Goal: Task Accomplishment & Management: Complete application form

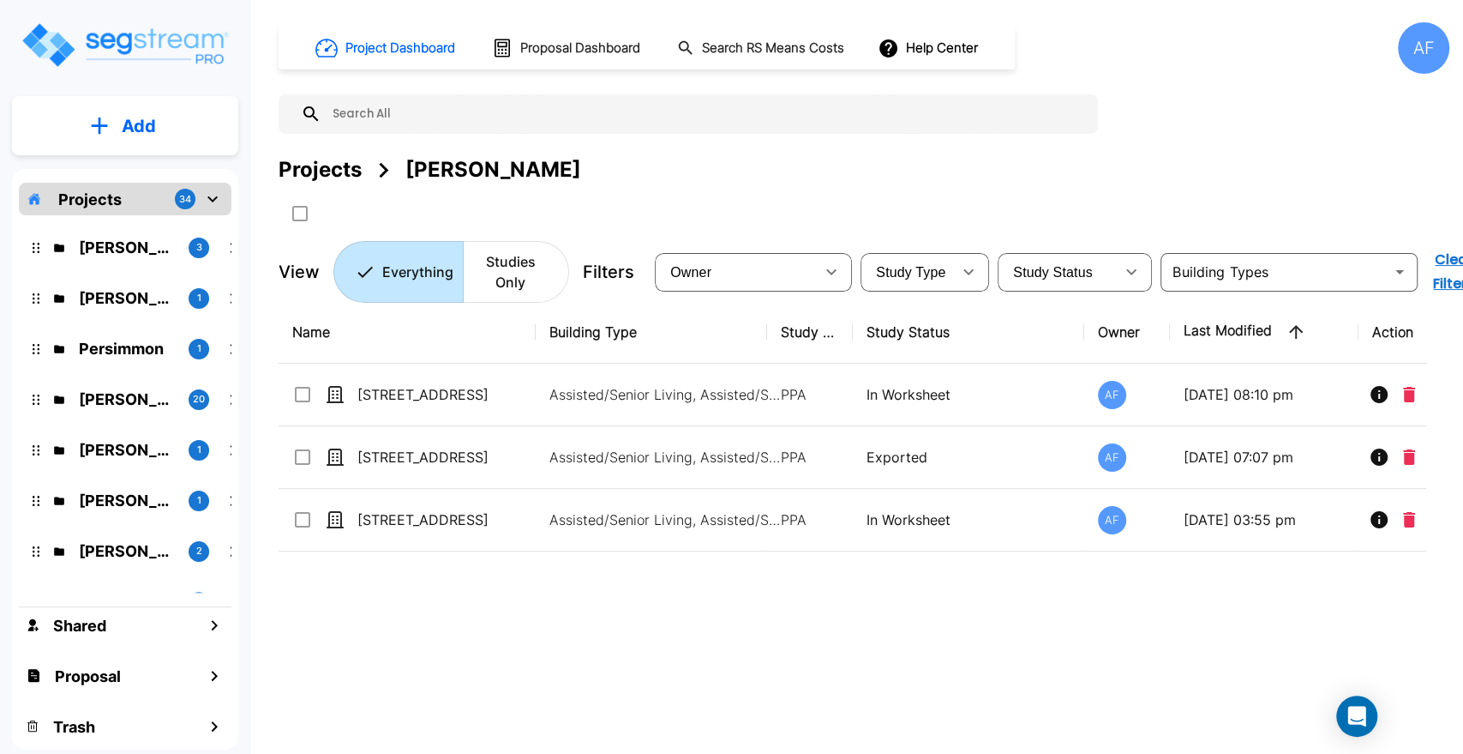
click at [405, 701] on div "Name Building Type Study Type Study Status Owner Last Modified Action 3205 Wood…" at bounding box center [853, 534] width 1148 height 467
click at [399, 684] on div "Name Building Type Study Type Study Status Owner Last Modified Action 3205 Wood…" at bounding box center [853, 534] width 1148 height 467
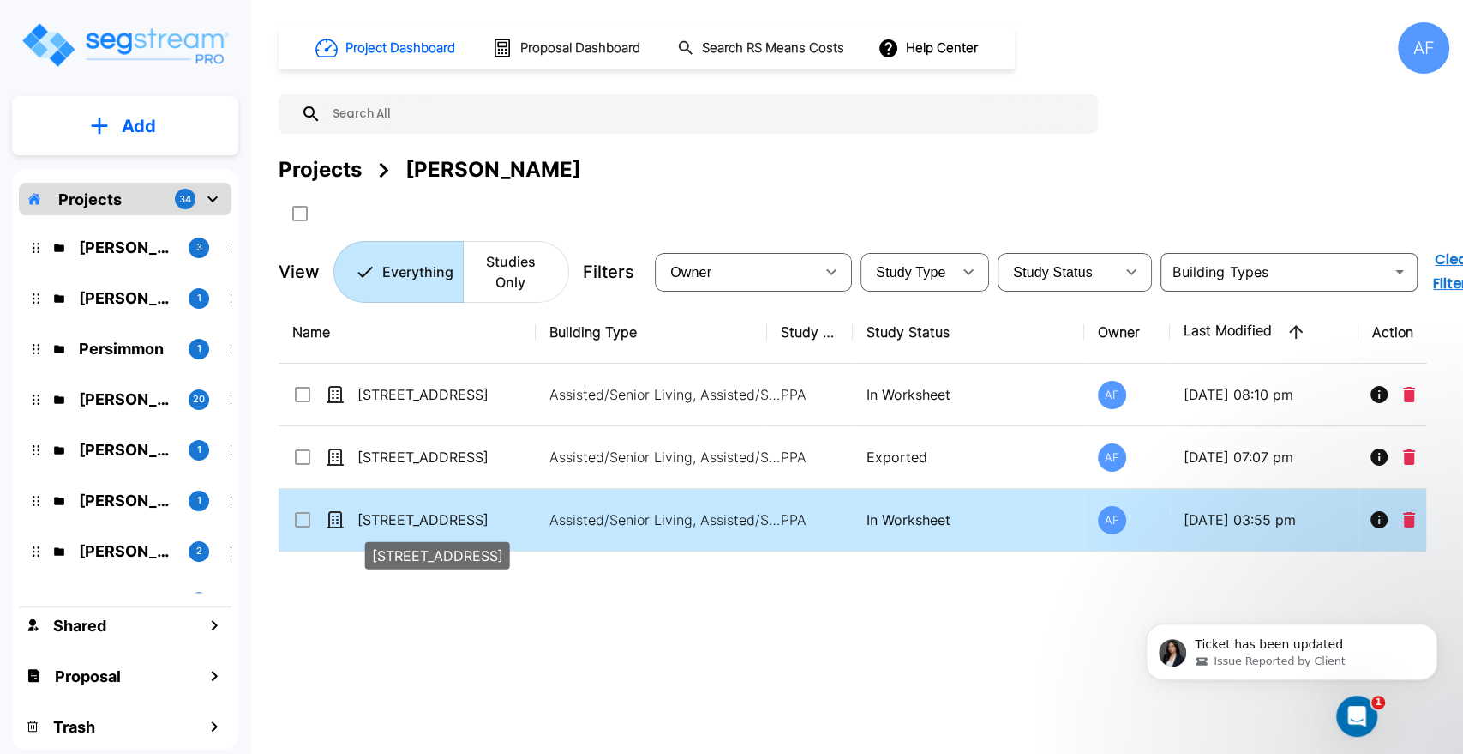
click at [420, 518] on p "[STREET_ADDRESS]" at bounding box center [442, 519] width 171 height 21
checkbox input "true"
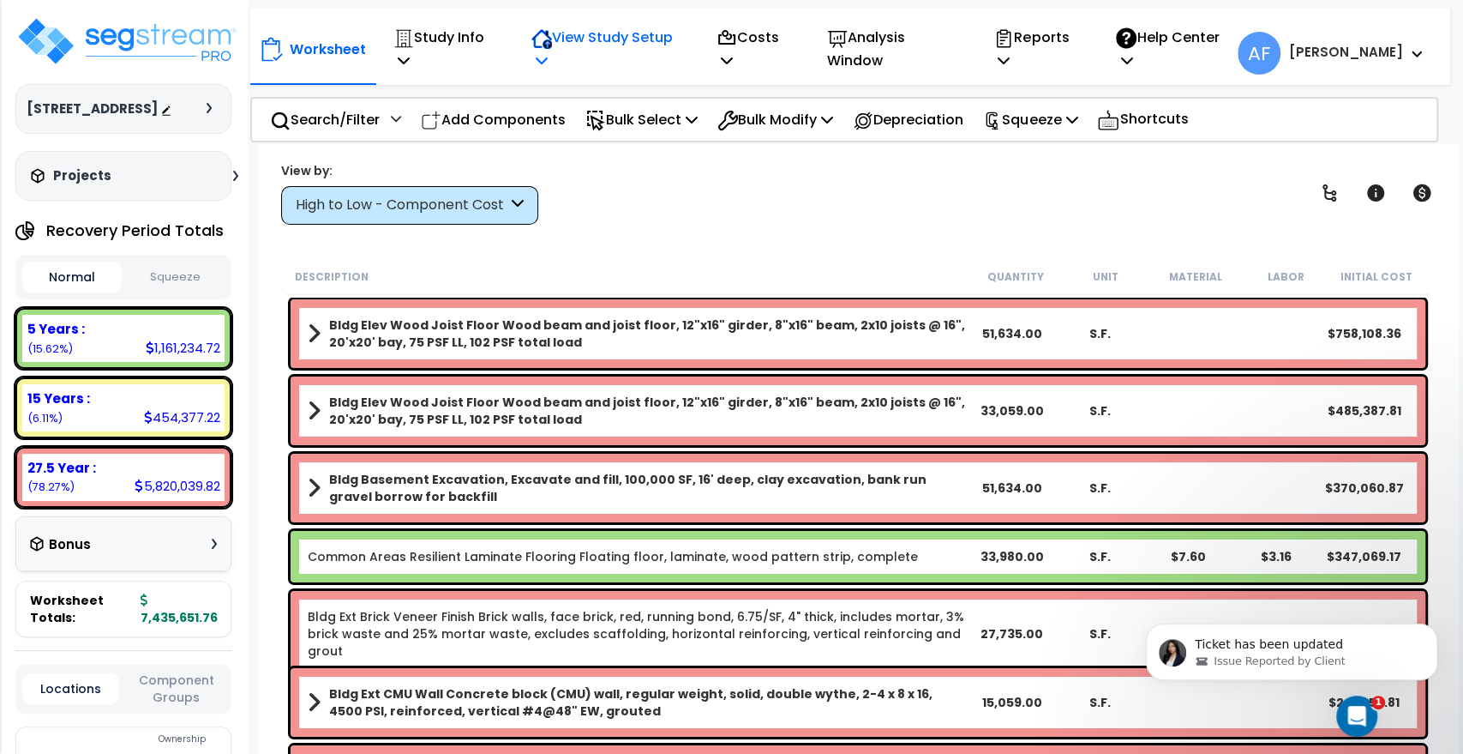
click at [634, 52] on p "View Study Setup" at bounding box center [605, 49] width 148 height 46
click at [603, 118] on link "View Questionnaire" at bounding box center [608, 134] width 170 height 34
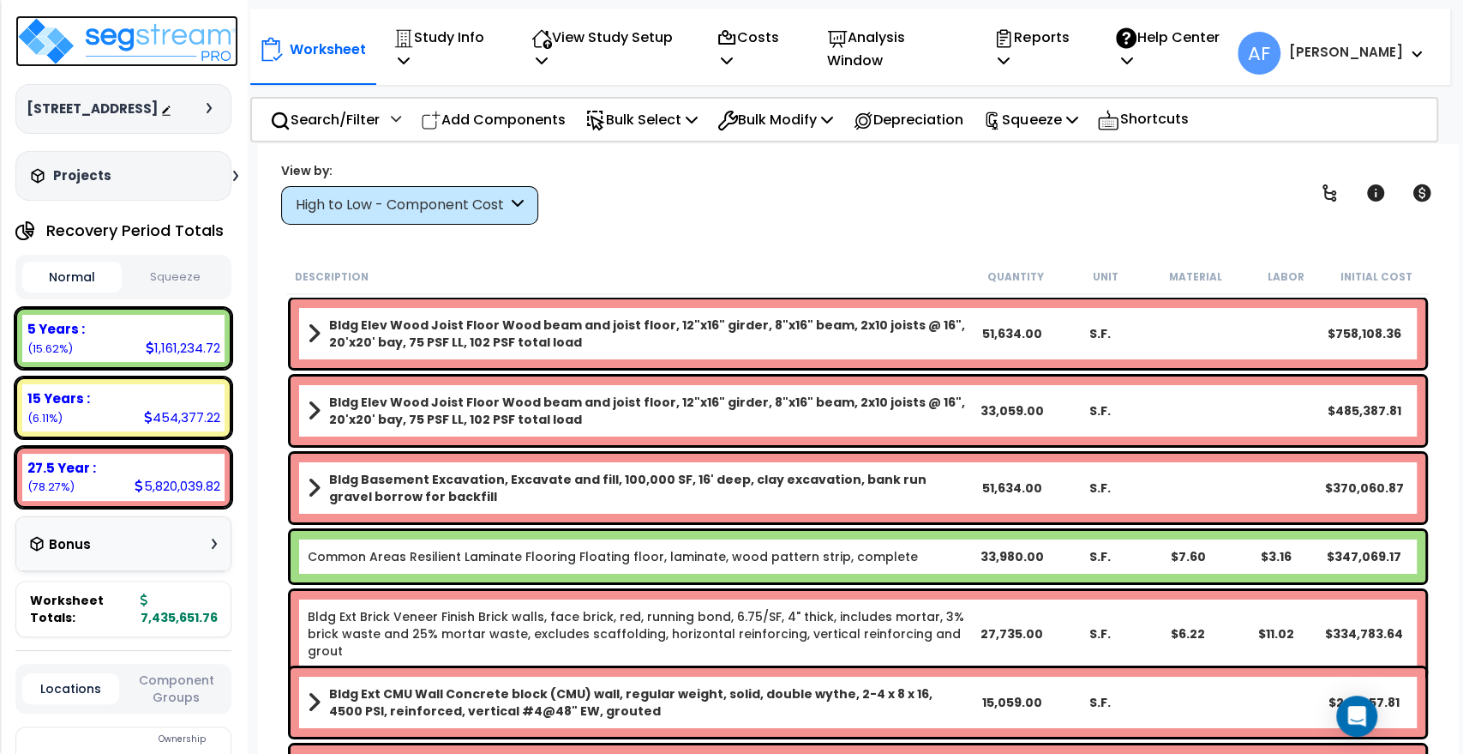
click at [165, 43] on img at bounding box center [126, 40] width 223 height 51
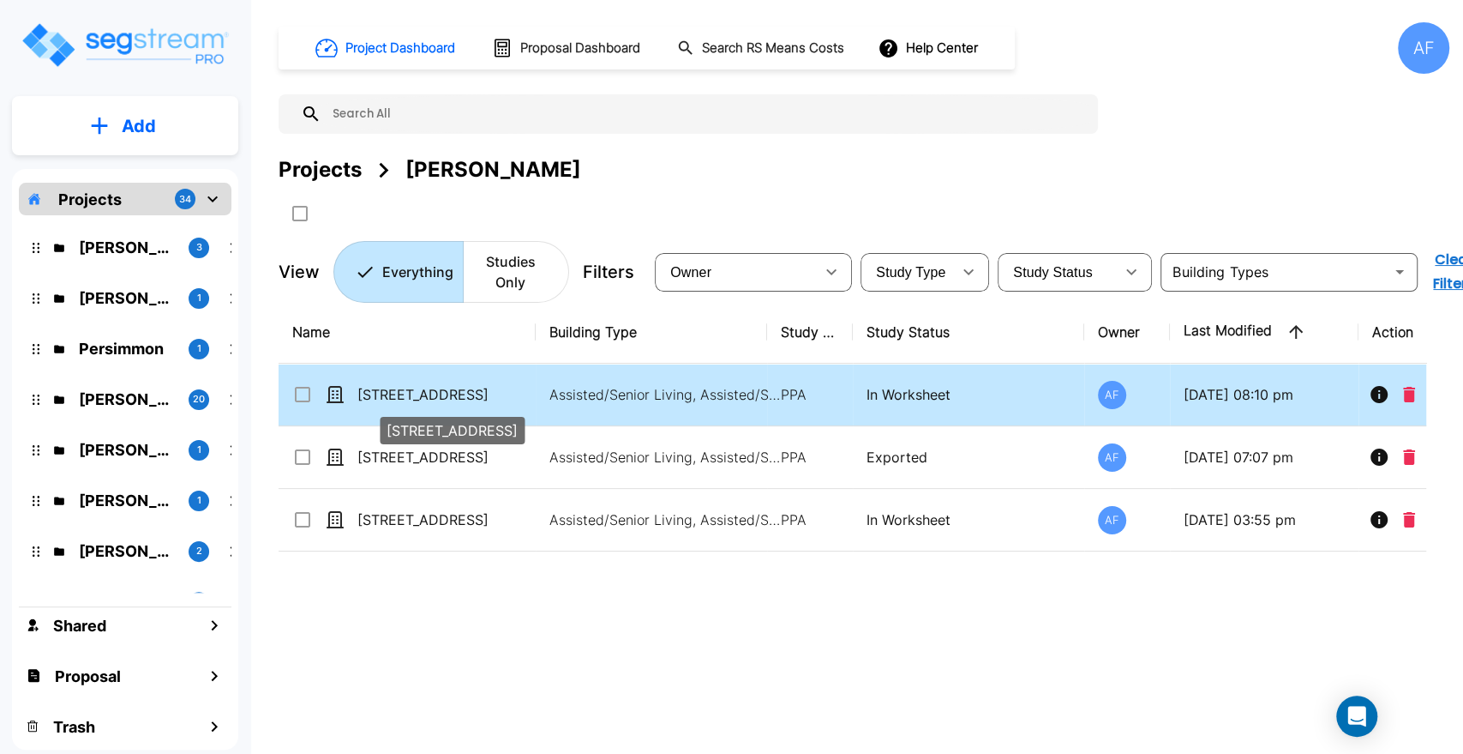
click at [399, 392] on p "[STREET_ADDRESS]" at bounding box center [442, 394] width 171 height 21
click at [399, 392] on p "3205 Wood Road" at bounding box center [442, 394] width 171 height 21
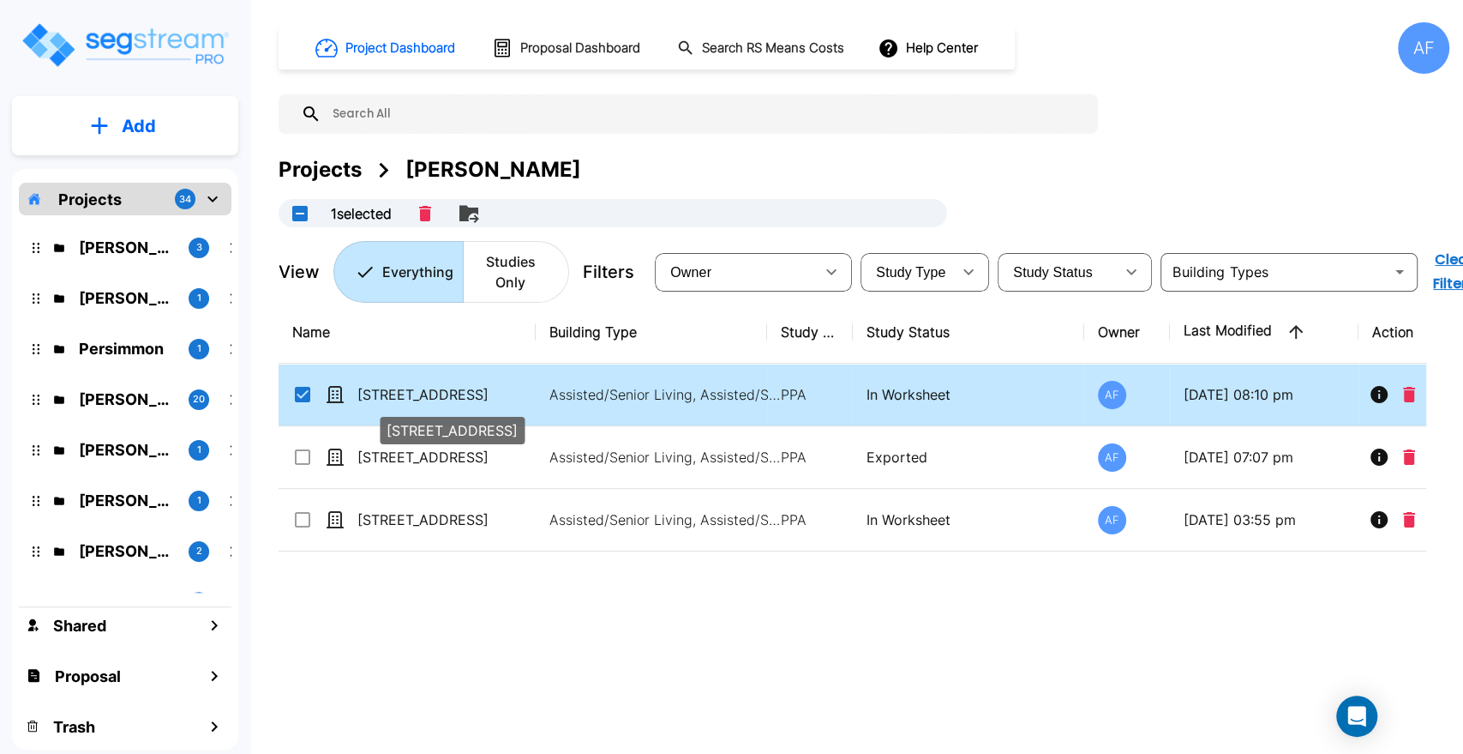
checkbox input "true"
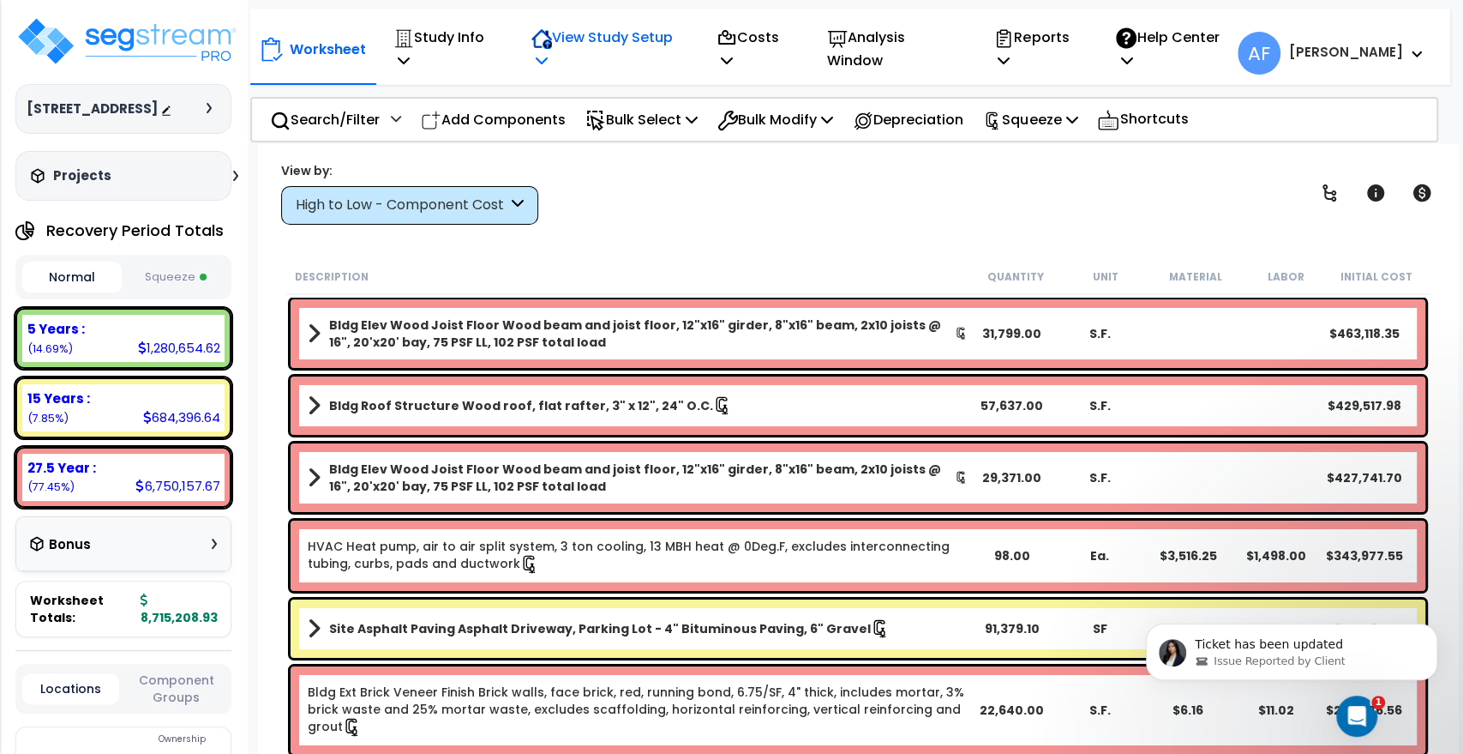
click at [604, 37] on p "View Study Setup" at bounding box center [605, 49] width 148 height 46
click at [613, 117] on link "View Questionnaire" at bounding box center [608, 134] width 170 height 34
click at [465, 39] on p "Study Info" at bounding box center [443, 49] width 100 height 46
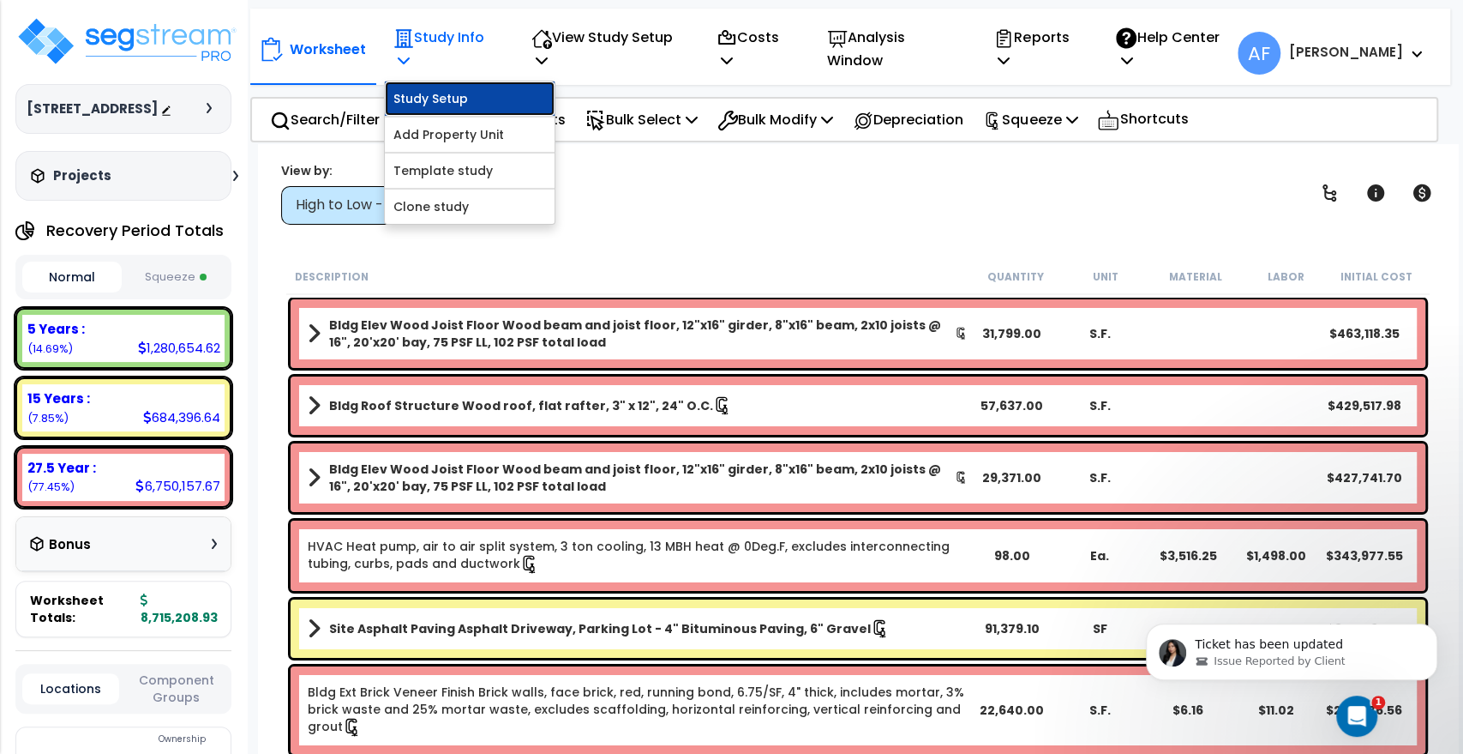
click at [446, 83] on link "Study Setup" at bounding box center [470, 98] width 170 height 34
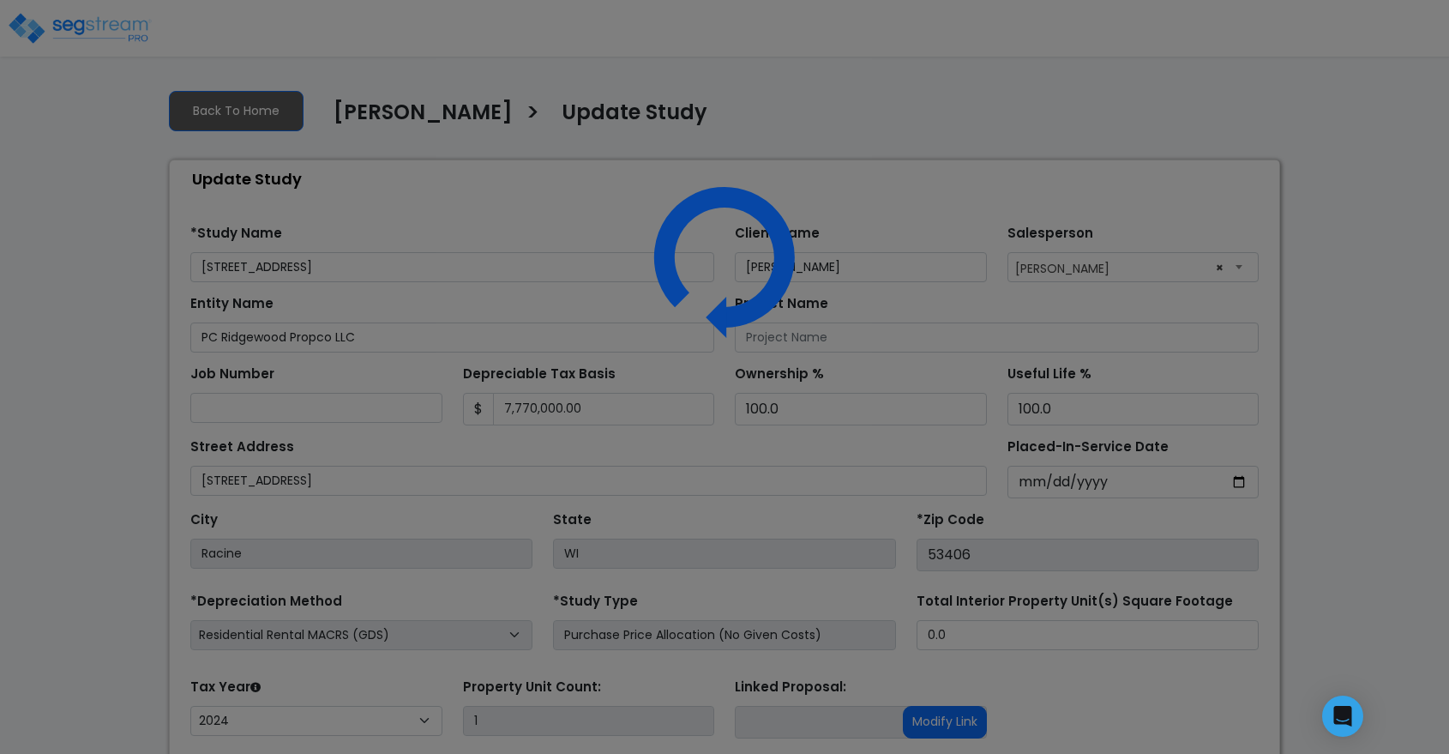
select select "2024"
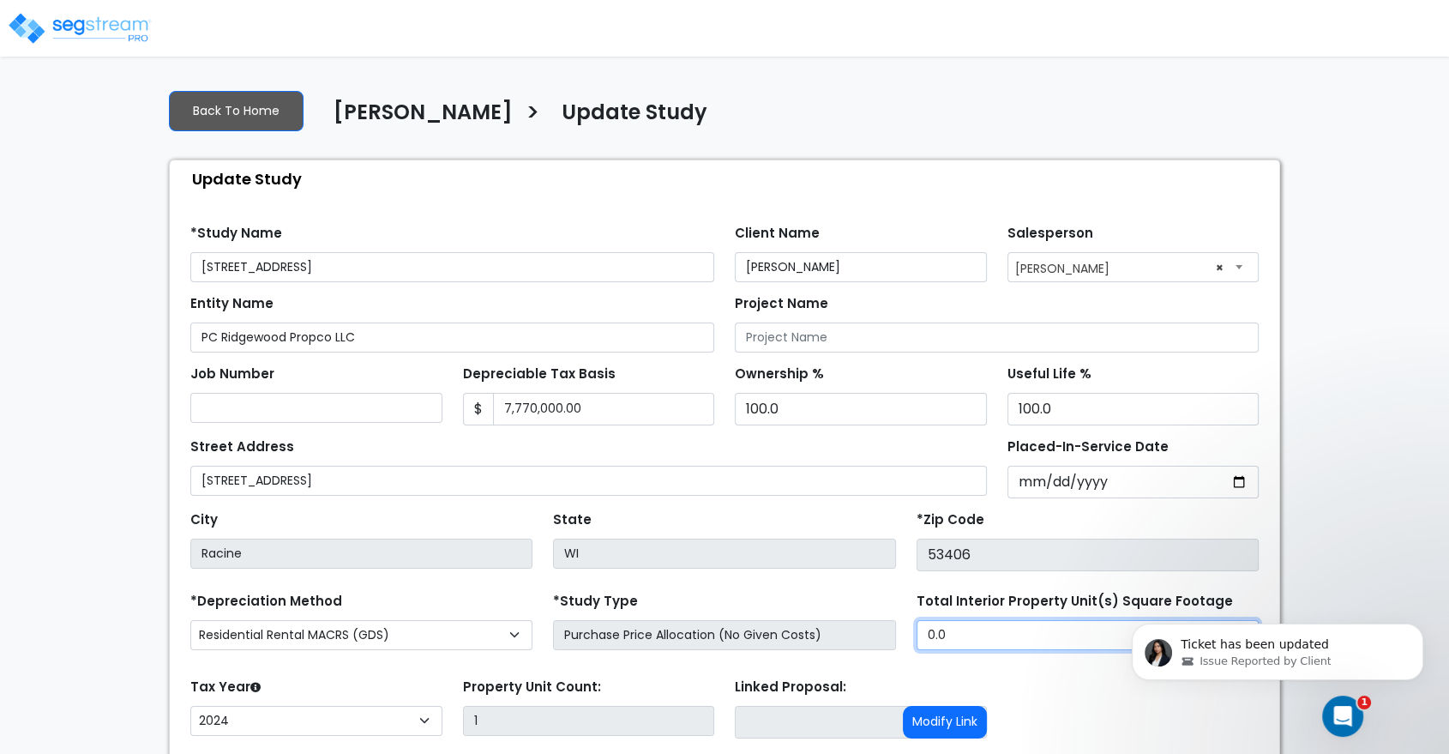
drag, startPoint x: 974, startPoint y: 628, endPoint x: 897, endPoint y: 637, distance: 77.7
click at [897, 637] on div "*Depreciation Method Commercial MACRS (GDS) Residential Rental MACRS (GDS) Comm…" at bounding box center [724, 622] width 1089 height 69
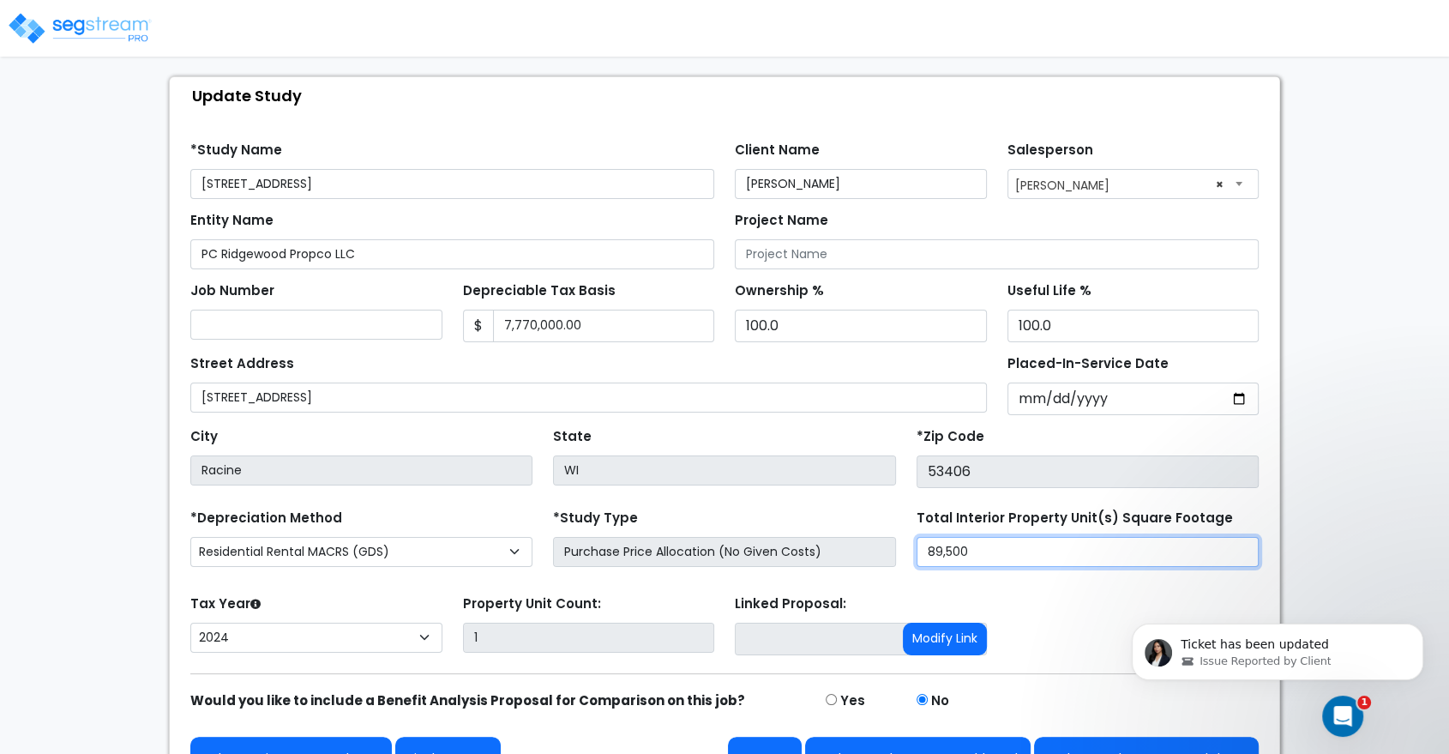
scroll to position [123, 0]
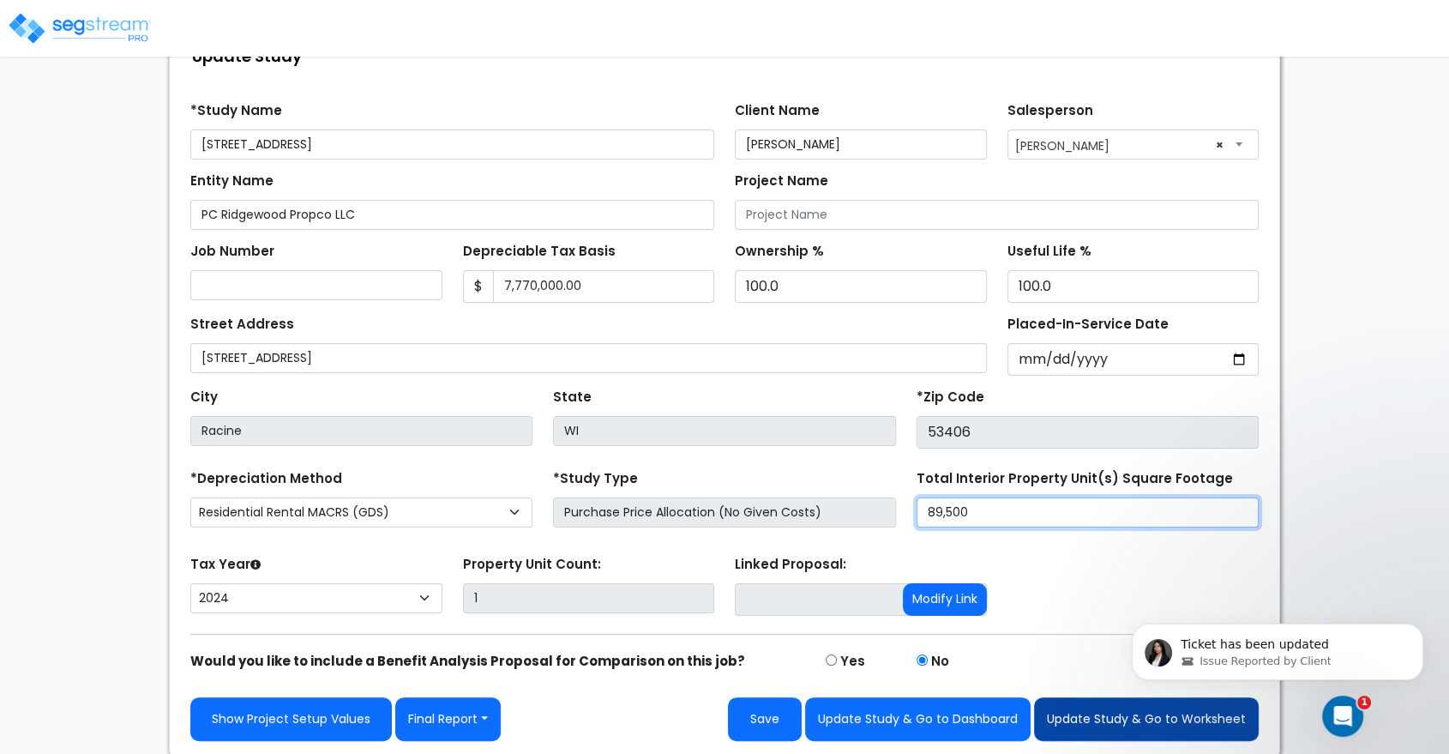
type input "89,500"
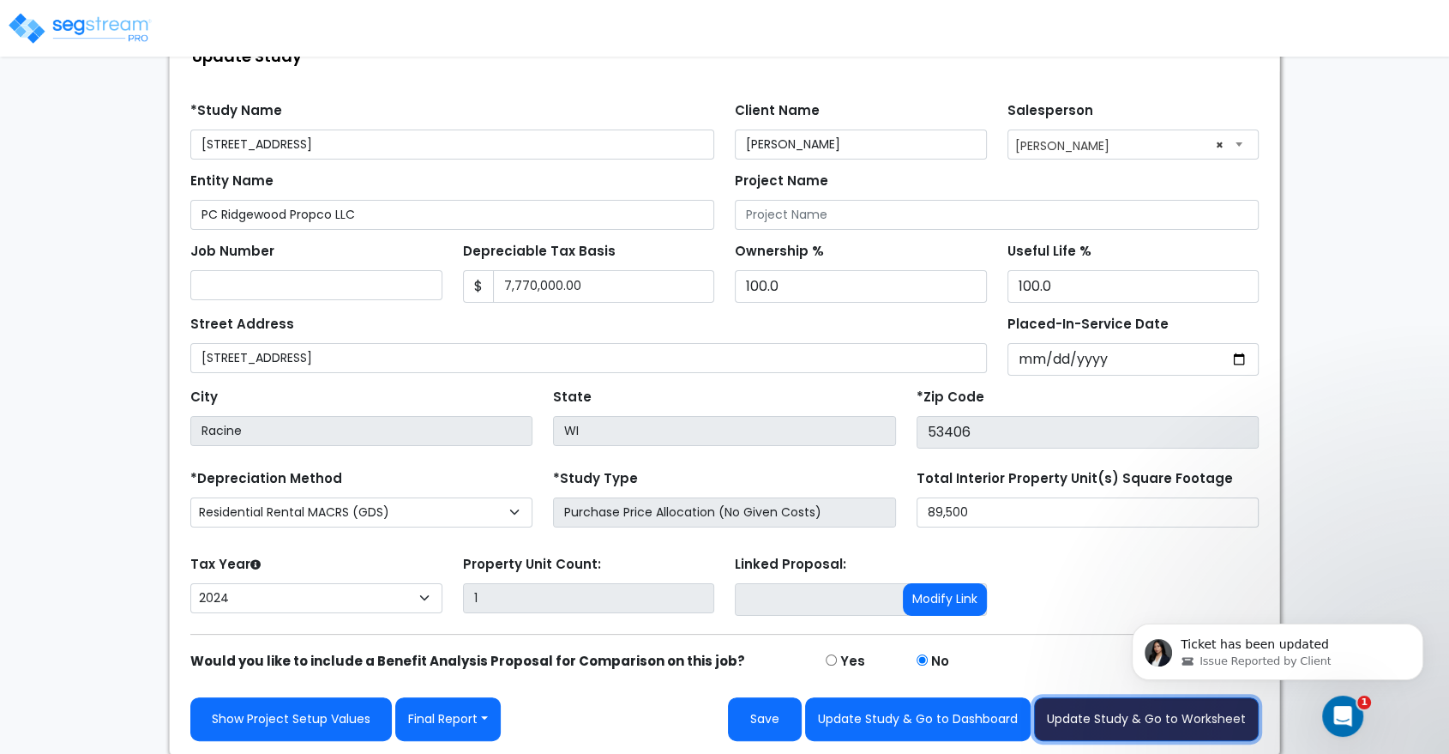
click at [1120, 725] on button "Update Study & Go to Worksheet" at bounding box center [1146, 719] width 225 height 44
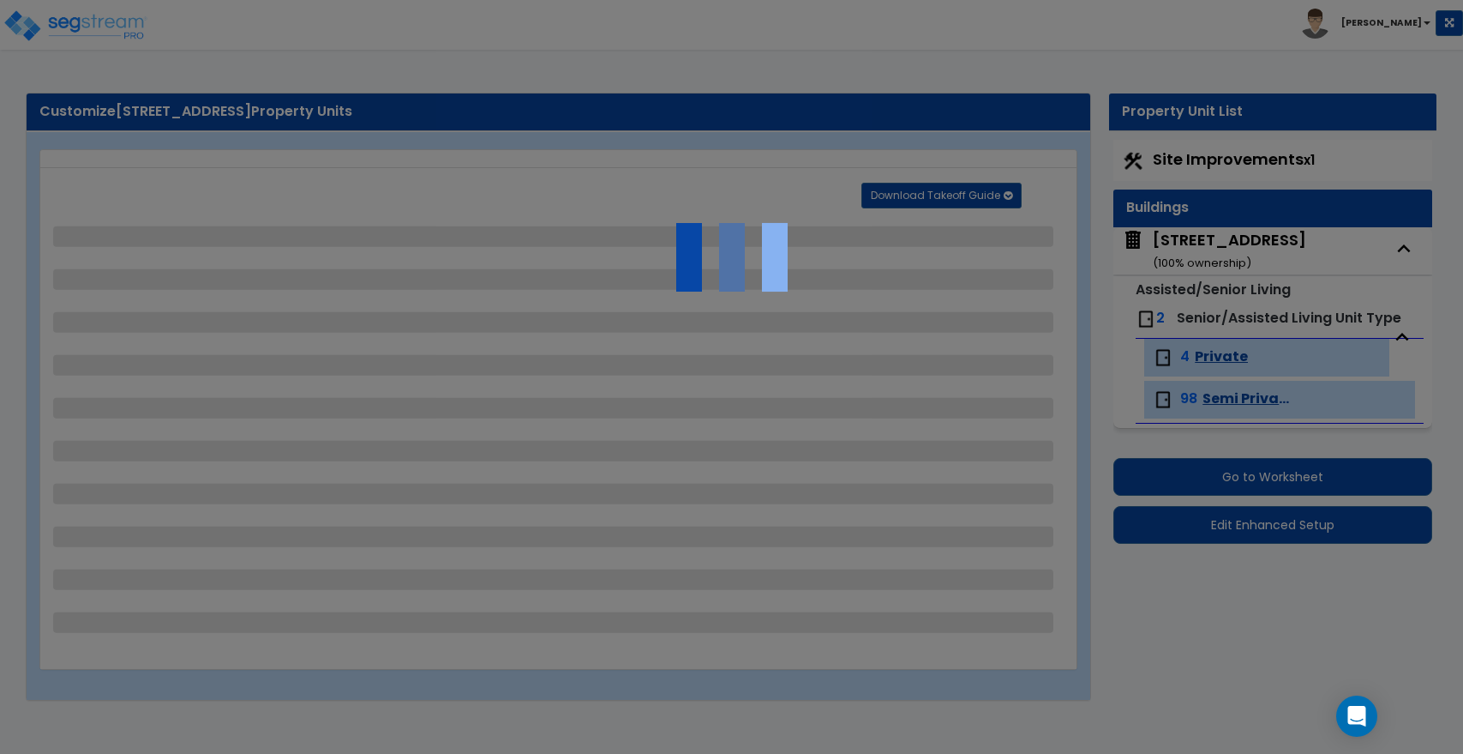
select select "2"
select select "1"
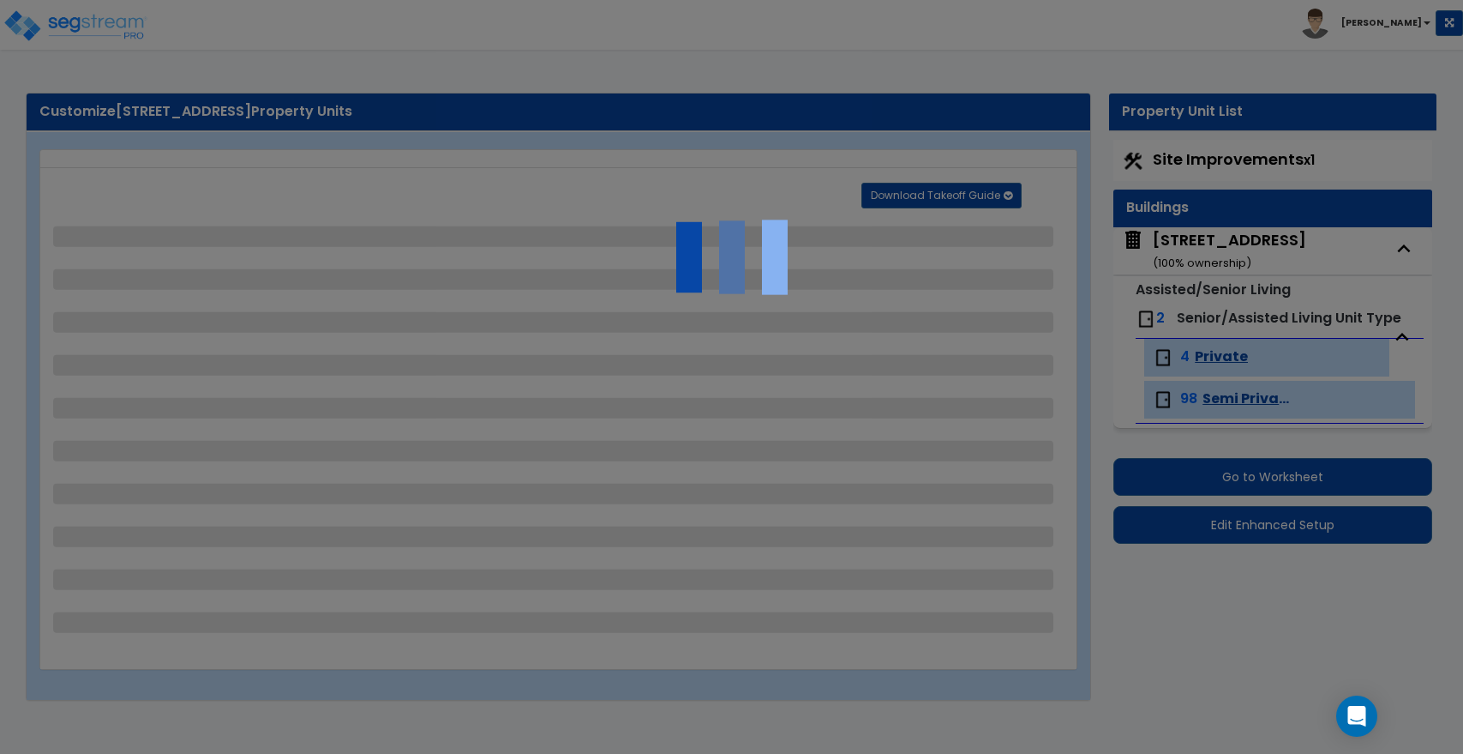
select select "1"
select select "2"
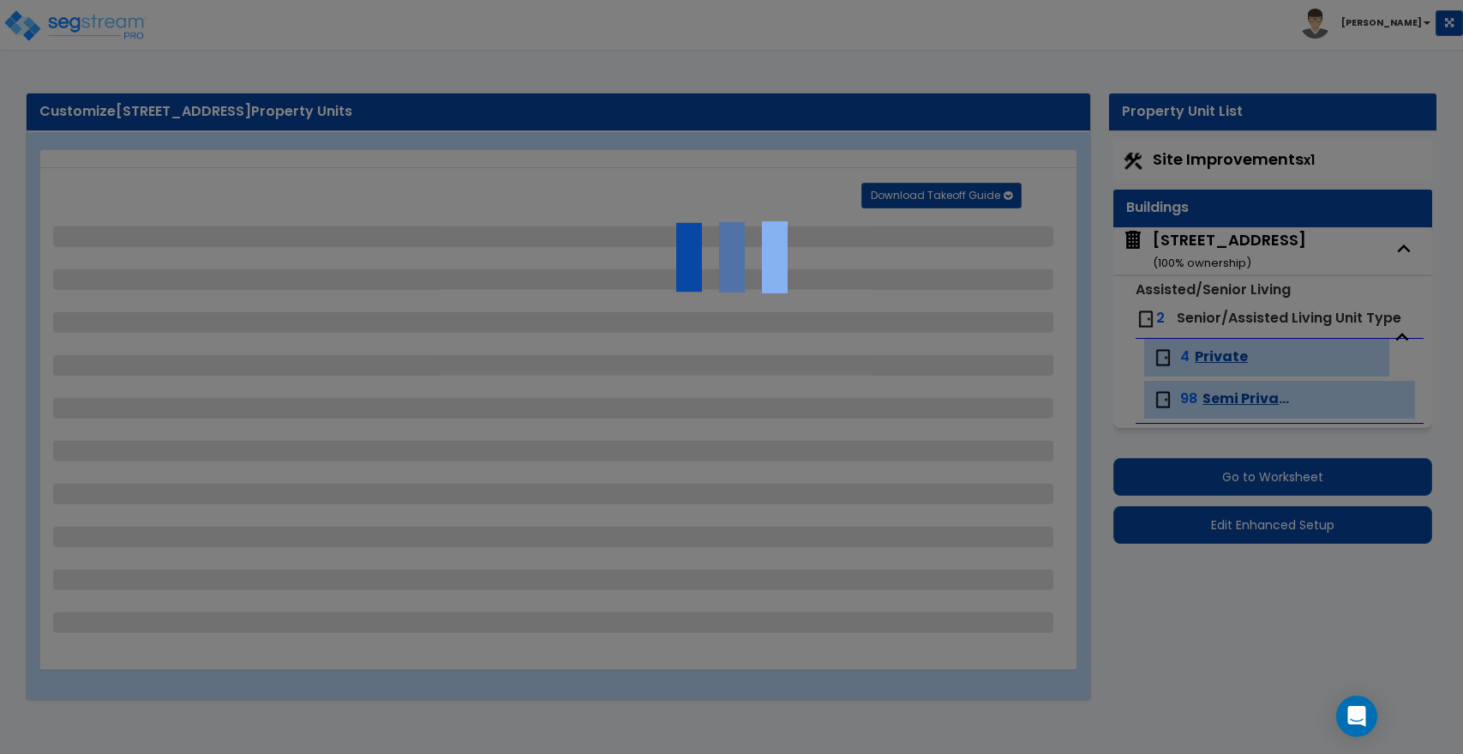
select select "1"
select select "4"
select select "1"
select select "2"
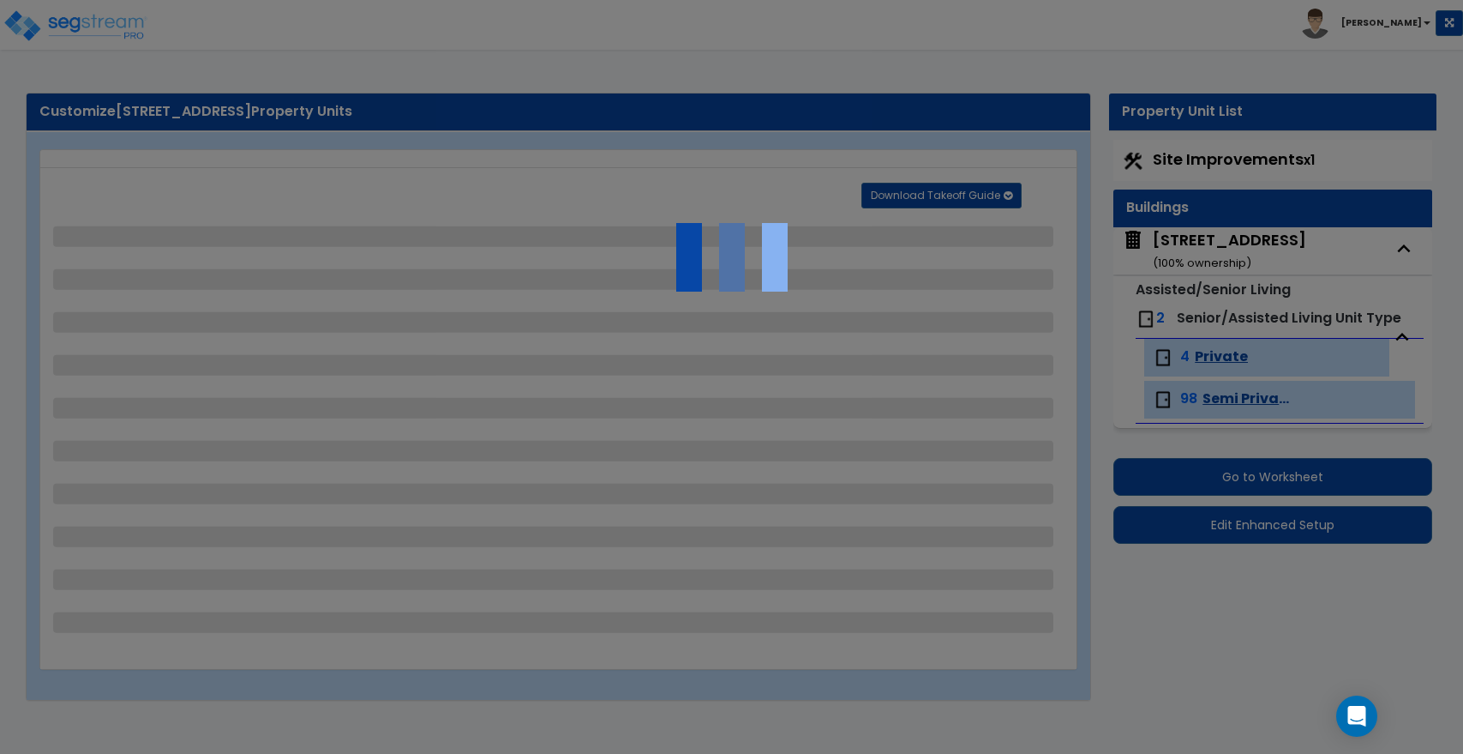
select select "1"
select select "3"
select select "1"
select select "2"
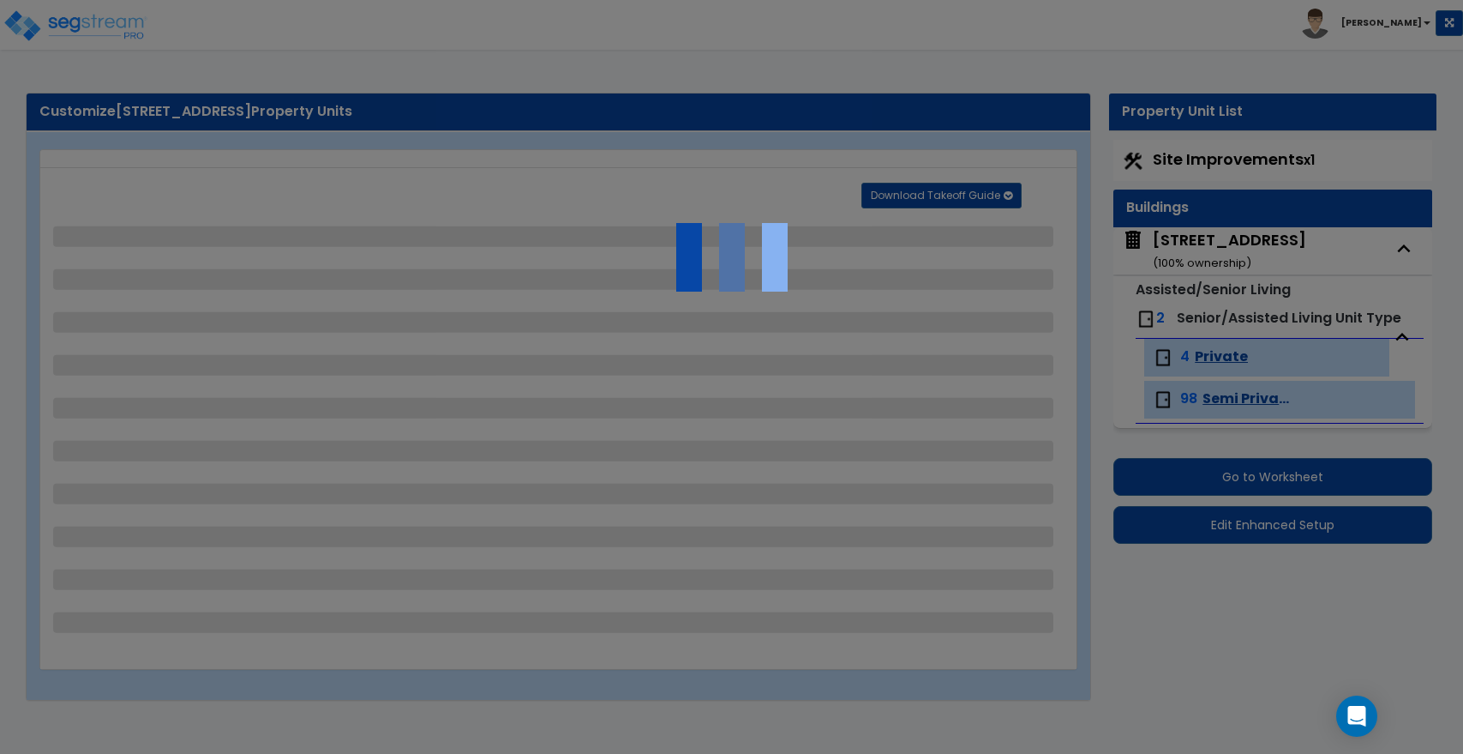
select select "1"
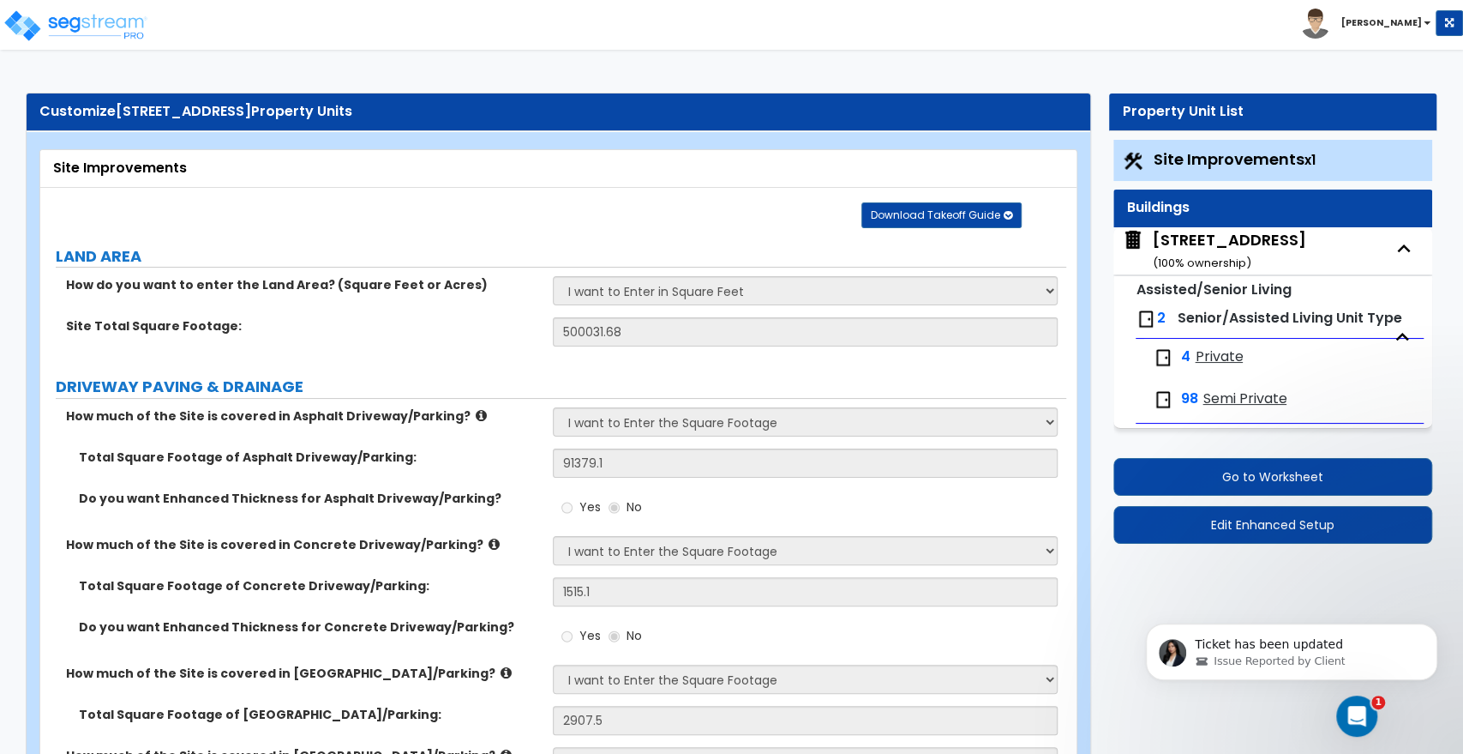
click at [1220, 238] on div "[STREET_ADDRESS] ( 100 % ownership)" at bounding box center [1229, 251] width 153 height 44
select select "1"
select select "2"
select select "6"
select select "1"
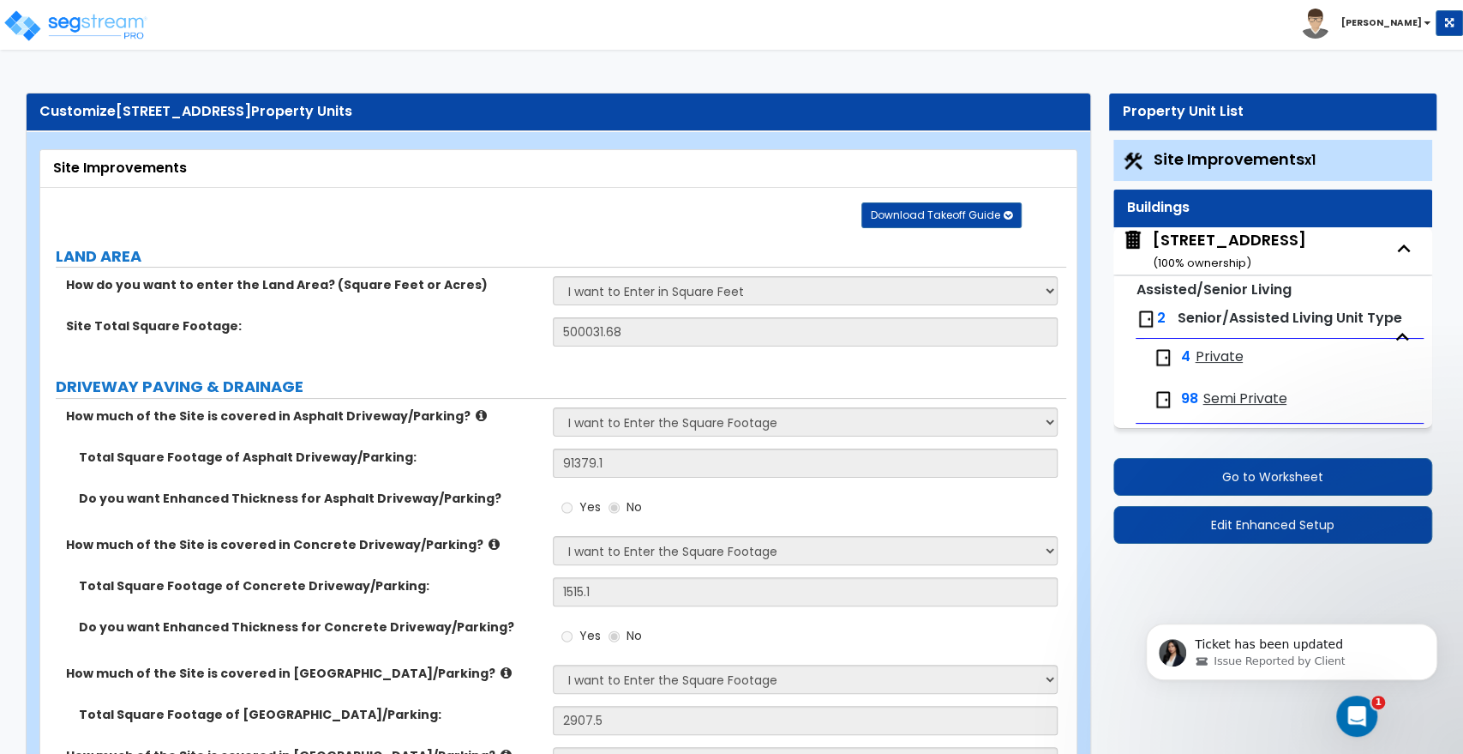
select select "2"
select select "3"
select select "5"
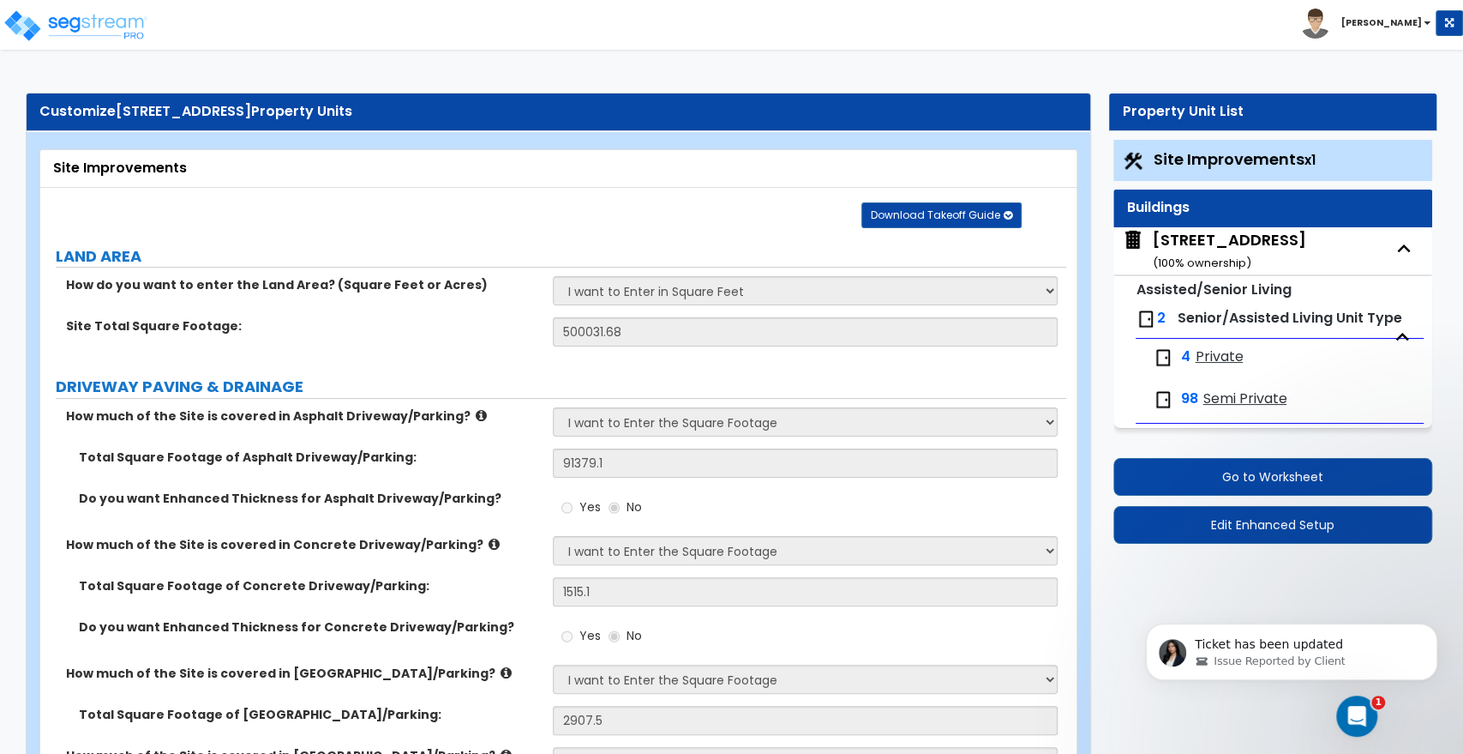
select select "2"
select select "1"
select select "2"
select select "5"
select select "1"
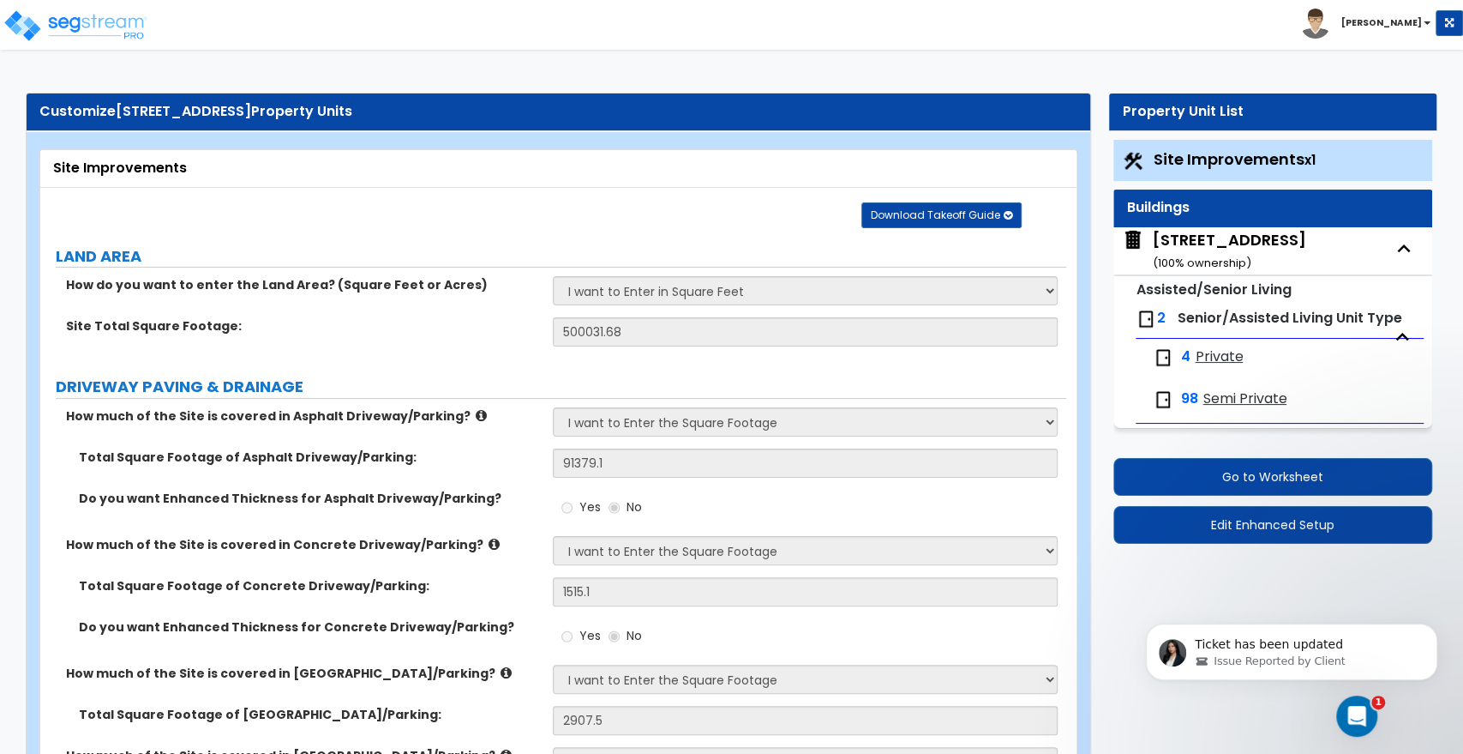
select select "3"
select select "4"
select select "1"
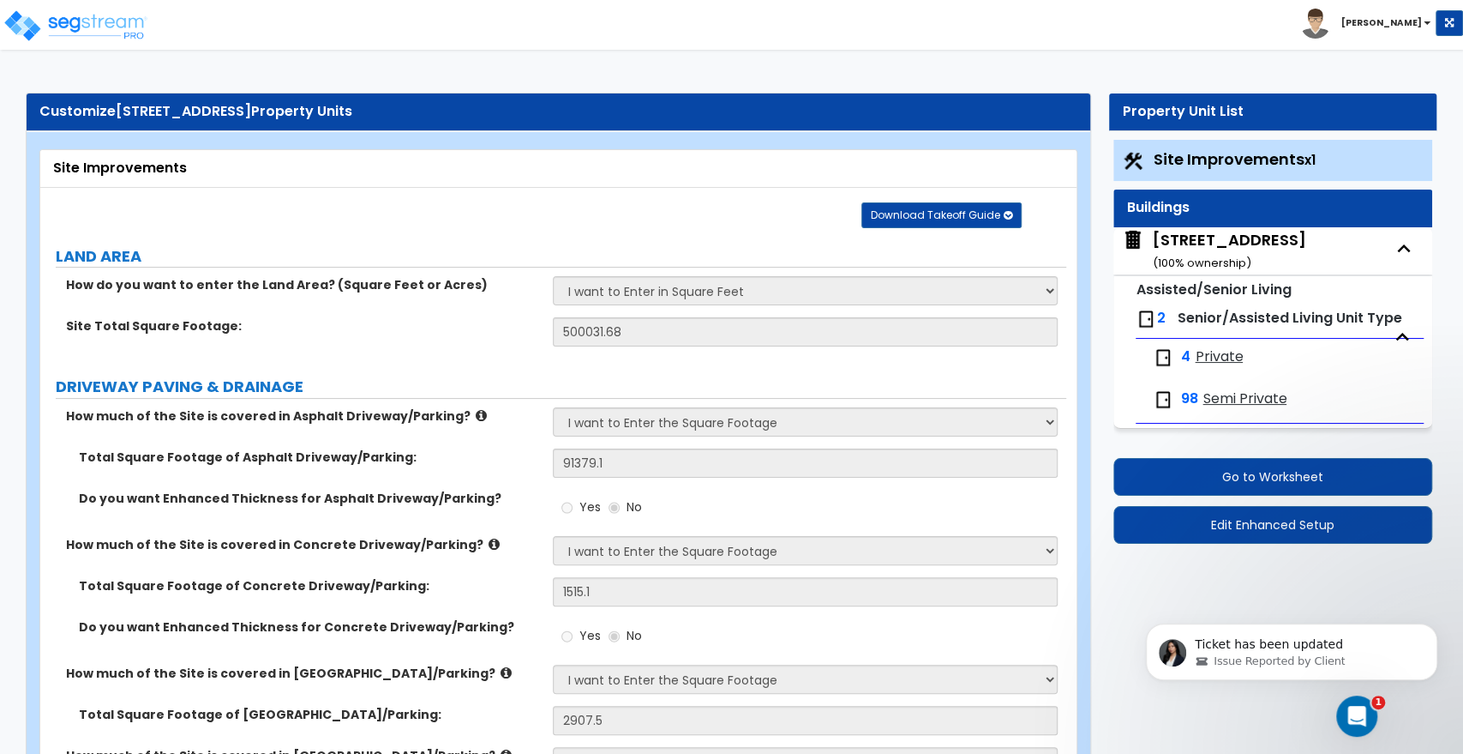
select select "6"
select select "3"
select select "1"
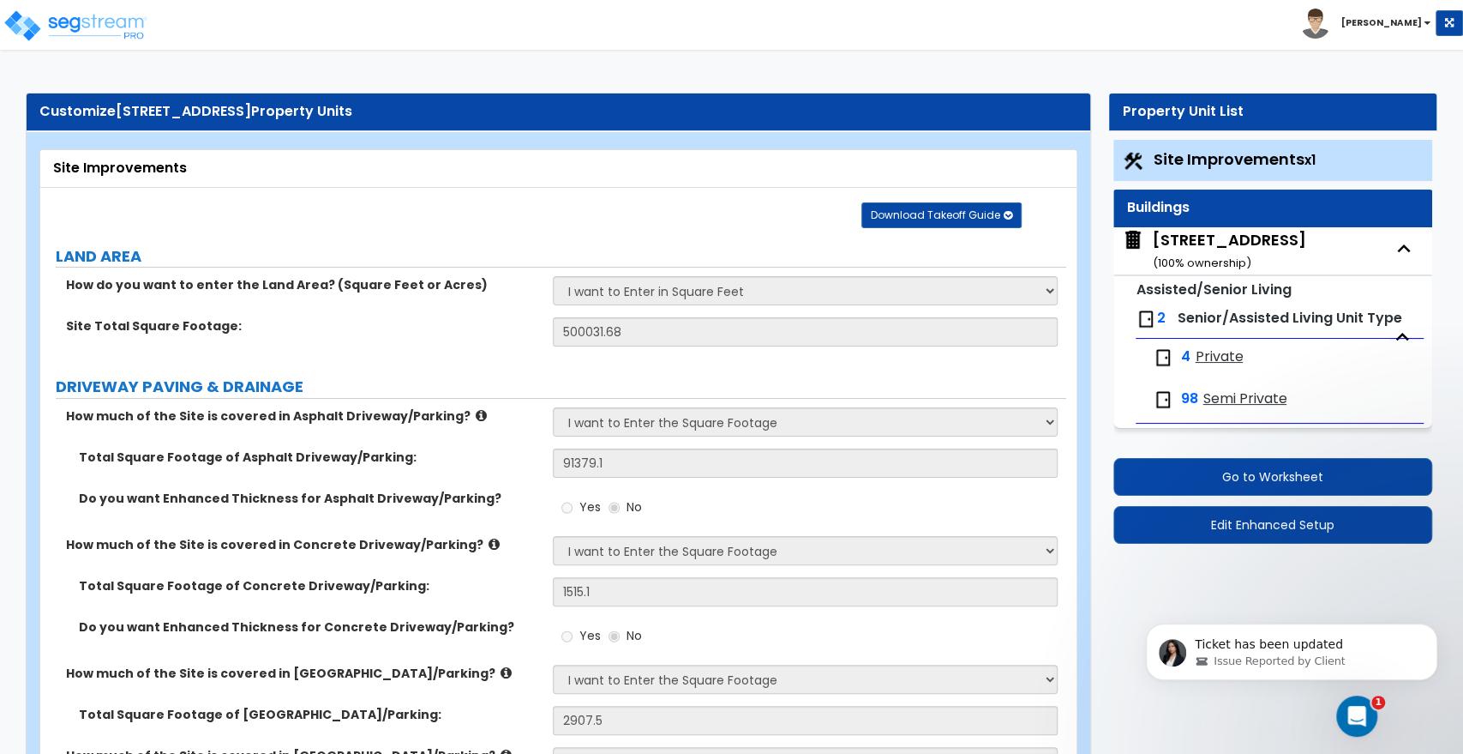
select select "2"
select select "1"
select select "2"
select select "1"
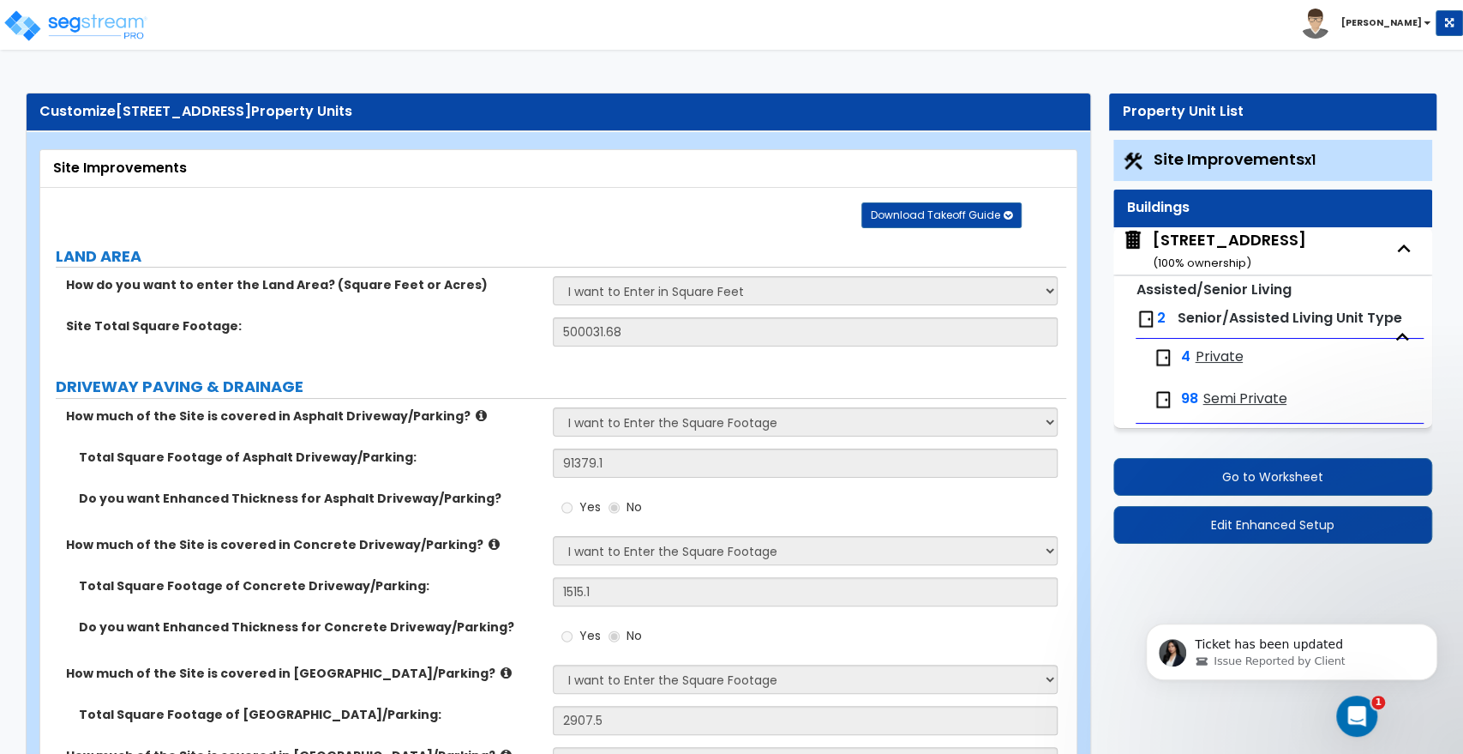
select select "1"
select select "3"
select select "4"
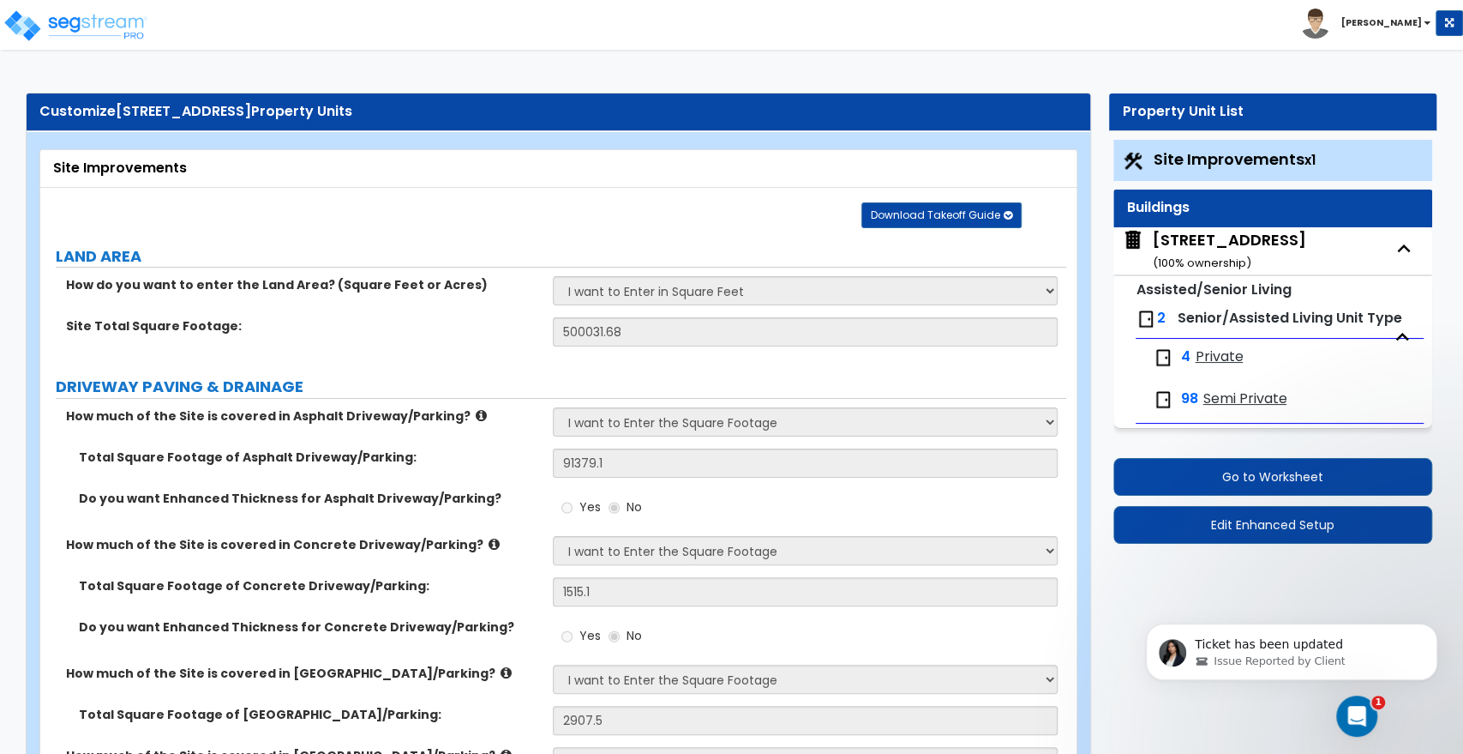
select select "9"
select select "5"
select select "6"
select select "2"
select select "1"
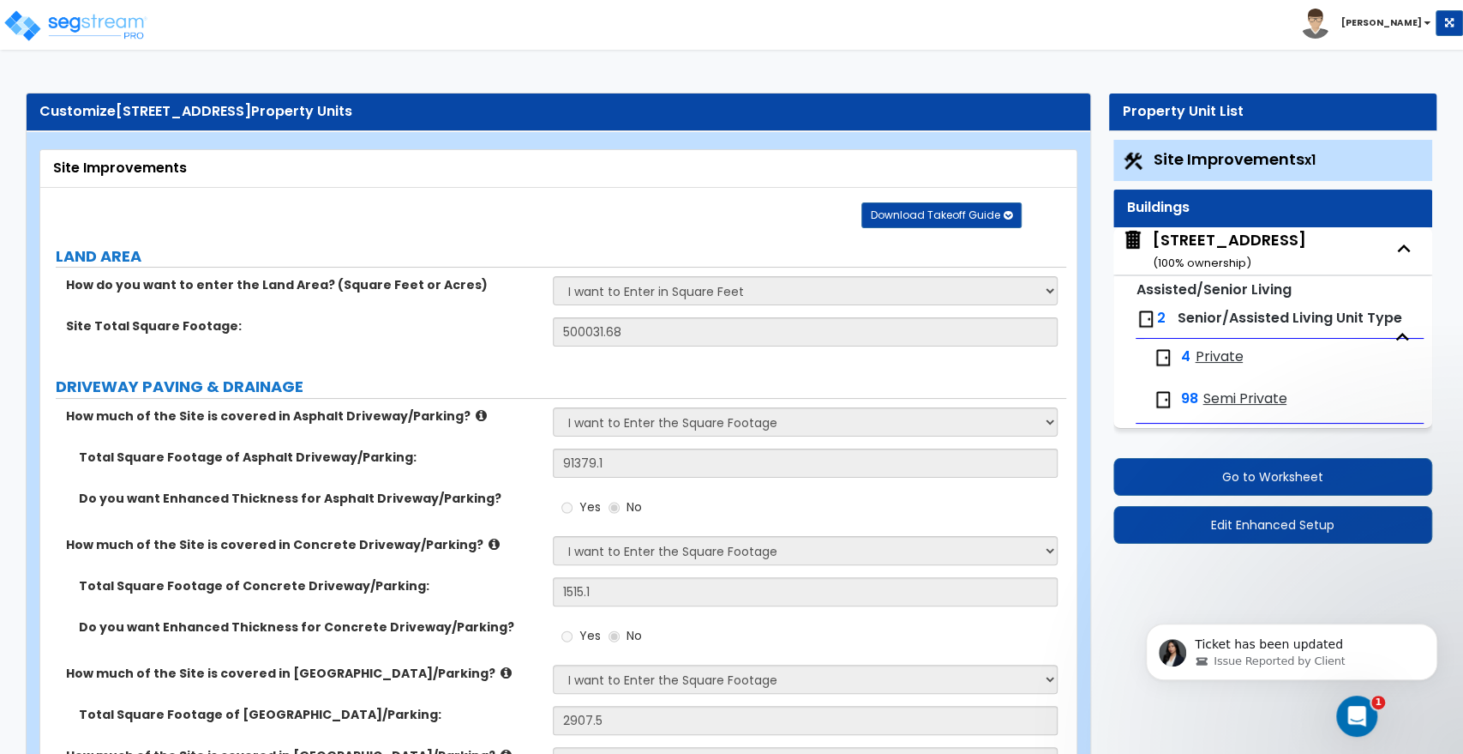
select select "1"
select select "2"
select select "4"
select select "2"
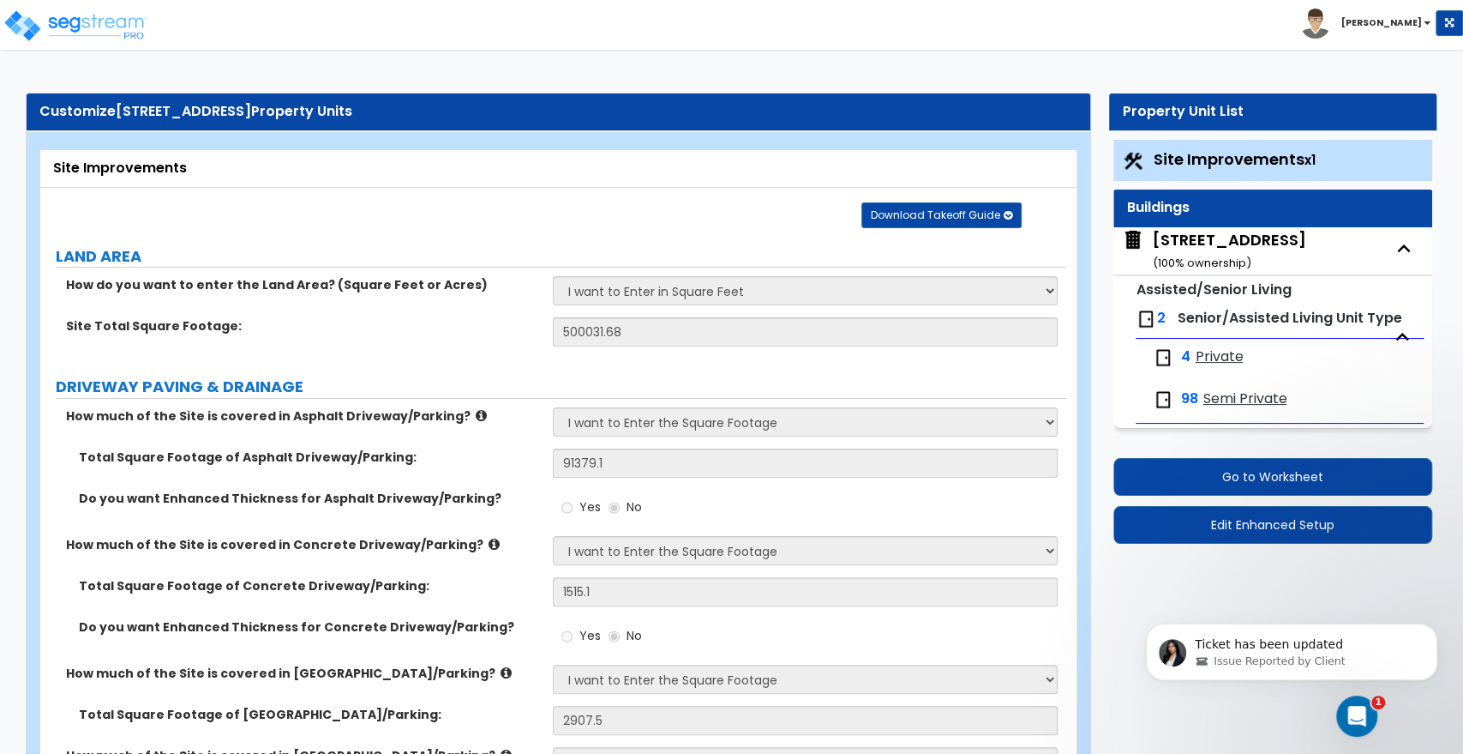
select select "1"
select select "2"
select select "1"
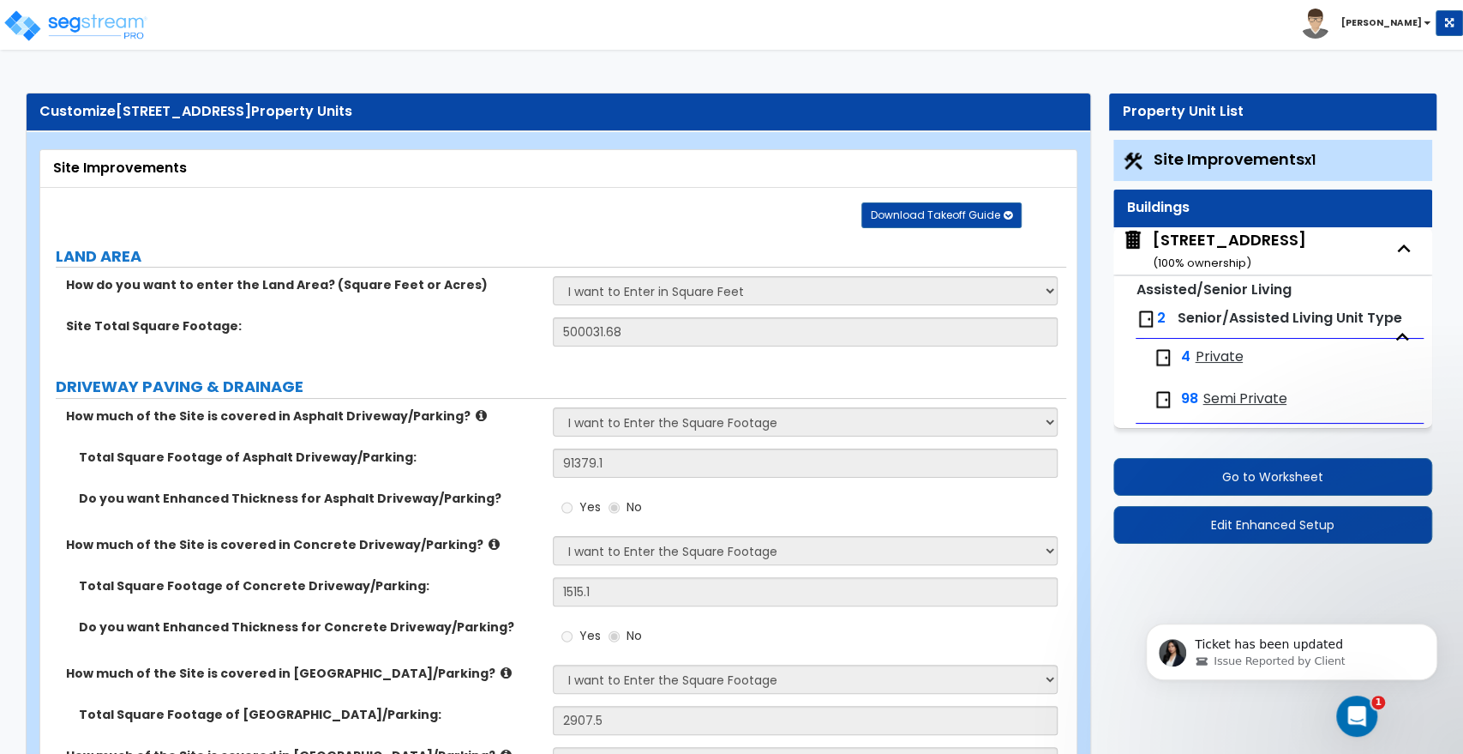
select select "1"
select select "2"
select select "1"
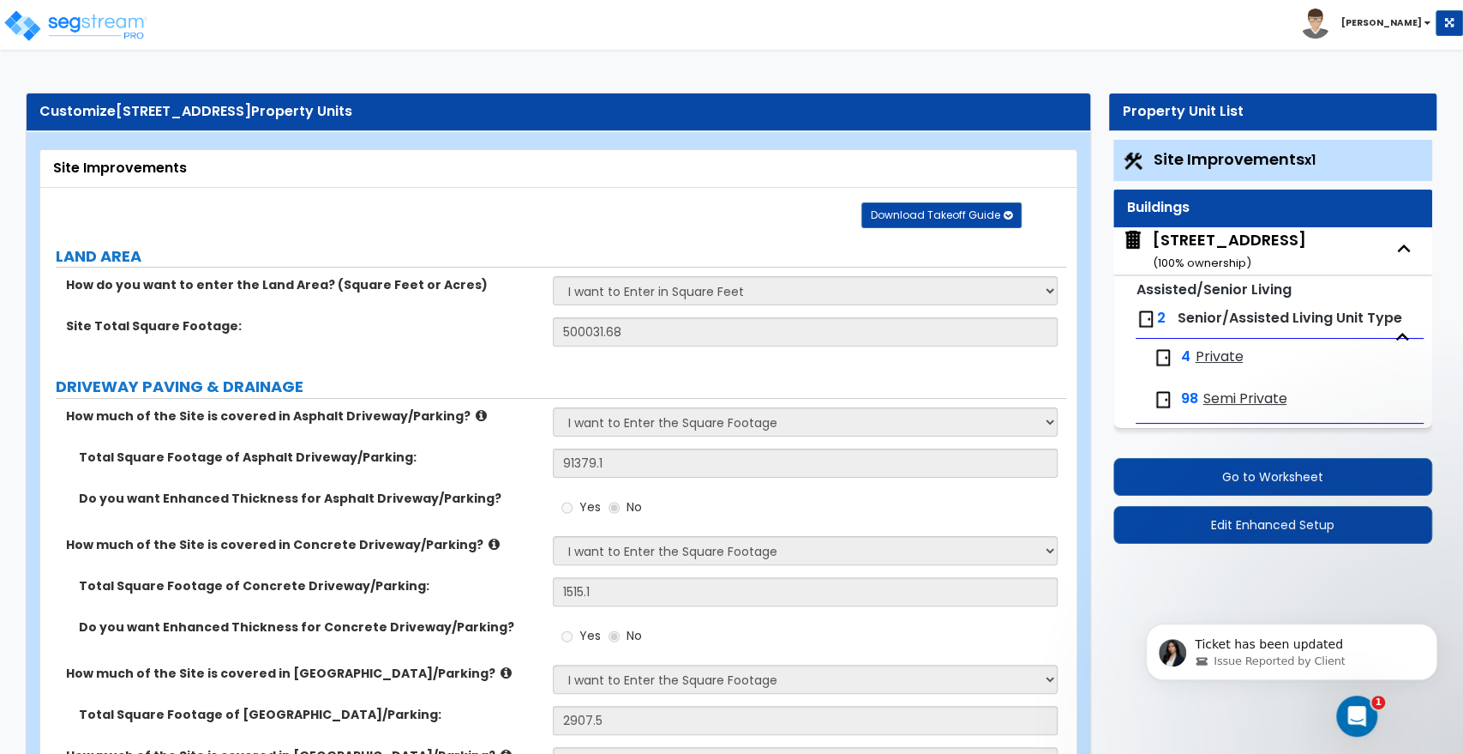
select select "2"
select select "1"
select select "4"
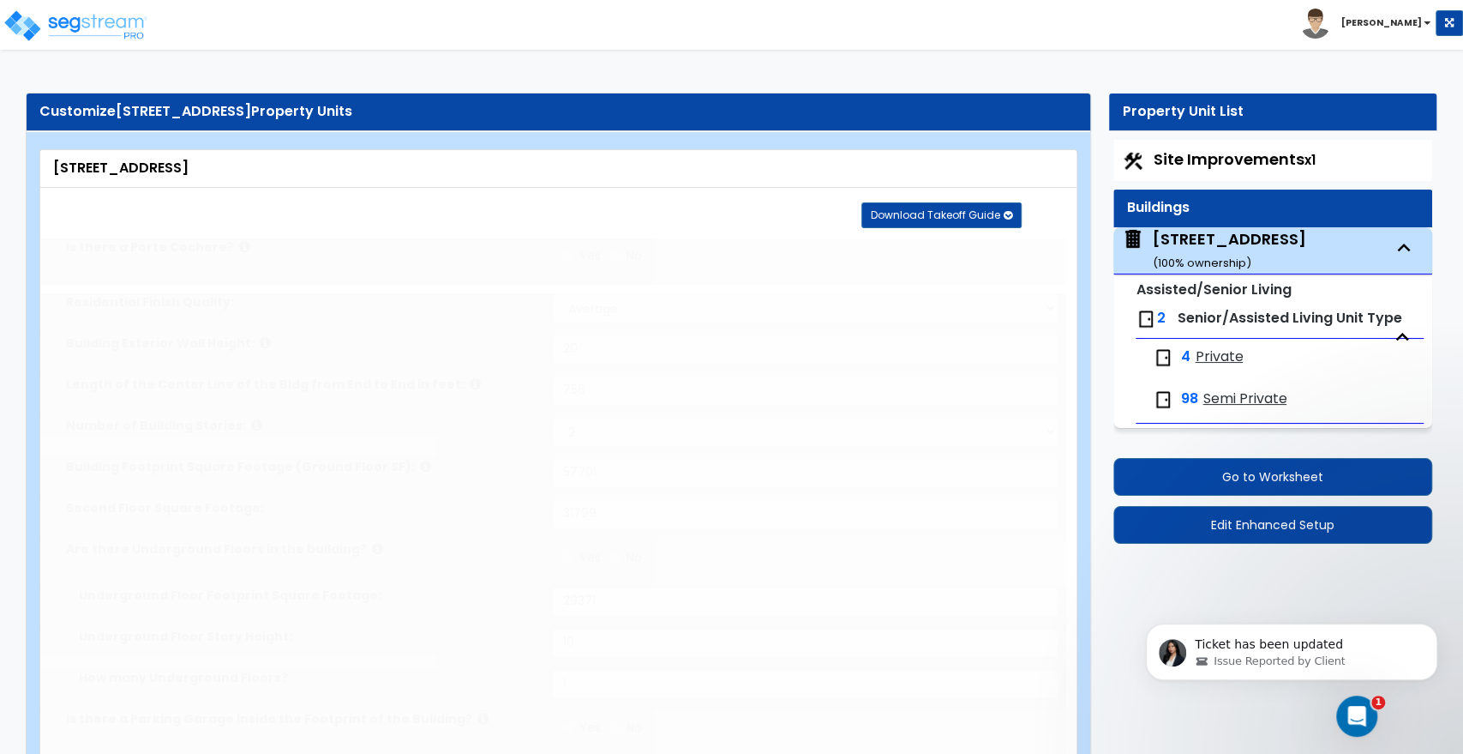
radio input "true"
select select "1"
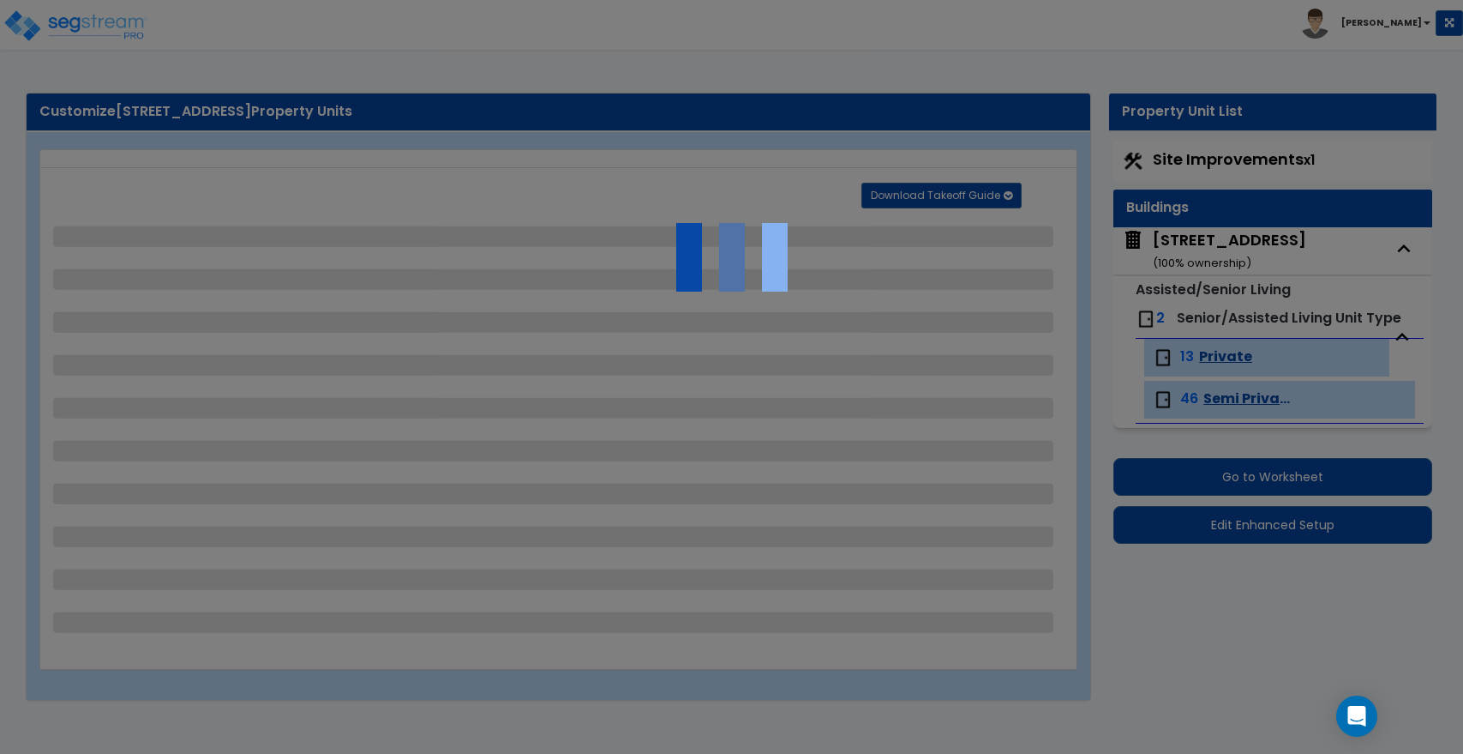
select select "2"
select select "1"
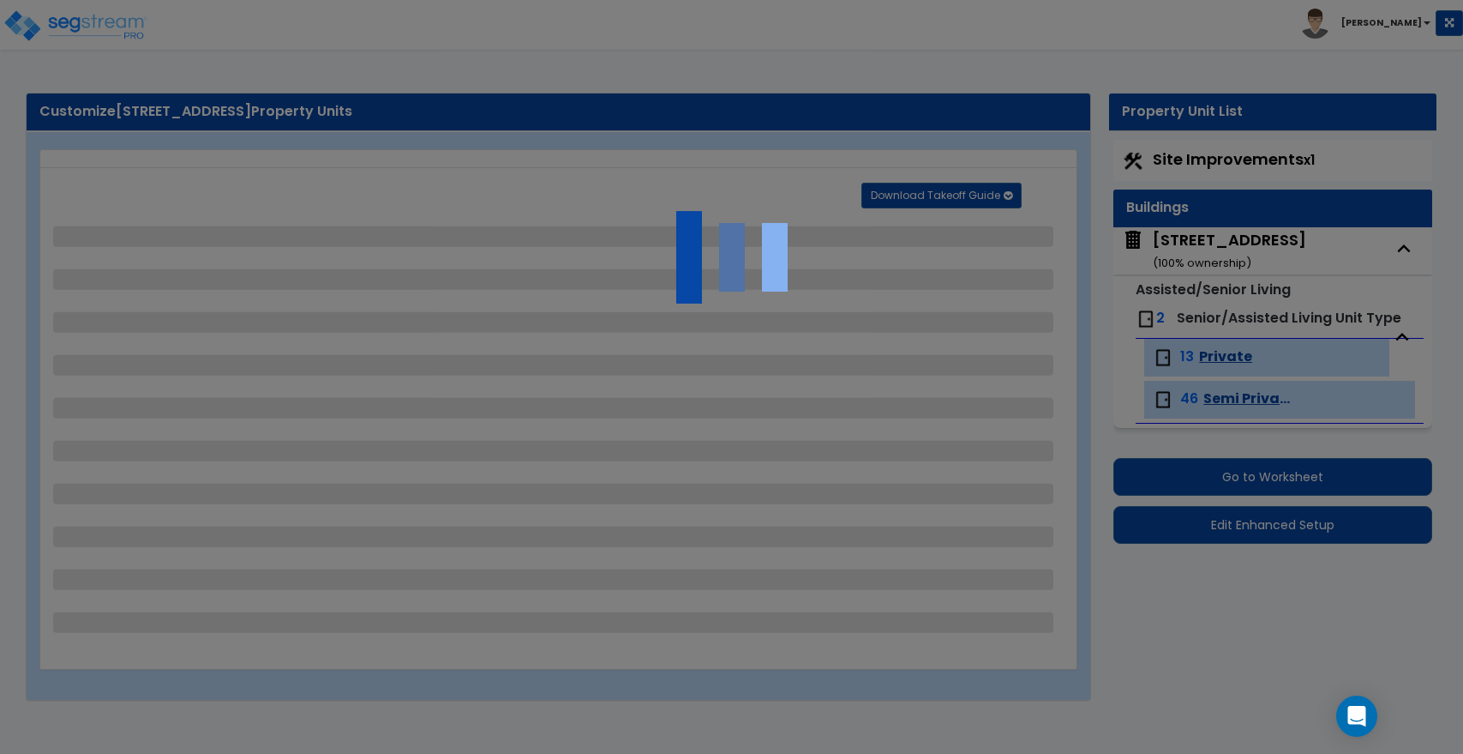
select select "1"
select select "2"
select select "1"
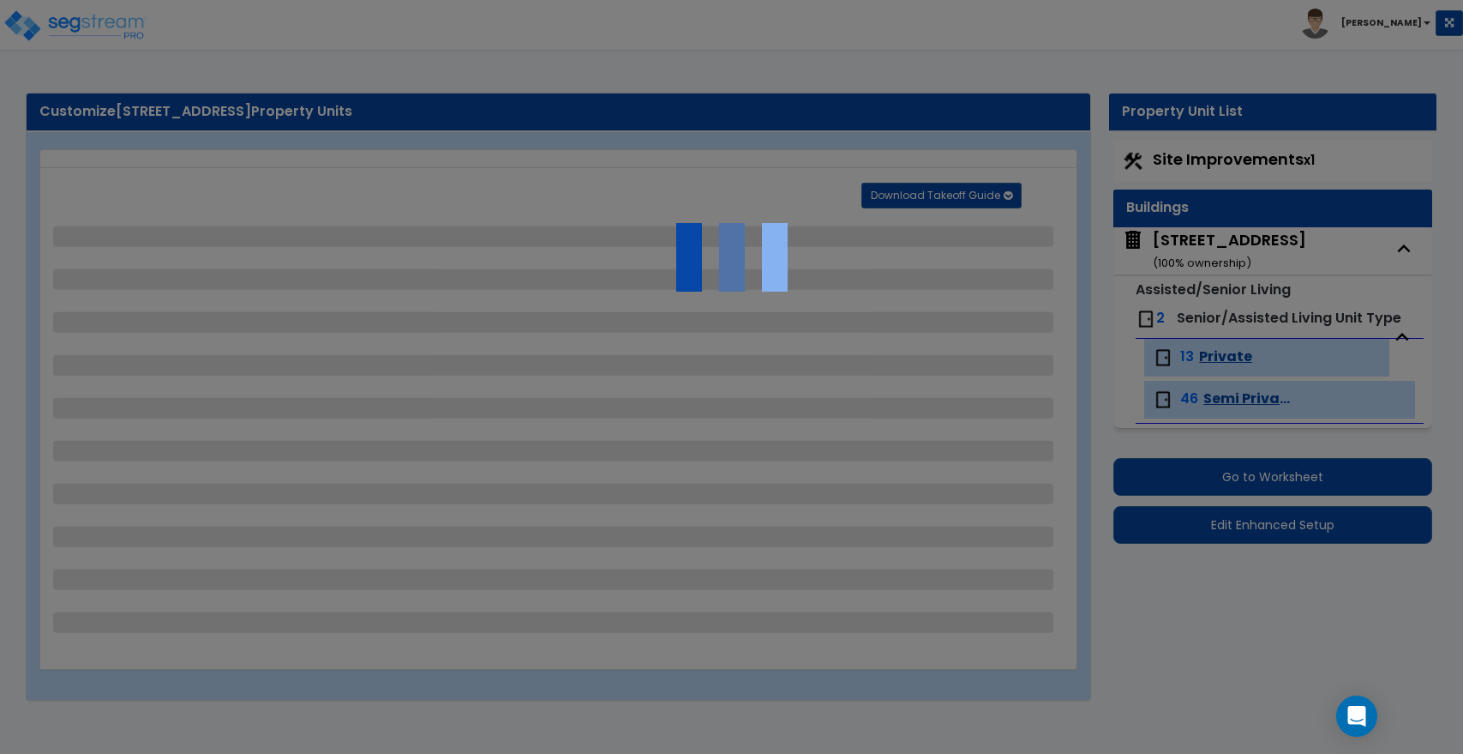
select select "4"
select select "1"
select select "2"
select select "1"
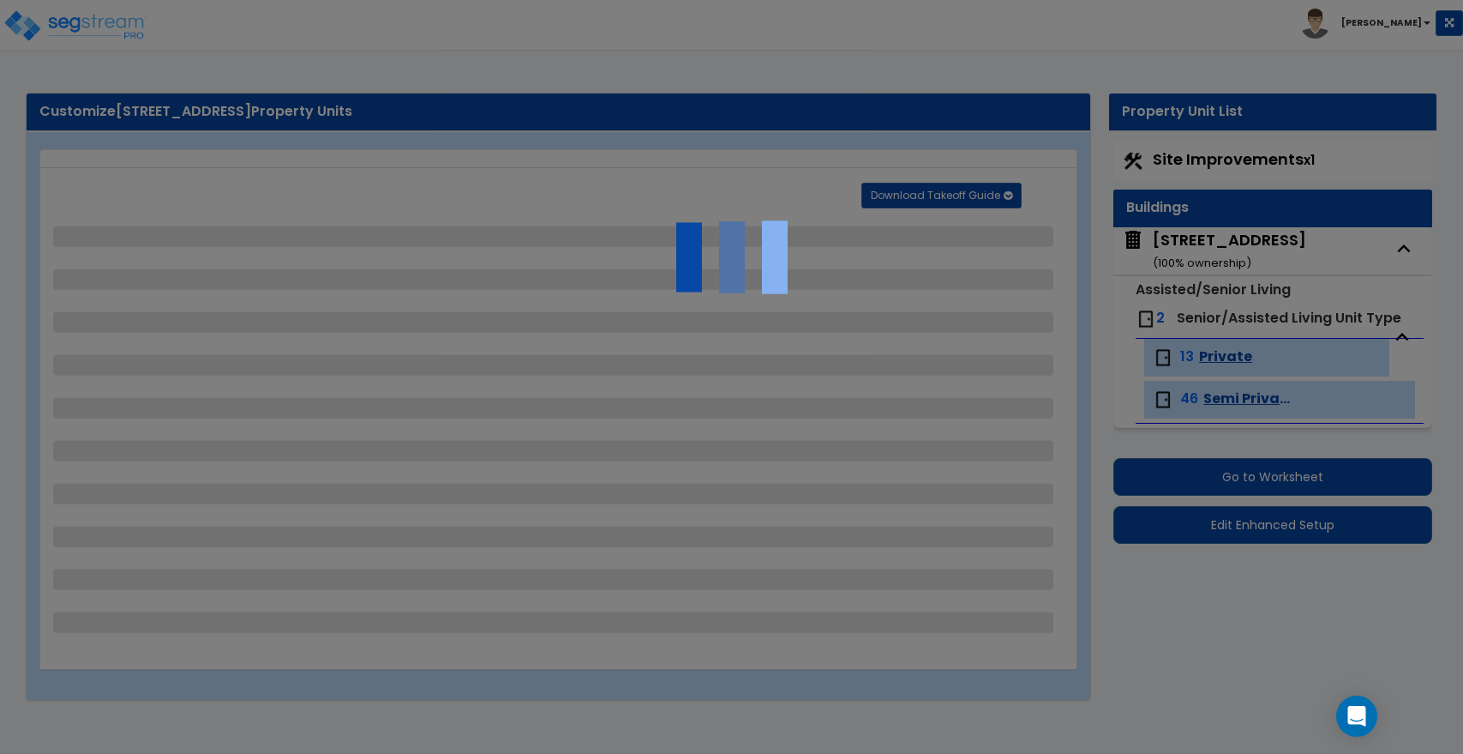
select select "1"
select select "2"
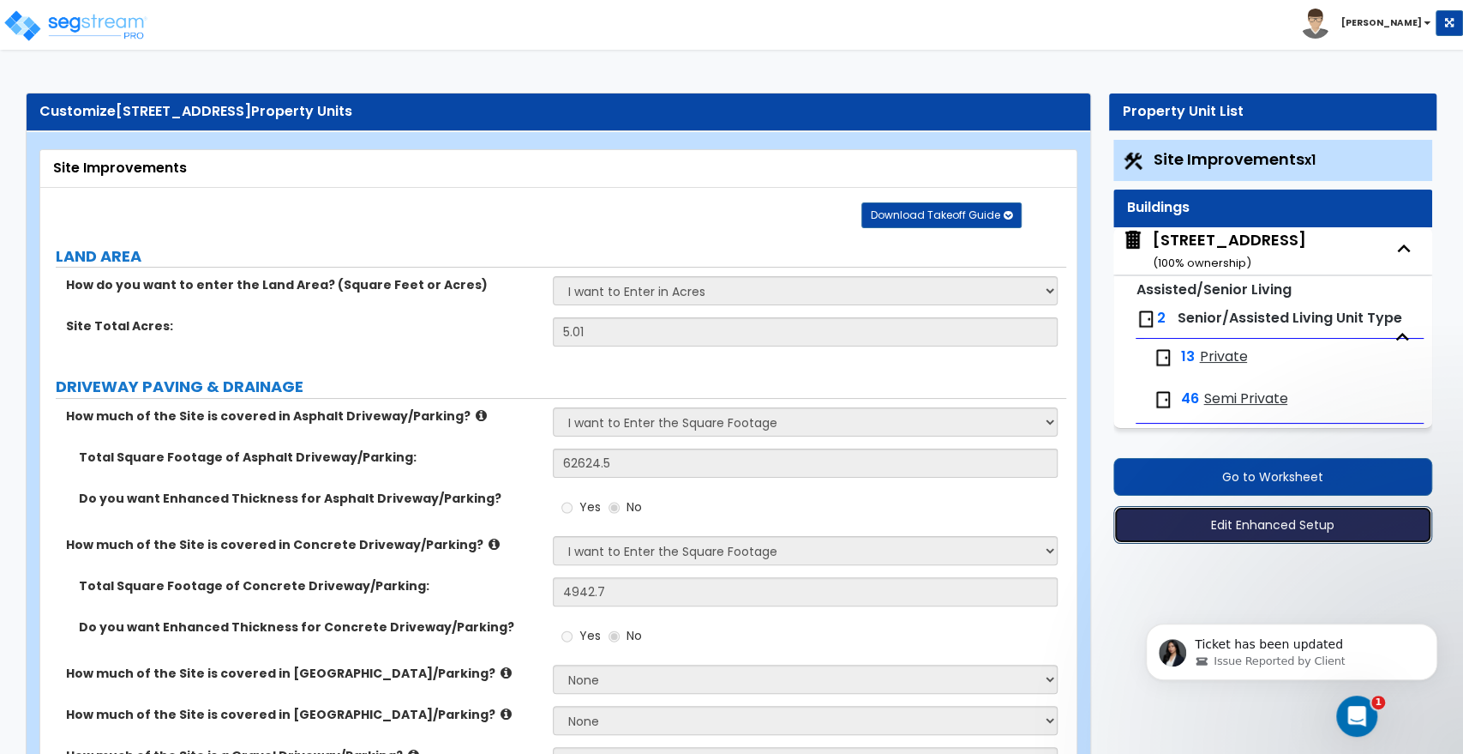
click at [1272, 526] on button "Edit Enhanced Setup" at bounding box center [1273, 525] width 319 height 38
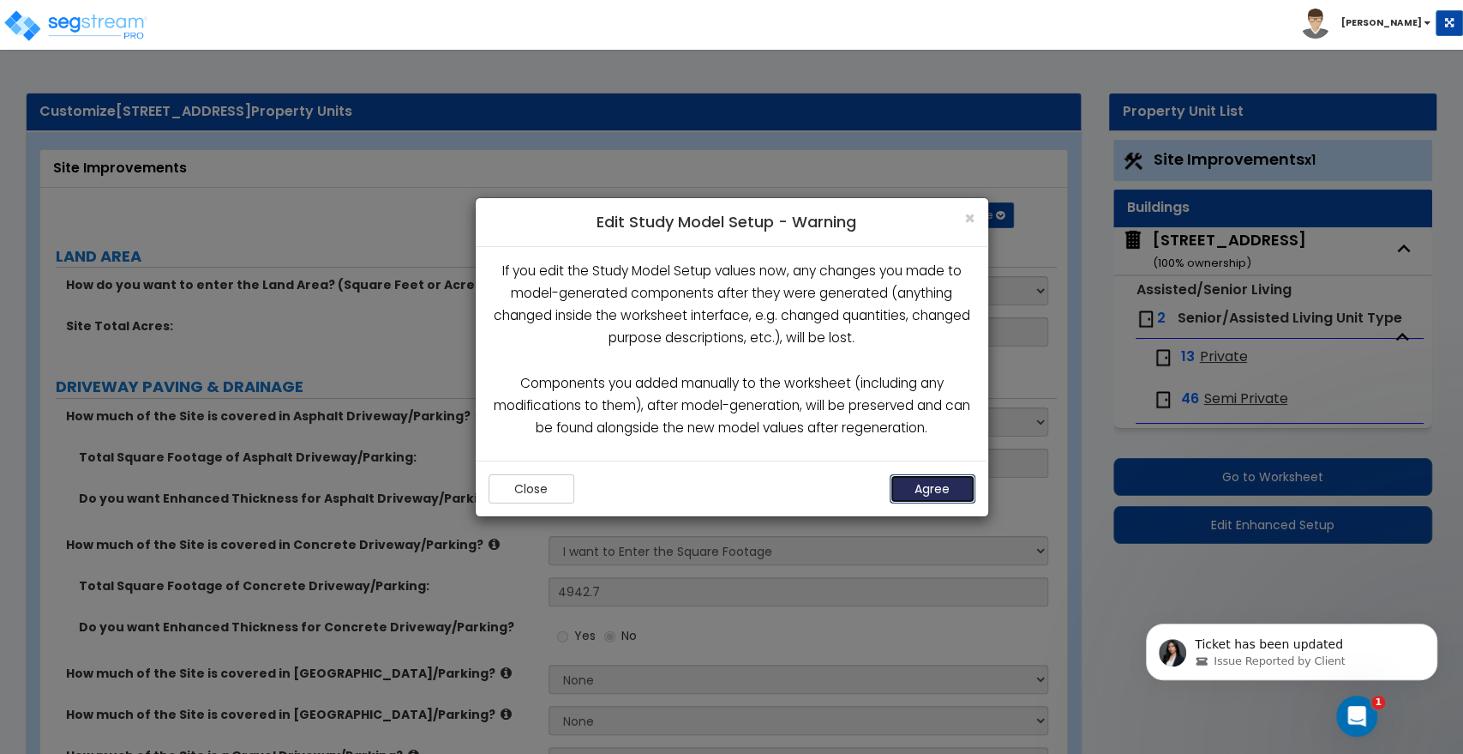
click at [939, 491] on button "Agree" at bounding box center [933, 488] width 86 height 29
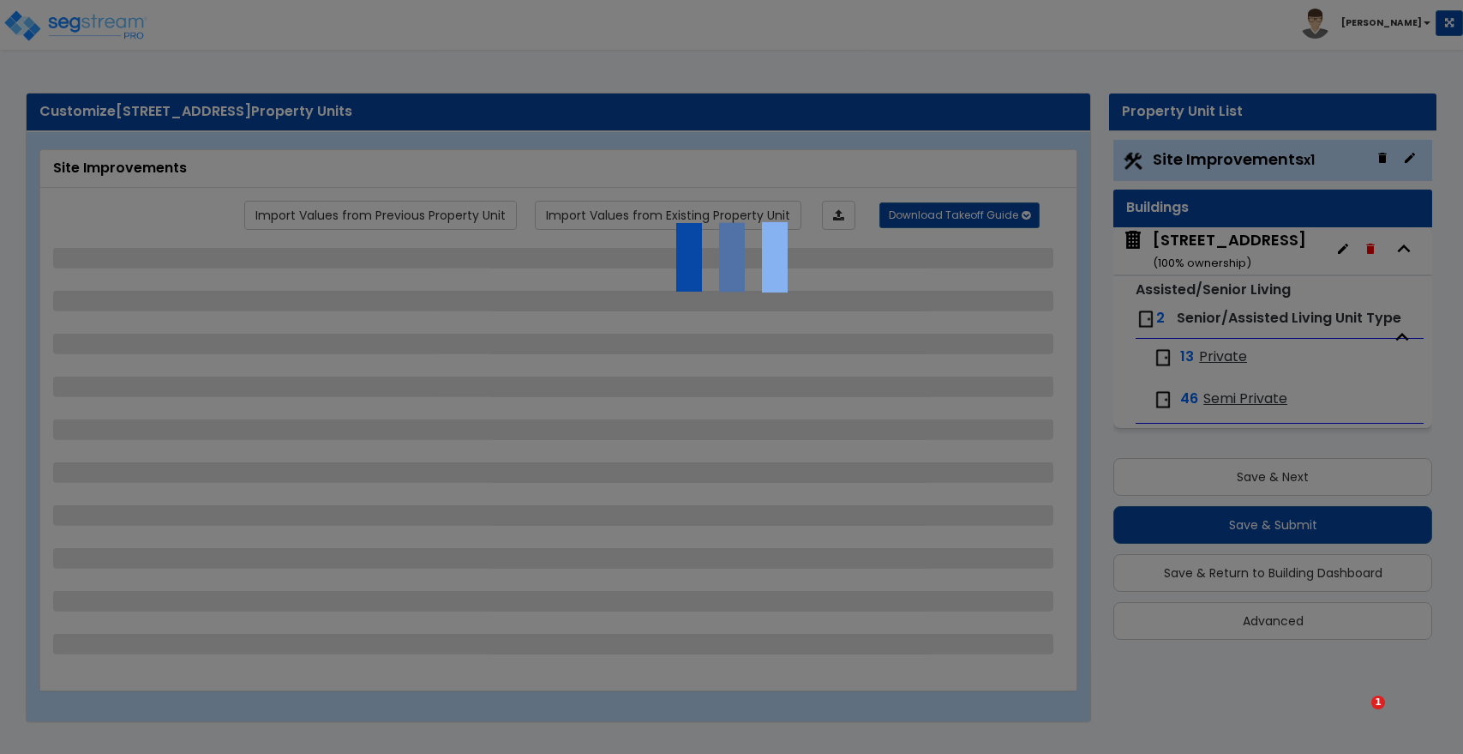
select select "2"
select select "1"
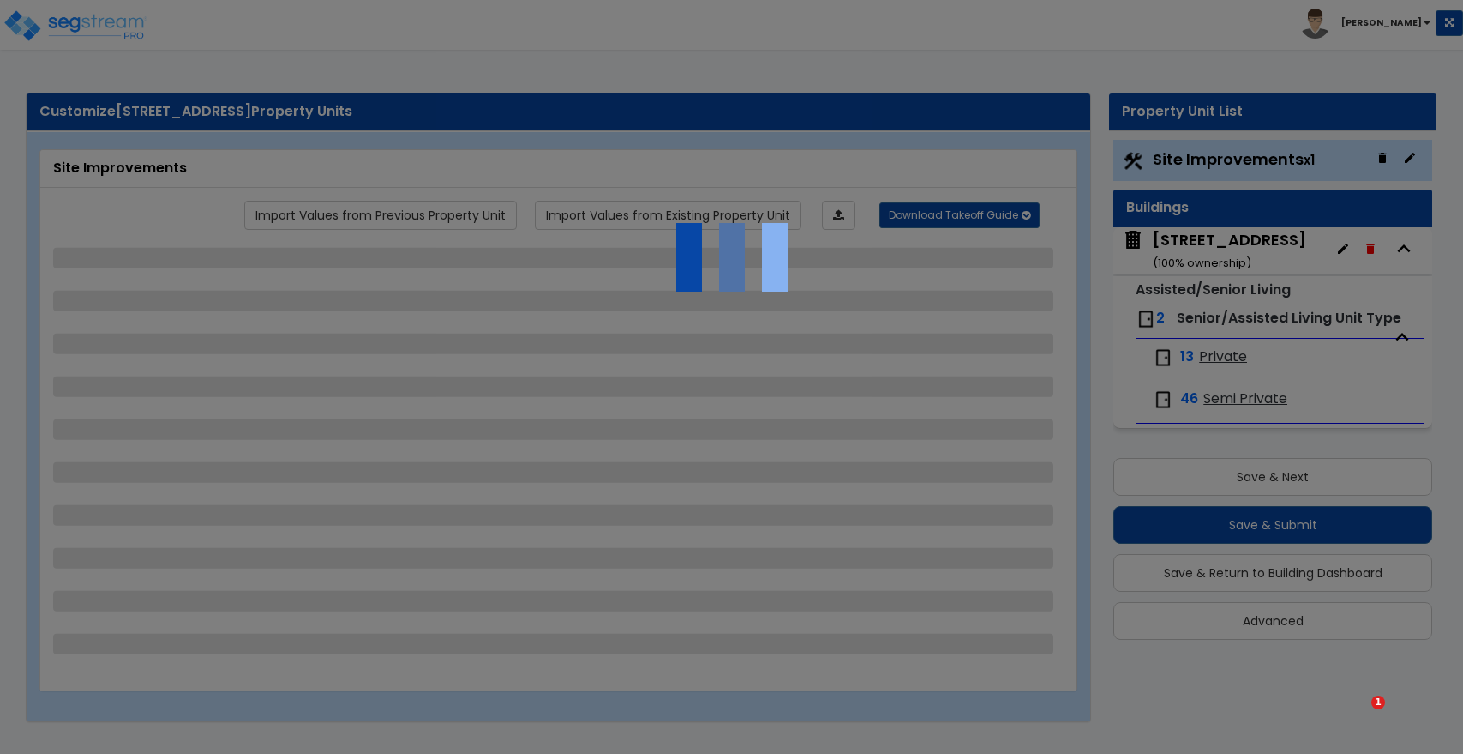
select select "1"
select select "2"
select select "1"
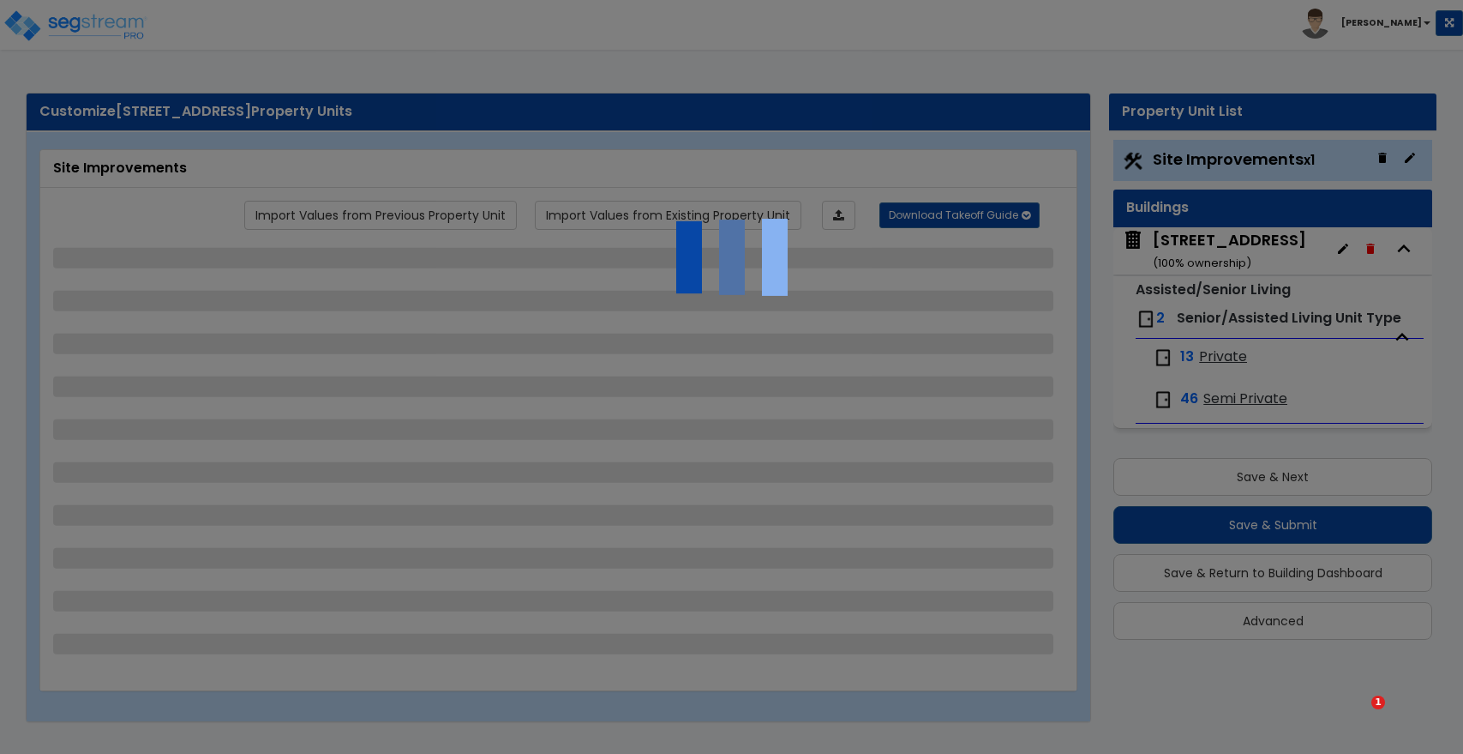
select select "4"
select select "1"
select select "2"
select select "1"
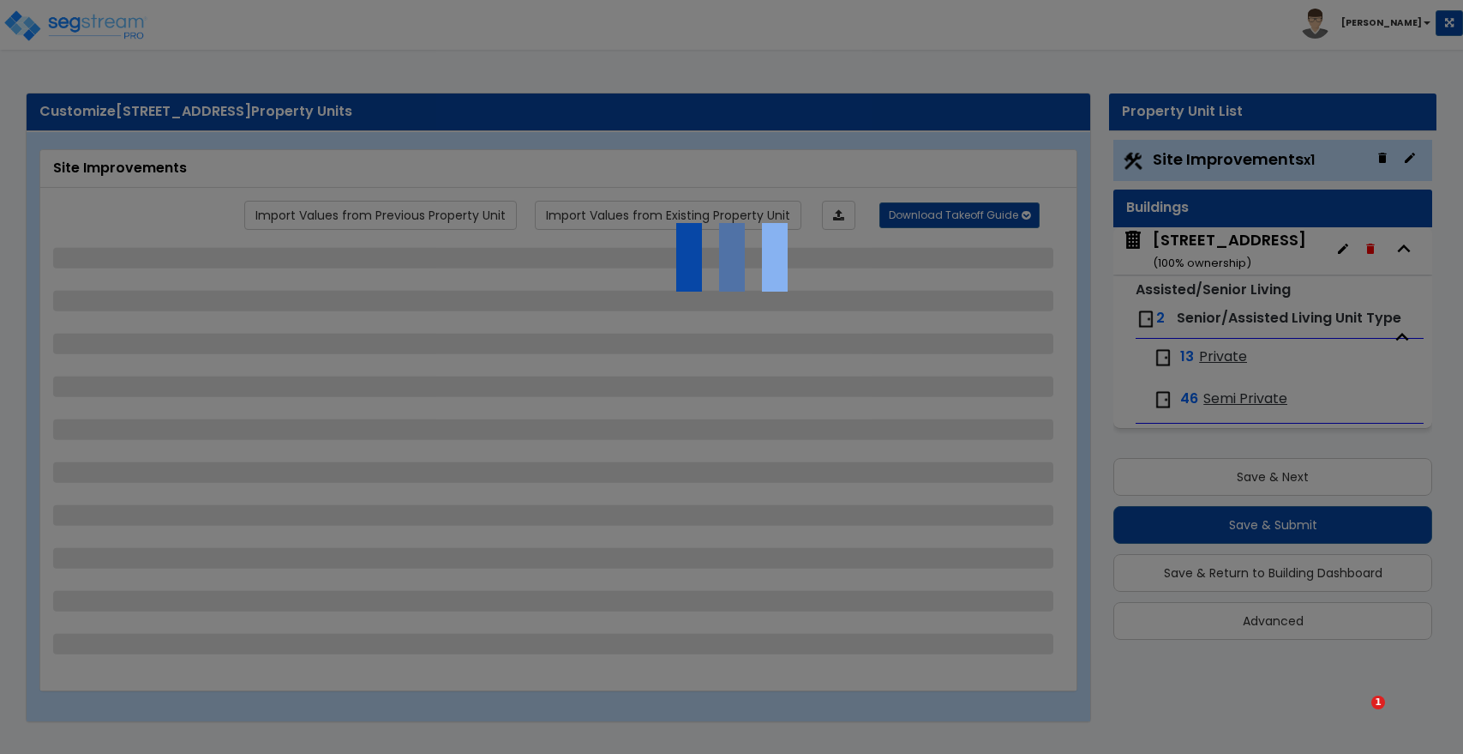
select select "1"
select select "2"
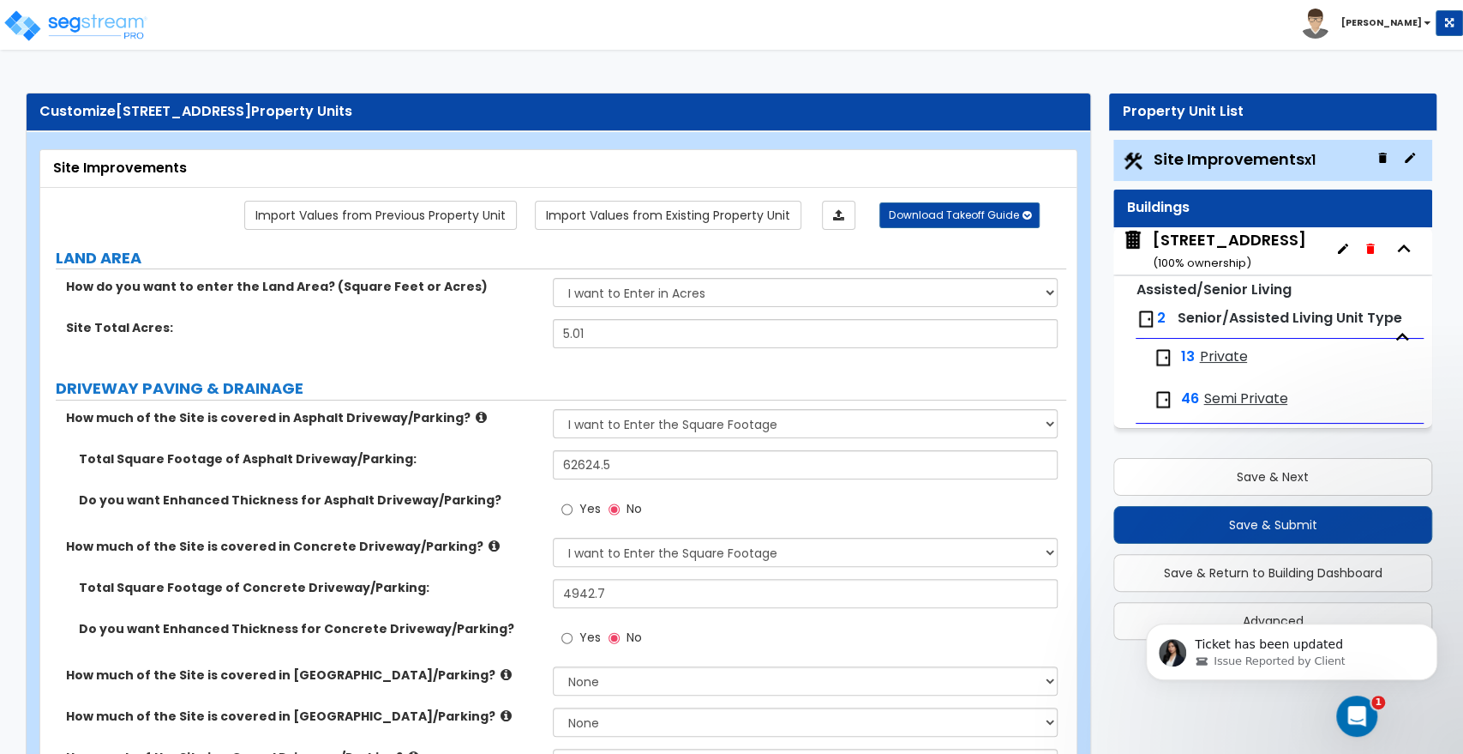
click at [1222, 243] on div "1810 Kensington Drive ( 100 % ownership)" at bounding box center [1229, 251] width 153 height 44
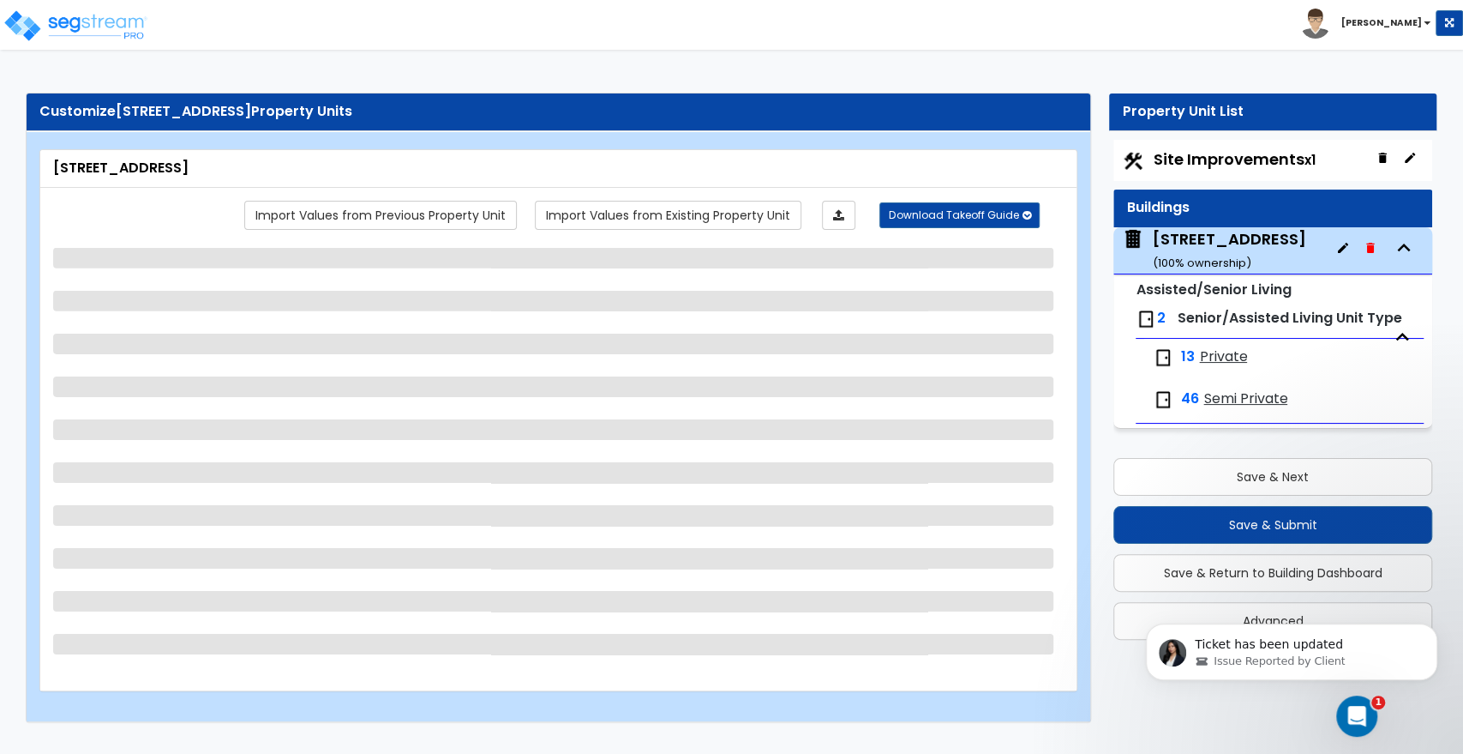
select select "3"
select select "5"
select select "2"
select select "1"
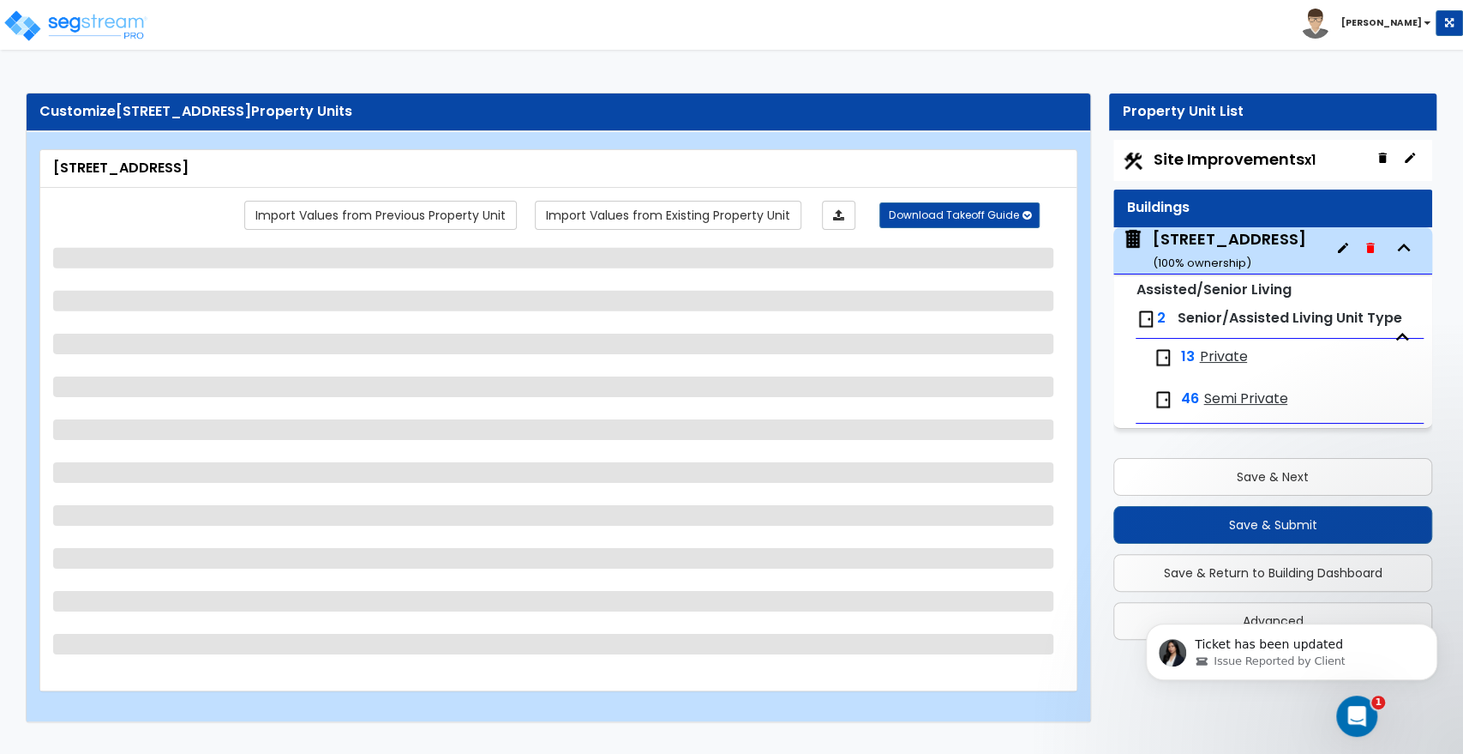
select select "1"
select select "2"
select select "6"
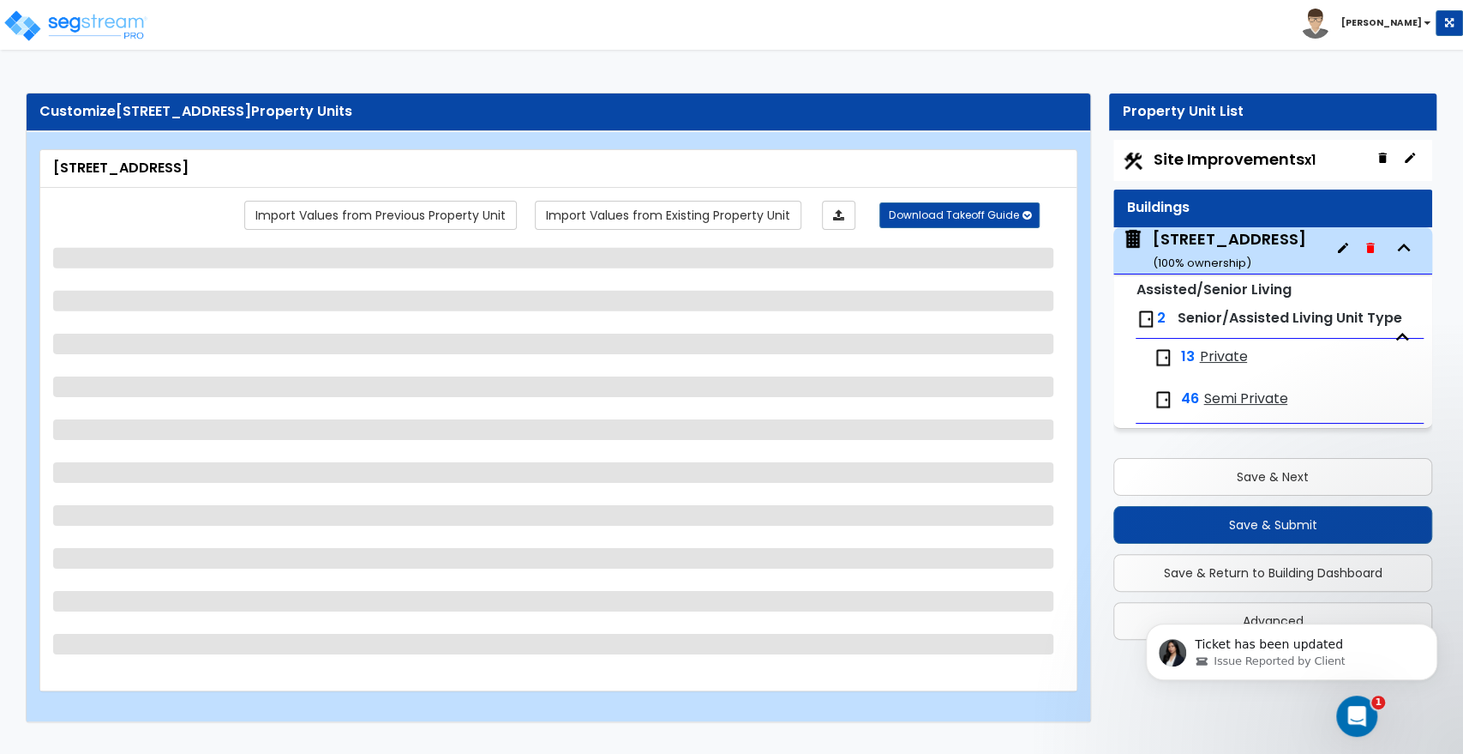
select select "1"
select select "2"
select select "1"
select select "2"
select select "1"
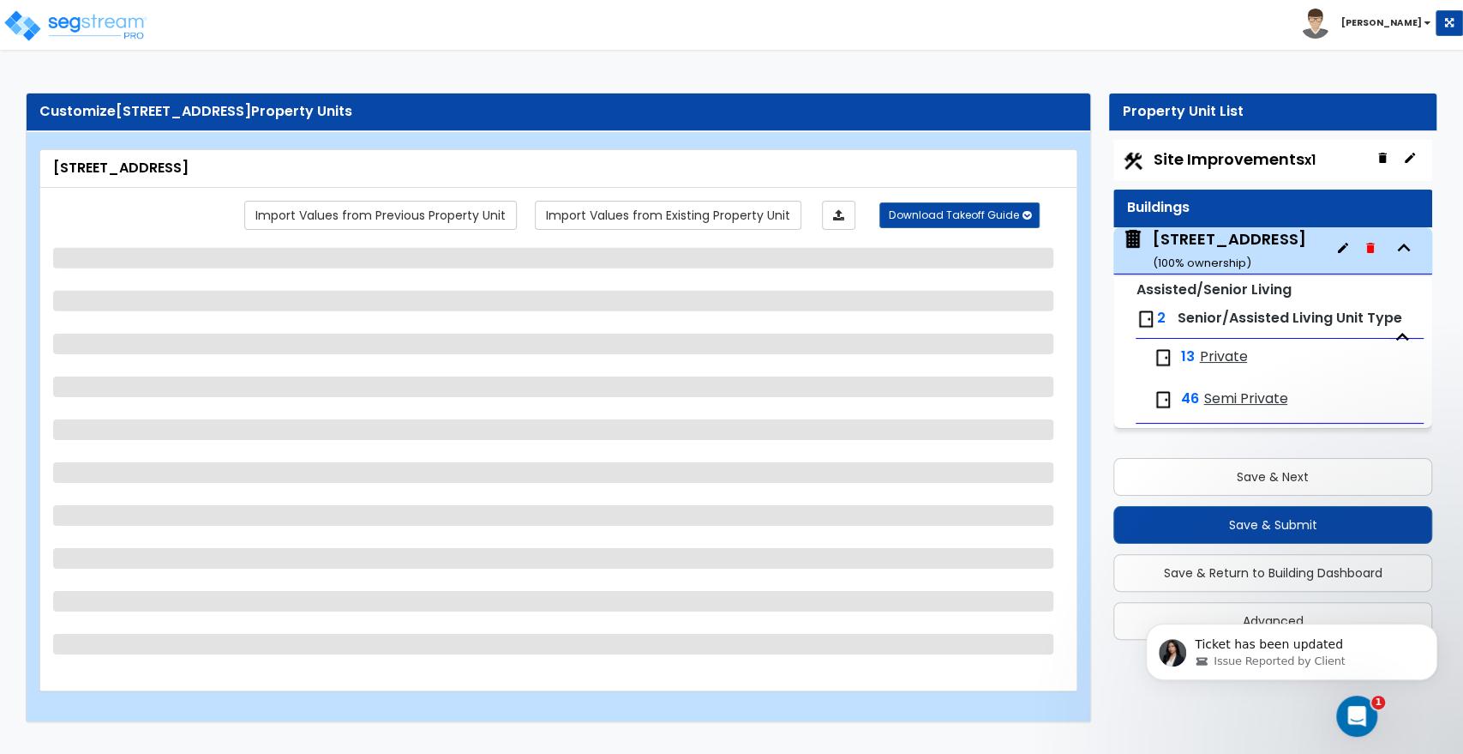
select select "2"
select select "1"
select select "2"
select select "1"
select select "5"
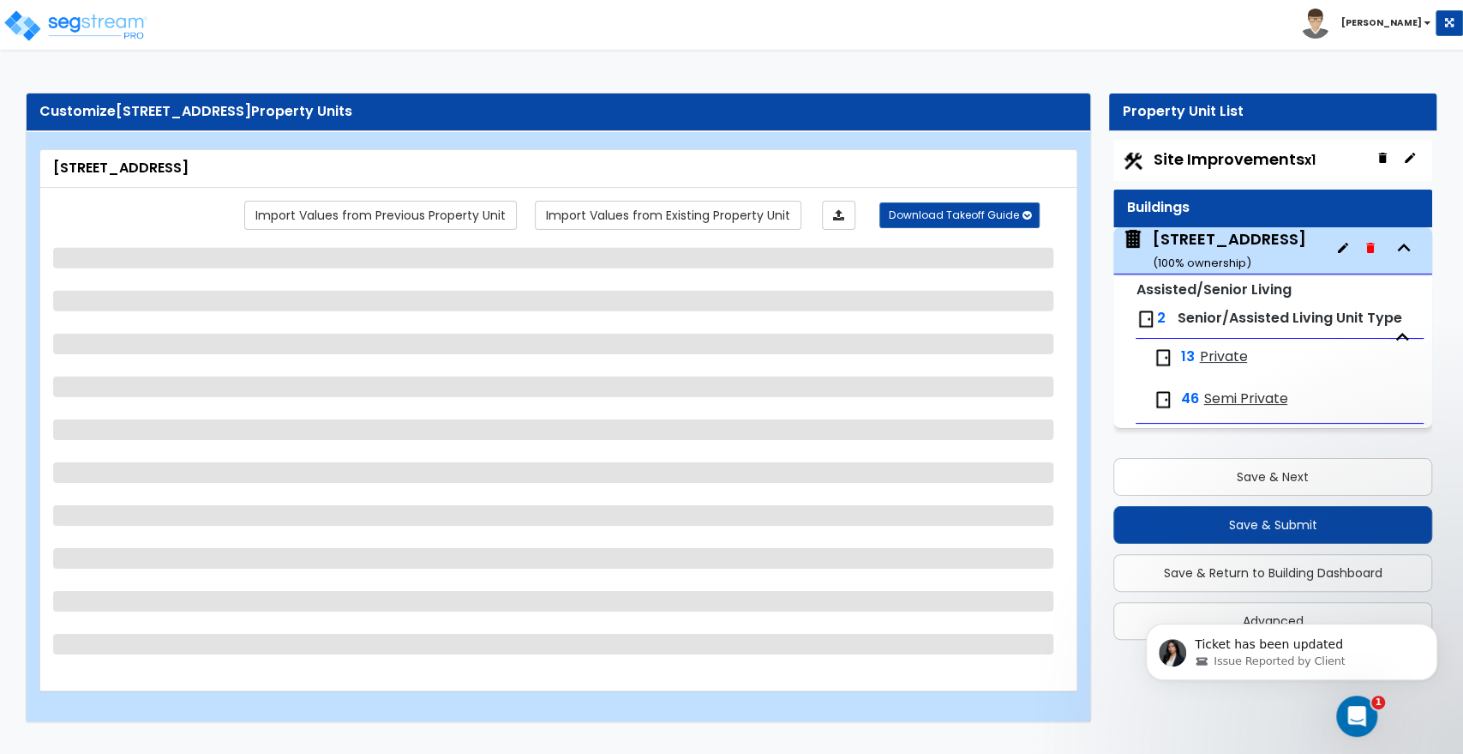
select select "1"
select select "4"
select select "1"
select select "3"
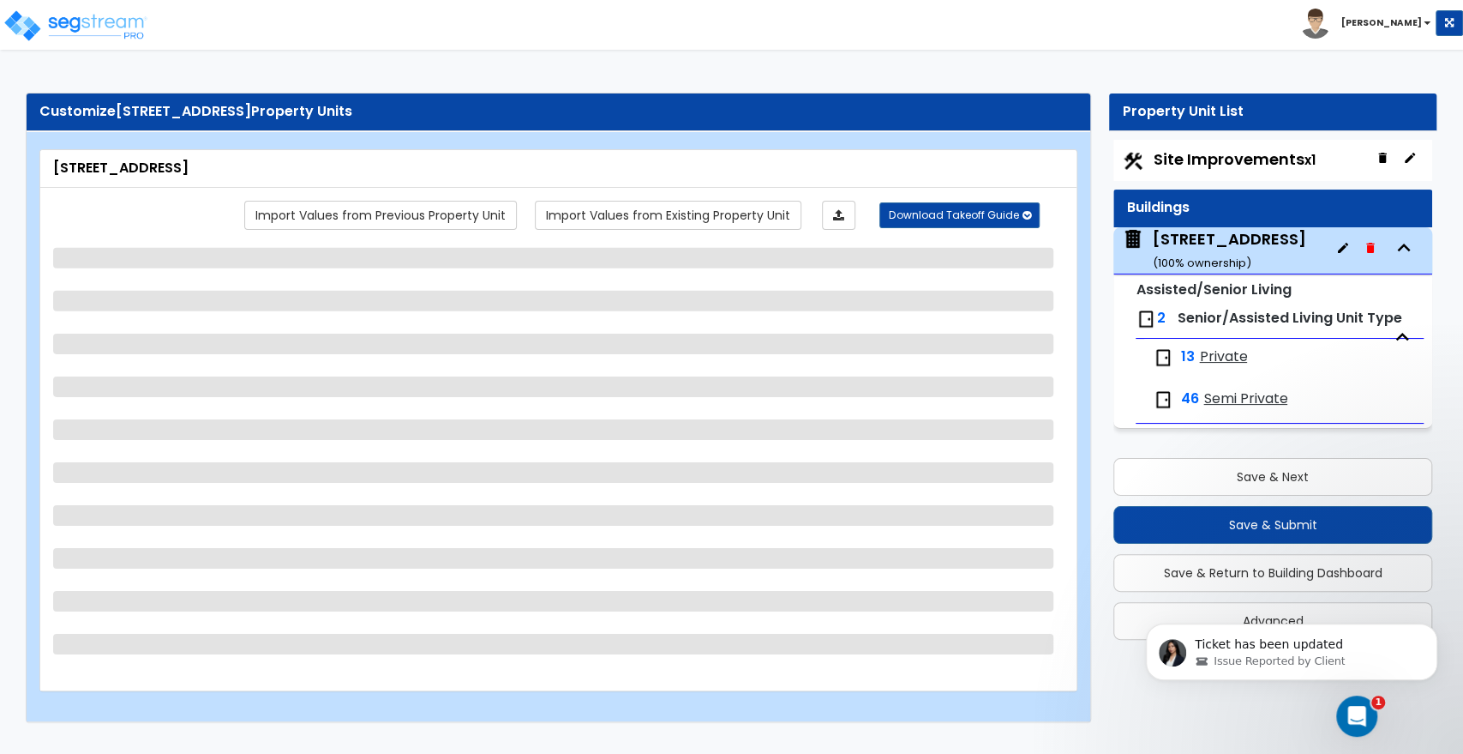
select select "3"
select select "1"
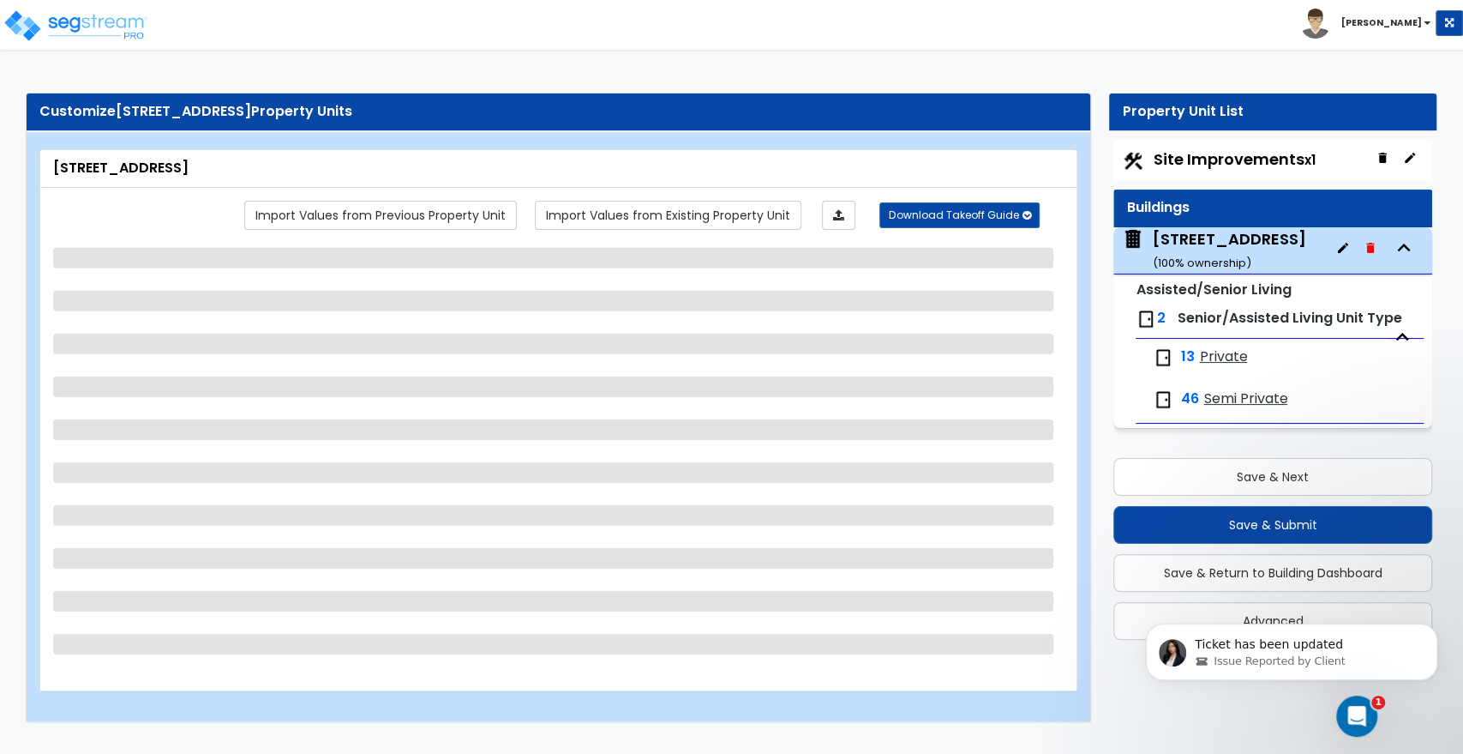
select select "2"
select select "1"
select select "2"
select select "1"
select select "2"
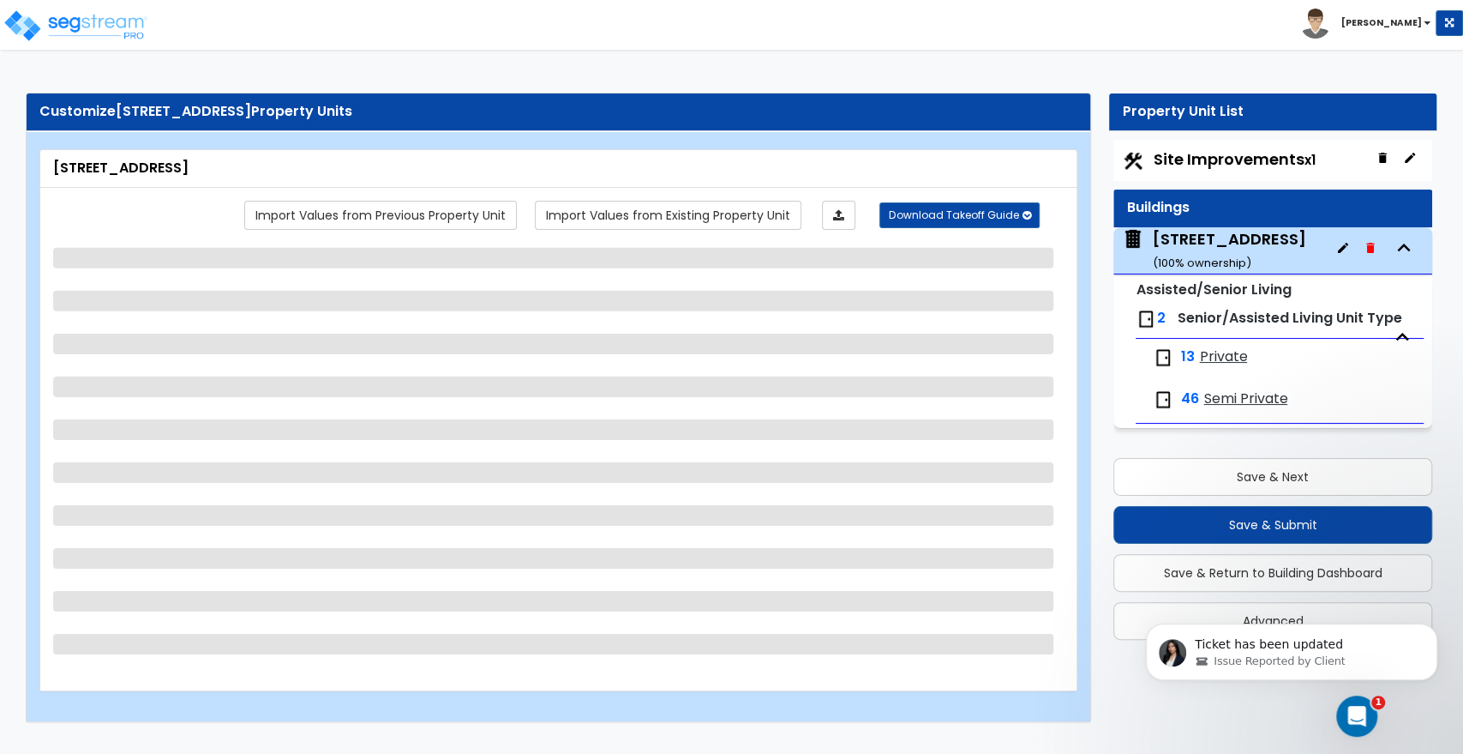
select select "1"
select select "3"
select select "2"
select select "3"
select select "5"
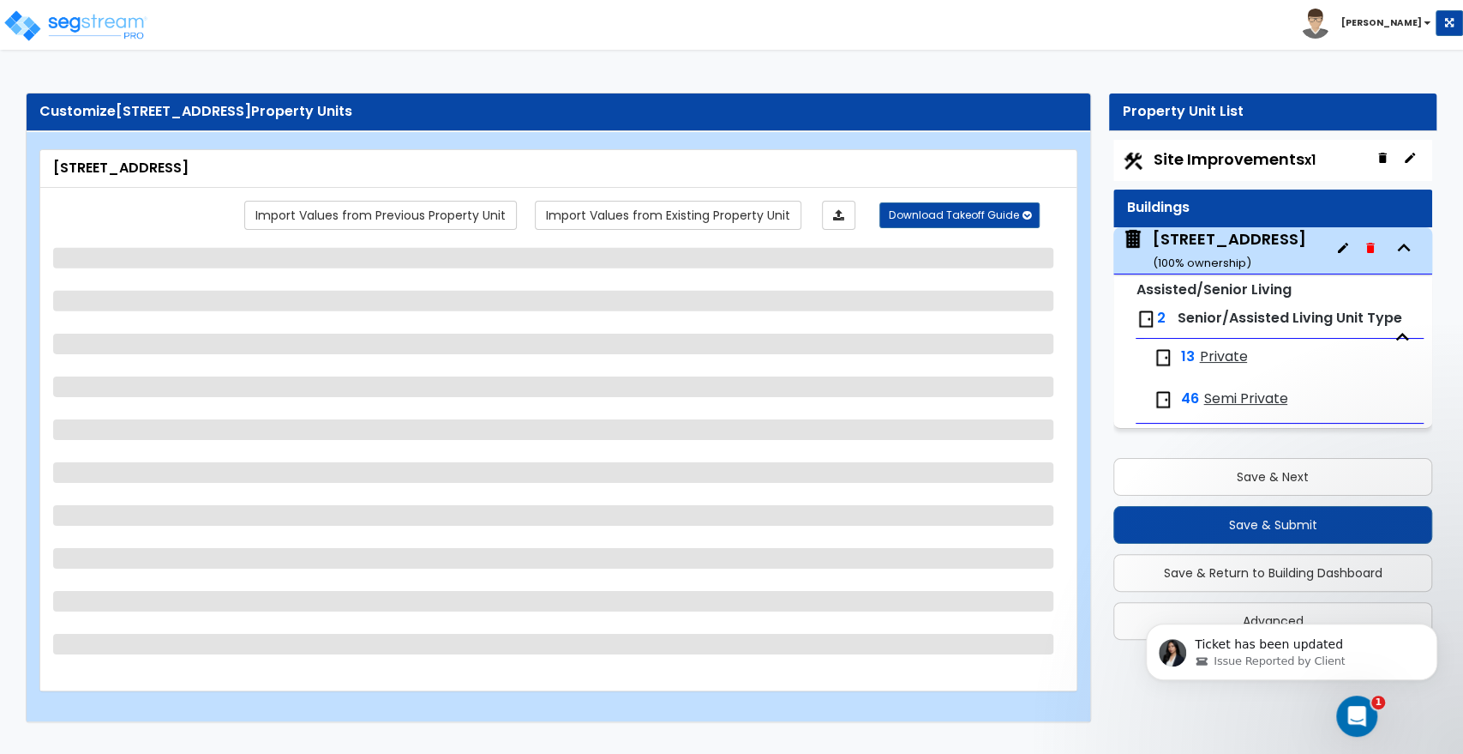
select select "1"
select select "2"
select select "1"
select select "2"
select select "4"
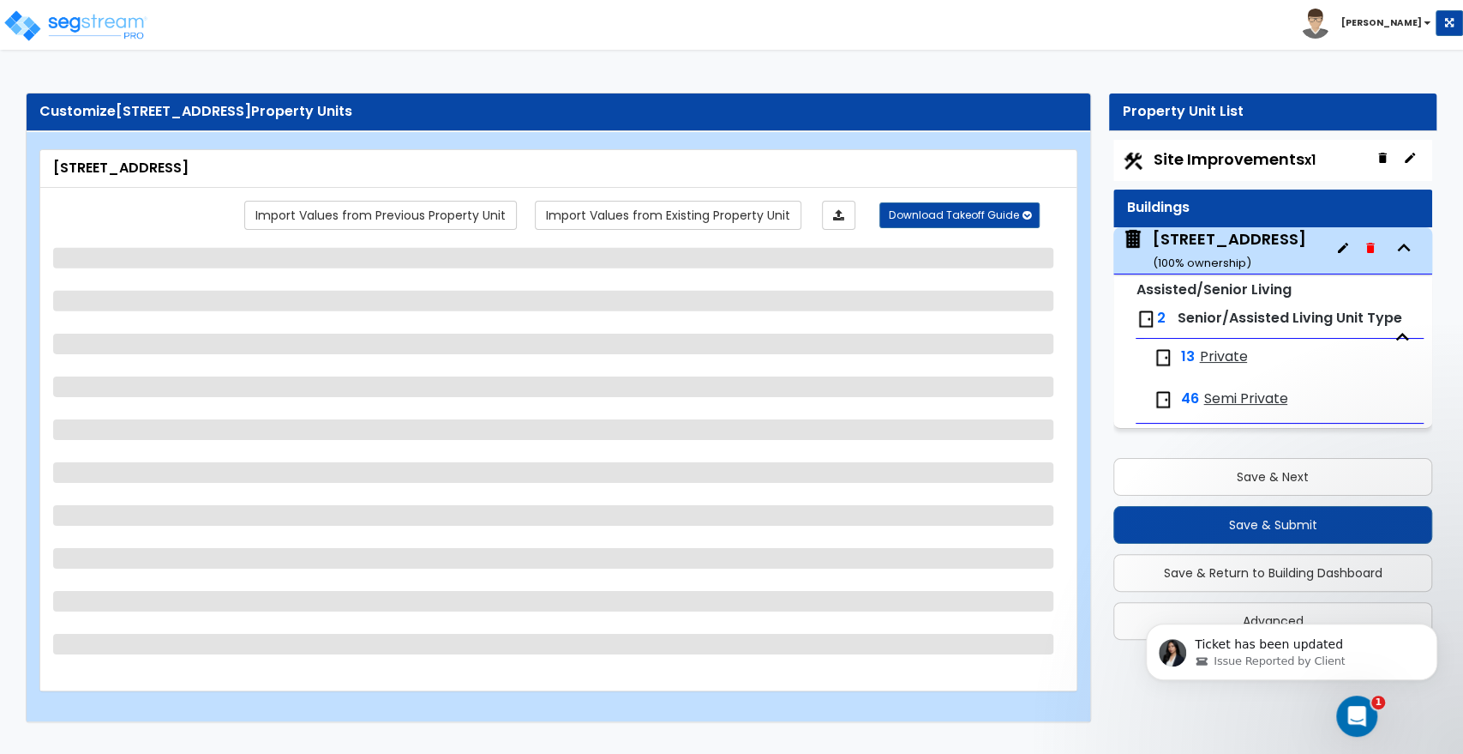
select select "2"
select select "4"
select select "1"
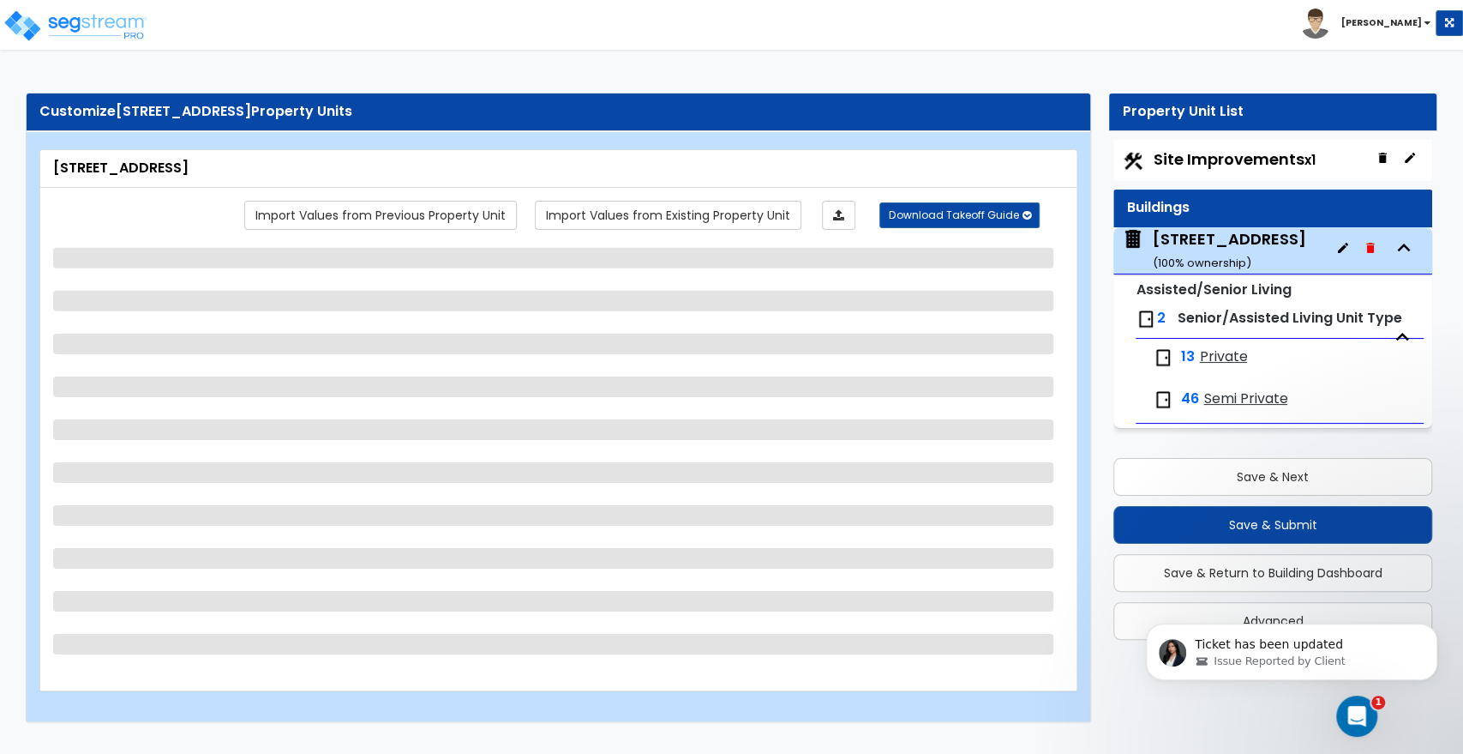
select select "1"
select select "3"
select select "2"
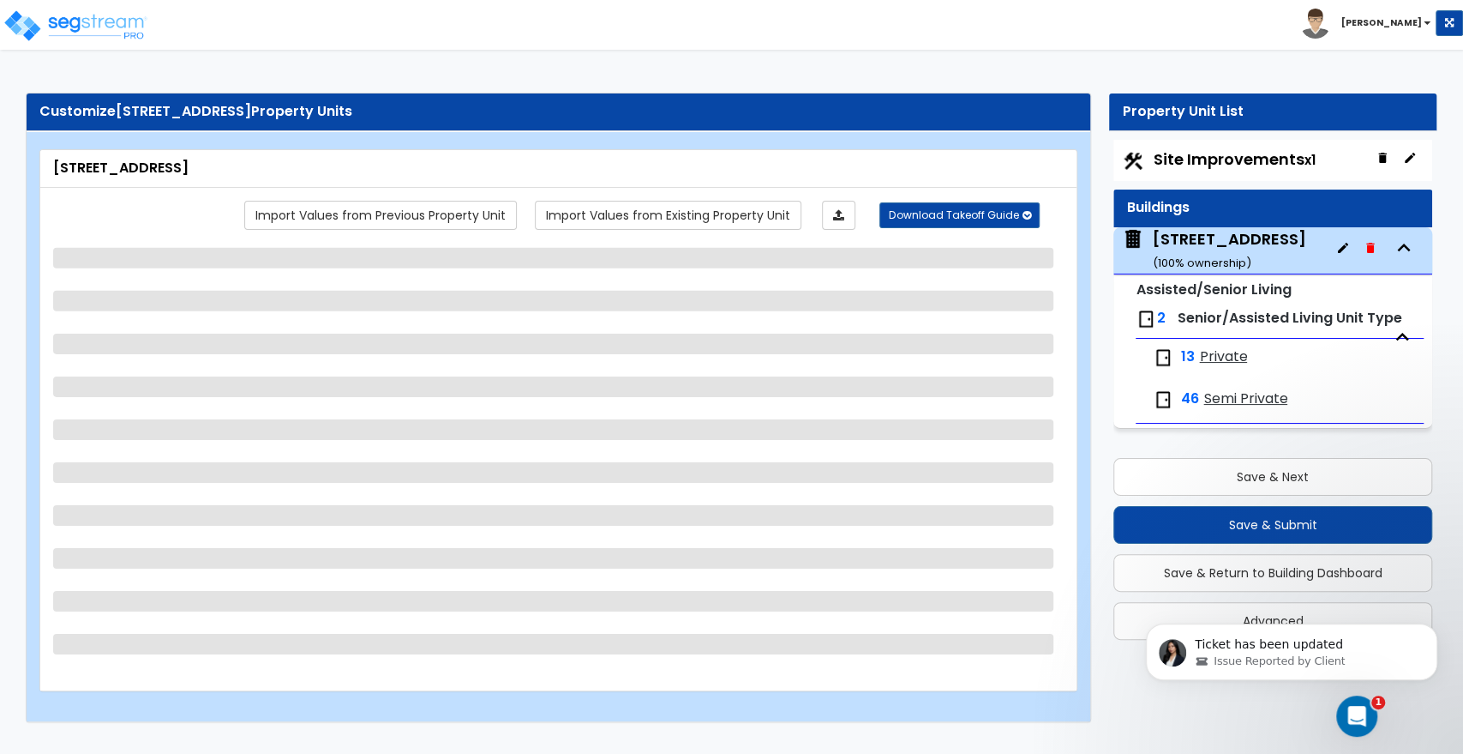
select select "2"
select select "1"
select select "2"
select select "1"
select select "4"
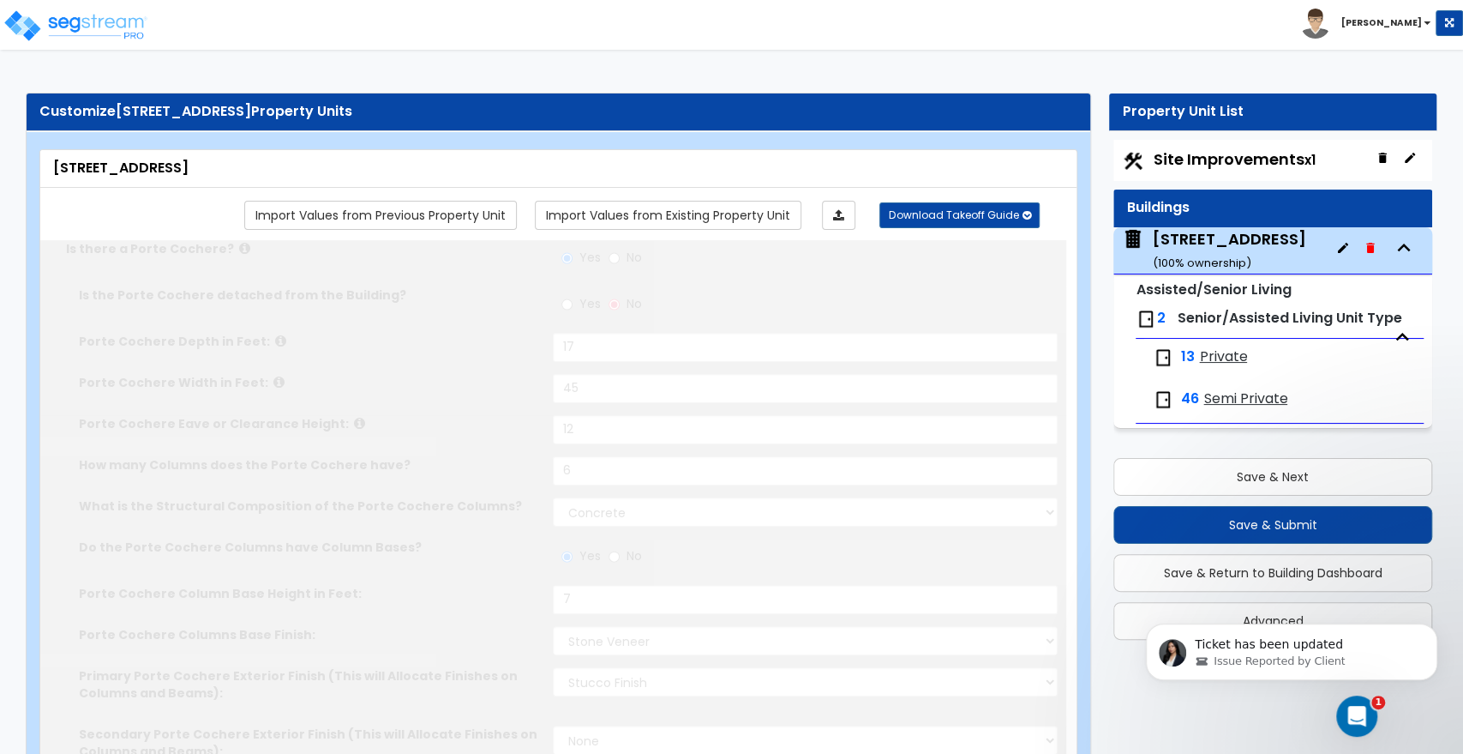
type input "6"
radio input "true"
select select "1"
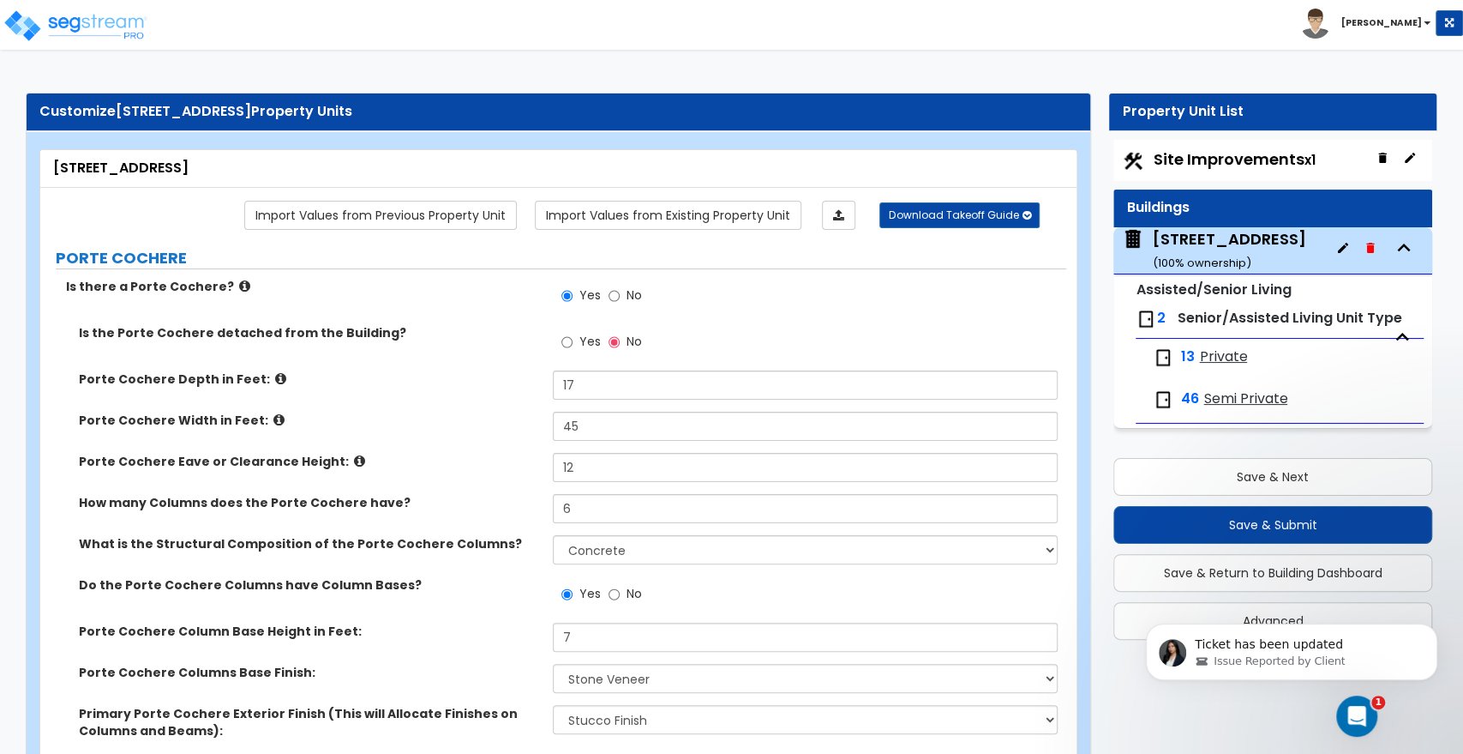
click at [1216, 243] on div "1810 Kensington Drive ( 100 % ownership)" at bounding box center [1229, 250] width 153 height 44
click at [1207, 229] on div "1810 Kensington Drive ( 100 % ownership)" at bounding box center [1229, 250] width 153 height 44
click at [1216, 147] on div "Site Improvements x1" at bounding box center [1273, 160] width 319 height 41
click at [1186, 246] on div "1810 Kensington Drive ( 100 % ownership)" at bounding box center [1229, 250] width 153 height 44
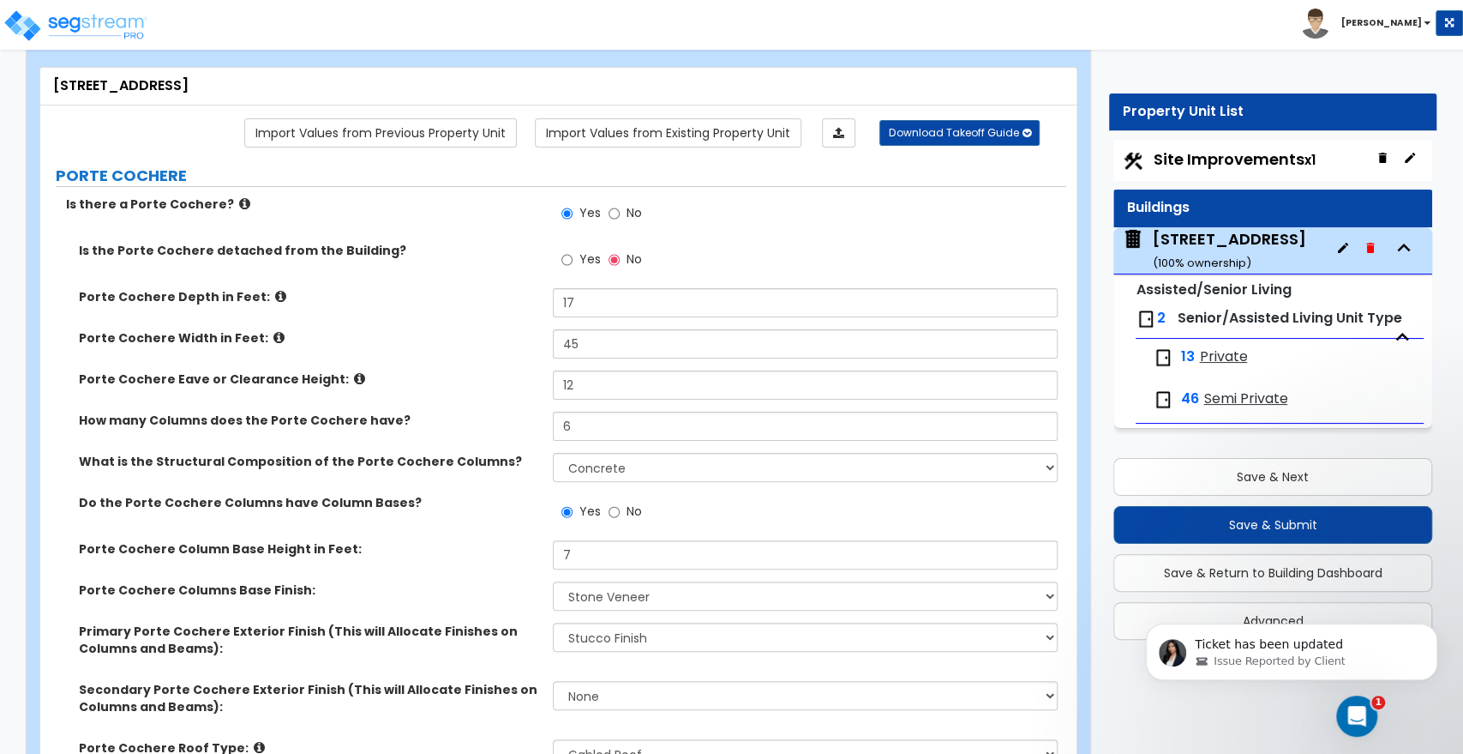
scroll to position [190, 0]
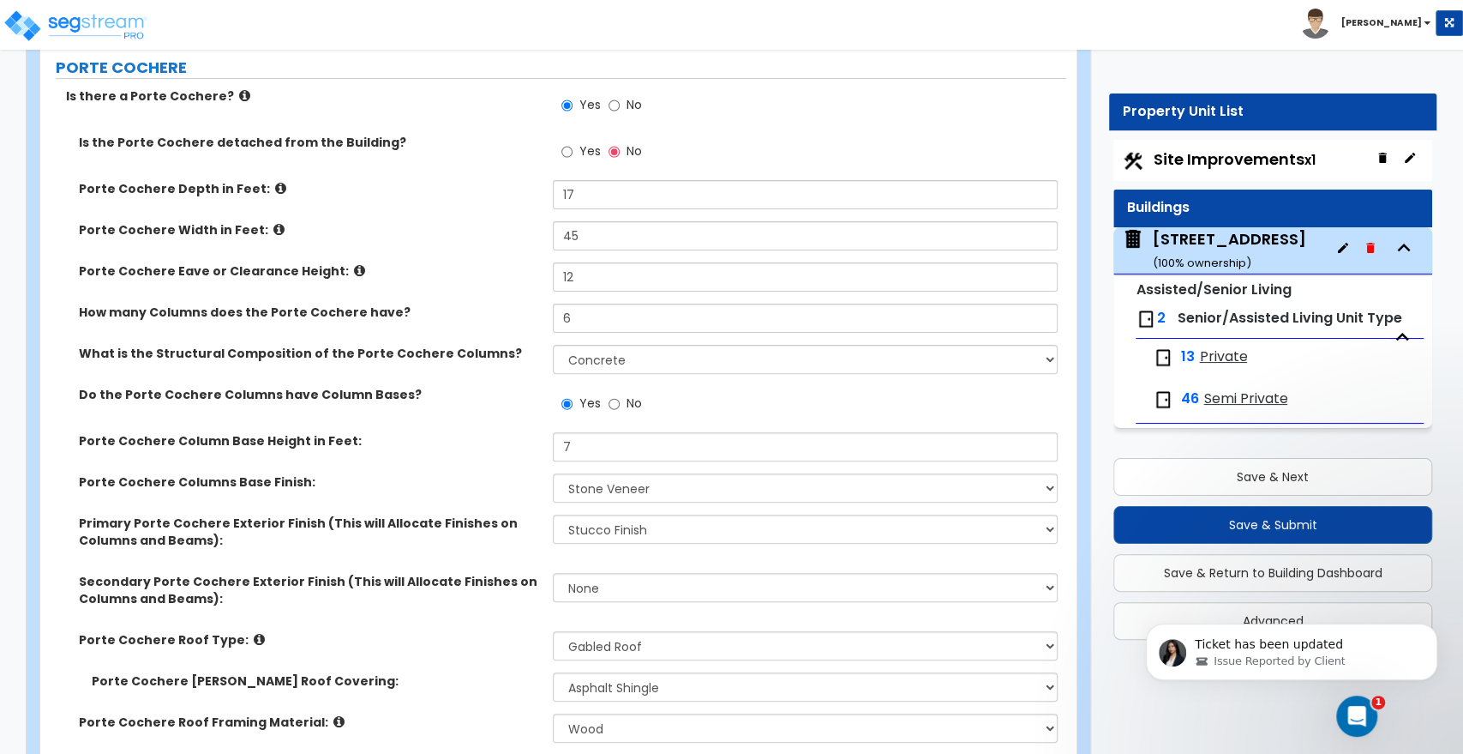
click at [1205, 153] on span "Site Improvements x1" at bounding box center [1234, 158] width 162 height 21
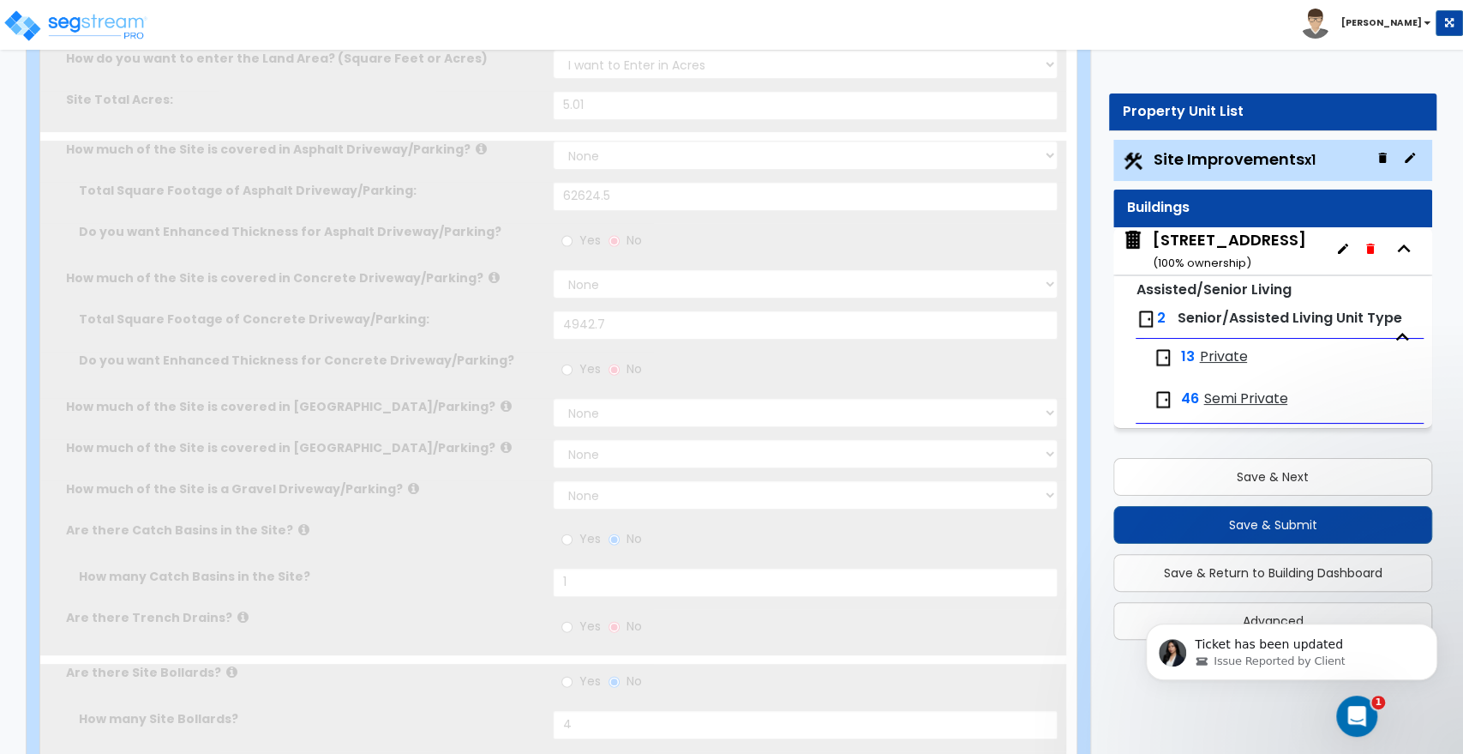
type input "5.01"
select select "2"
type input "62624.5"
select select "2"
type input "4942.7"
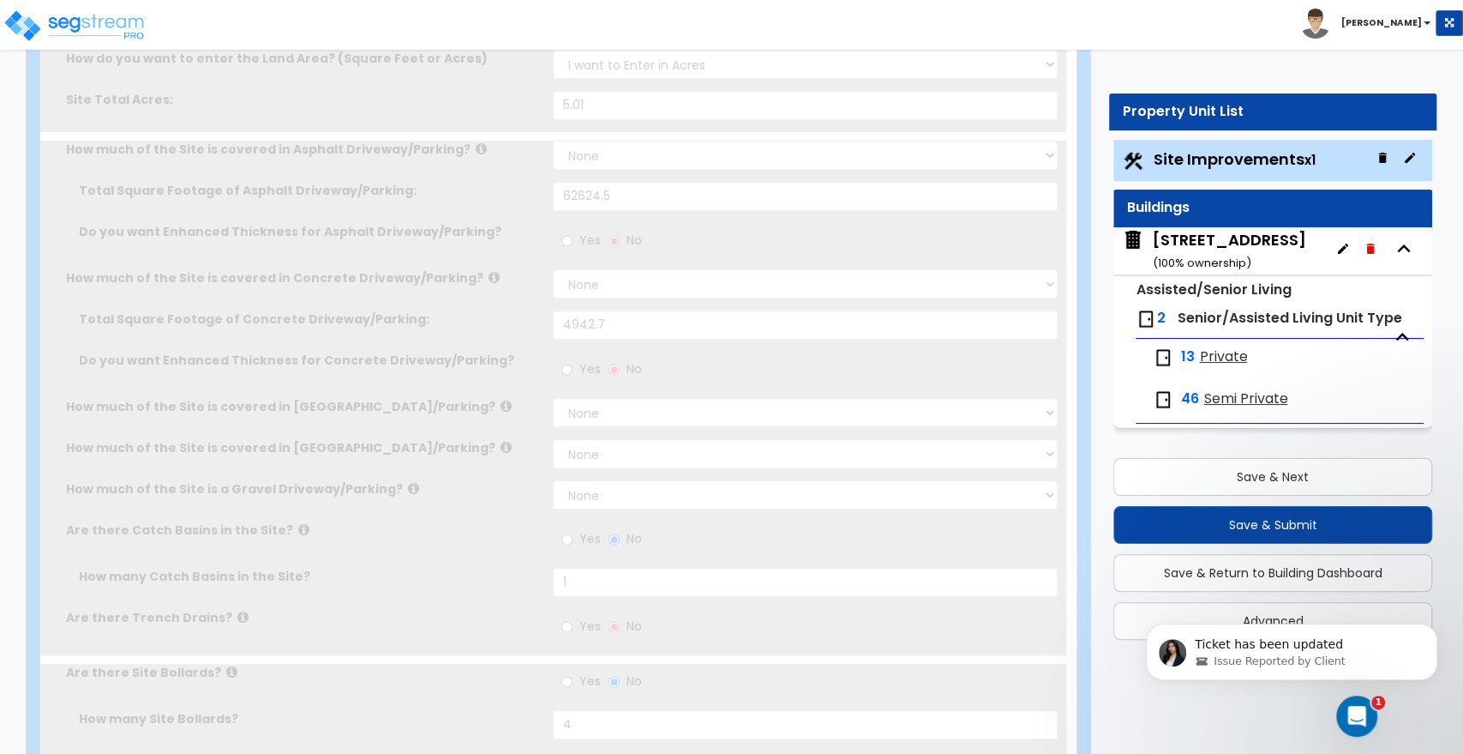
radio input "true"
type input "1"
radio input "true"
type input "4"
radio input "true"
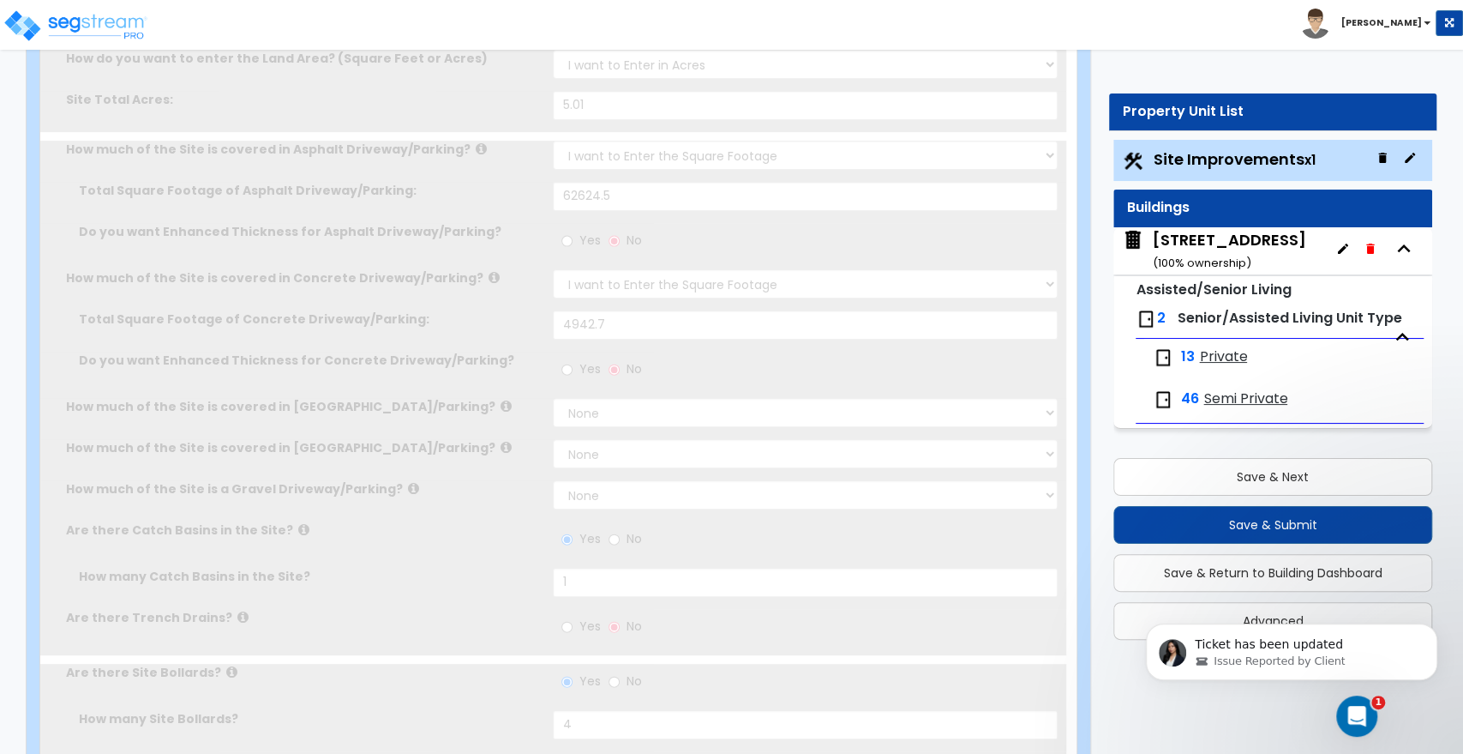
select select "1"
type input "2651.5"
radio input "true"
select select "1"
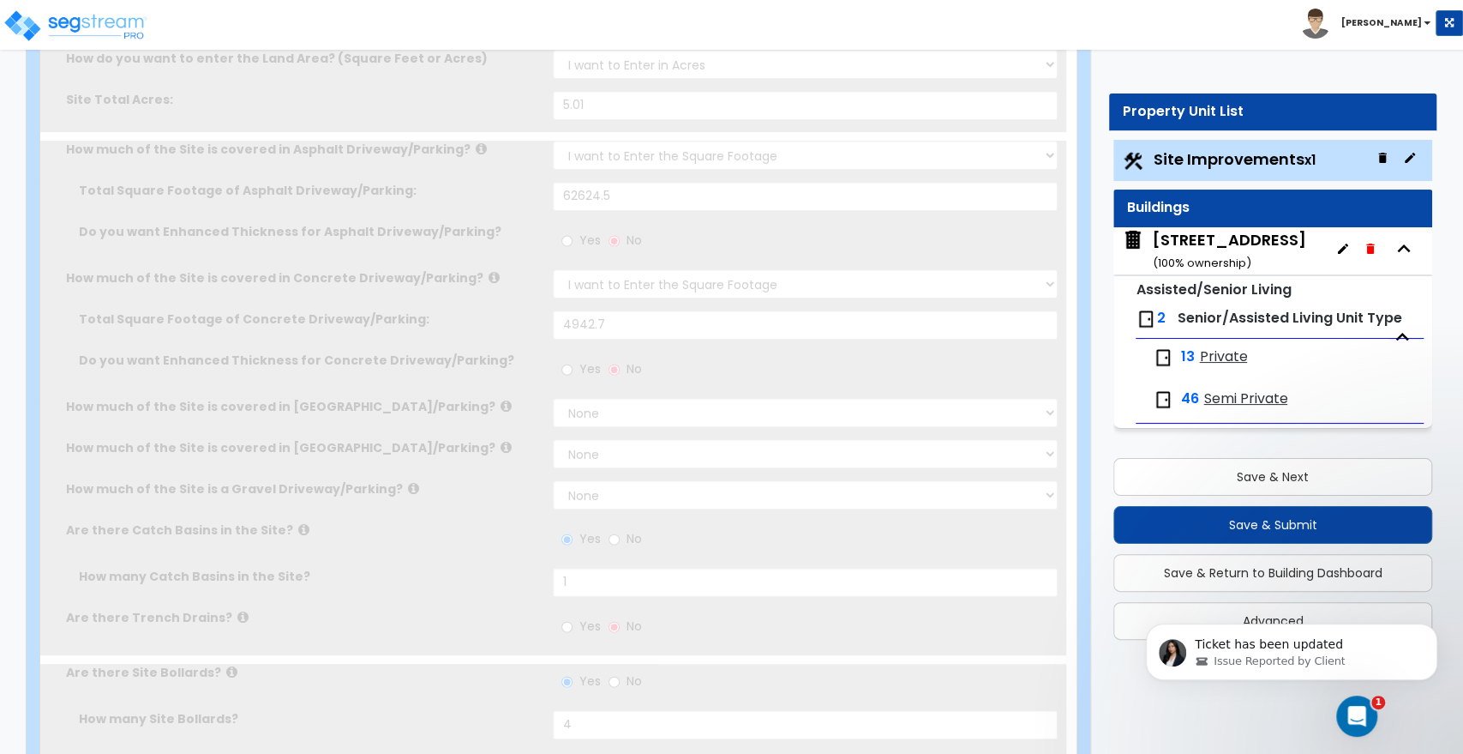
select select "1"
type input "16"
radio input "true"
type input "3"
radio input "true"
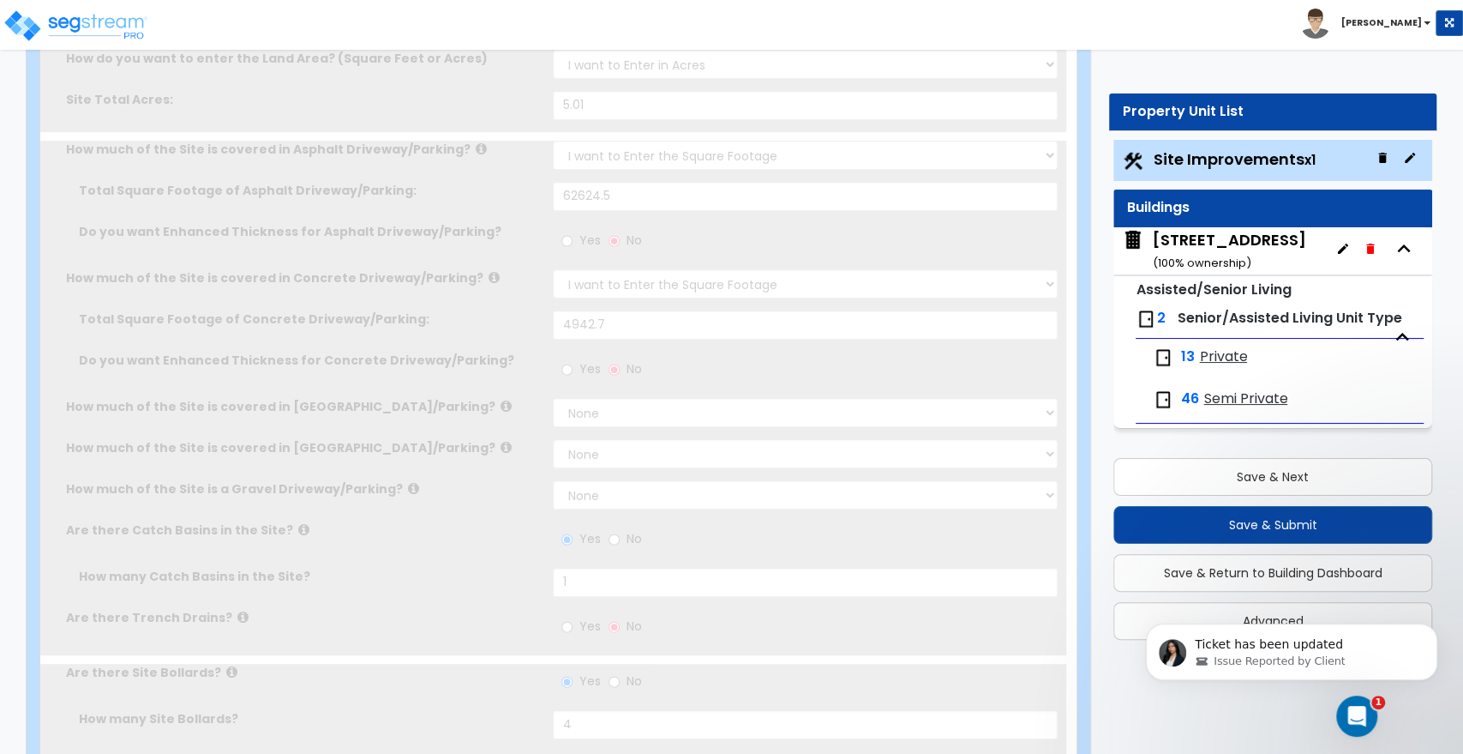
select select "1"
type input "124"
radio input "true"
select select "2"
type input "1304"
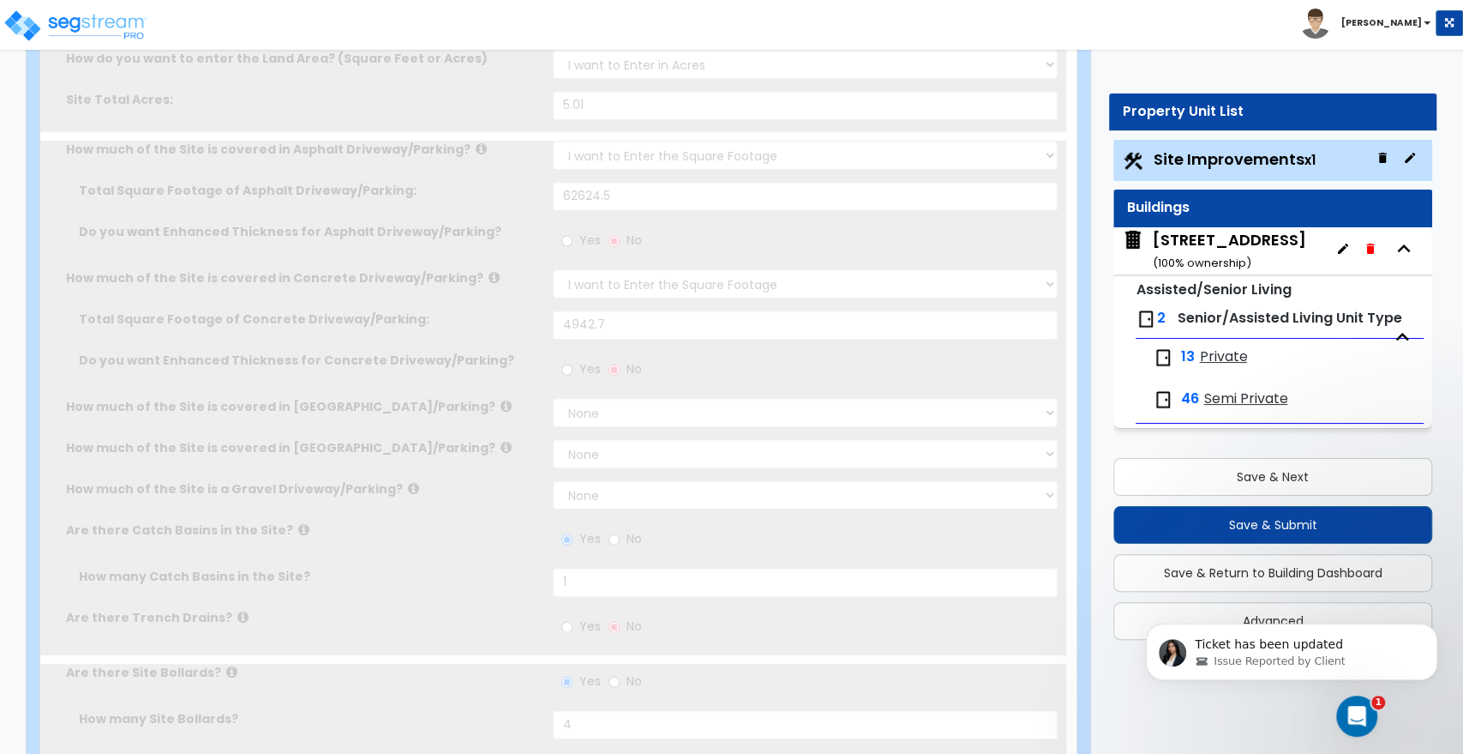
select select "1"
radio input "true"
select select "4"
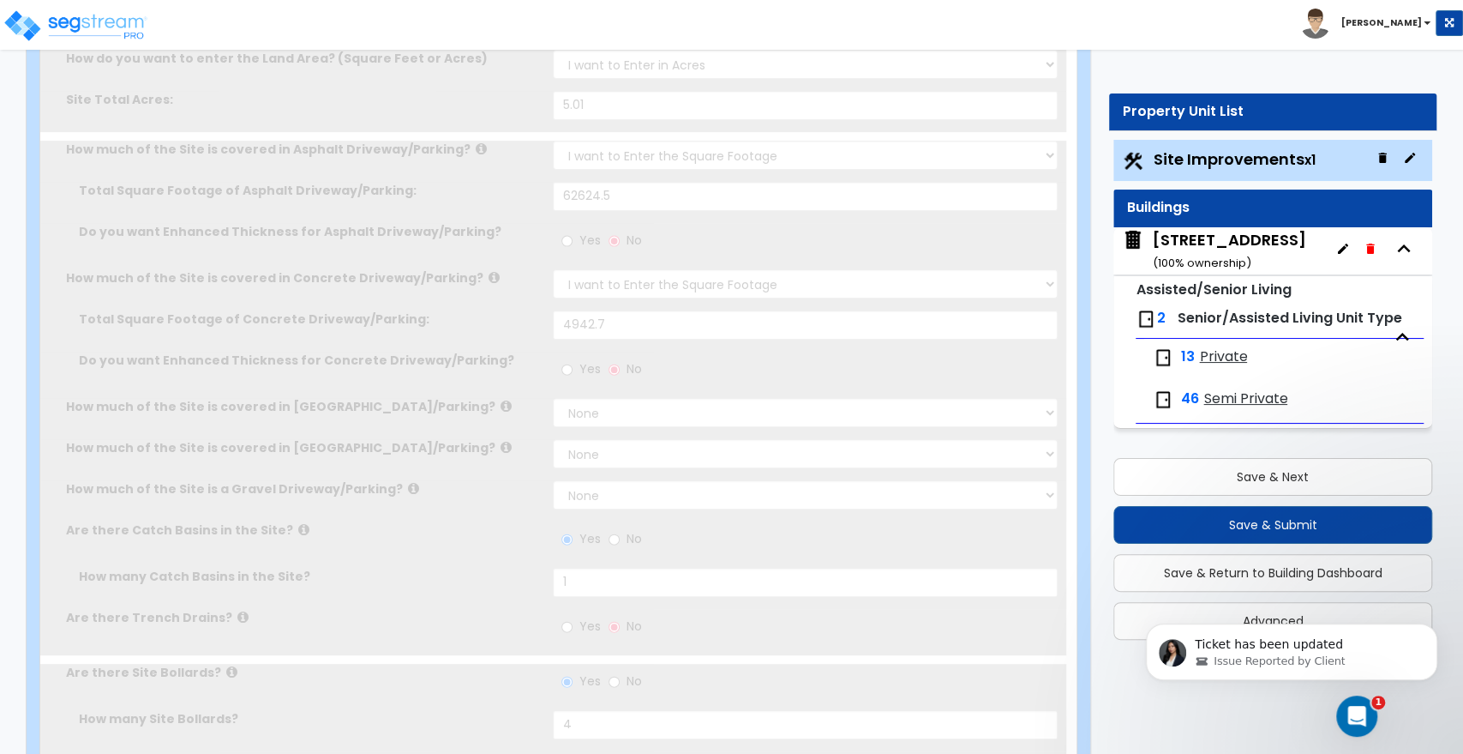
type input "8"
radio input "true"
type input "56"
radio input "true"
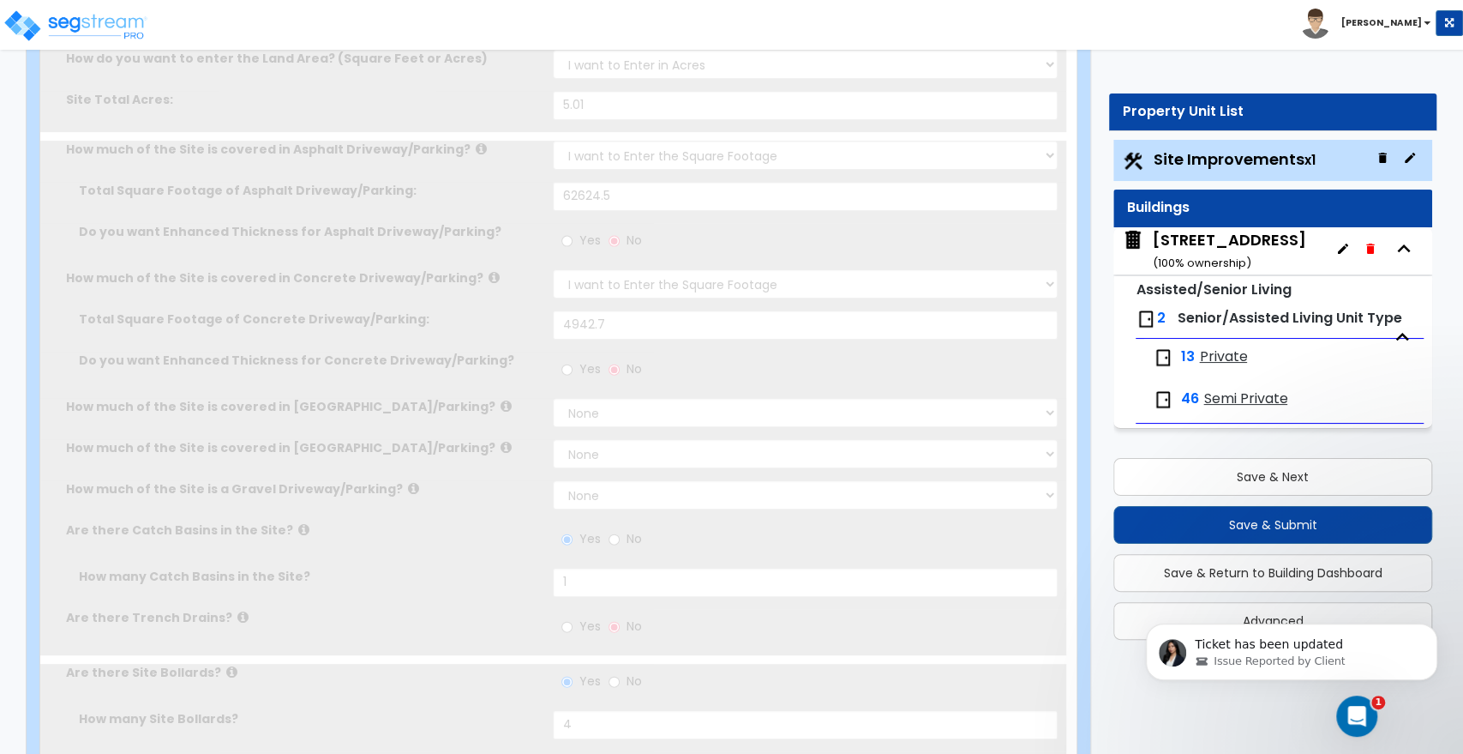
radio input "true"
select select "1"
type input "50"
radio input "true"
select select "2"
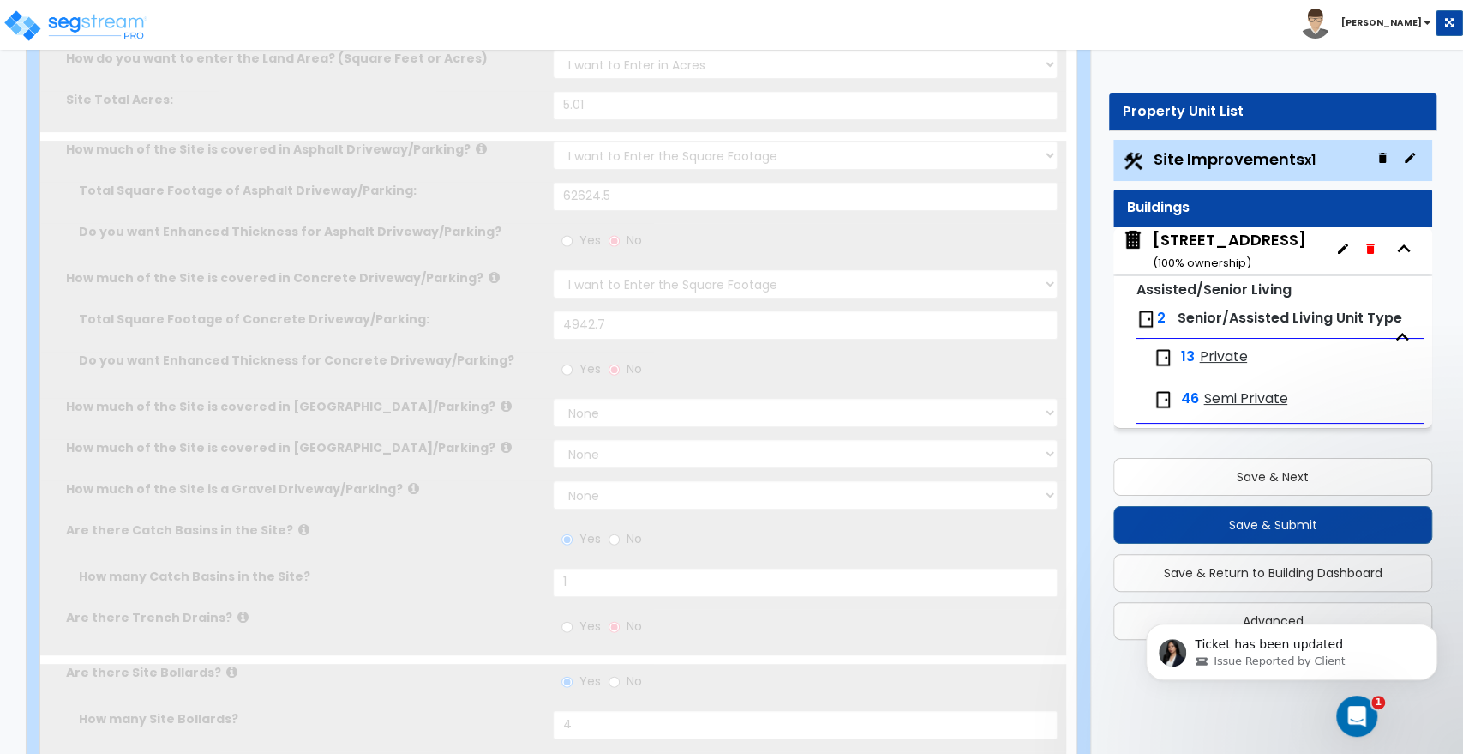
select select "1"
radio input "true"
type input "1"
radio input "true"
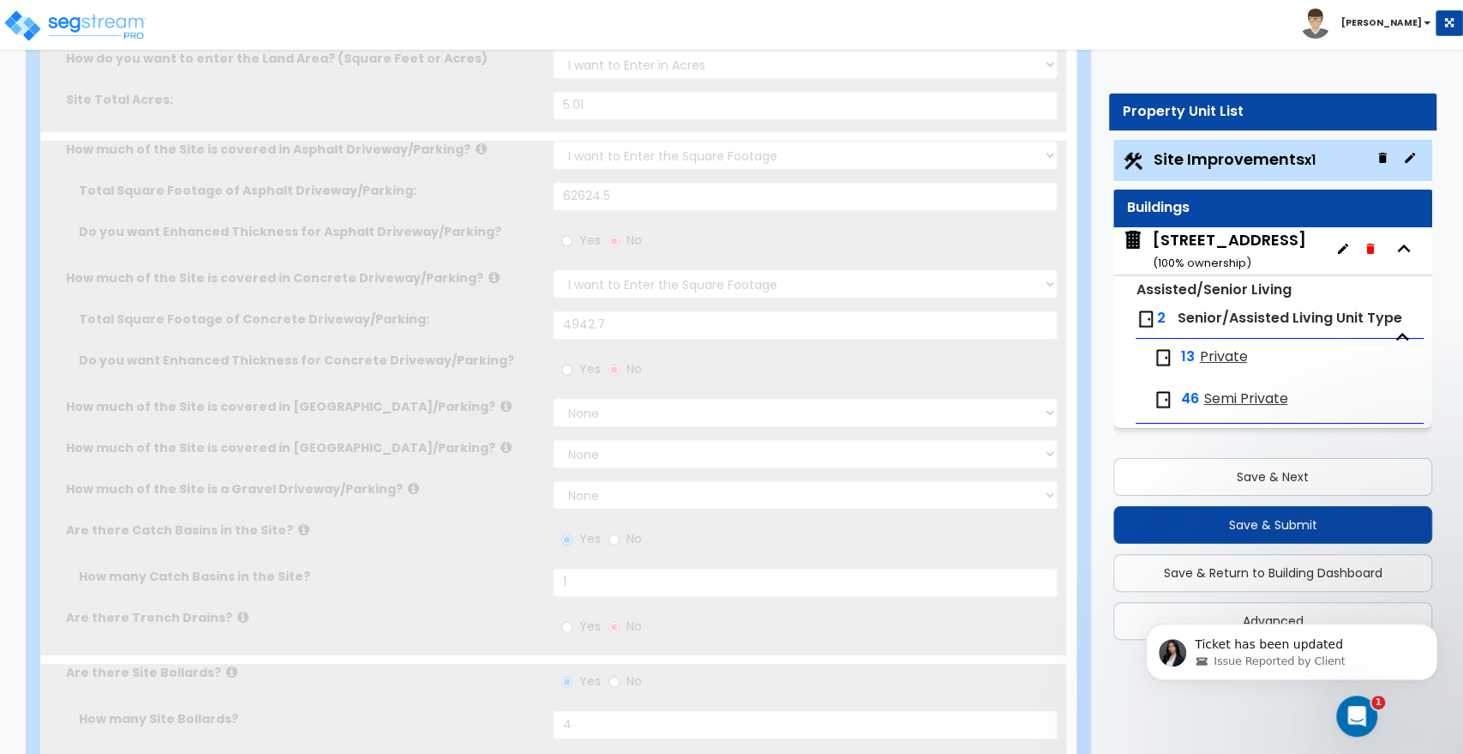
select select "1"
type input "9"
type input "6"
select select "1"
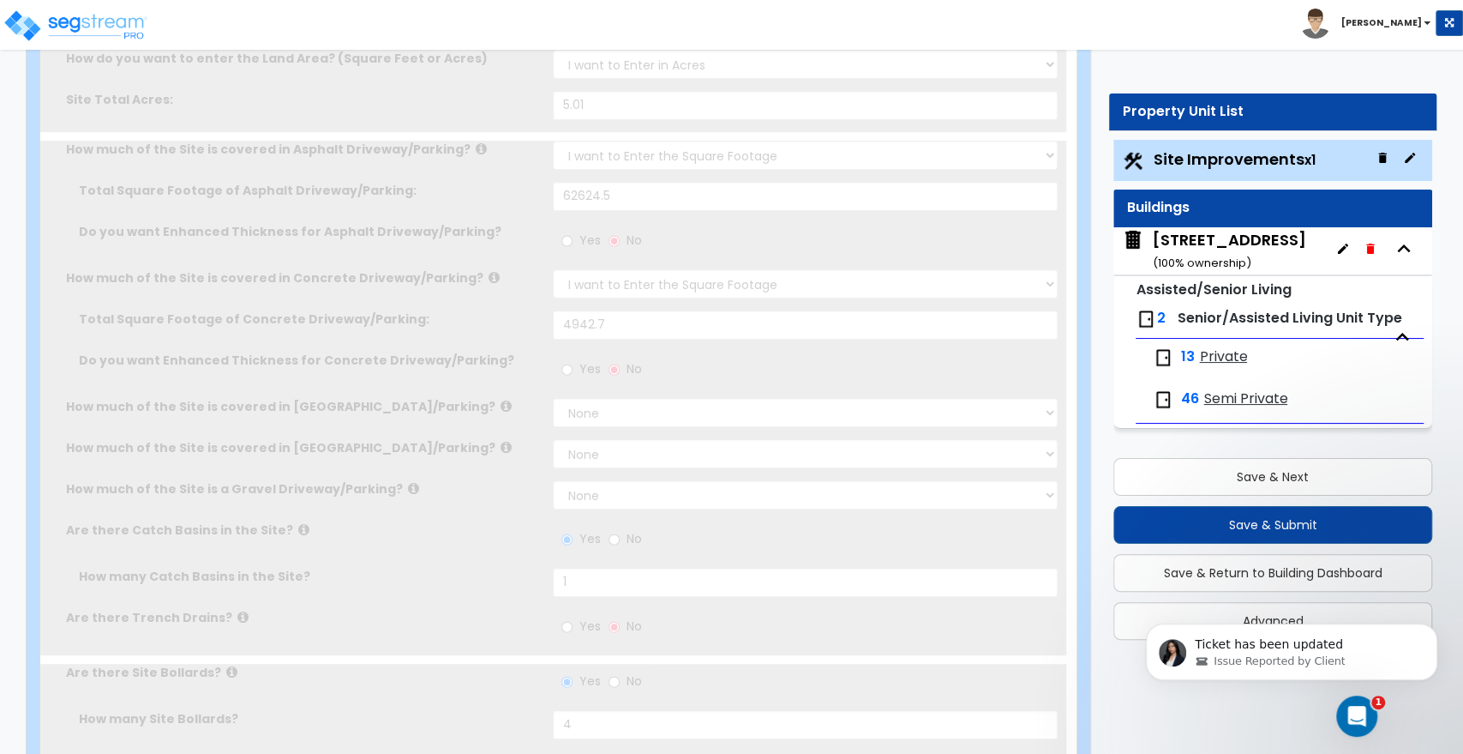
select select "2"
radio input "true"
type input "2"
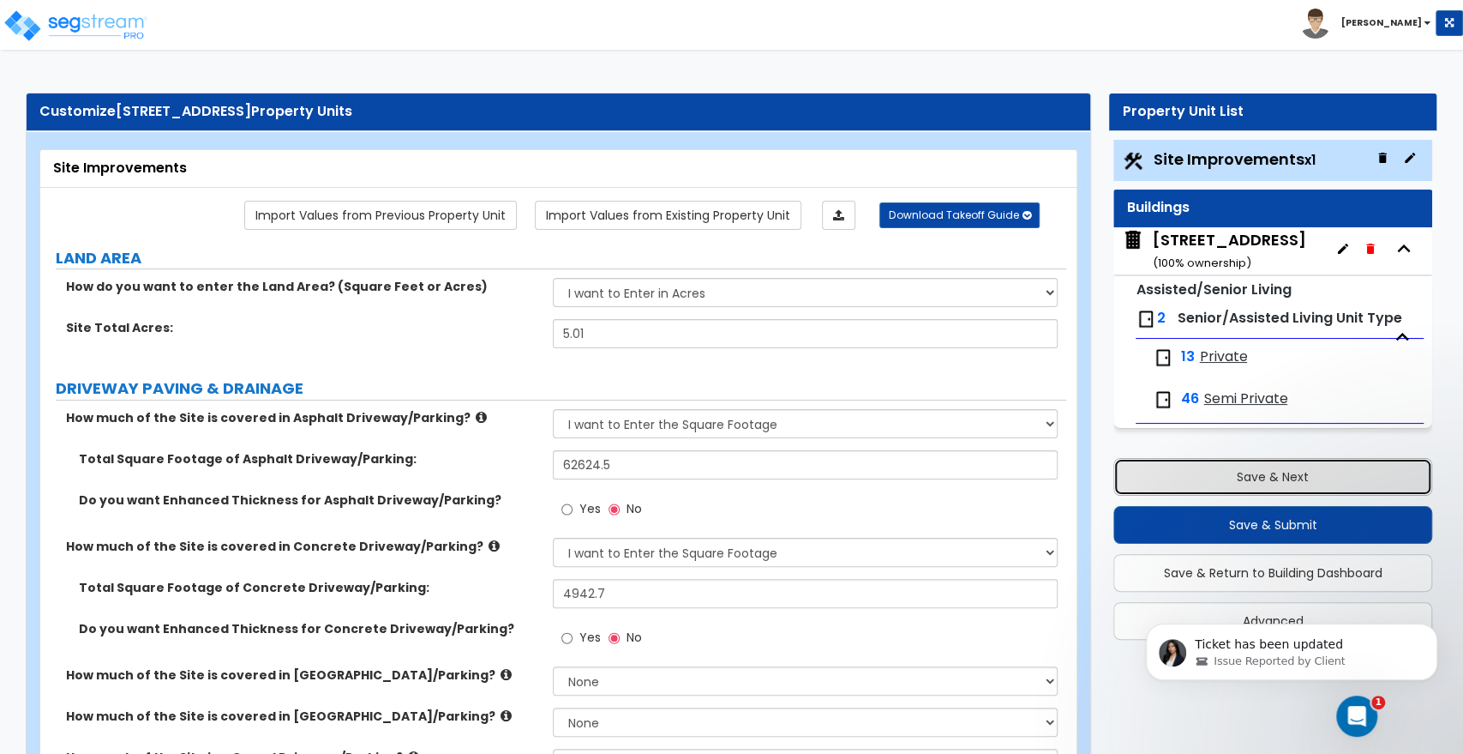
click at [1255, 468] on button "Save & Next" at bounding box center [1273, 477] width 319 height 38
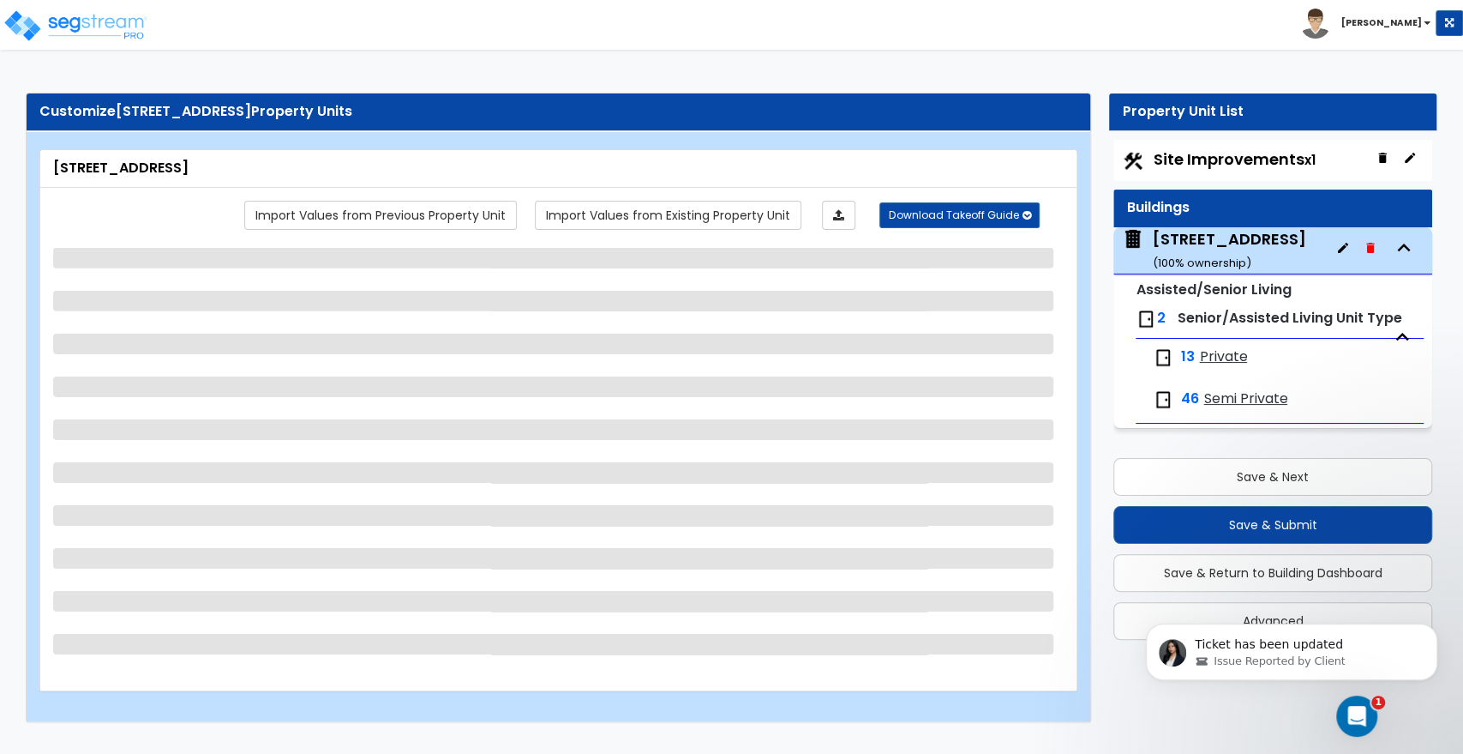
select select "2"
select select "1"
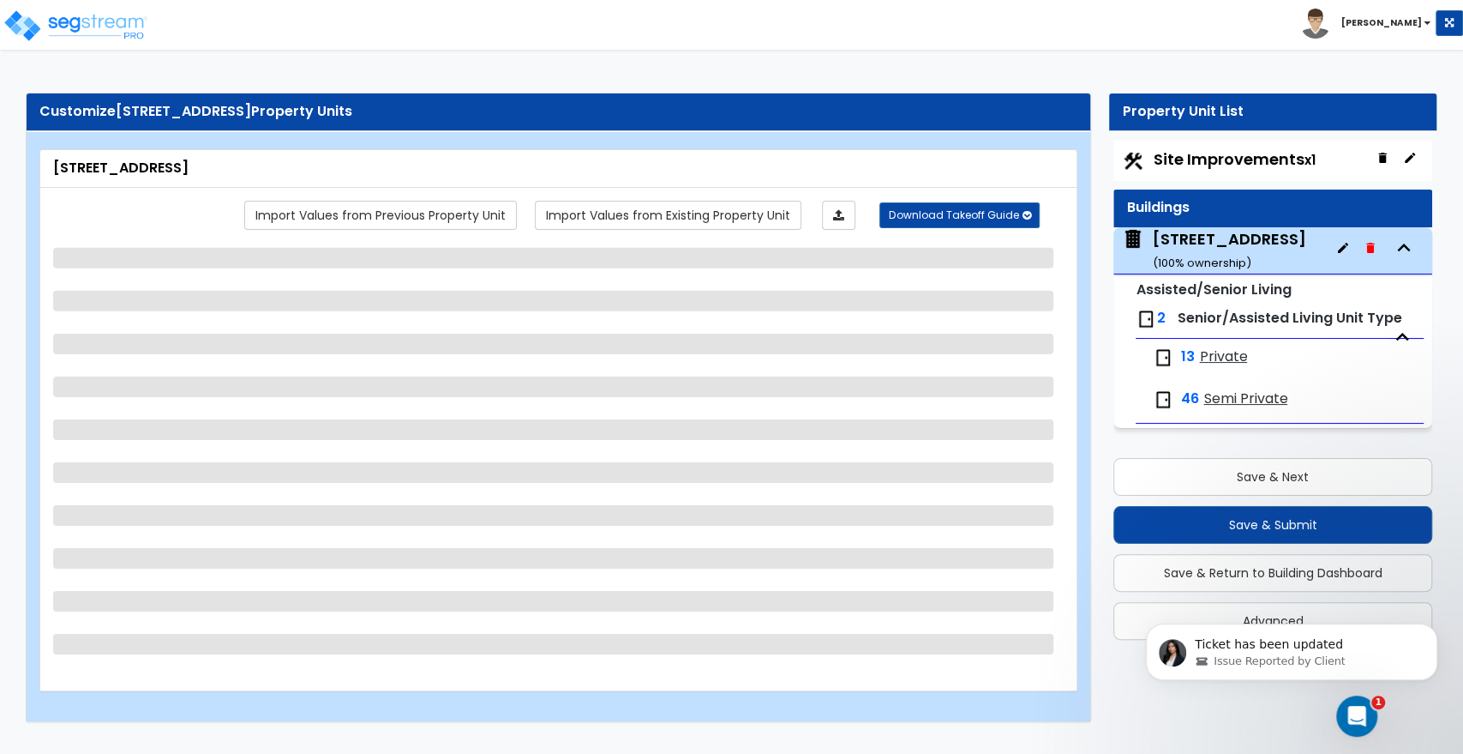
select select "1"
select select "2"
select select "1"
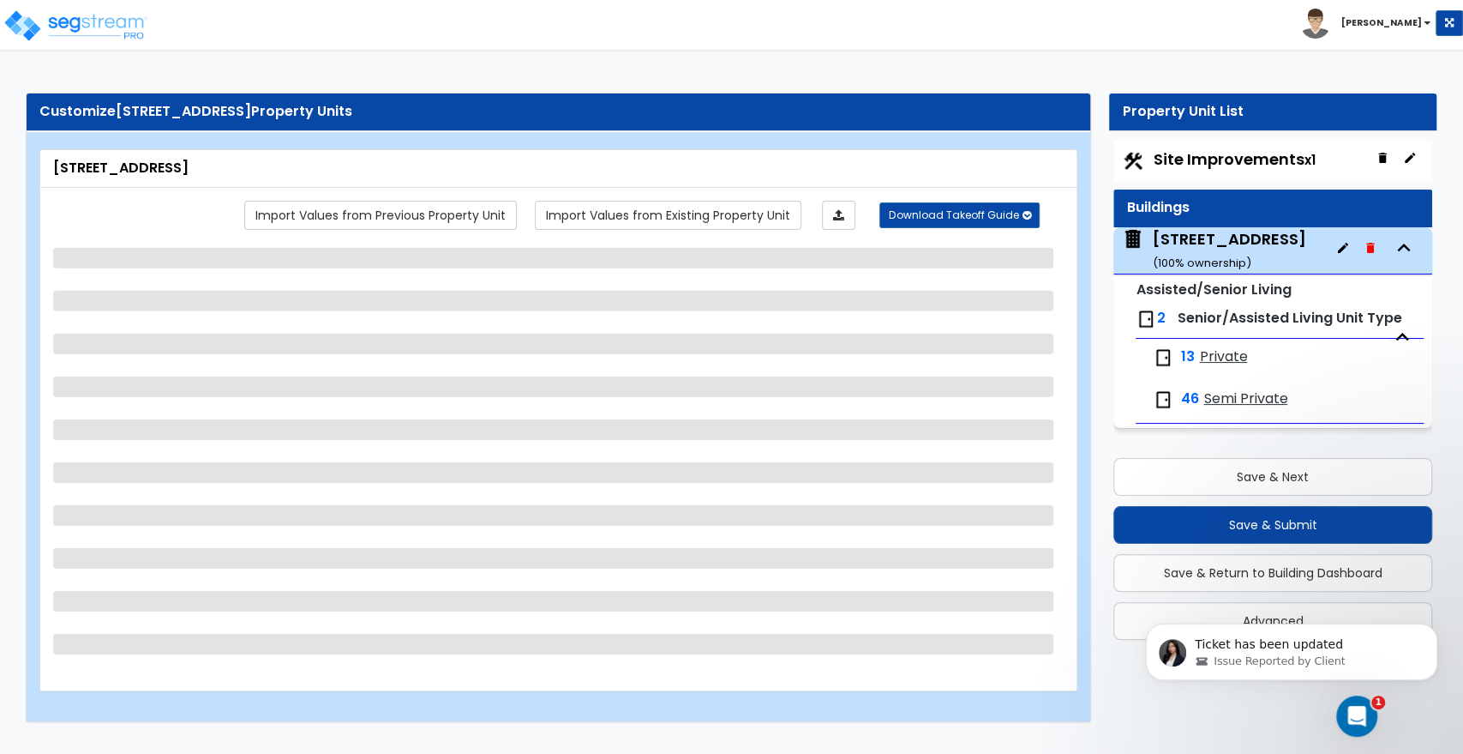
select select "4"
select select "1"
select select "2"
select select "1"
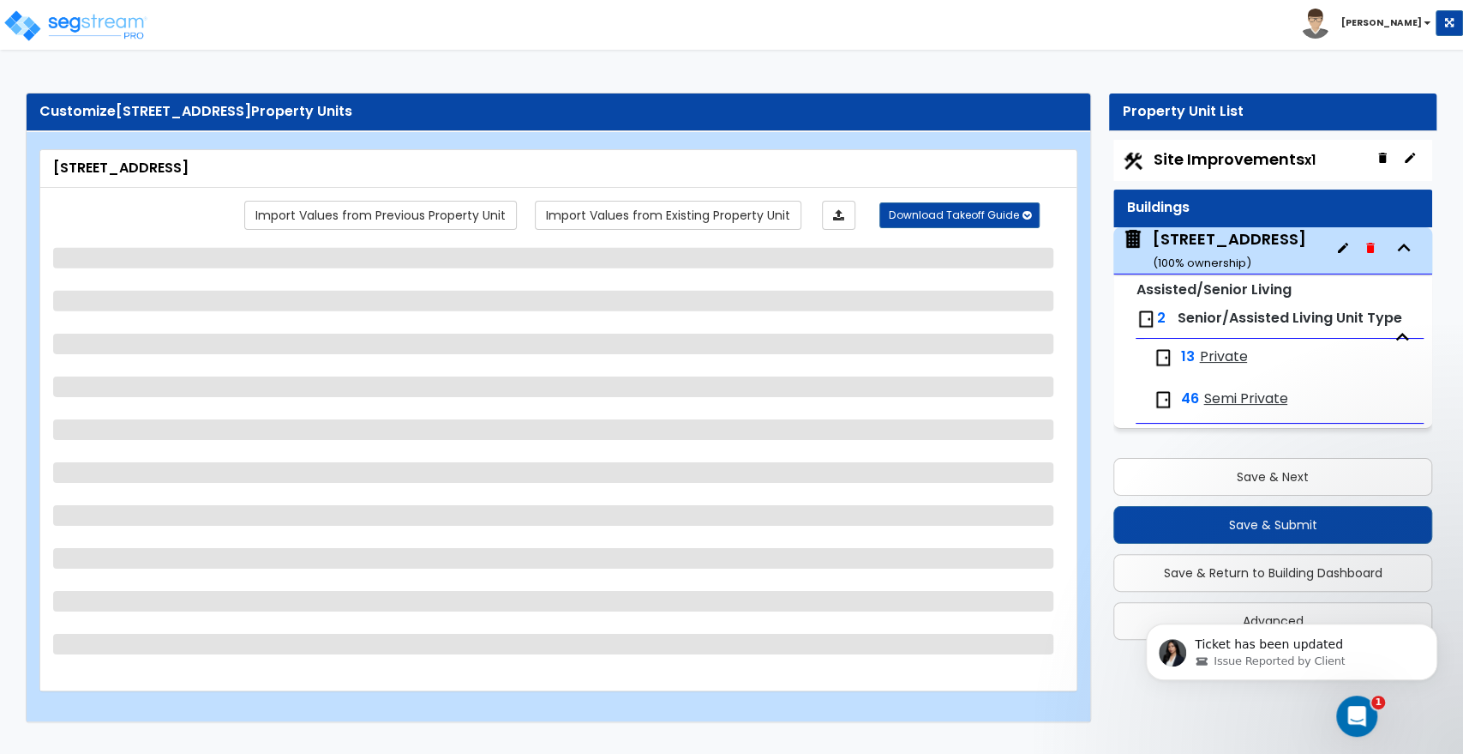
select select "1"
select select "2"
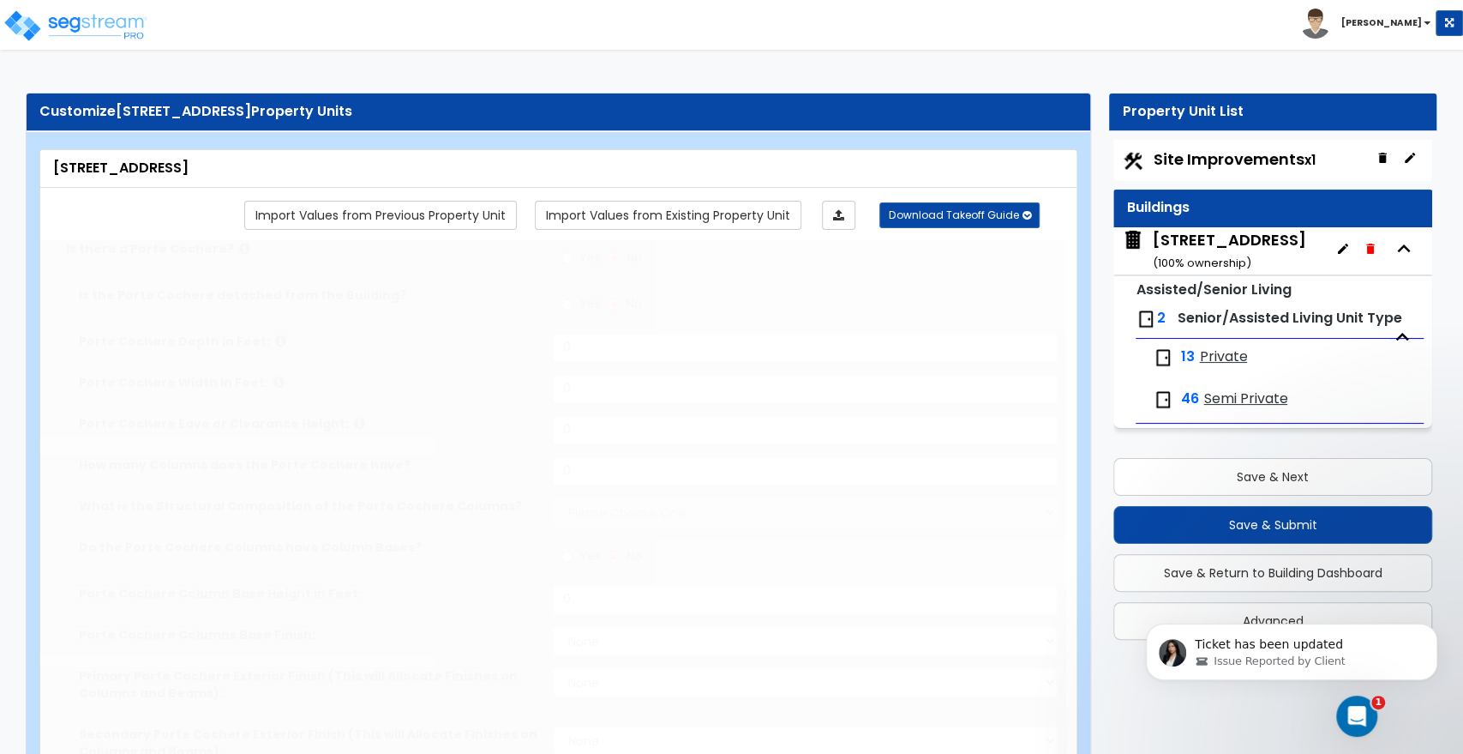
radio input "true"
type input "17"
type input "45"
type input "12"
type input "6"
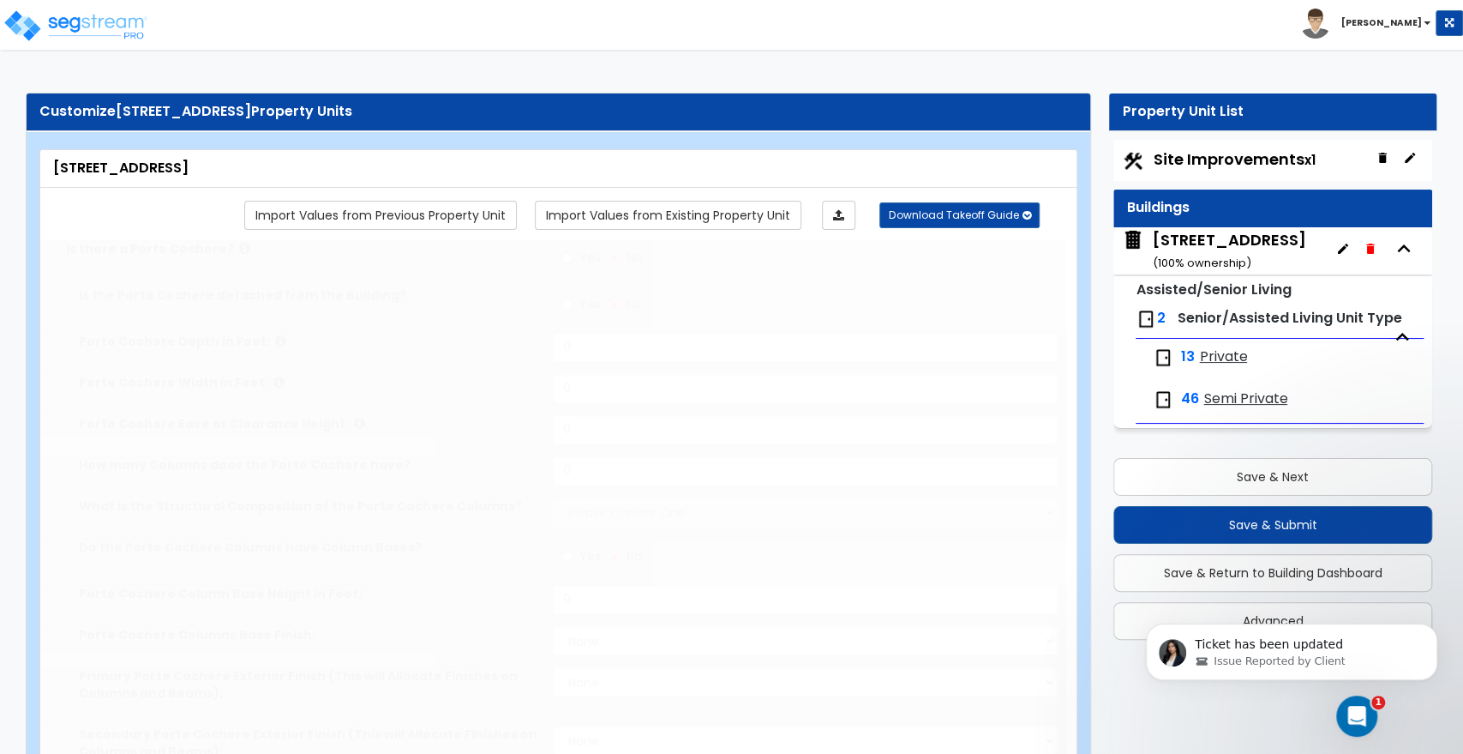
select select "3"
radio input "true"
type input "7"
select select "5"
select select "2"
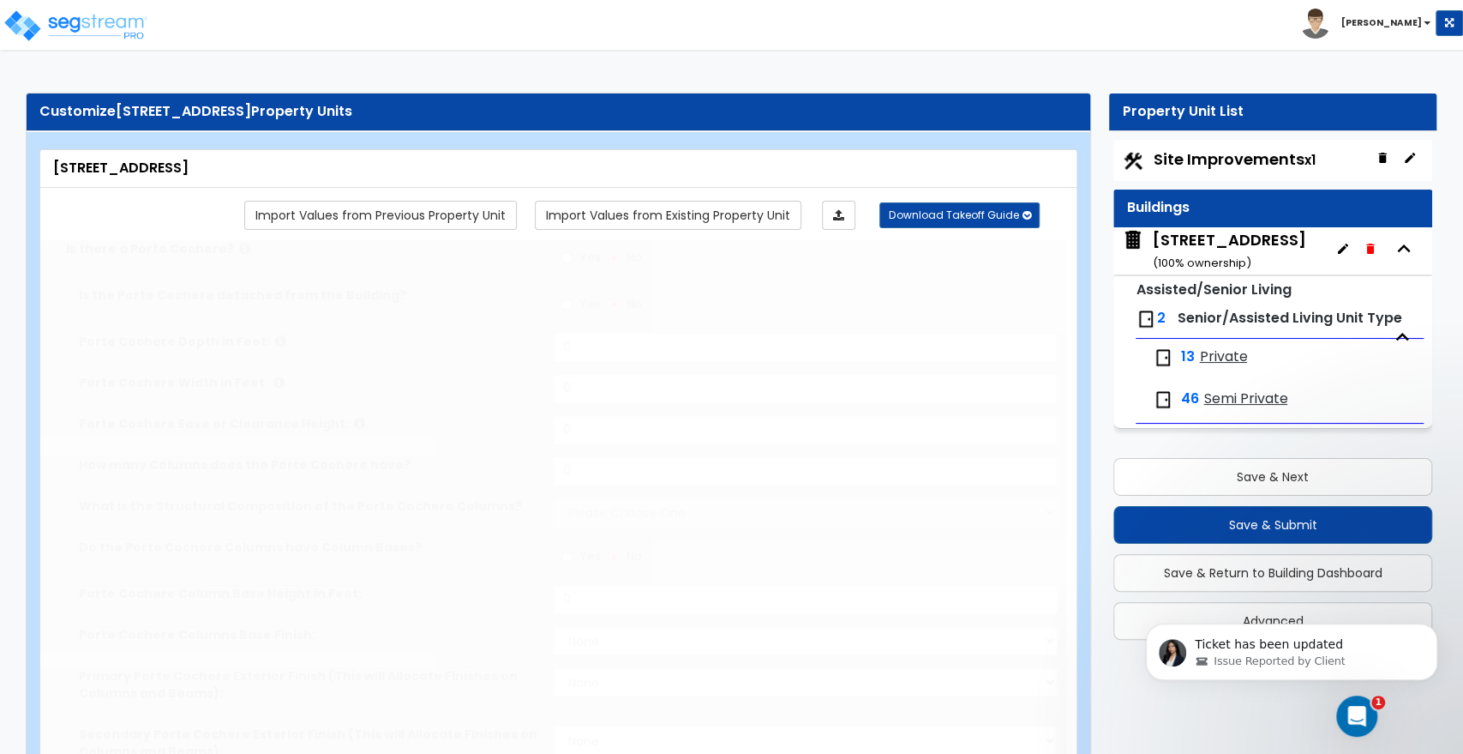
select select "1"
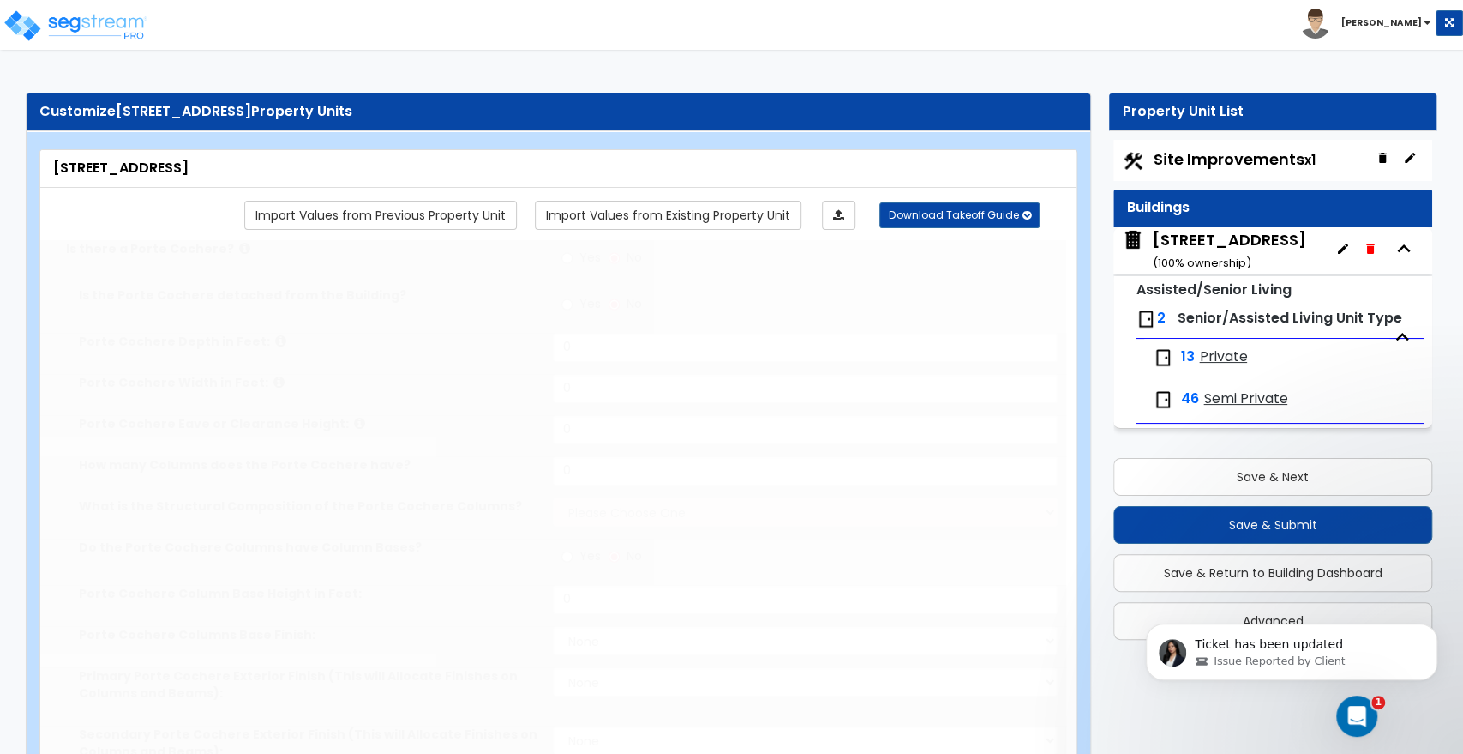
type input "24"
type input "645"
select select "2"
type input "39669"
type input "33059"
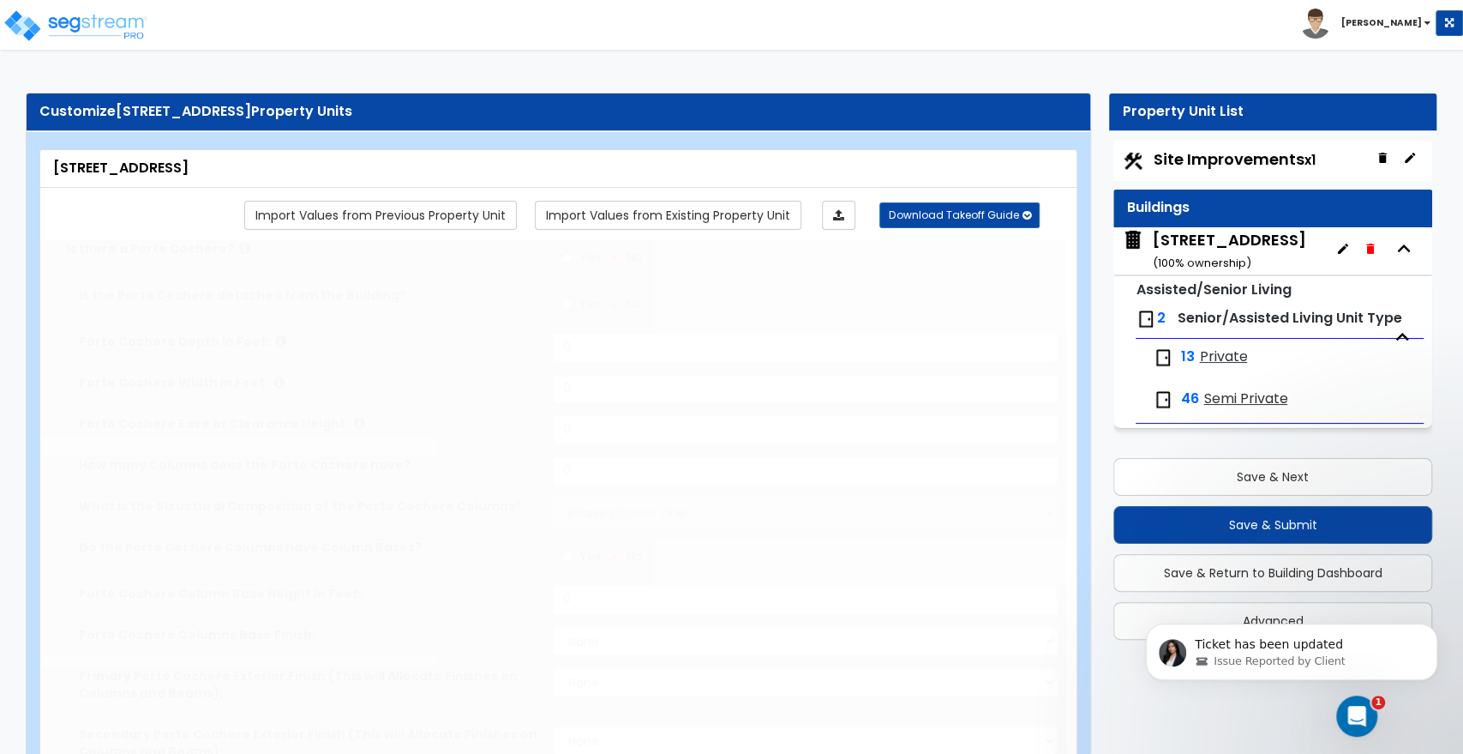
radio input "true"
type input "51634"
type input "10"
type input "1"
select select "6"
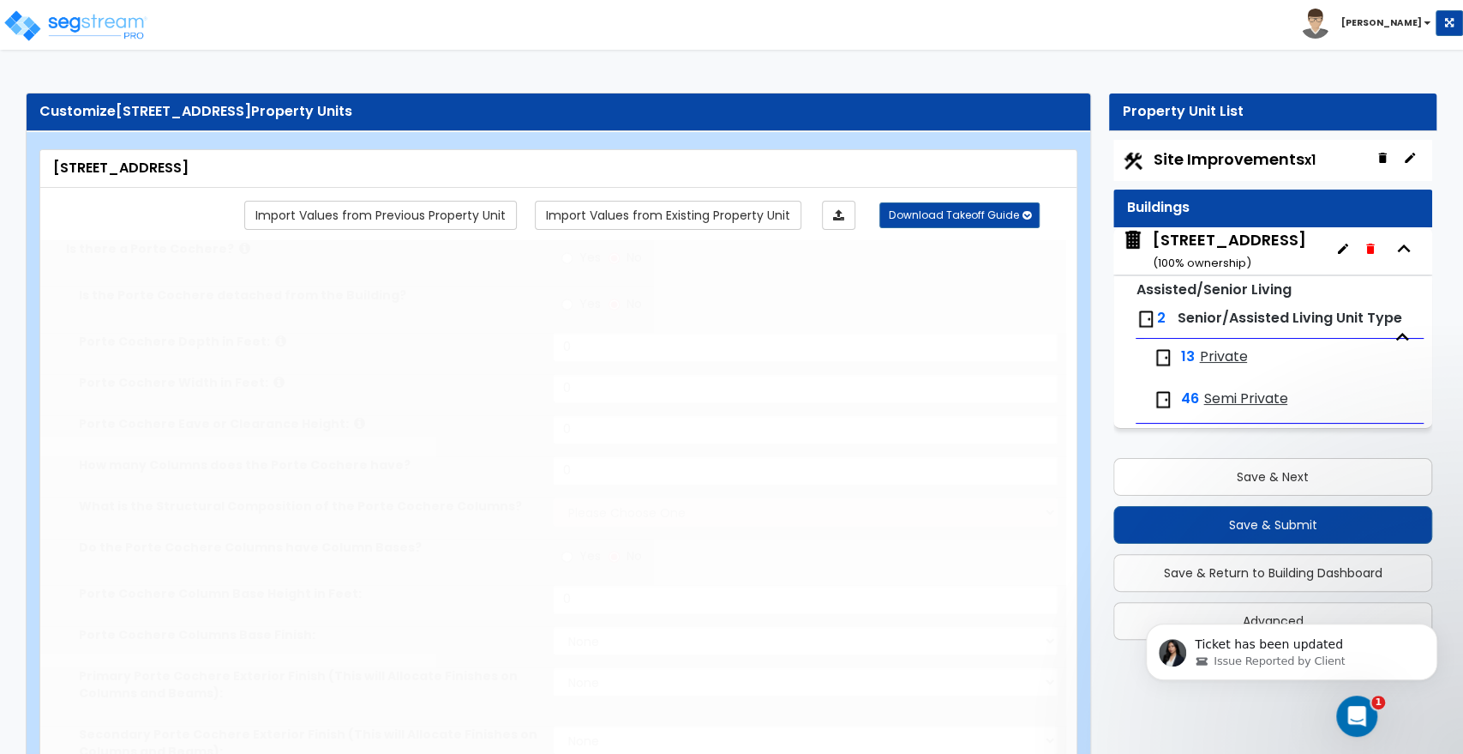
select select "1"
select select "2"
select select "1"
select select "2"
select select "1"
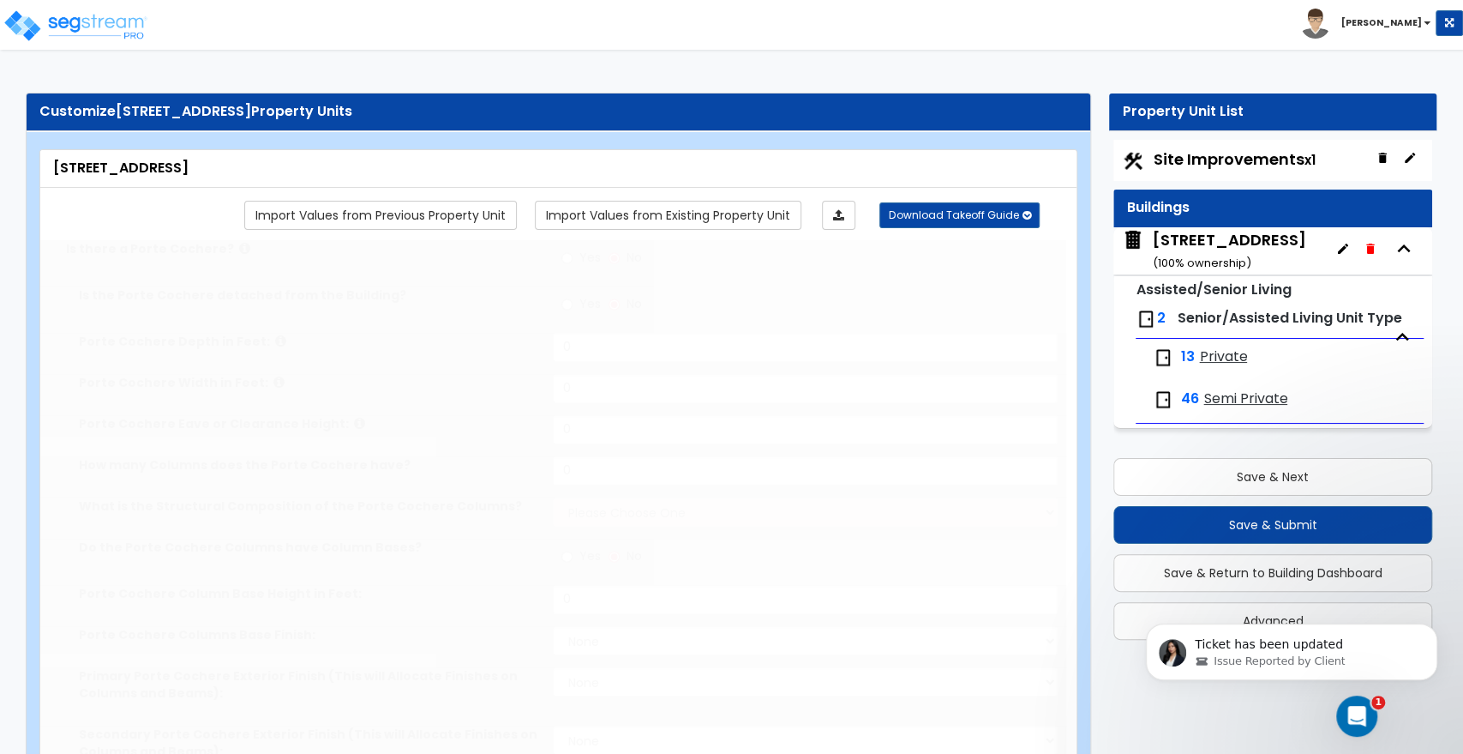
radio input "true"
type input "5"
type input "2"
type input "8"
radio input "true"
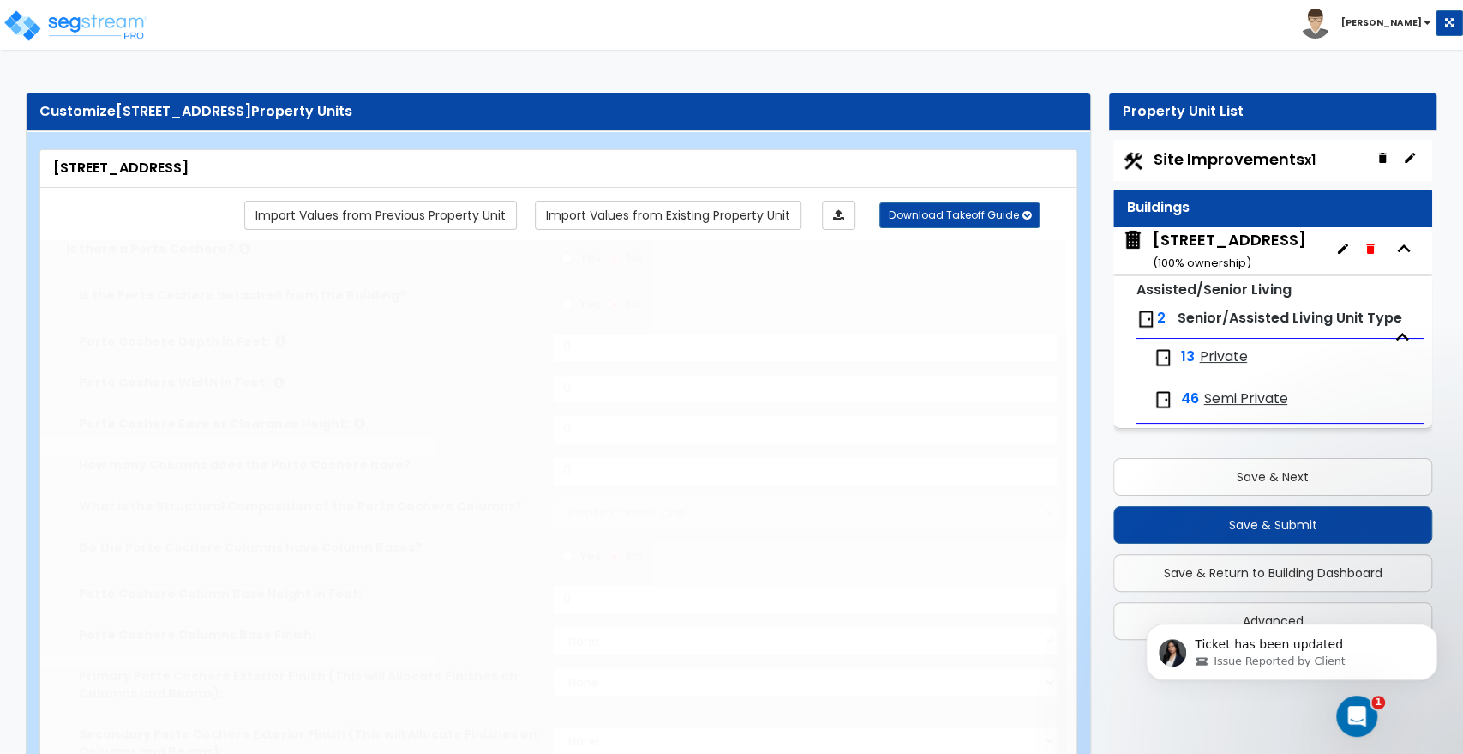
type input "6"
type input "1"
radio input "true"
type input "8"
select select "2"
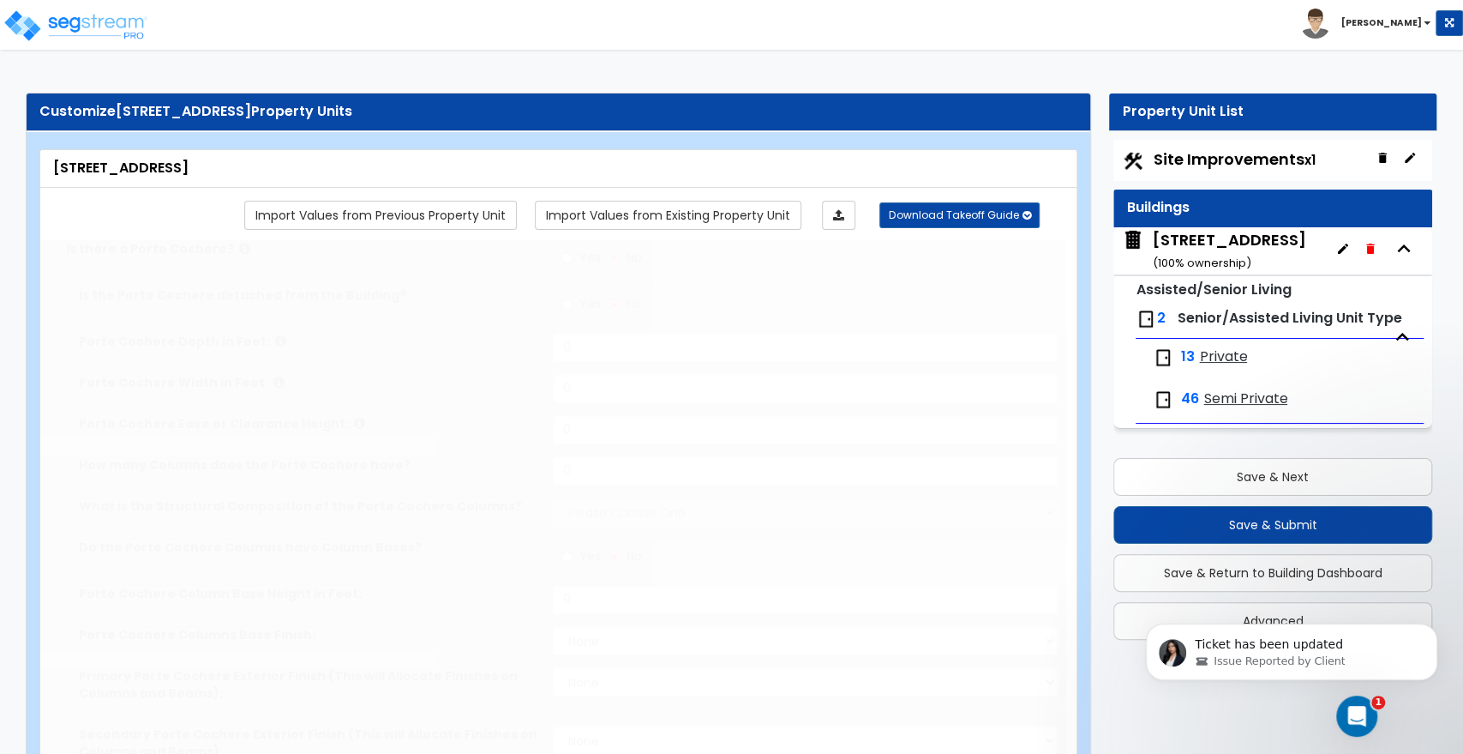
select select "1"
select select "2"
type input "159"
radio input "true"
type input "500"
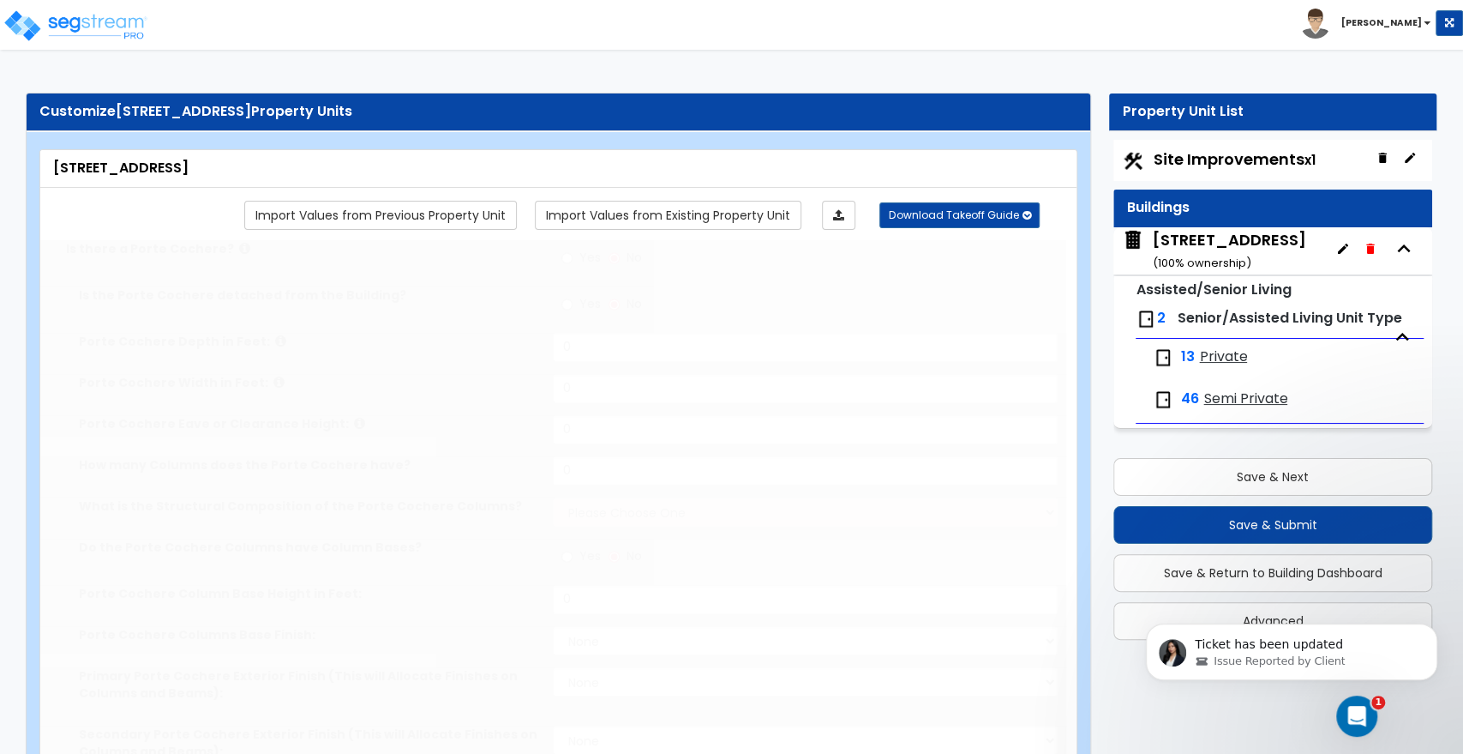
radio input "true"
select select "1"
type input "6"
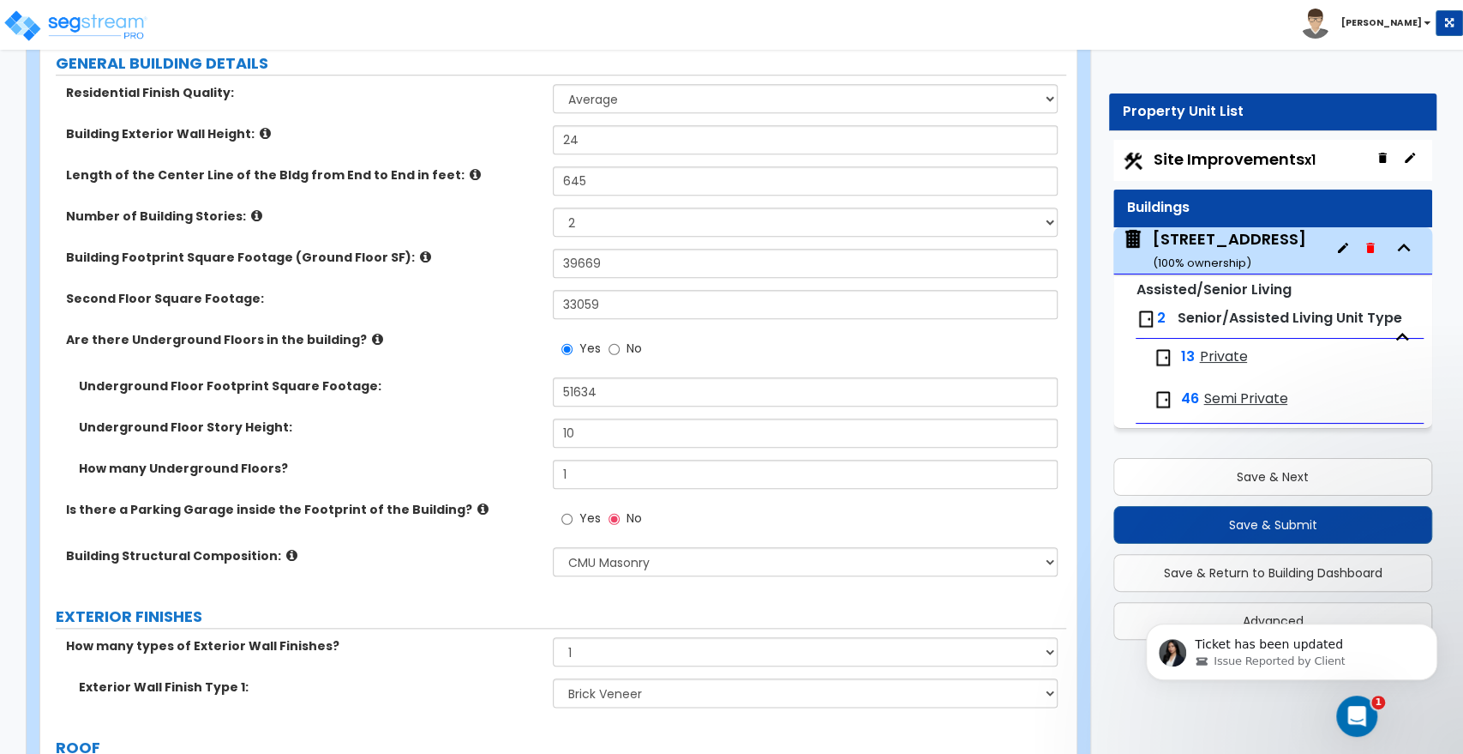
scroll to position [952, 0]
drag, startPoint x: 634, startPoint y: 272, endPoint x: 660, endPoint y: 189, distance: 86.2
click at [549, 266] on div "Building Footprint Square Footage (Ground Floor SF): 39669" at bounding box center [553, 267] width 1026 height 41
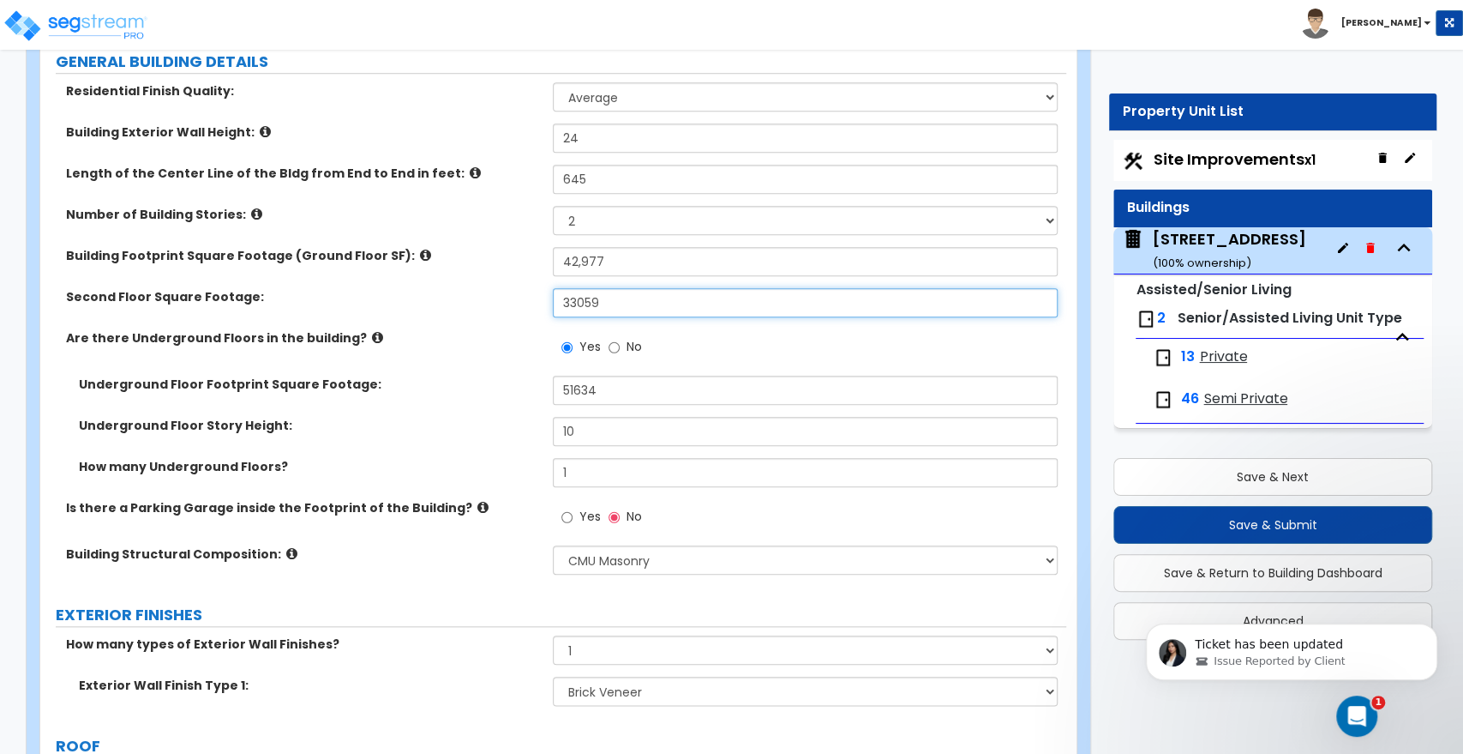
drag, startPoint x: 624, startPoint y: 307, endPoint x: 531, endPoint y: 292, distance: 94.6
click at [531, 292] on div "Second Floor Square Footage: 33059" at bounding box center [553, 308] width 1026 height 41
drag, startPoint x: 664, startPoint y: 306, endPoint x: 538, endPoint y: 300, distance: 125.3
click at [538, 300] on div "Second Floor Square Footage: 33,000" at bounding box center [553, 308] width 1026 height 41
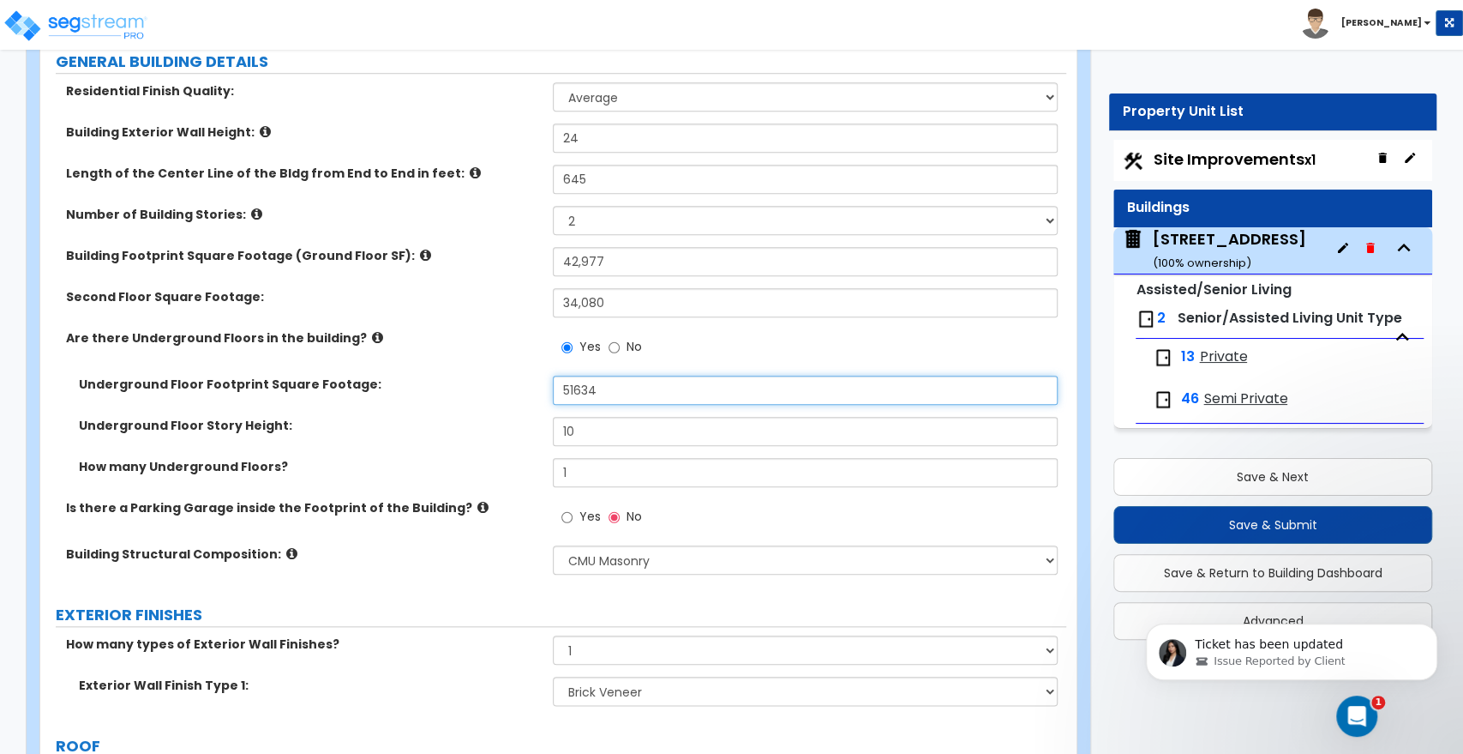
drag, startPoint x: 638, startPoint y: 397, endPoint x: 539, endPoint y: 389, distance: 98.9
click at [539, 389] on div "Underground Floor Footprint Square Footage: 51634" at bounding box center [553, 395] width 1026 height 41
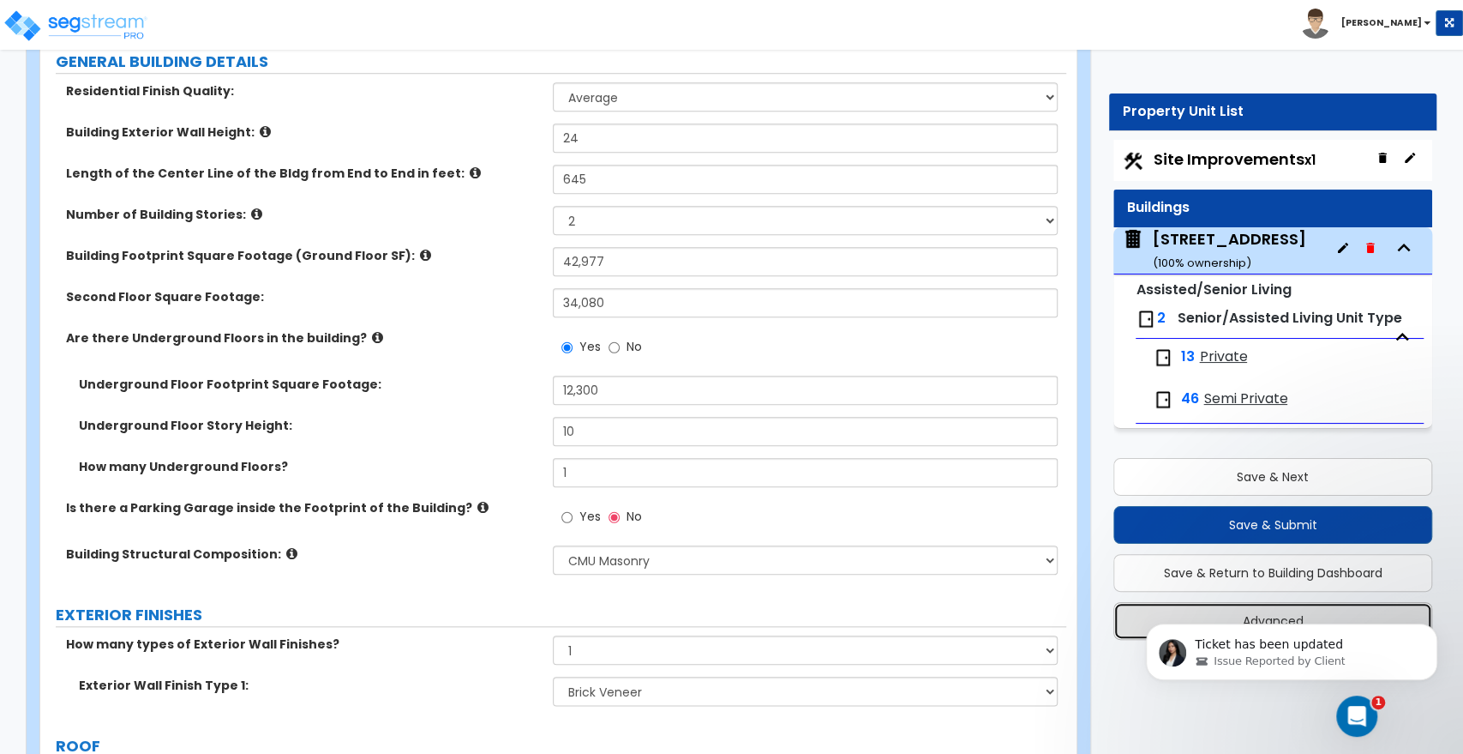
click at [1413, 619] on button "Advanced" at bounding box center [1273, 621] width 319 height 38
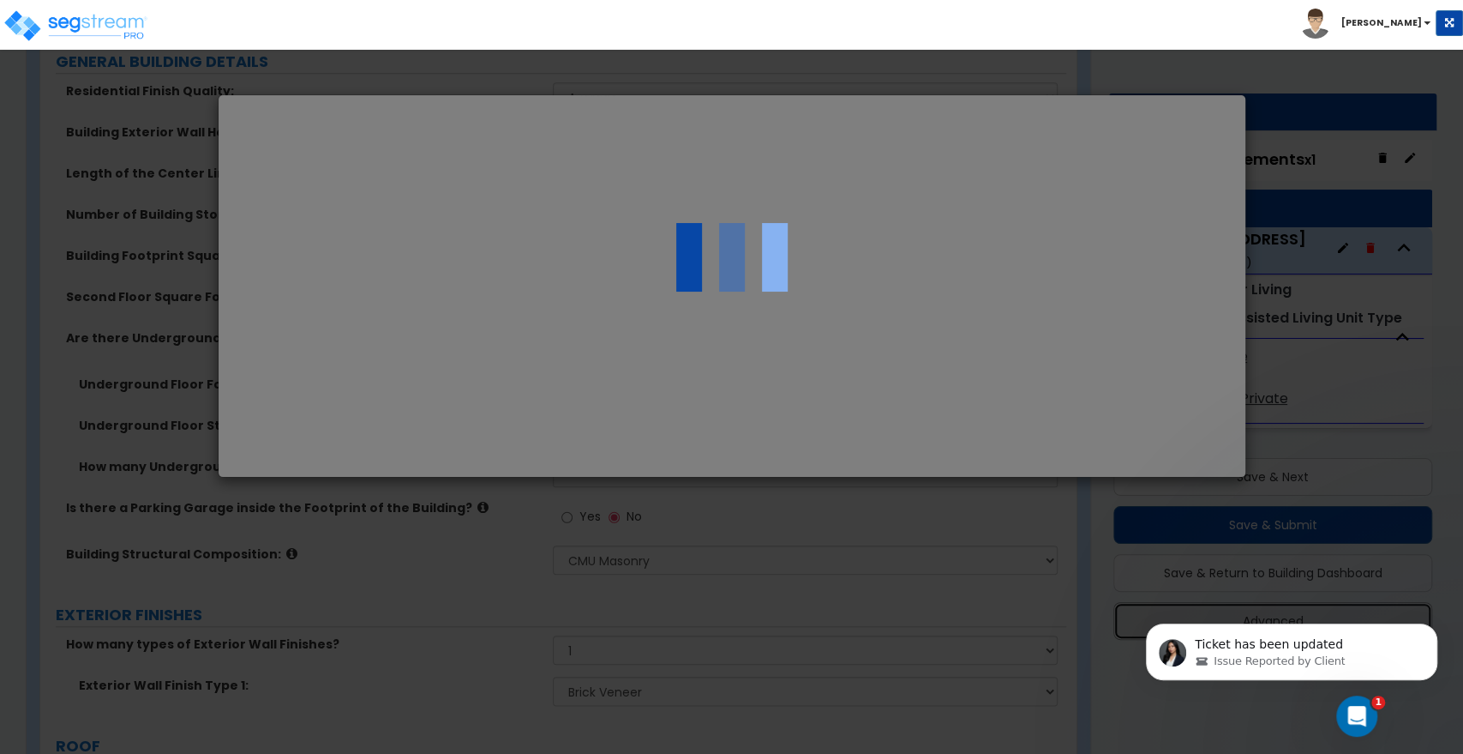
scroll to position [0, 0]
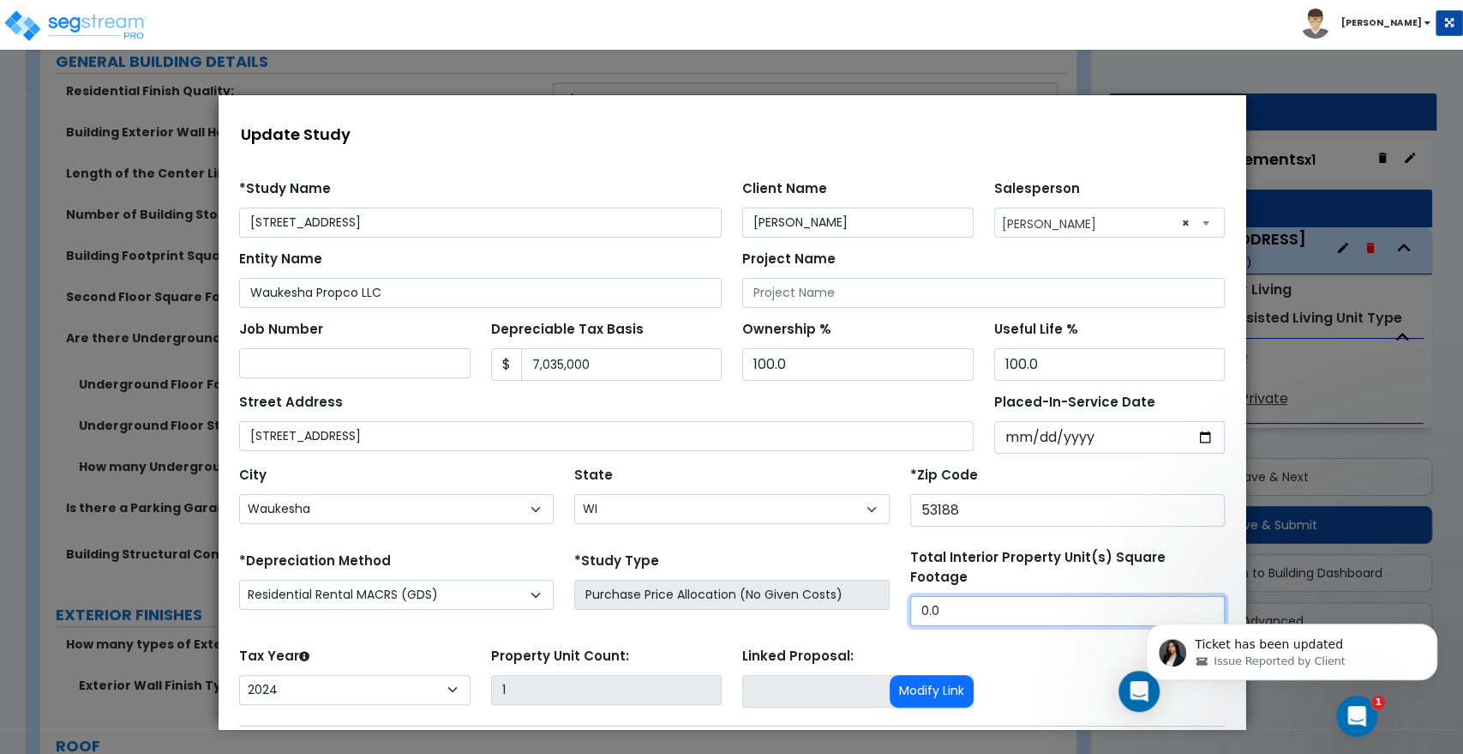
drag, startPoint x: 965, startPoint y: 591, endPoint x: 862, endPoint y: 592, distance: 103.7
click at [862, 592] on div "*Depreciation Method Commercial MACRS (GDS) Residential Rental MACRS (GDS) Comm…" at bounding box center [731, 587] width 1006 height 78
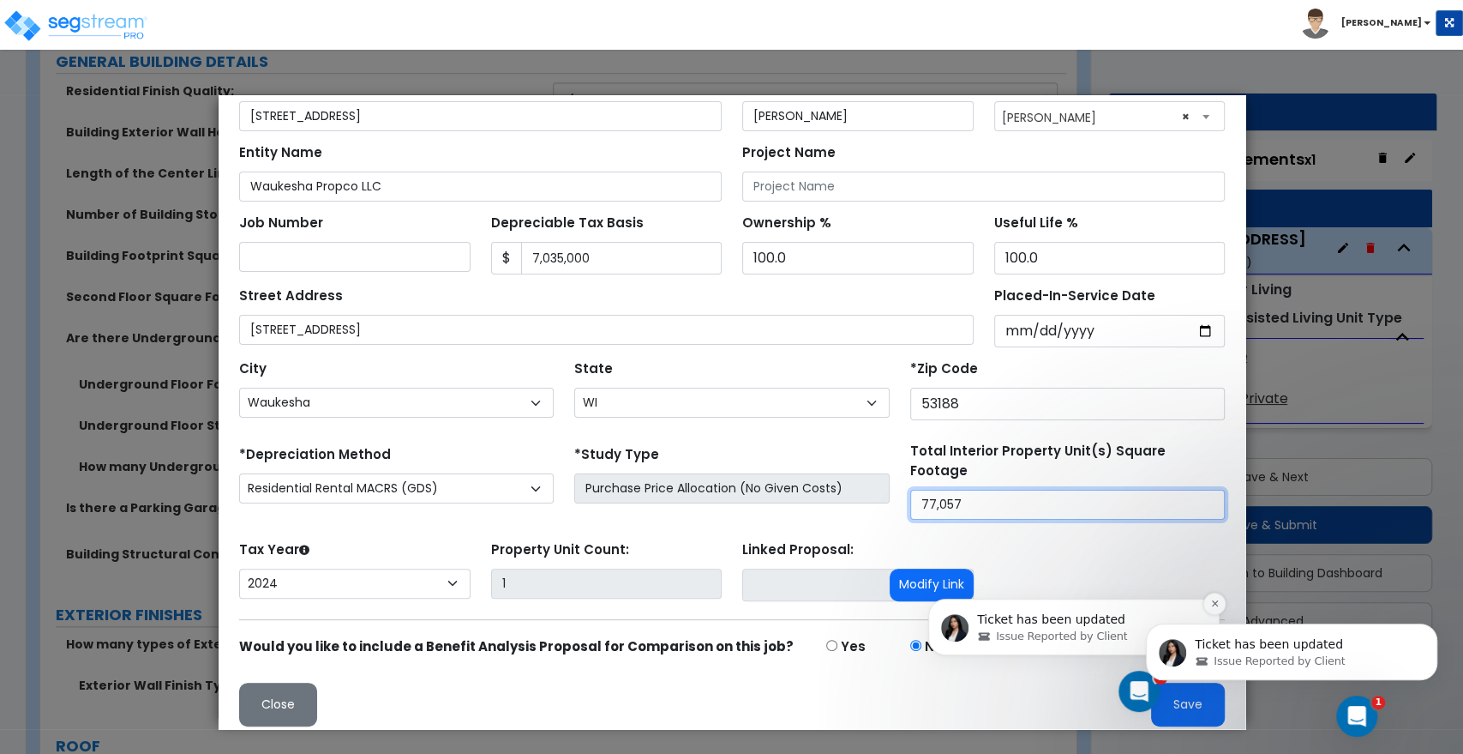
scroll to position [1333, 0]
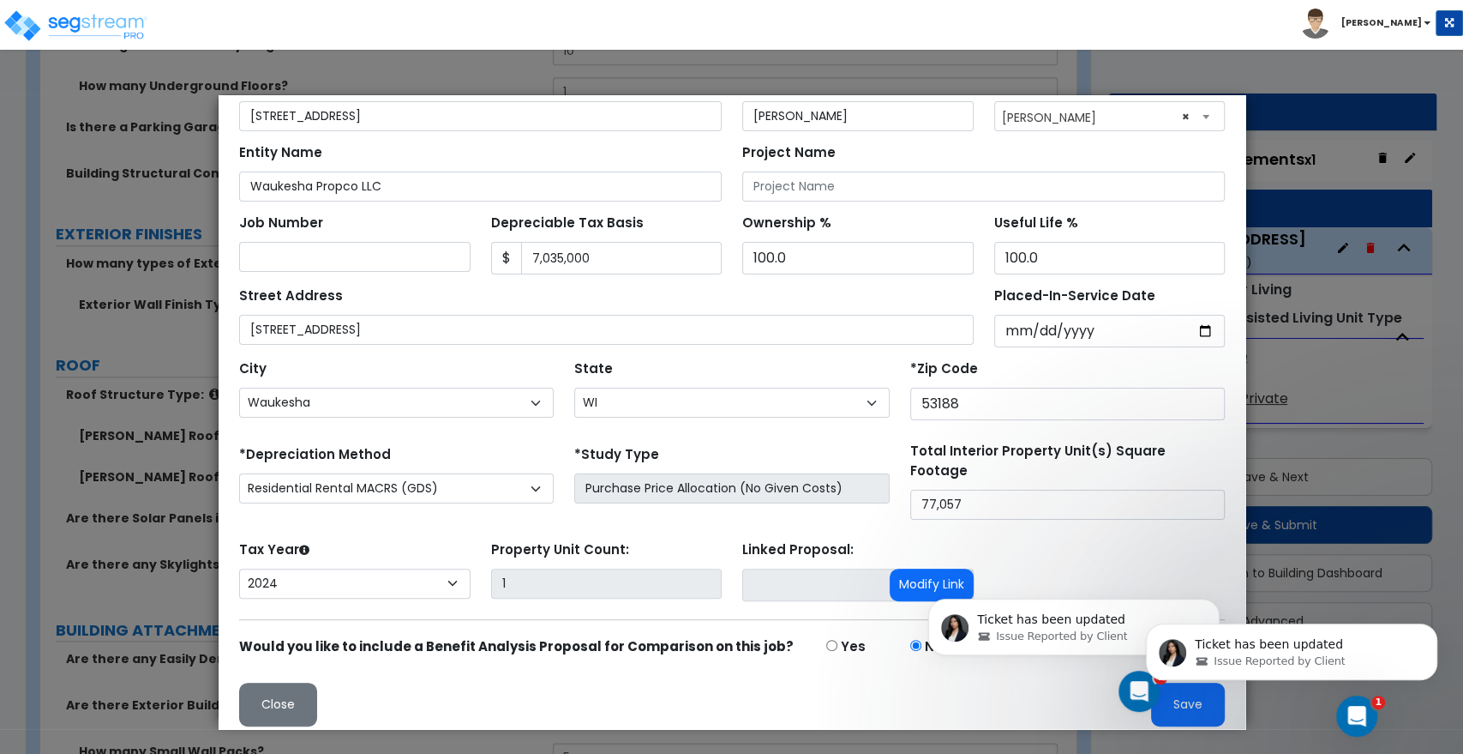
click at [1238, 701] on html "Ticket has been updated Issue Reported by Client" at bounding box center [1291, 647] width 343 height 120
click at [1342, 705] on div "Open Intercom Messenger" at bounding box center [1354, 713] width 57 height 57
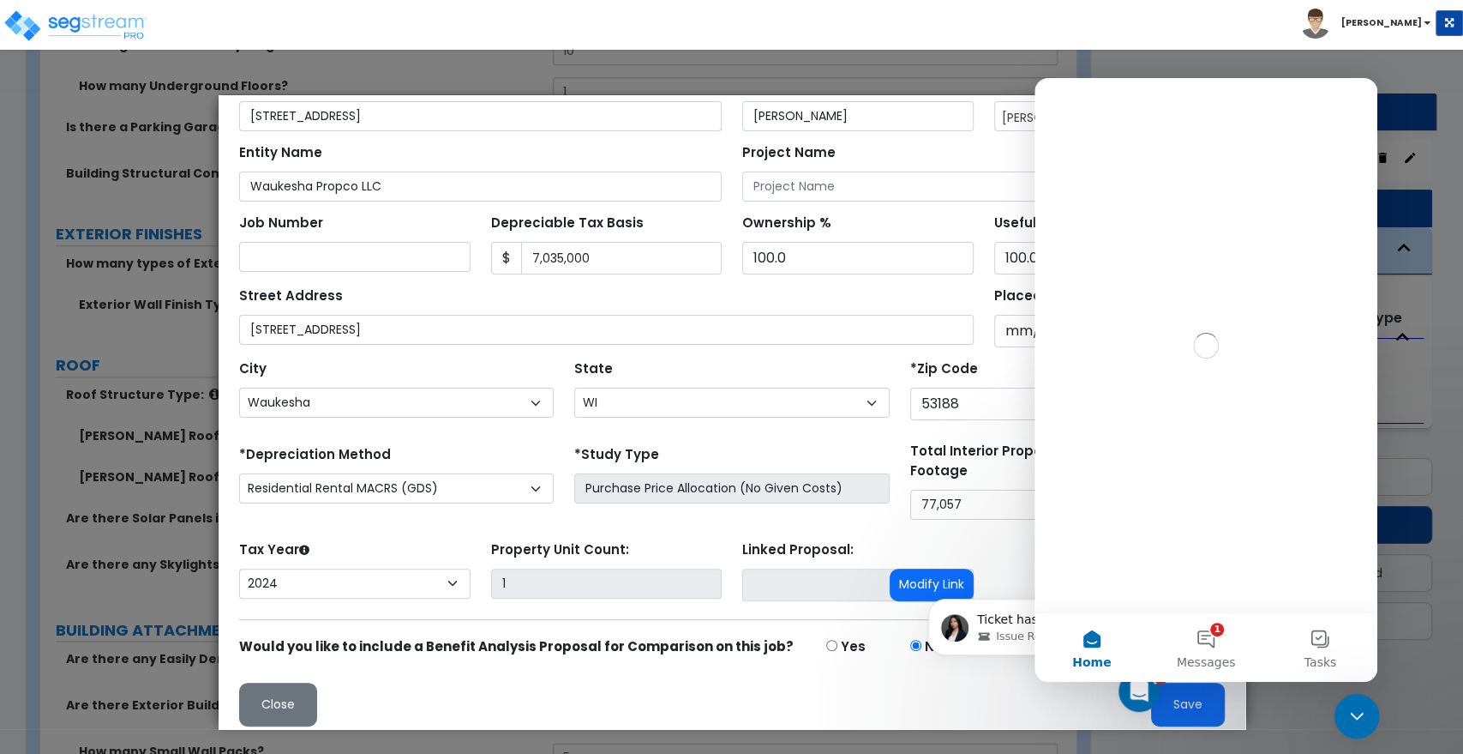
scroll to position [0, 0]
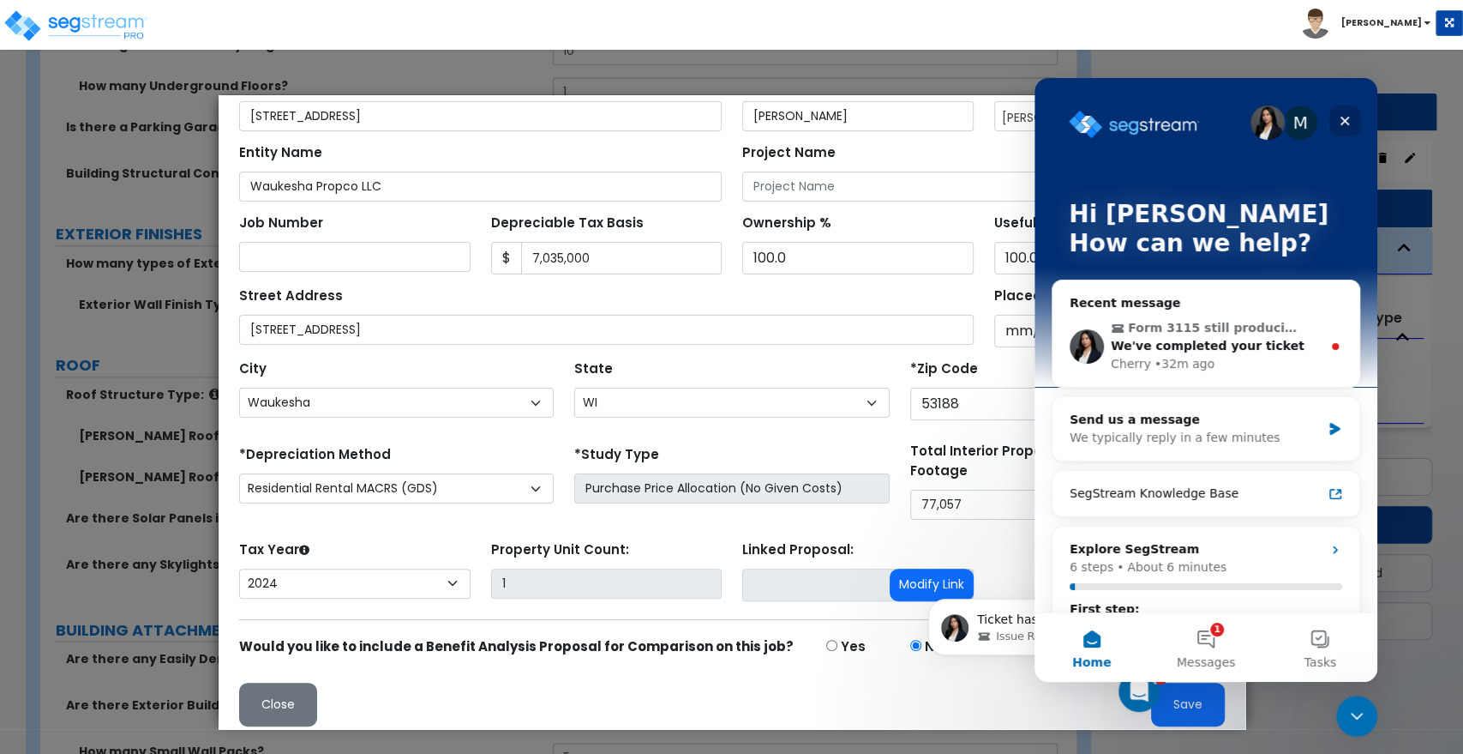
click at [1342, 114] on icon "Close" at bounding box center [1345, 121] width 14 height 14
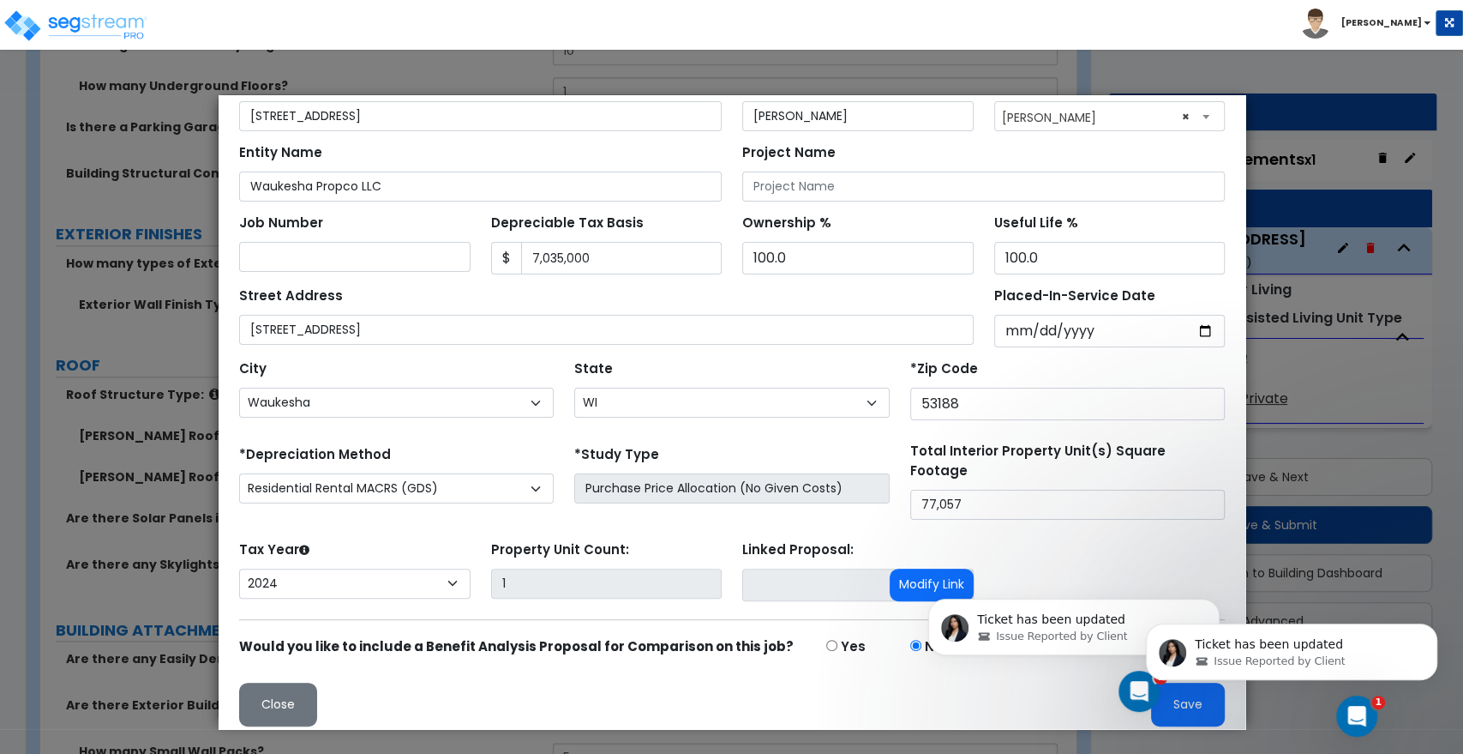
click at [1241, 699] on body "Ticket has been updated Issue Reported by Client" at bounding box center [1291, 647] width 329 height 106
click at [1433, 629] on icon "Dismiss notification" at bounding box center [1432, 627] width 9 height 9
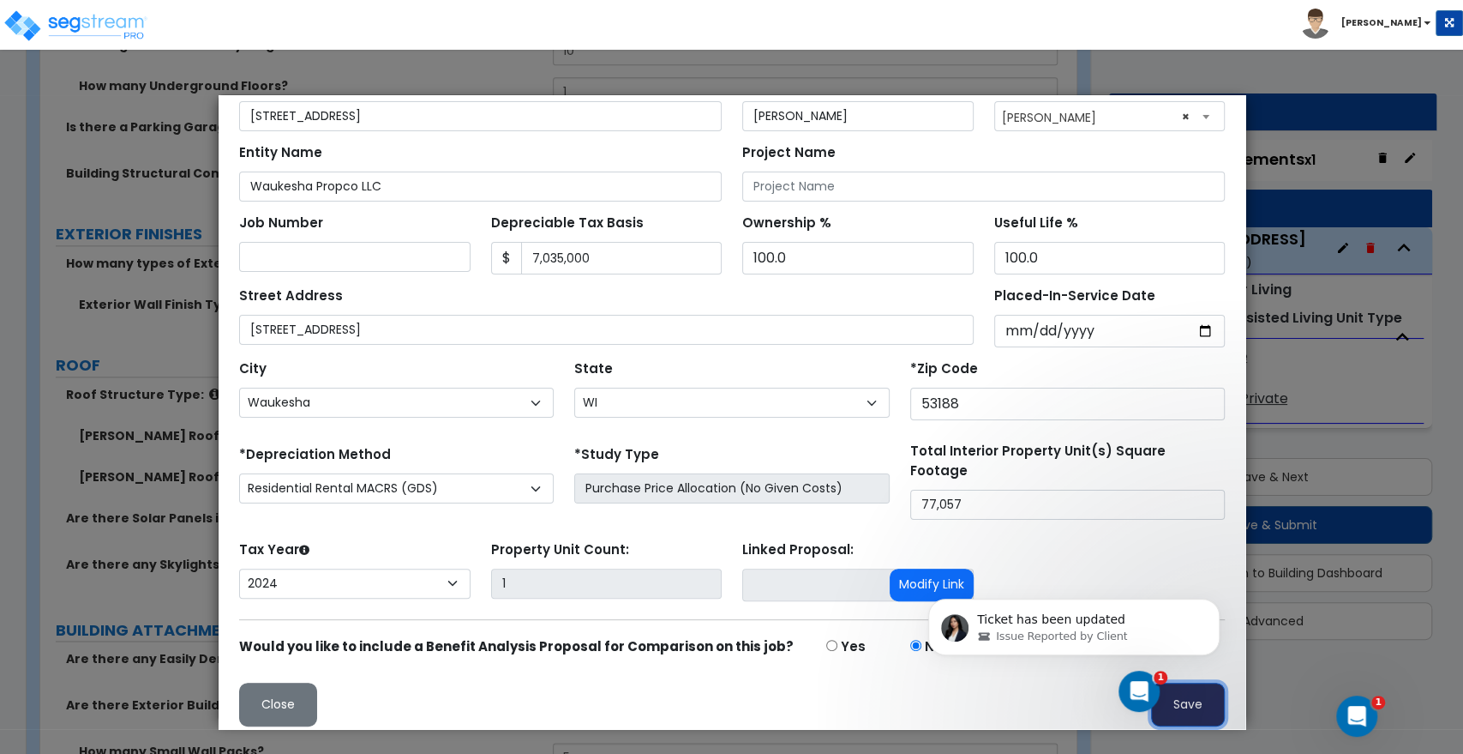
click at [1176, 699] on button "Save" at bounding box center [1187, 704] width 74 height 44
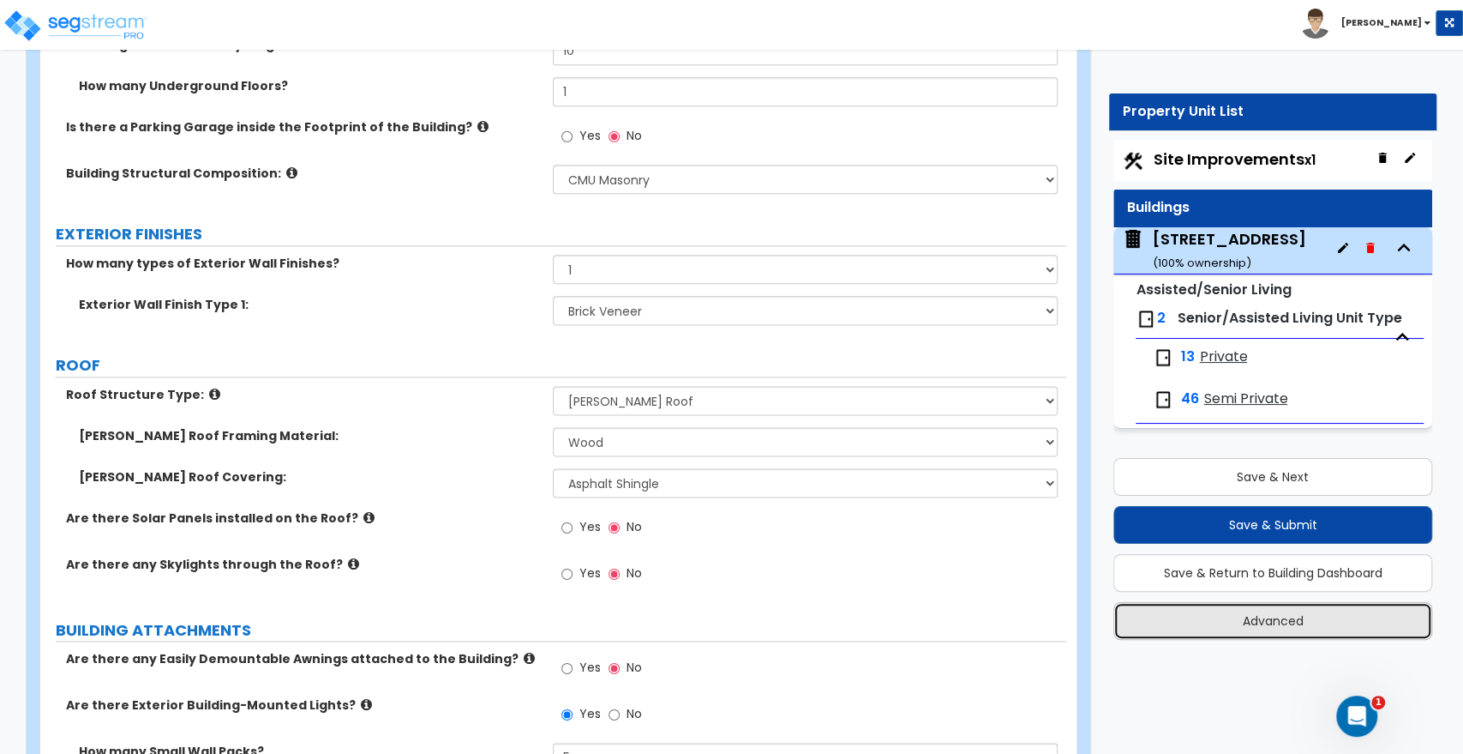
click at [1344, 613] on button "Advanced" at bounding box center [1273, 621] width 319 height 38
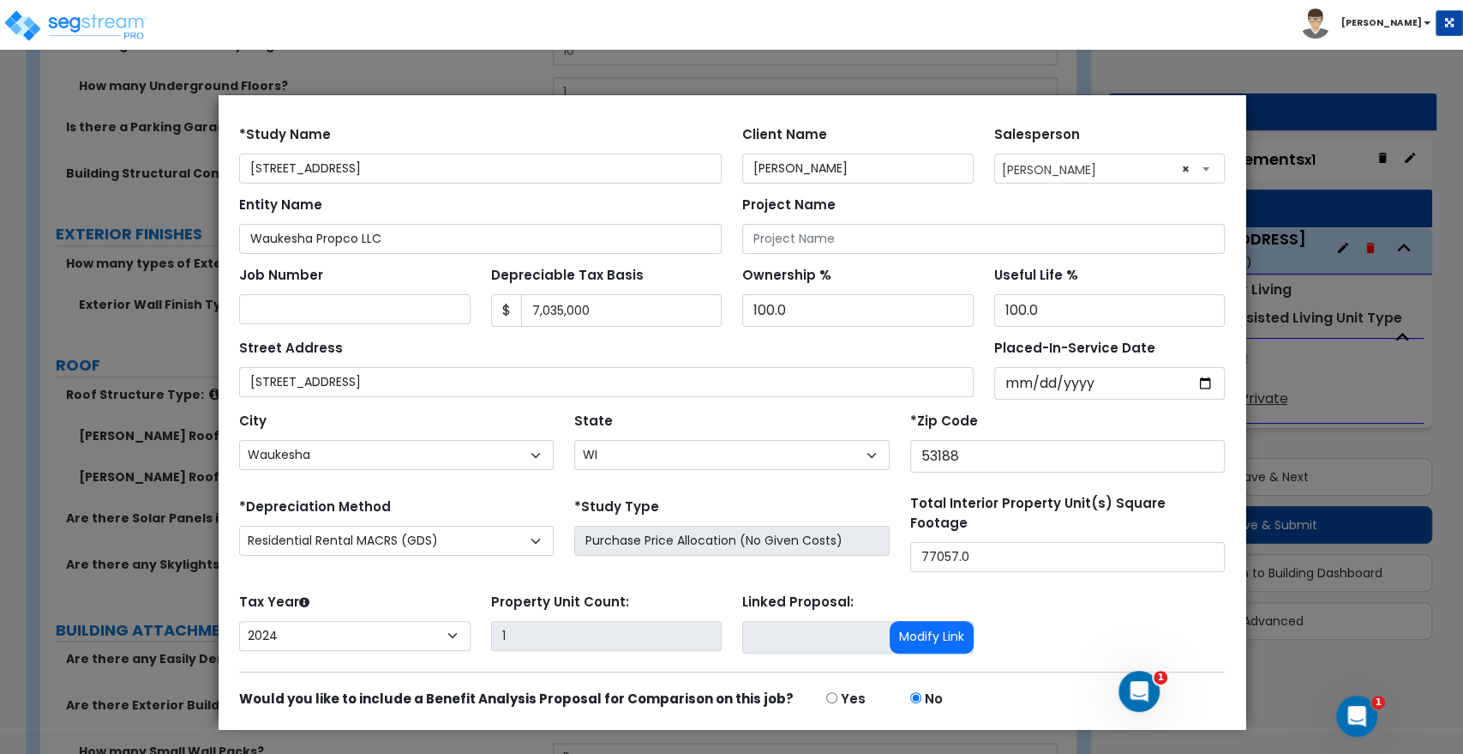
scroll to position [106, 0]
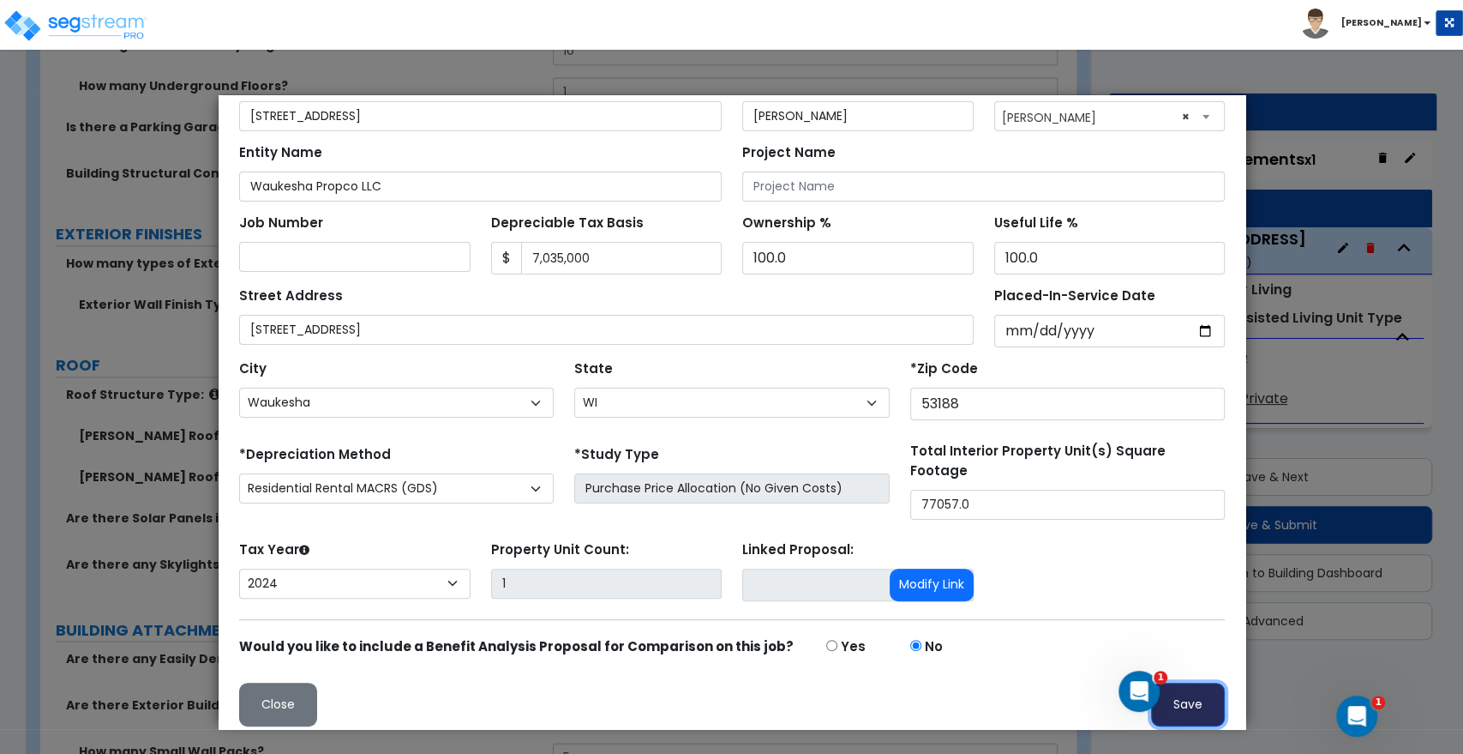
click at [1184, 692] on button "Save" at bounding box center [1187, 704] width 74 height 44
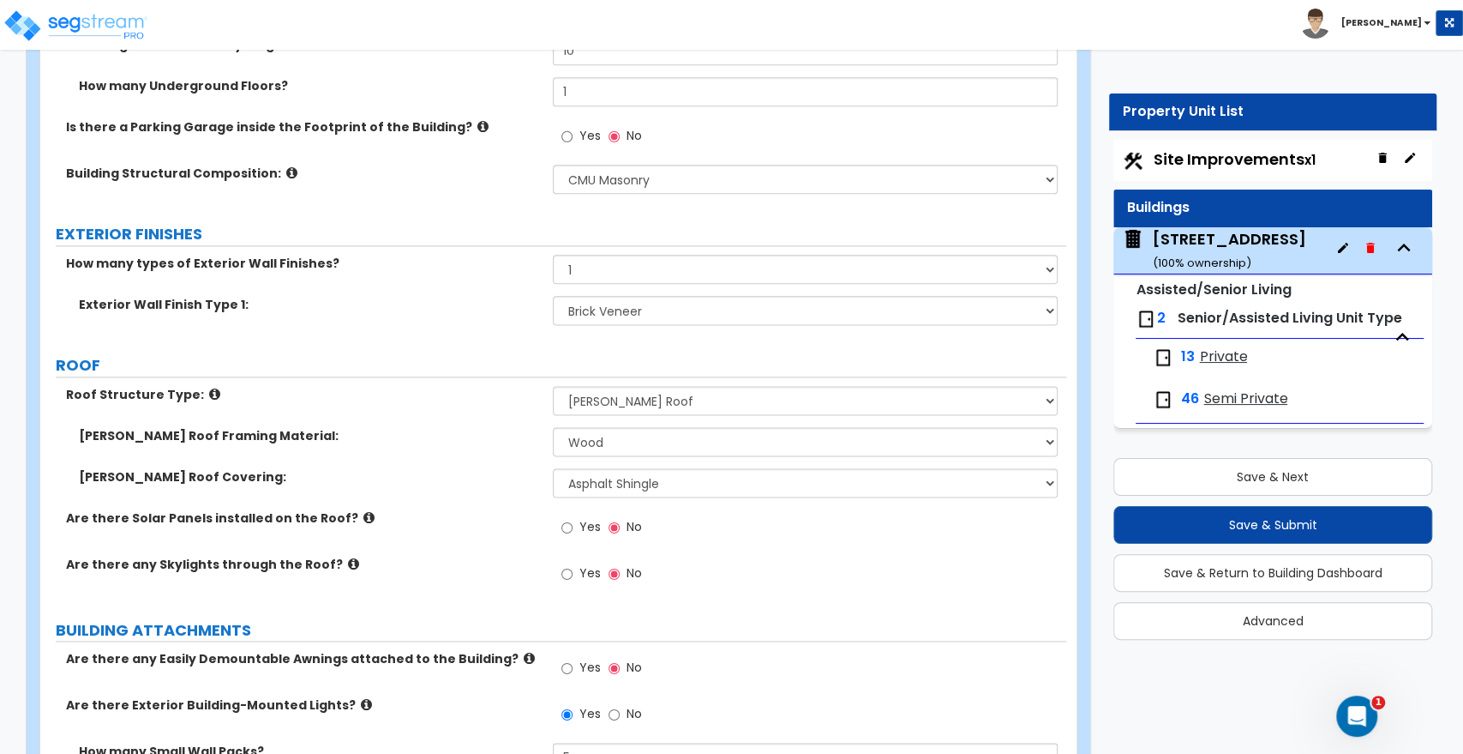
scroll to position [0, 0]
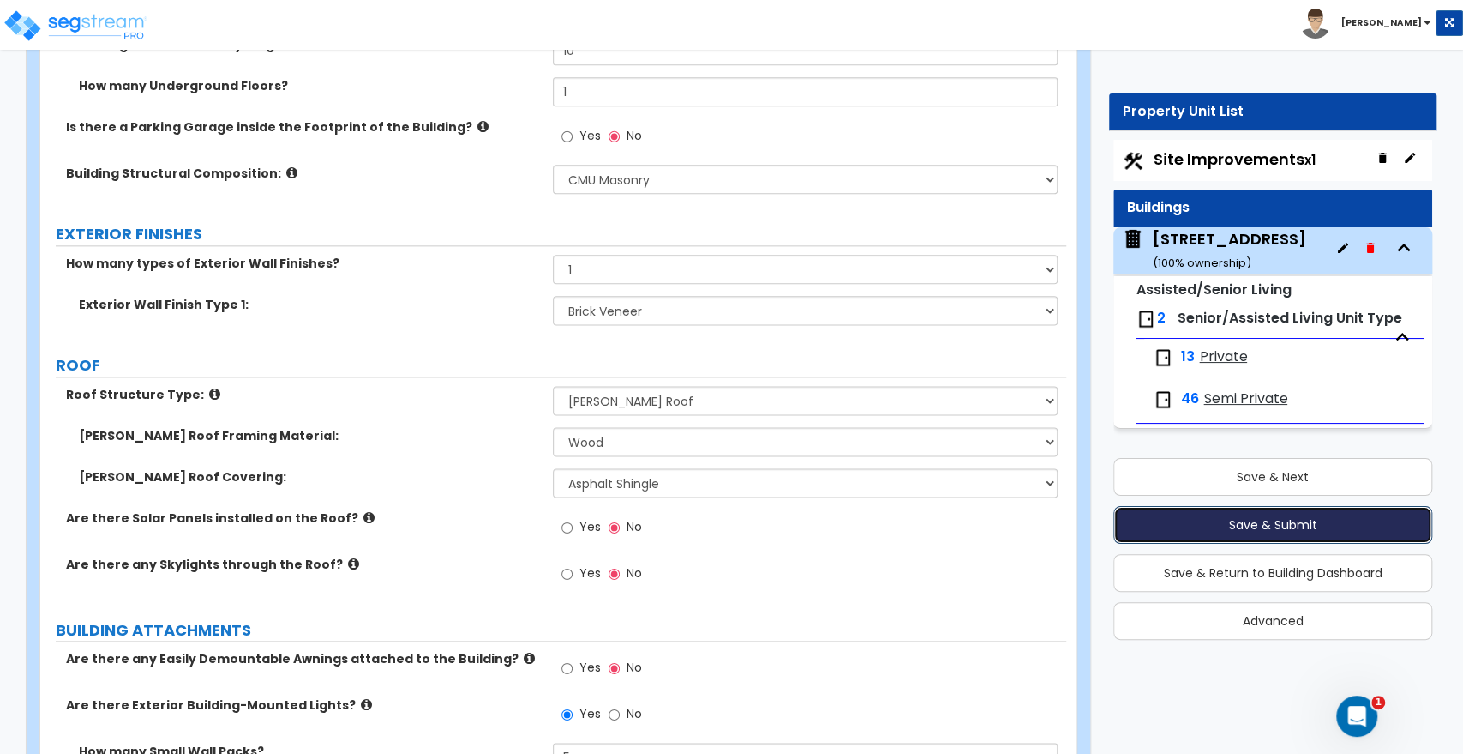
click at [1258, 519] on button "Save & Submit" at bounding box center [1273, 525] width 319 height 38
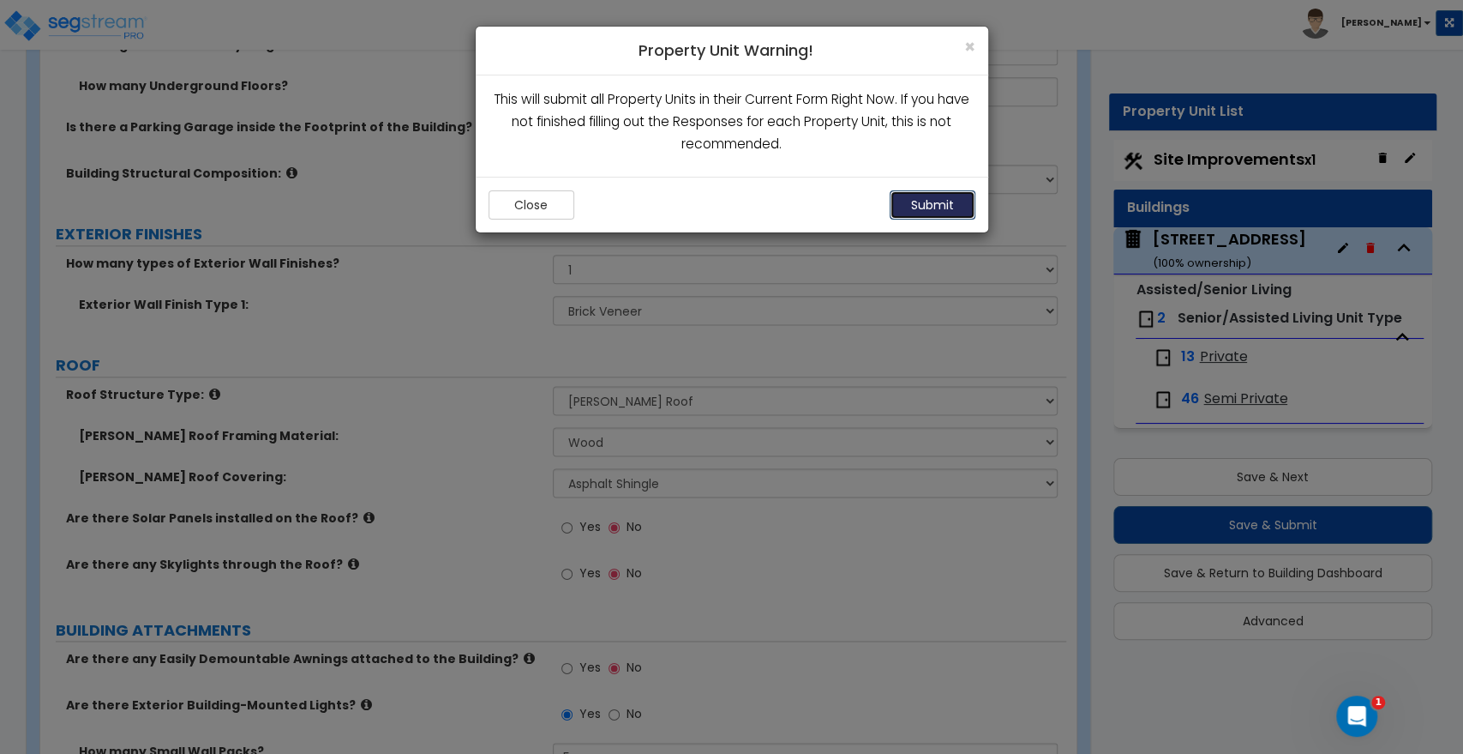
click at [919, 204] on button "Submit" at bounding box center [933, 204] width 86 height 29
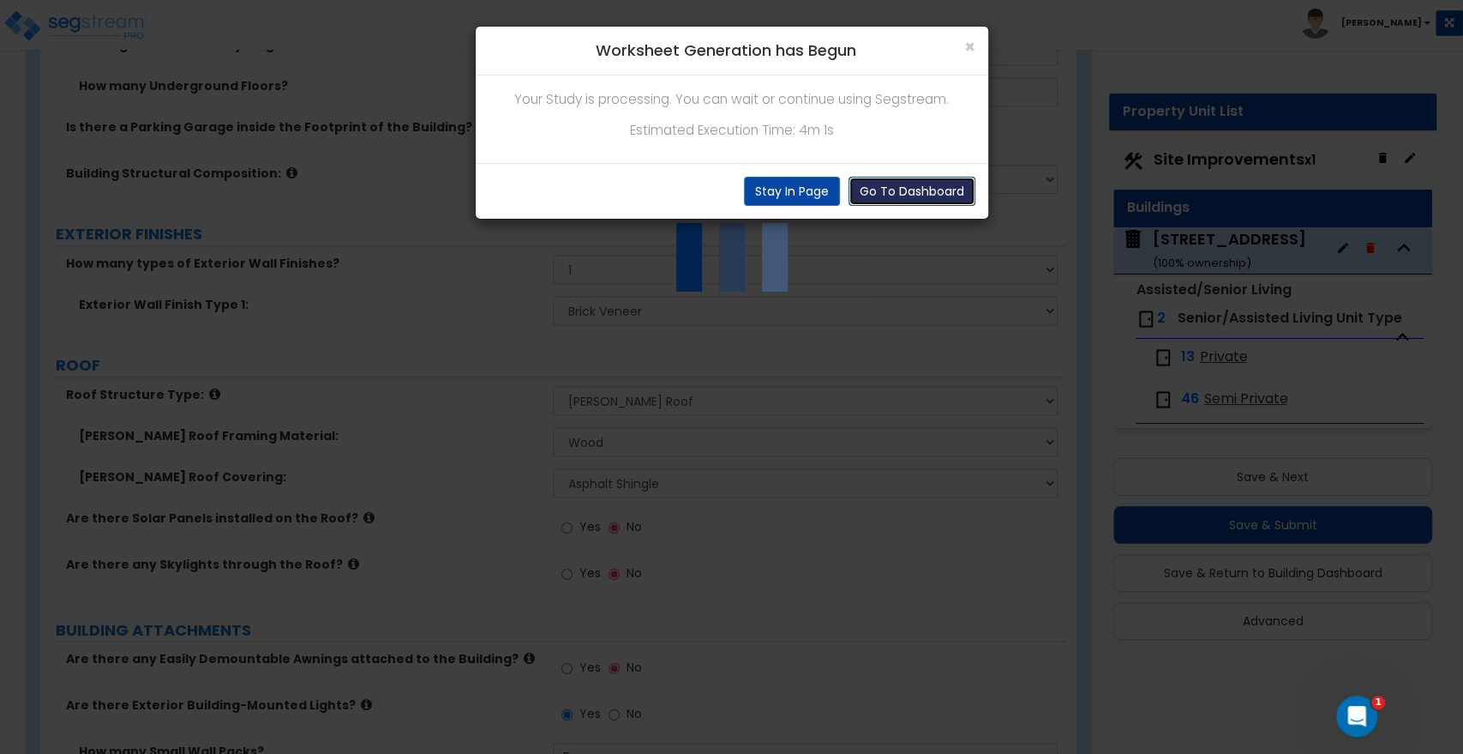
click at [927, 190] on button "Go To Dashboard" at bounding box center [912, 191] width 127 height 29
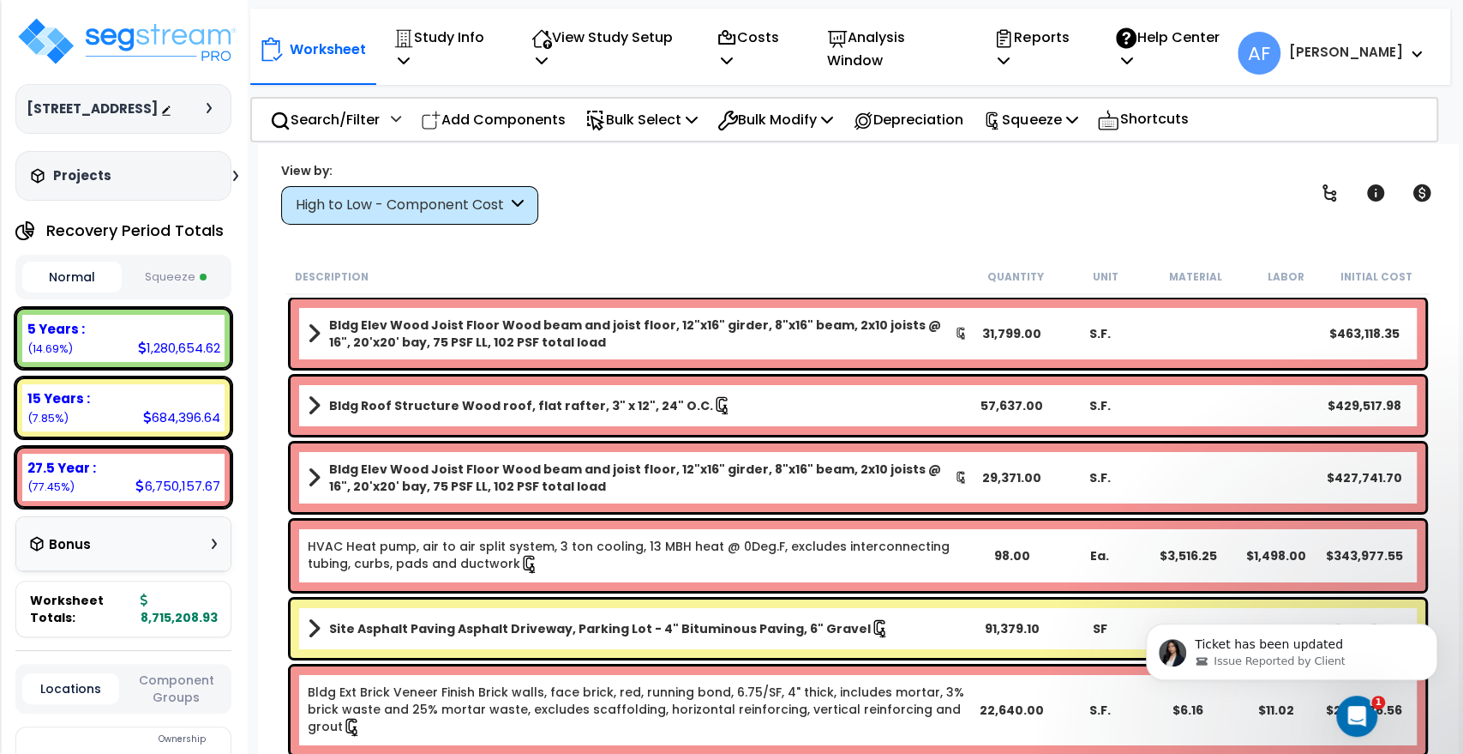
click at [828, 209] on div "View by: High to Low - Component Cost High to Low - Component Cost" at bounding box center [858, 192] width 1166 height 63
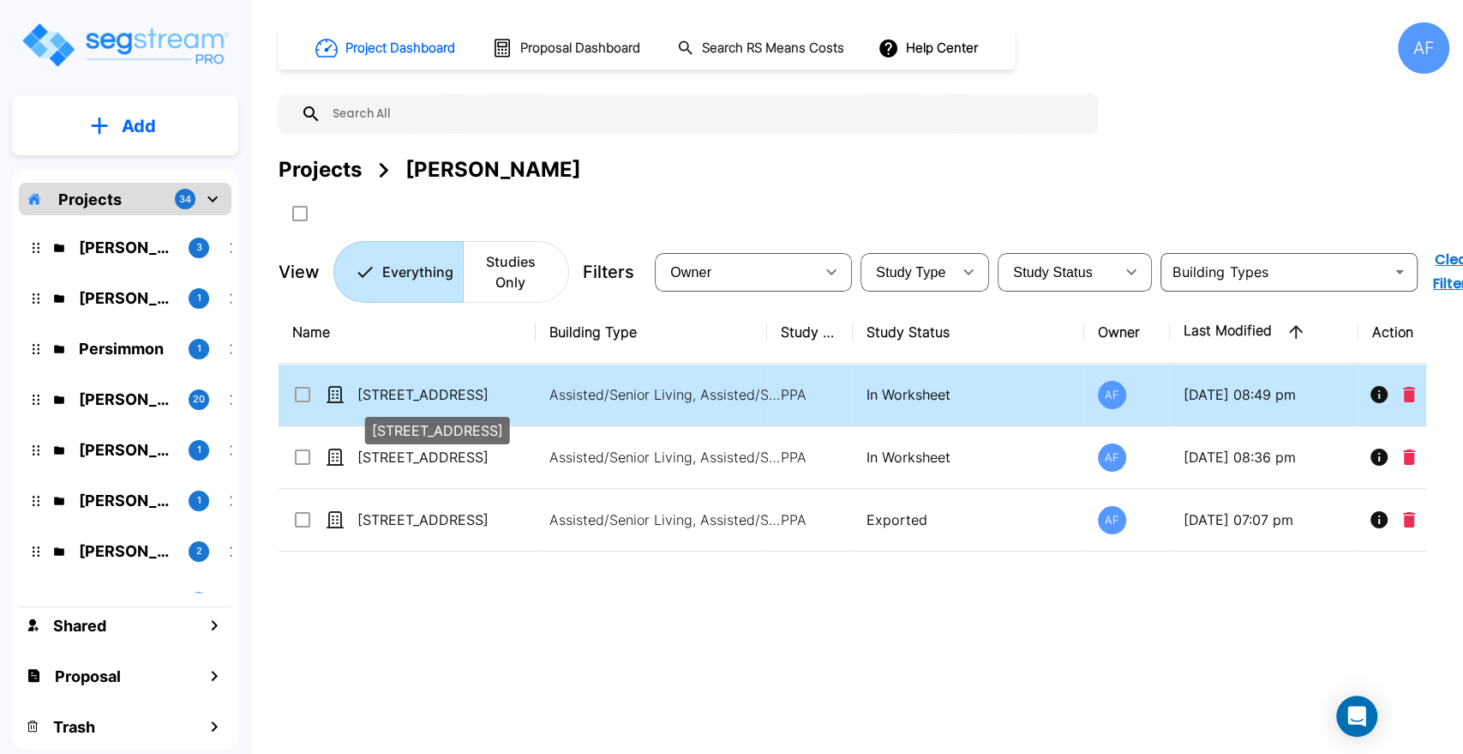
click at [408, 393] on p "[STREET_ADDRESS]" at bounding box center [442, 394] width 171 height 21
checkbox input "true"
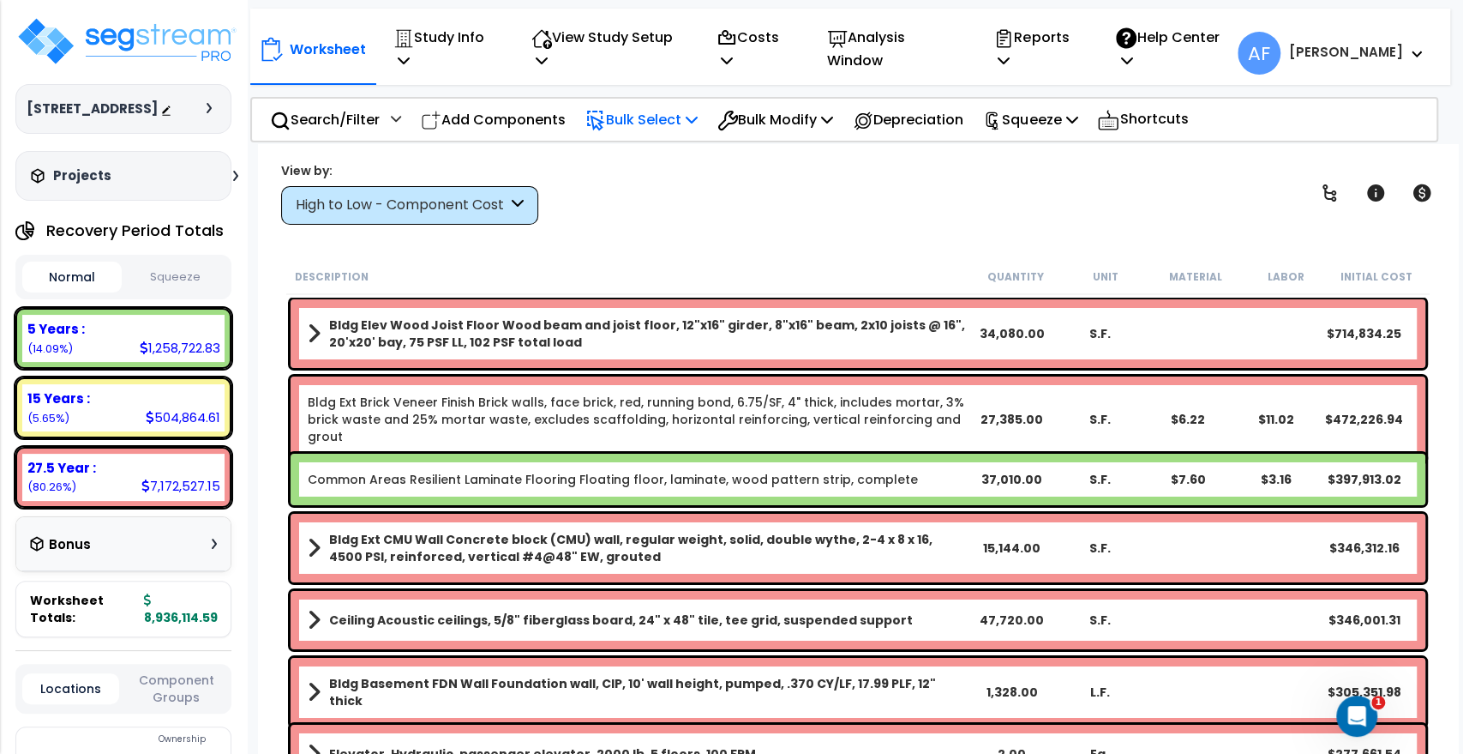
click at [656, 108] on p "Bulk Select" at bounding box center [642, 119] width 112 height 23
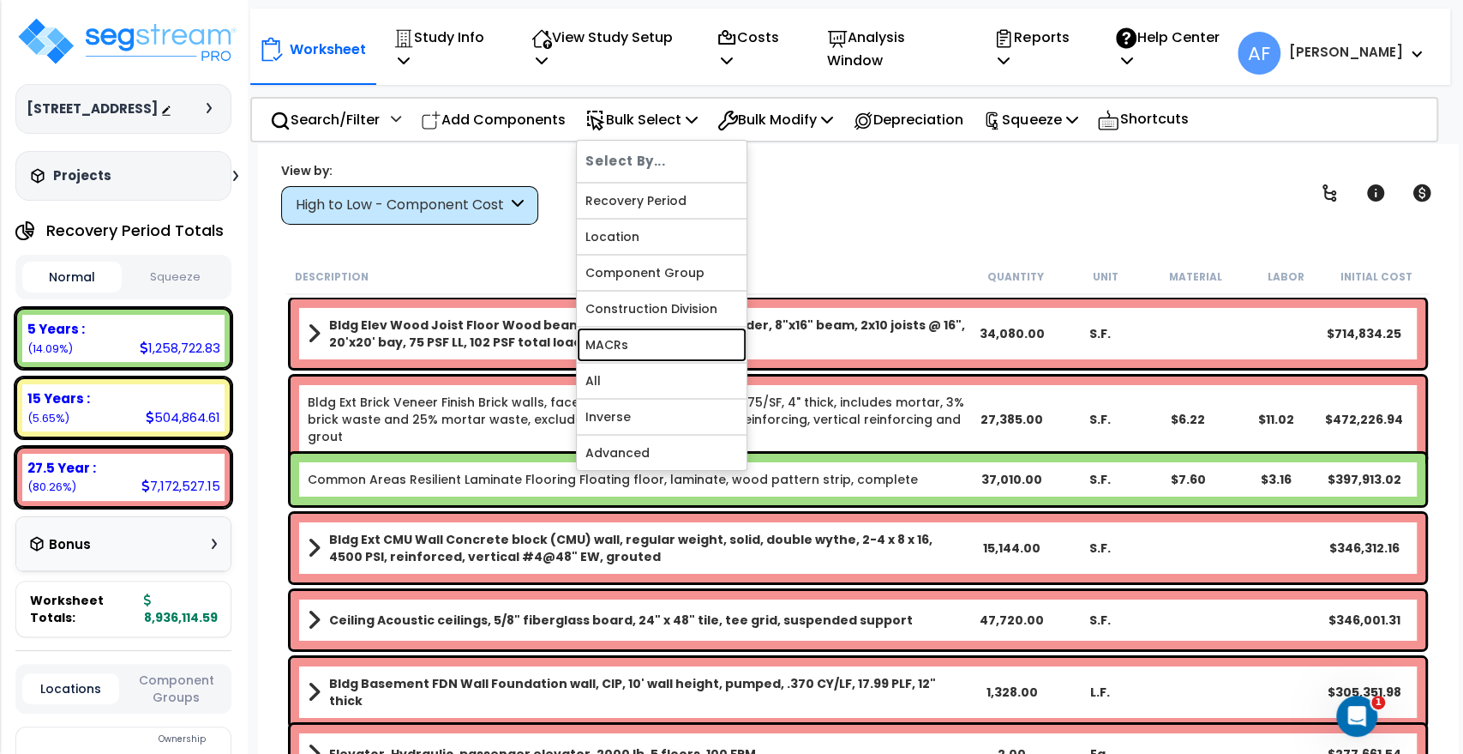
click at [628, 328] on link "MACRs" at bounding box center [662, 344] width 170 height 34
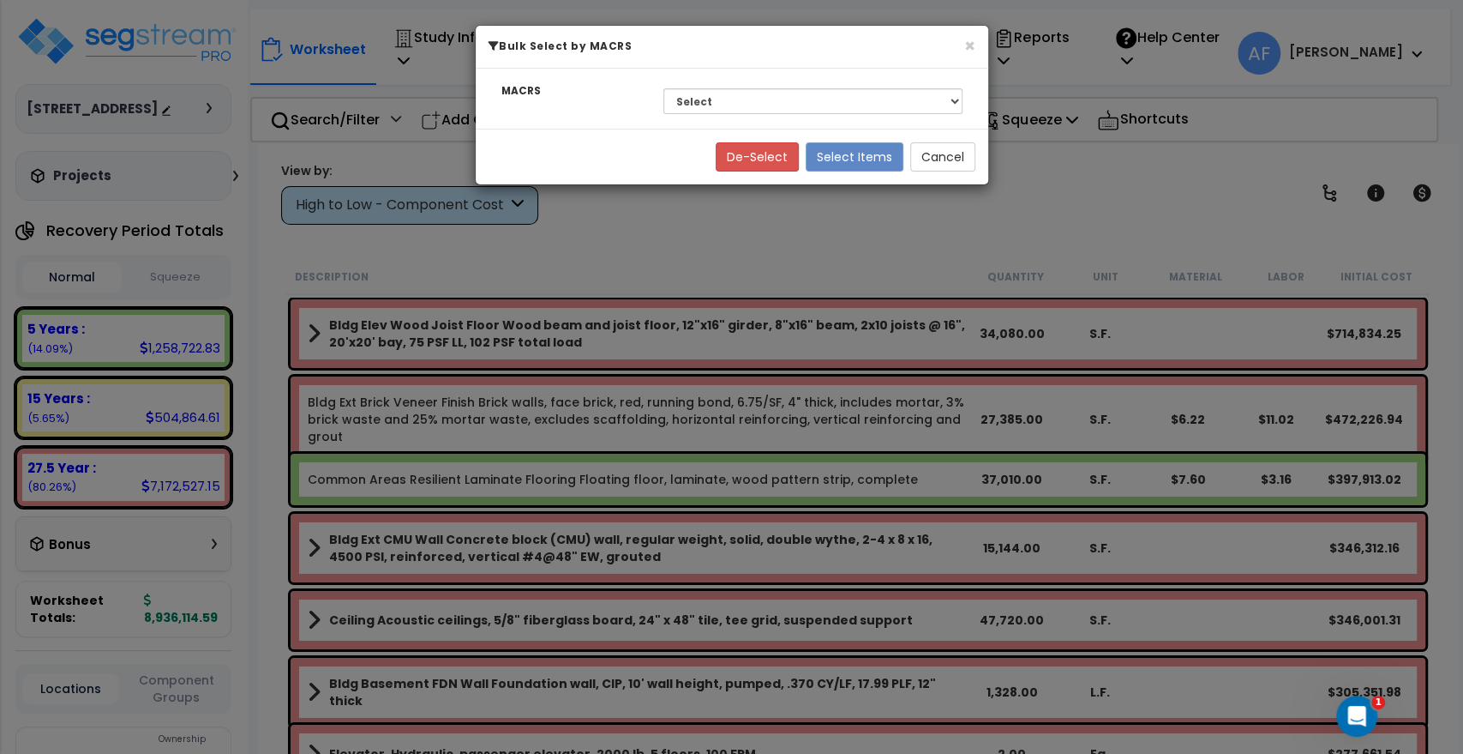
click at [818, 114] on div "Select 27.5 Year - NA - Long-Life Property 5 Years - 00.12 - Information System…" at bounding box center [813, 100] width 325 height 39
click at [816, 103] on select "Select 27.5 Year - NA - Long-Life Property 5 Years - 00.12 - Information System…" at bounding box center [813, 101] width 299 height 26
select select "3668"
click at [664, 88] on select "Select 27.5 Year - NA - Long-Life Property 5 Years - 00.12 - Information System…" at bounding box center [813, 101] width 299 height 26
click at [841, 160] on button "Select Items" at bounding box center [855, 156] width 98 height 29
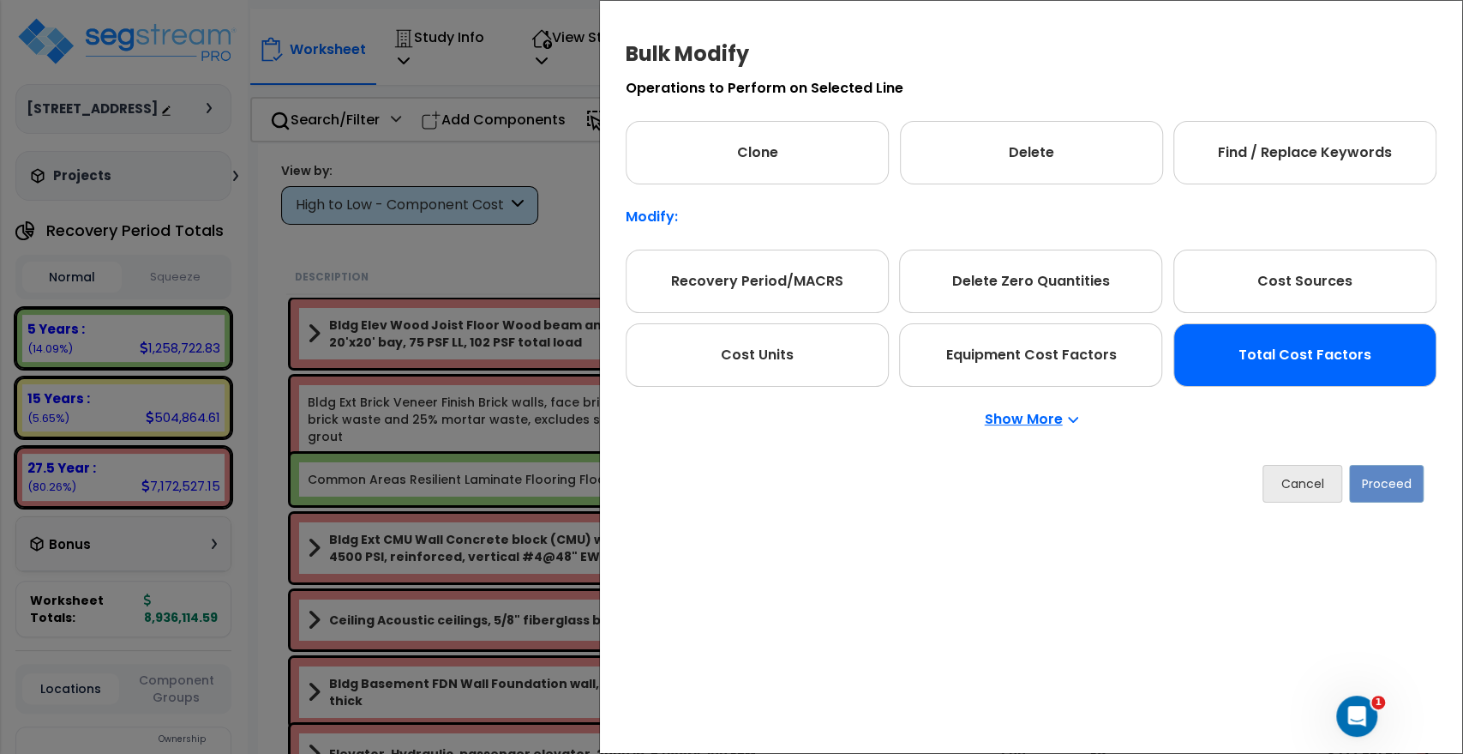
click at [1363, 328] on div "Total Cost Factors" at bounding box center [1305, 354] width 263 height 63
click at [1384, 485] on button "Proceed" at bounding box center [1386, 484] width 75 height 38
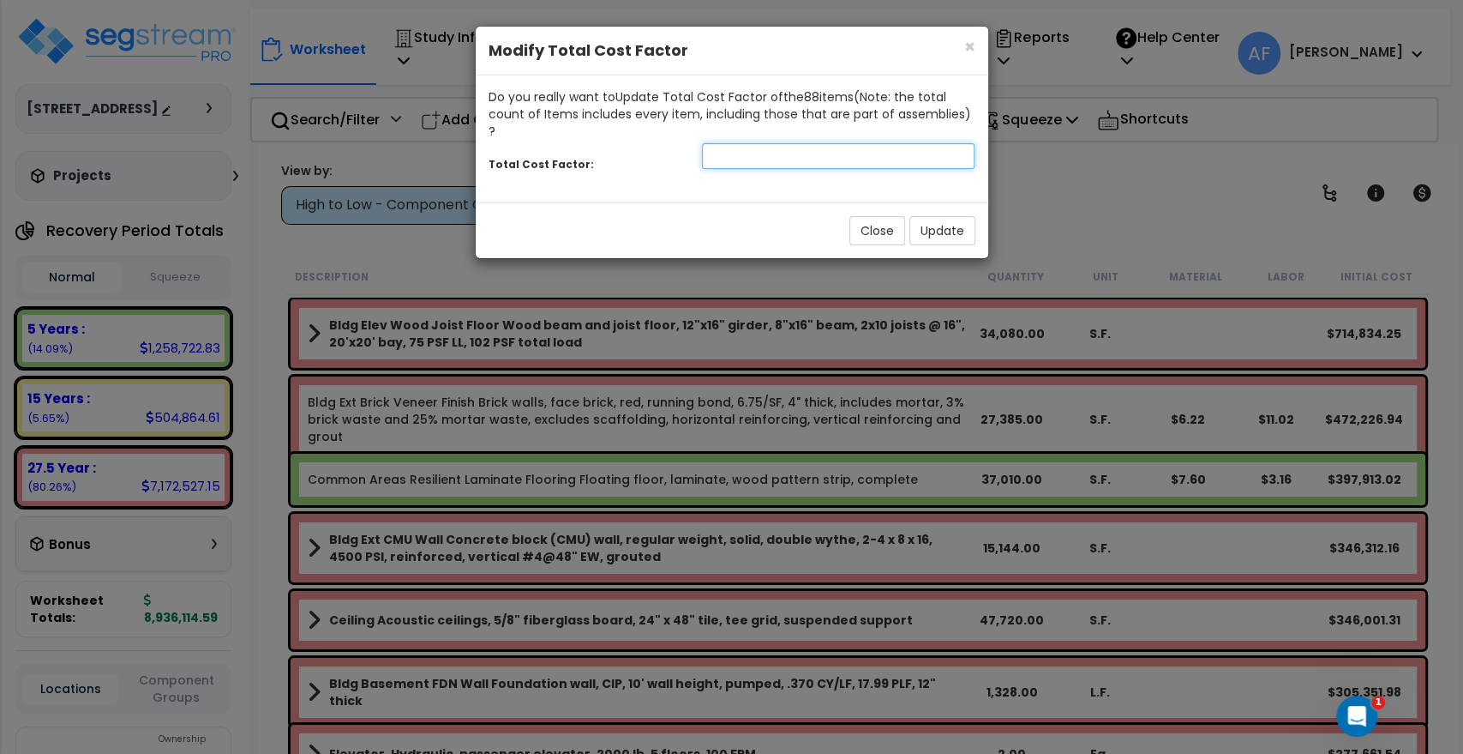
click at [818, 143] on input "number" at bounding box center [838, 156] width 273 height 26
type input "0.95"
click at [934, 216] on button "Update" at bounding box center [943, 230] width 66 height 29
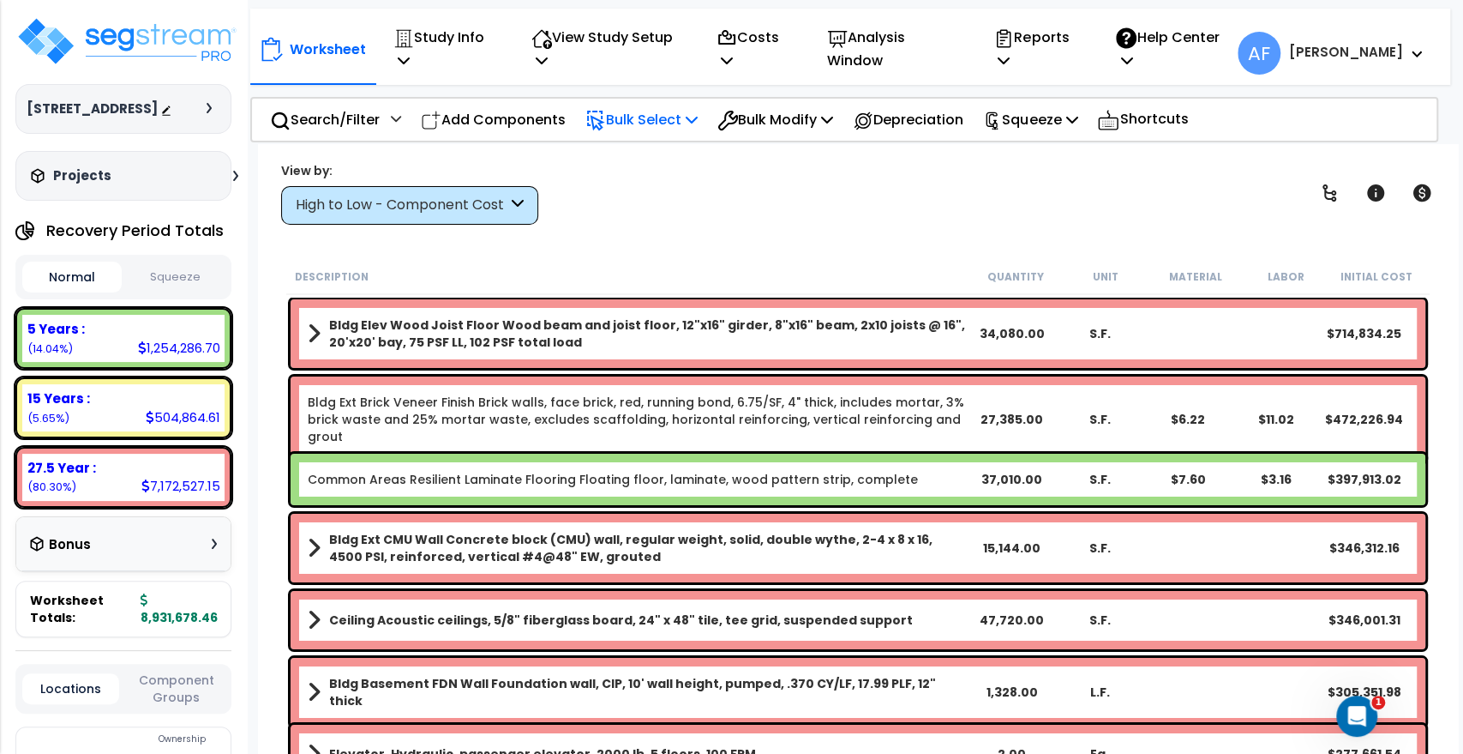
click at [654, 99] on div "Bulk Select" at bounding box center [642, 119] width 112 height 40
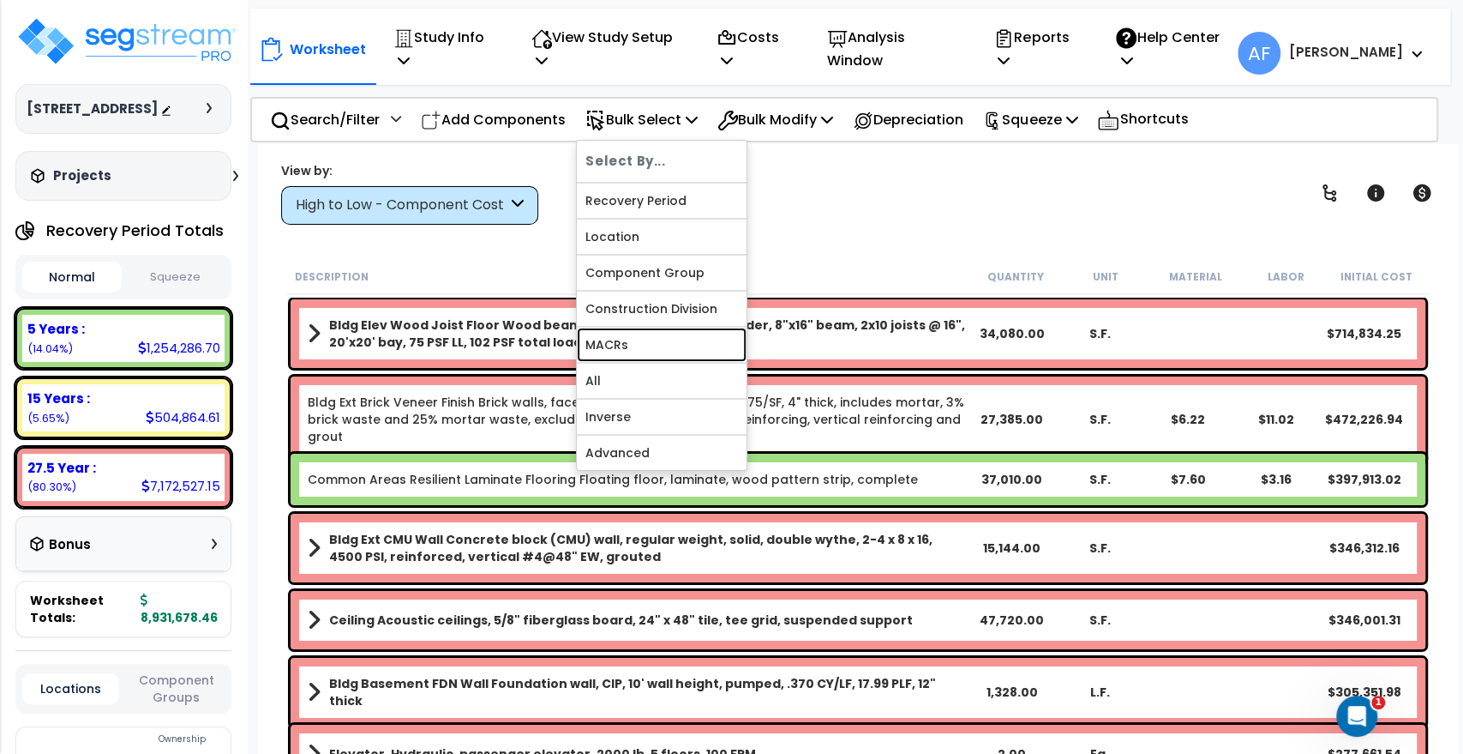
drag, startPoint x: 607, startPoint y: 329, endPoint x: 662, endPoint y: 321, distance: 55.4
click at [607, 328] on link "MACRs" at bounding box center [662, 344] width 170 height 34
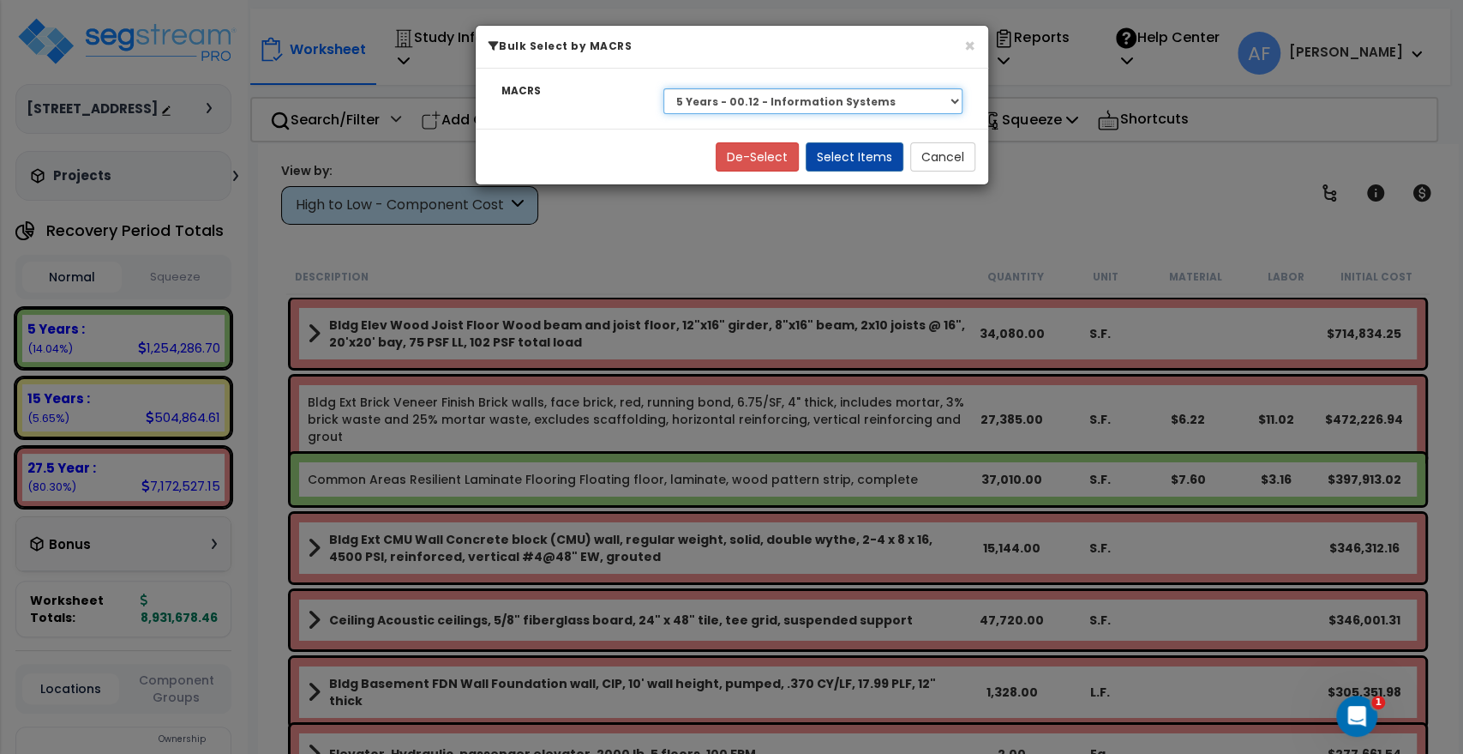
drag, startPoint x: 864, startPoint y: 98, endPoint x: 864, endPoint y: 110, distance: 12.0
click at [864, 98] on select "Select 27.5 Year - NA - Long-Life Property 5 Years - 00.12 - Information System…" at bounding box center [813, 101] width 299 height 26
click at [664, 88] on select "Select 27.5 Year - NA - Long-Life Property 5 Years - 00.12 - Information System…" at bounding box center [813, 101] width 299 height 26
click at [862, 163] on button "Select Items" at bounding box center [855, 156] width 98 height 29
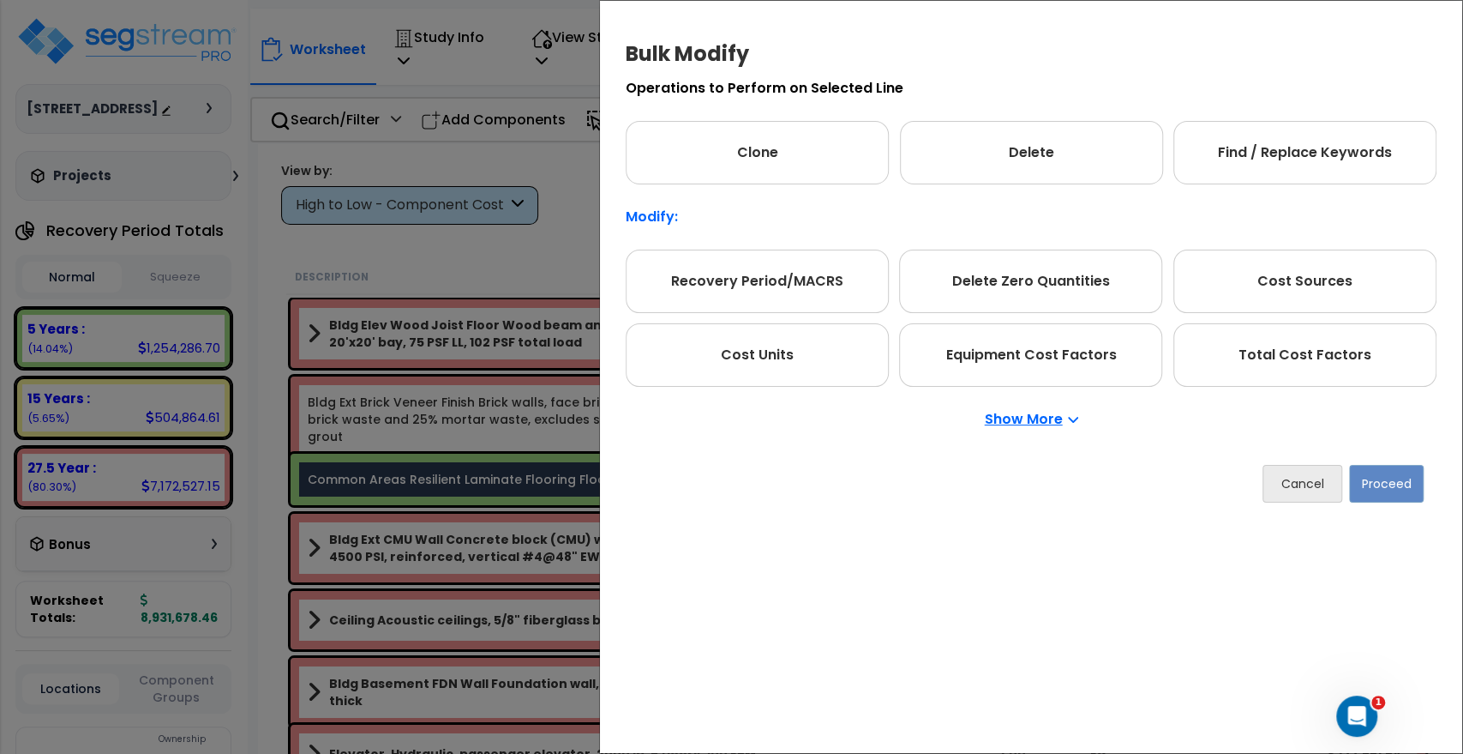
drag, startPoint x: 1304, startPoint y: 368, endPoint x: 1366, endPoint y: 448, distance: 101.5
click at [1305, 368] on div "Total Cost Factors" at bounding box center [1305, 354] width 263 height 63
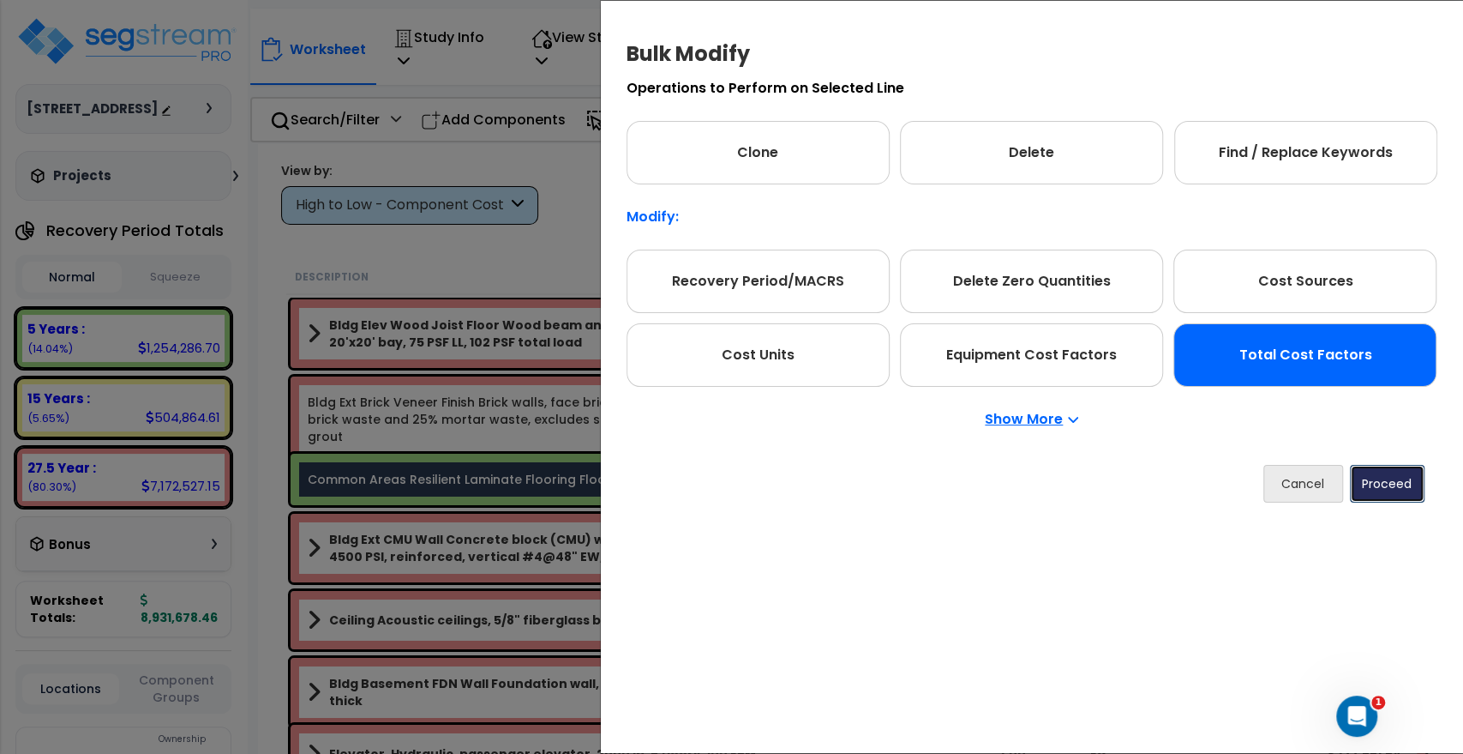
click at [1384, 483] on button "Proceed" at bounding box center [1387, 484] width 75 height 38
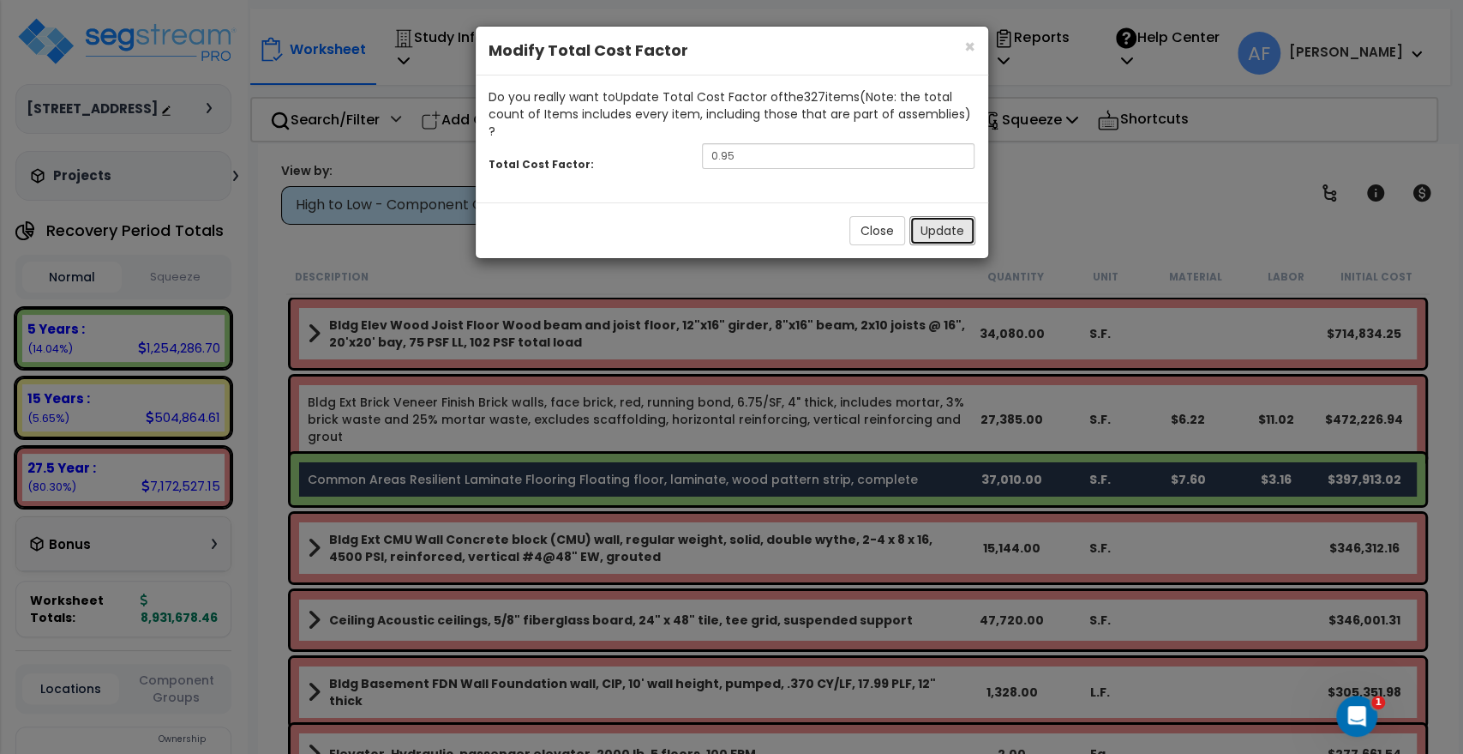
click at [961, 216] on button "Update" at bounding box center [943, 230] width 66 height 29
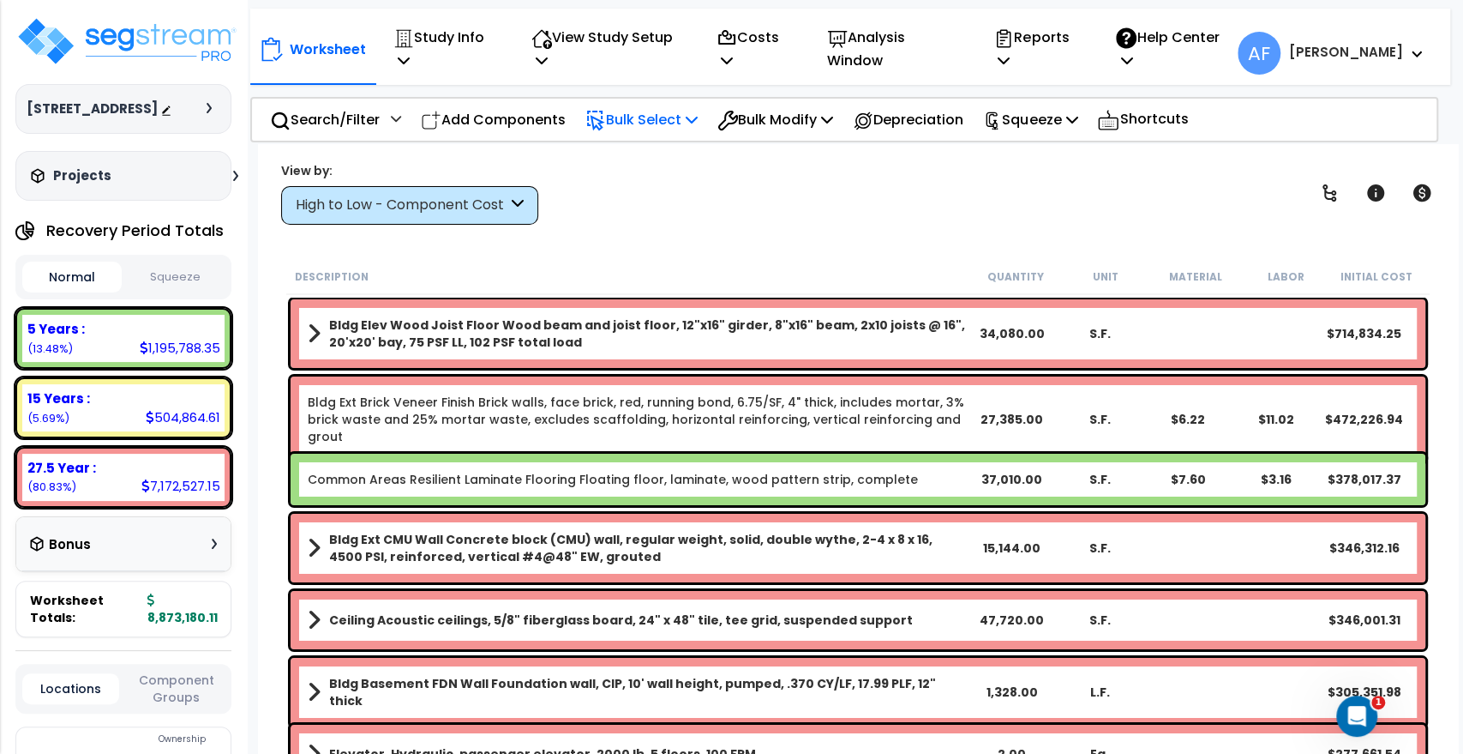
click at [679, 108] on p "Bulk Select" at bounding box center [642, 119] width 112 height 23
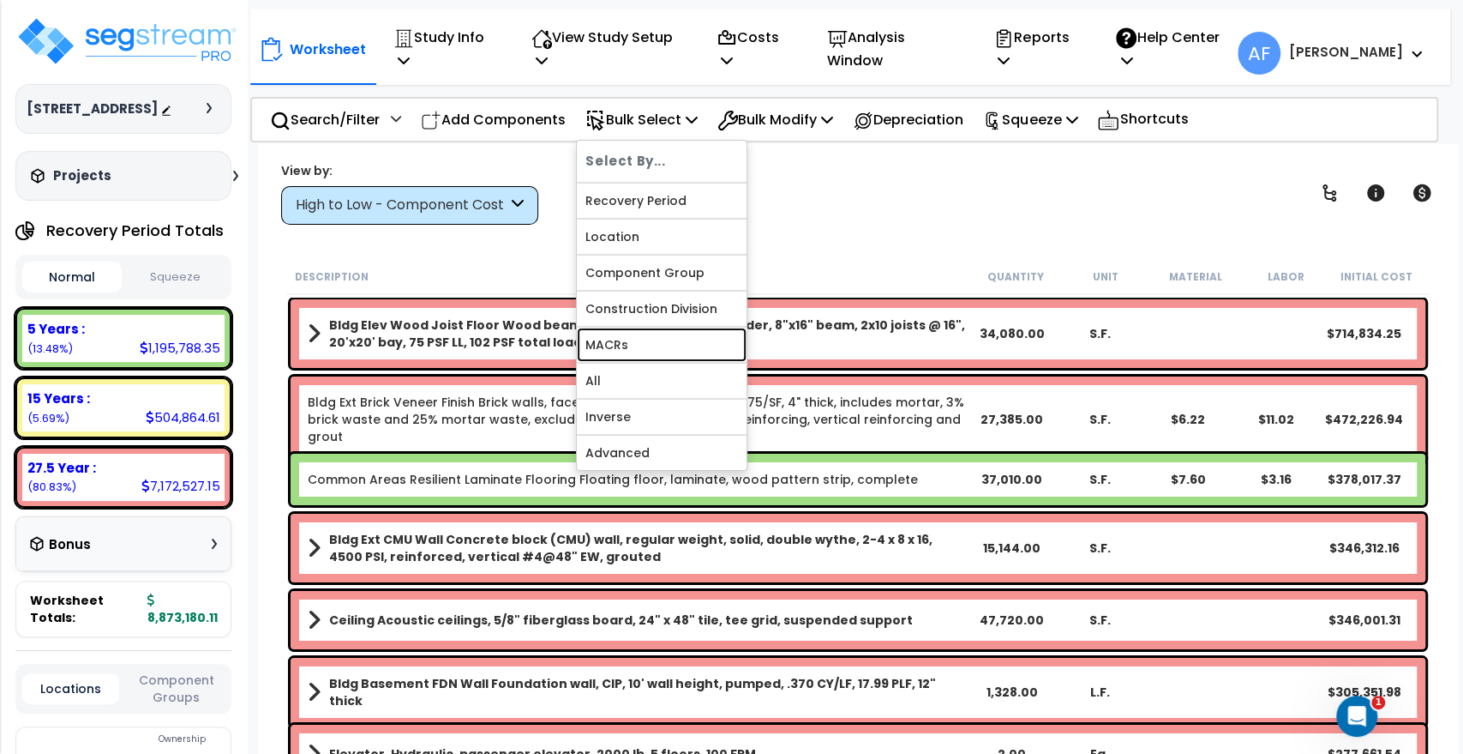
drag, startPoint x: 617, startPoint y: 319, endPoint x: 637, endPoint y: 320, distance: 19.7
click at [617, 327] on link "MACRs" at bounding box center [662, 344] width 170 height 34
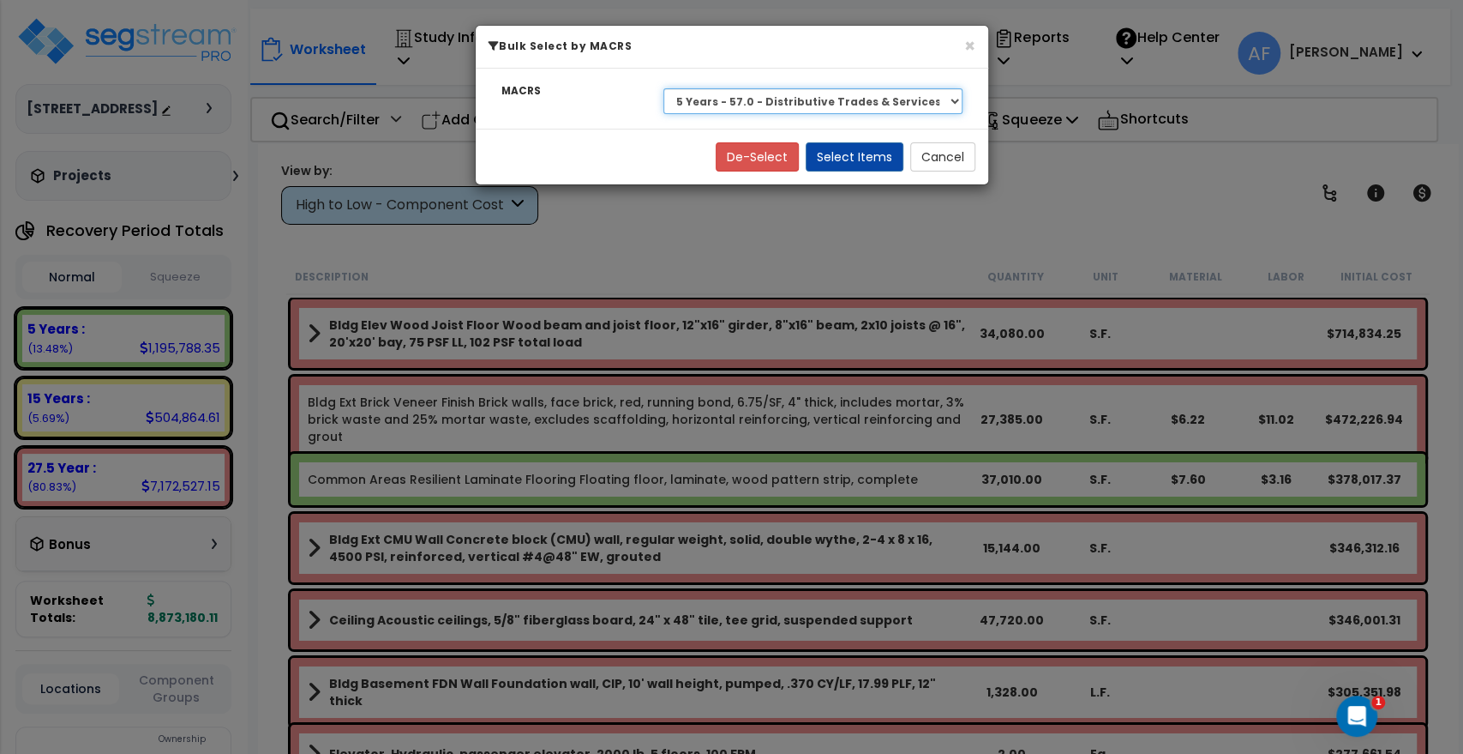
drag, startPoint x: 850, startPoint y: 97, endPoint x: 842, endPoint y: 111, distance: 15.7
click at [850, 97] on select "Select 27.5 Year - NA - Long-Life Property 5 Years - 00.12 - Information System…" at bounding box center [813, 101] width 299 height 26
select select "3666"
click at [664, 88] on select "Select 27.5 Year - NA - Long-Life Property 5 Years - 00.12 - Information System…" at bounding box center [813, 101] width 299 height 26
click at [871, 156] on button "Select Items" at bounding box center [855, 156] width 98 height 29
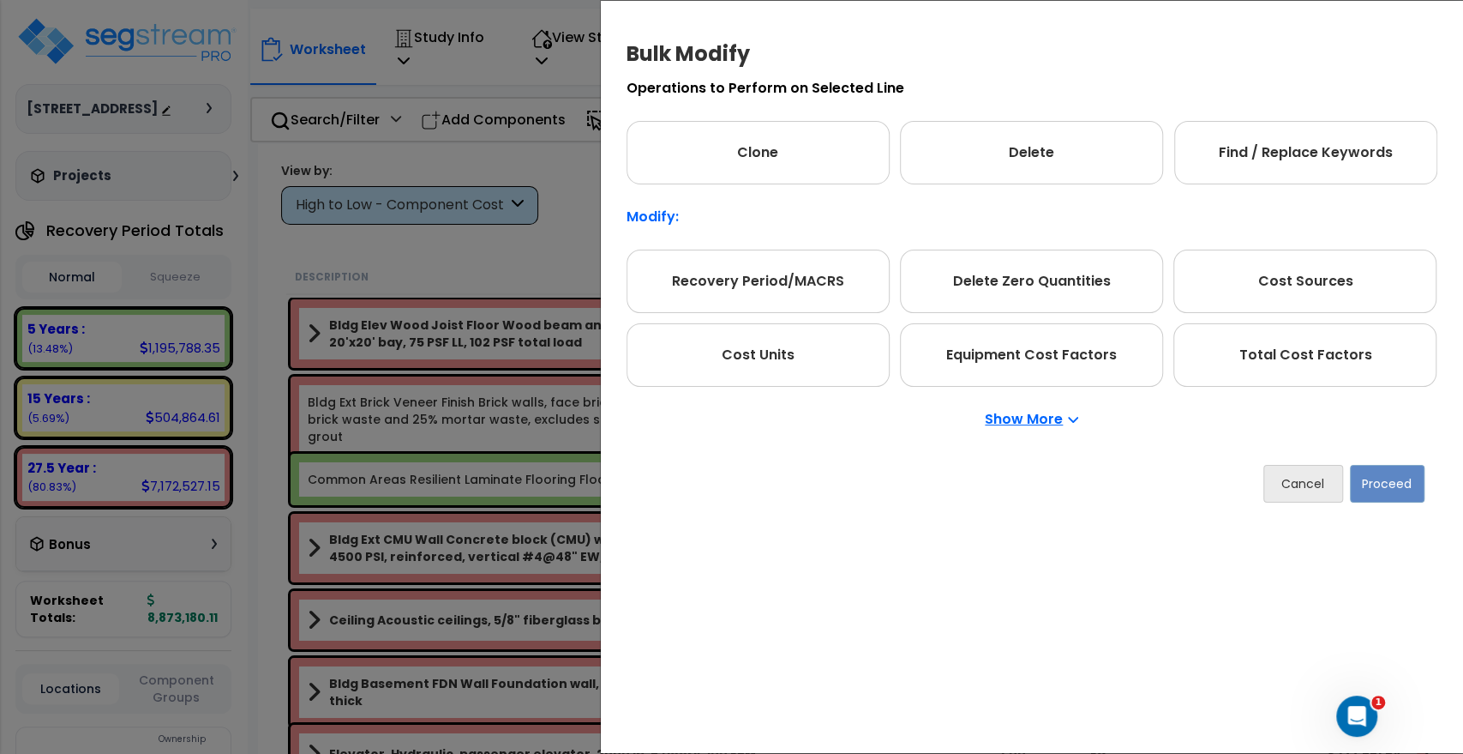
drag, startPoint x: 1325, startPoint y: 354, endPoint x: 1399, endPoint y: 458, distance: 127.3
click at [1330, 357] on div "Total Cost Factors" at bounding box center [1305, 354] width 263 height 63
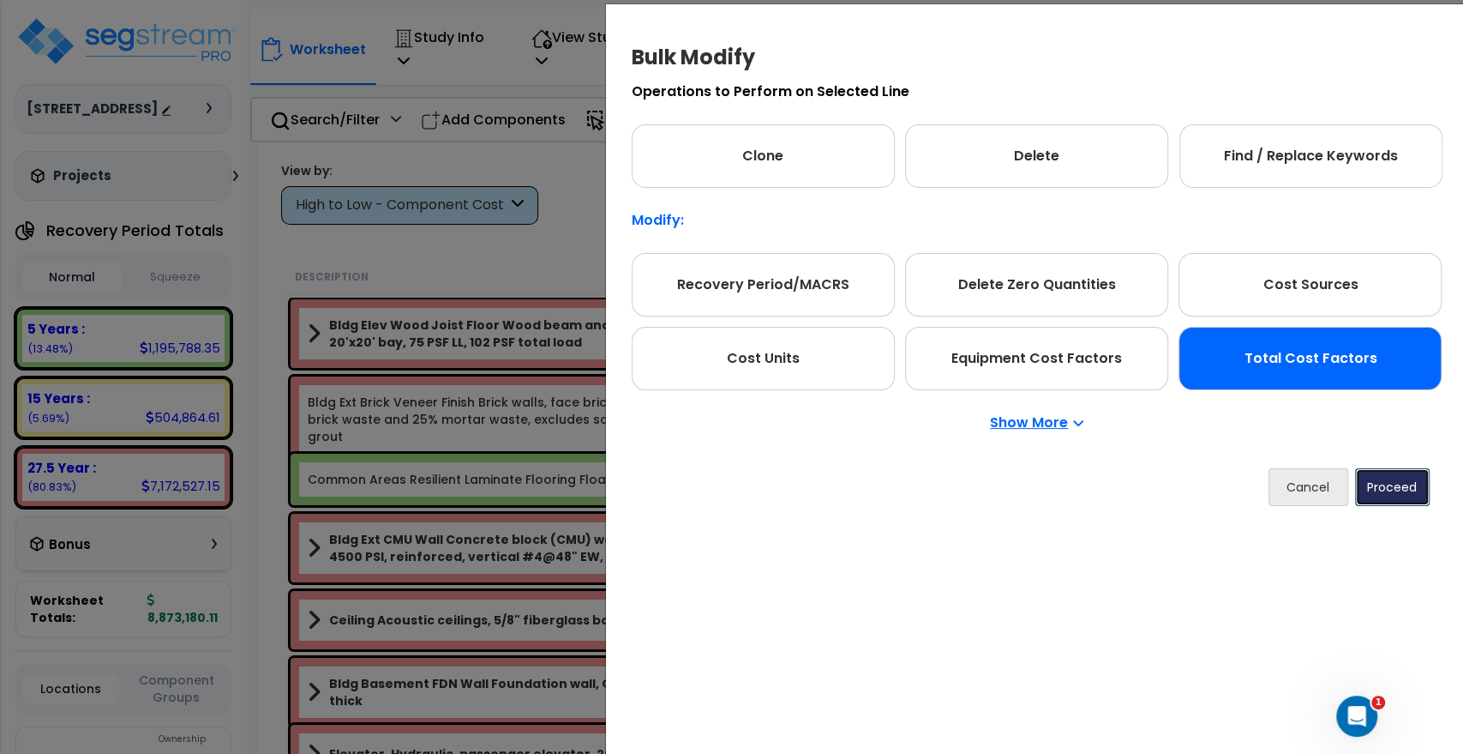
click at [1398, 483] on button "Proceed" at bounding box center [1392, 487] width 75 height 38
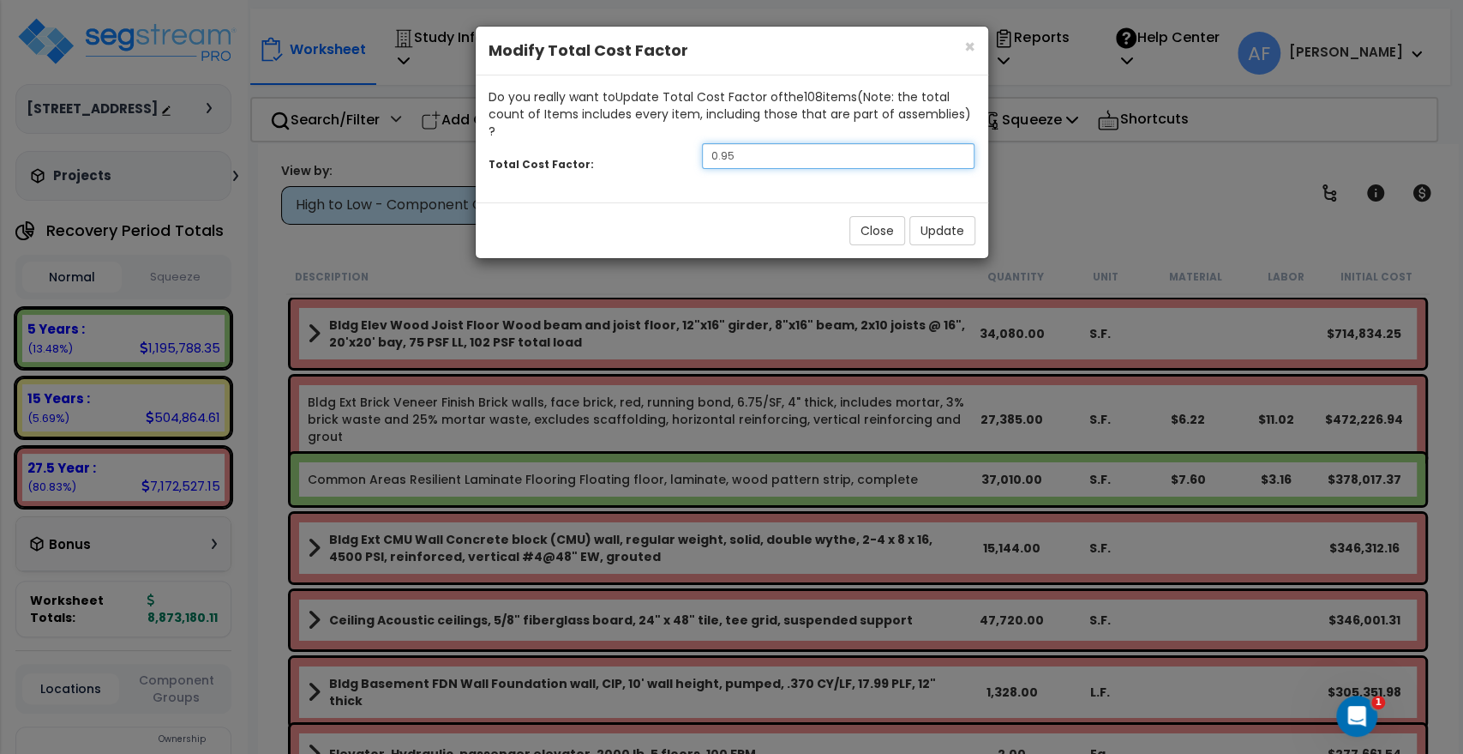
click at [766, 143] on input "0.95" at bounding box center [838, 156] width 273 height 26
type input "0.9"
click at [950, 221] on button "Update" at bounding box center [943, 230] width 66 height 29
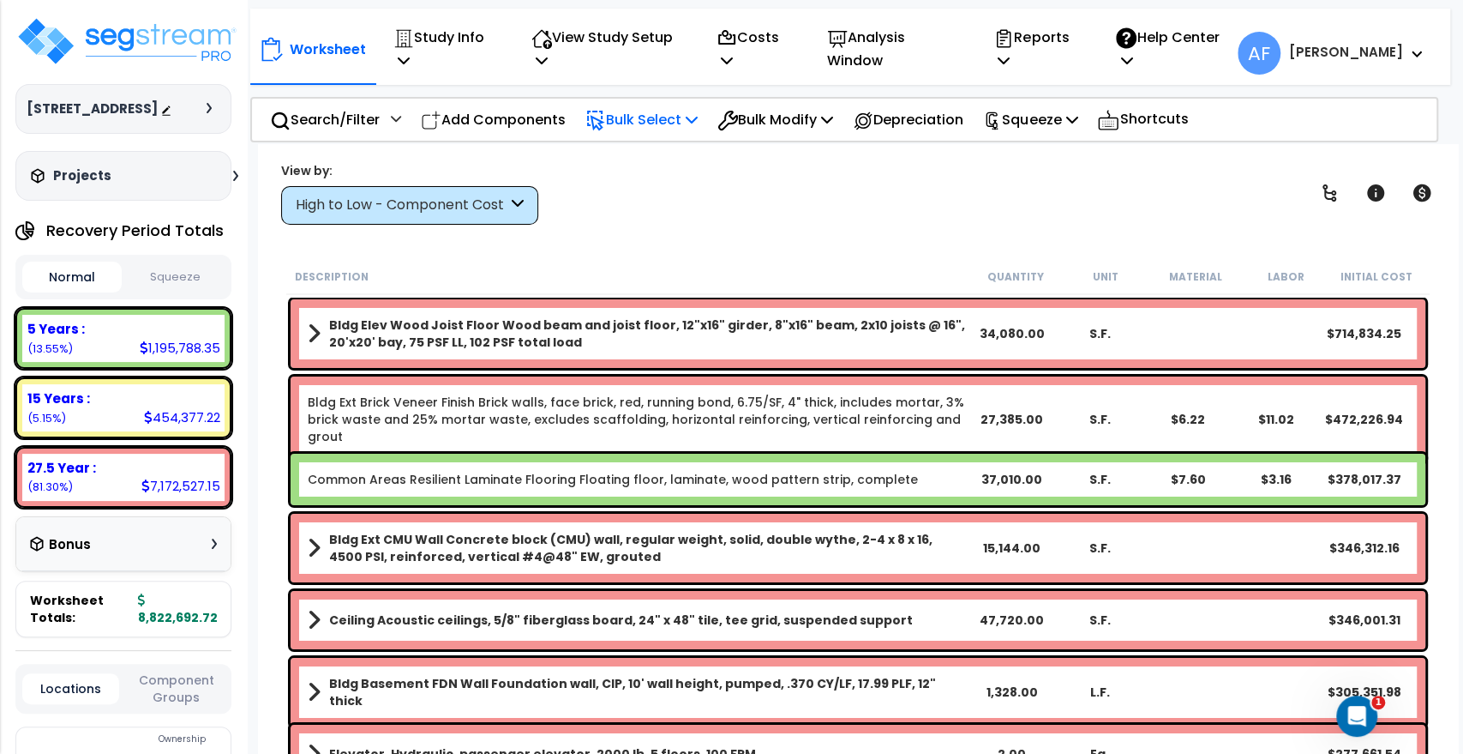
click at [650, 108] on p "Bulk Select" at bounding box center [642, 119] width 112 height 23
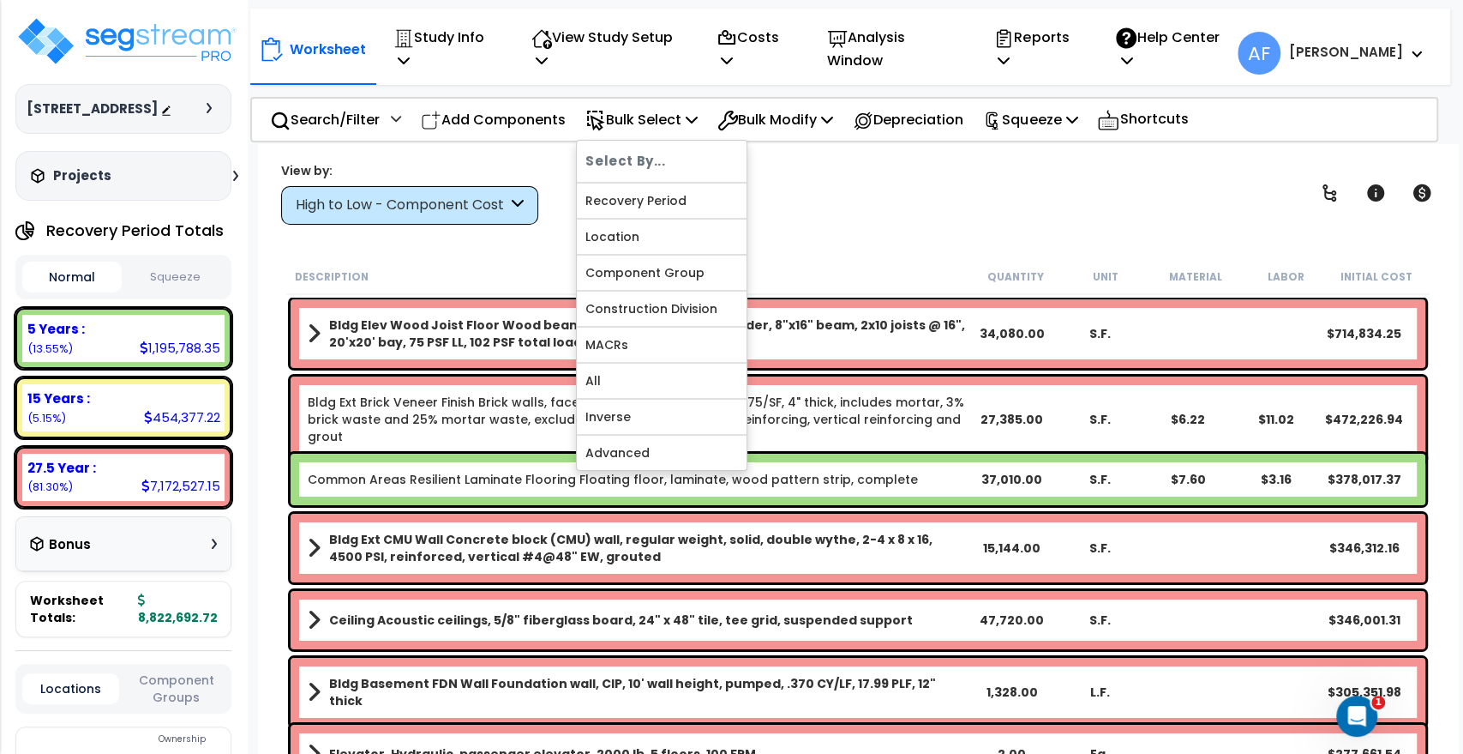
click at [829, 189] on div "View by: High to Low - Component Cost High to Low - Component Cost" at bounding box center [858, 192] width 1166 height 63
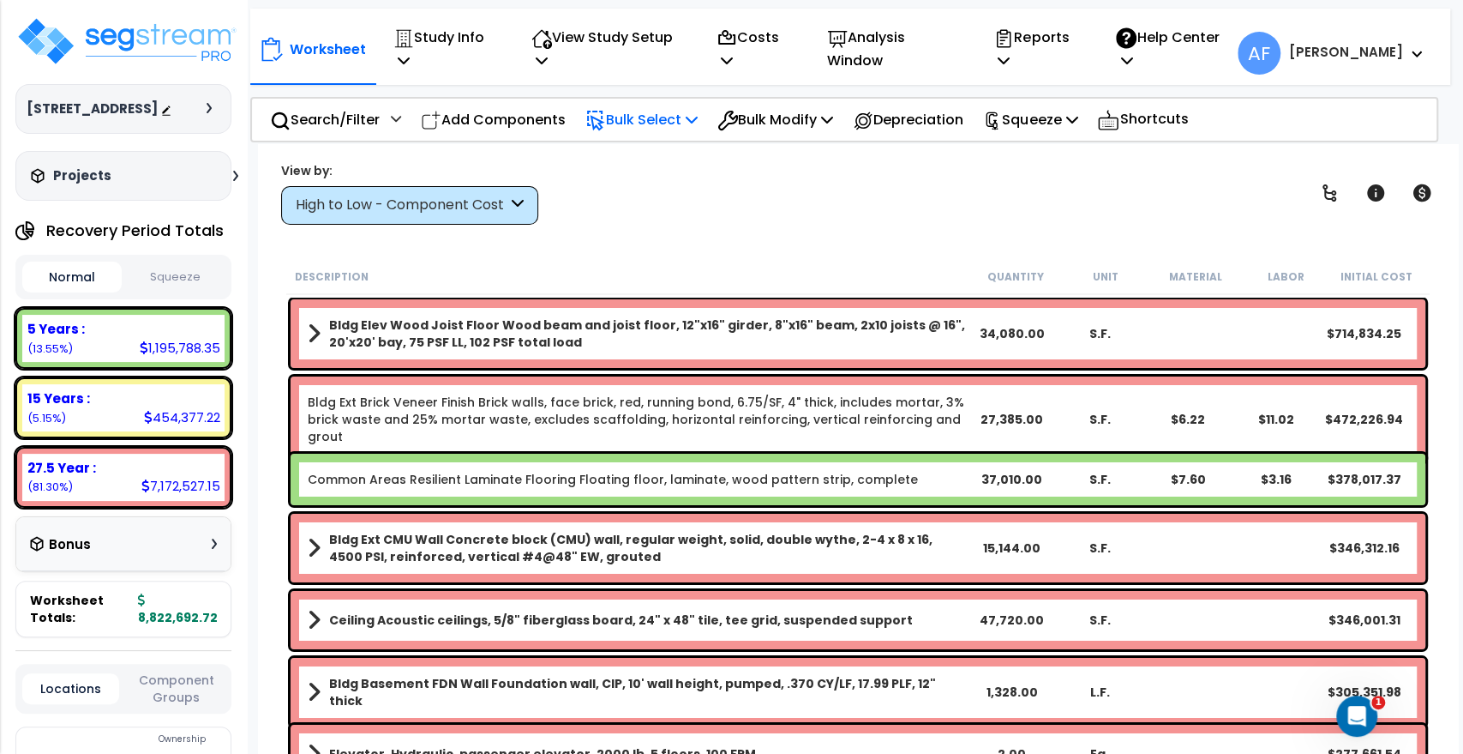
click at [649, 113] on p "Bulk Select" at bounding box center [642, 119] width 112 height 23
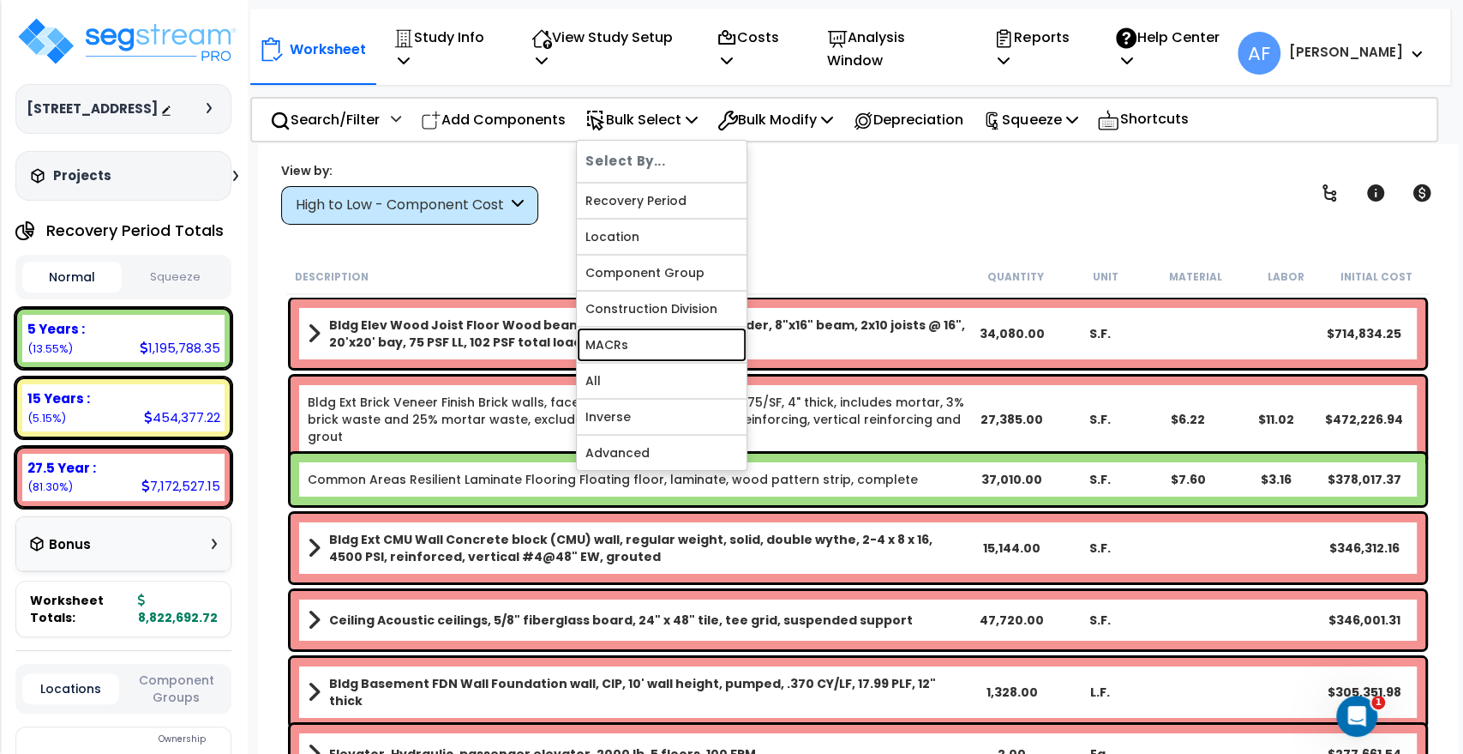
drag, startPoint x: 640, startPoint y: 322, endPoint x: 664, endPoint y: 276, distance: 52.5
click at [640, 327] on link "MACRs" at bounding box center [662, 344] width 170 height 34
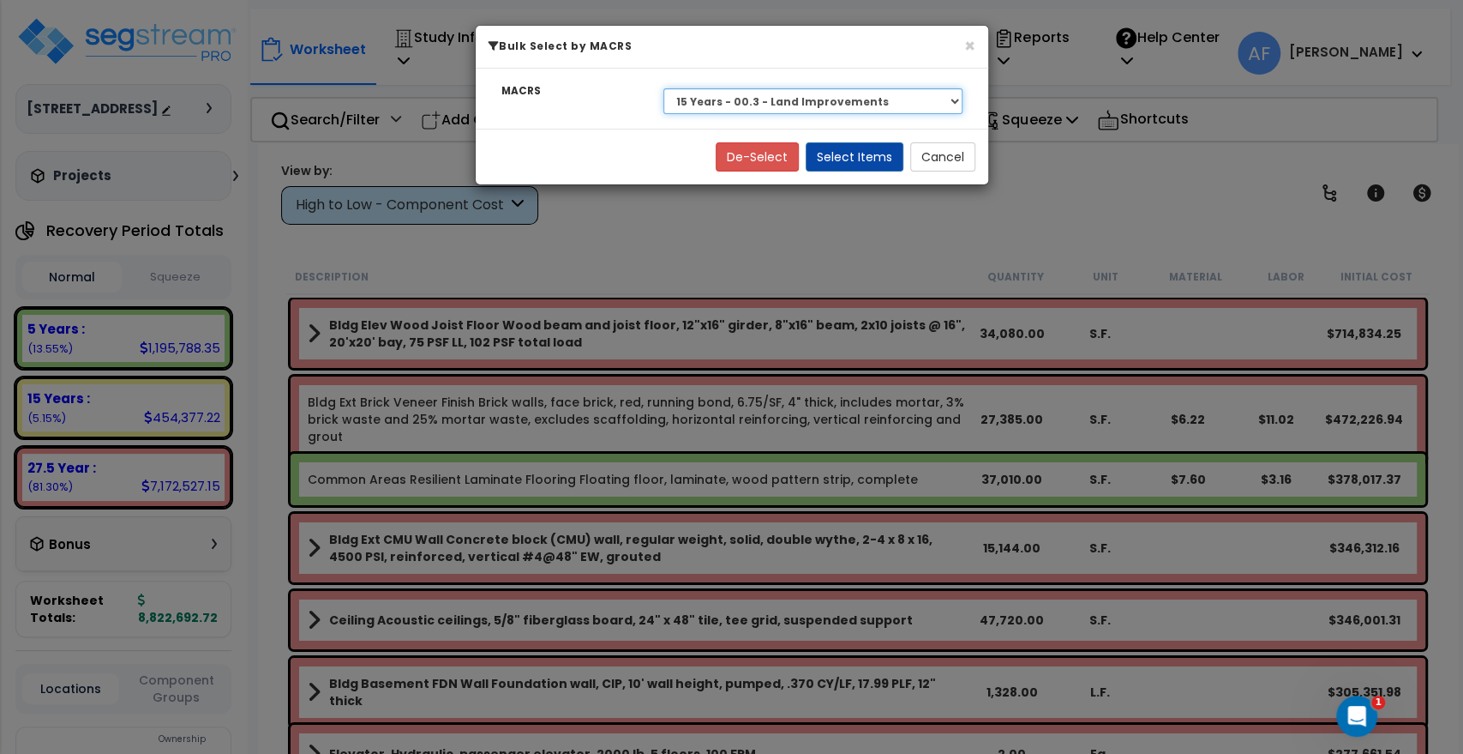
click at [809, 99] on select "Select 27.5 Year - NA - Long-Life Property 5 Years - 00.12 - Information System…" at bounding box center [813, 101] width 299 height 26
select select "3669"
click at [664, 88] on select "Select 27.5 Year - NA - Long-Life Property 5 Years - 00.12 - Information System…" at bounding box center [813, 101] width 299 height 26
click at [849, 159] on button "Select Items" at bounding box center [855, 156] width 98 height 29
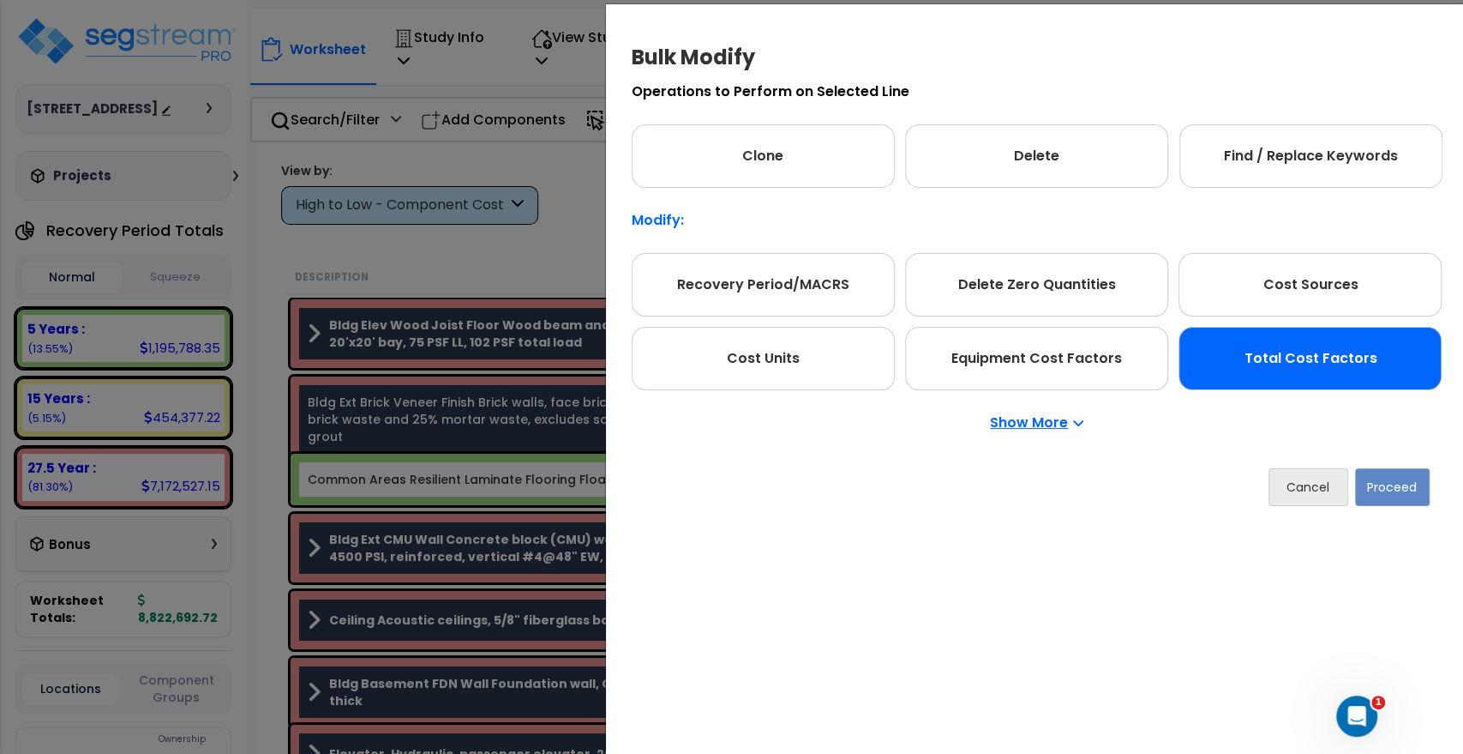
click at [1294, 348] on div "Total Cost Factors" at bounding box center [1310, 358] width 263 height 63
click at [1399, 477] on button "Proceed" at bounding box center [1392, 487] width 75 height 38
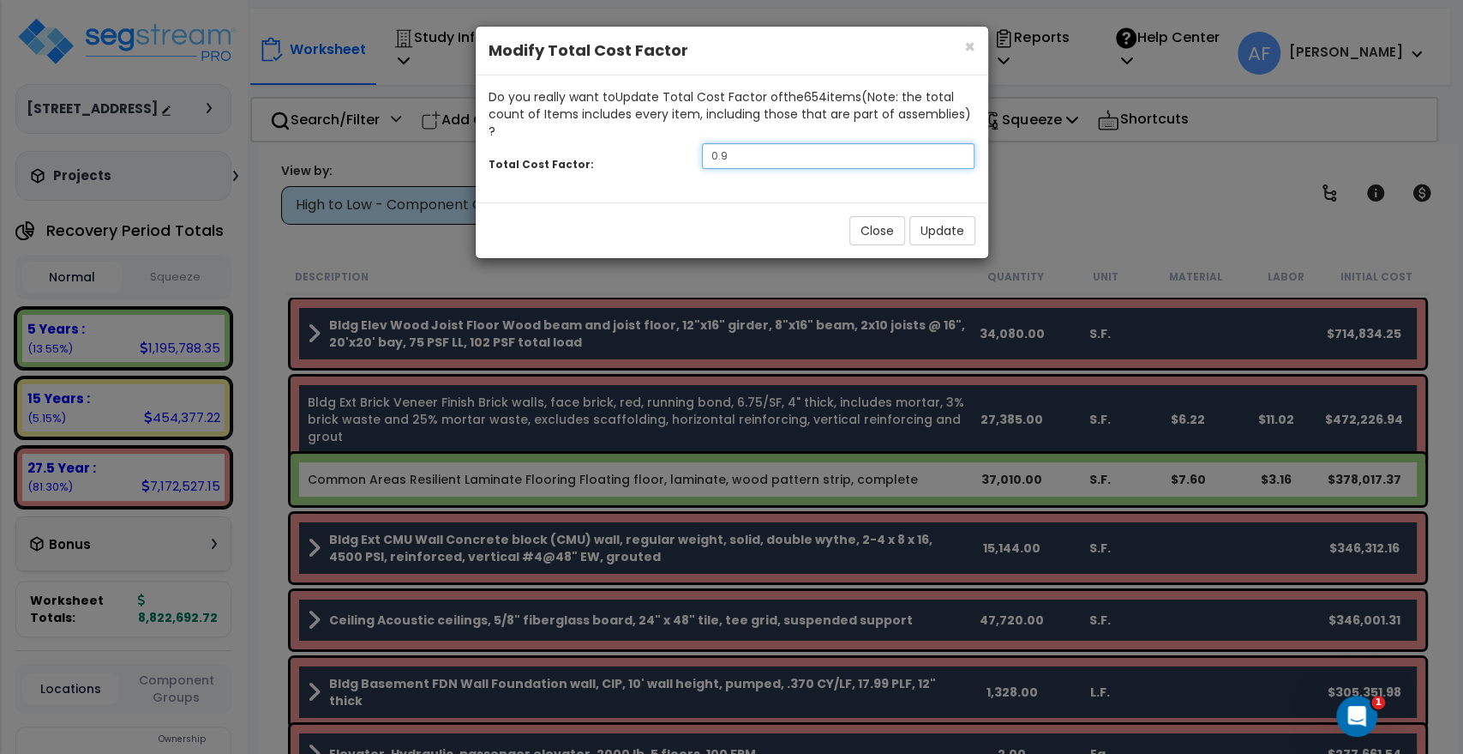
click at [772, 143] on input "0.9" at bounding box center [838, 156] width 273 height 26
type input "0.7"
click at [927, 216] on button "Update" at bounding box center [943, 230] width 66 height 29
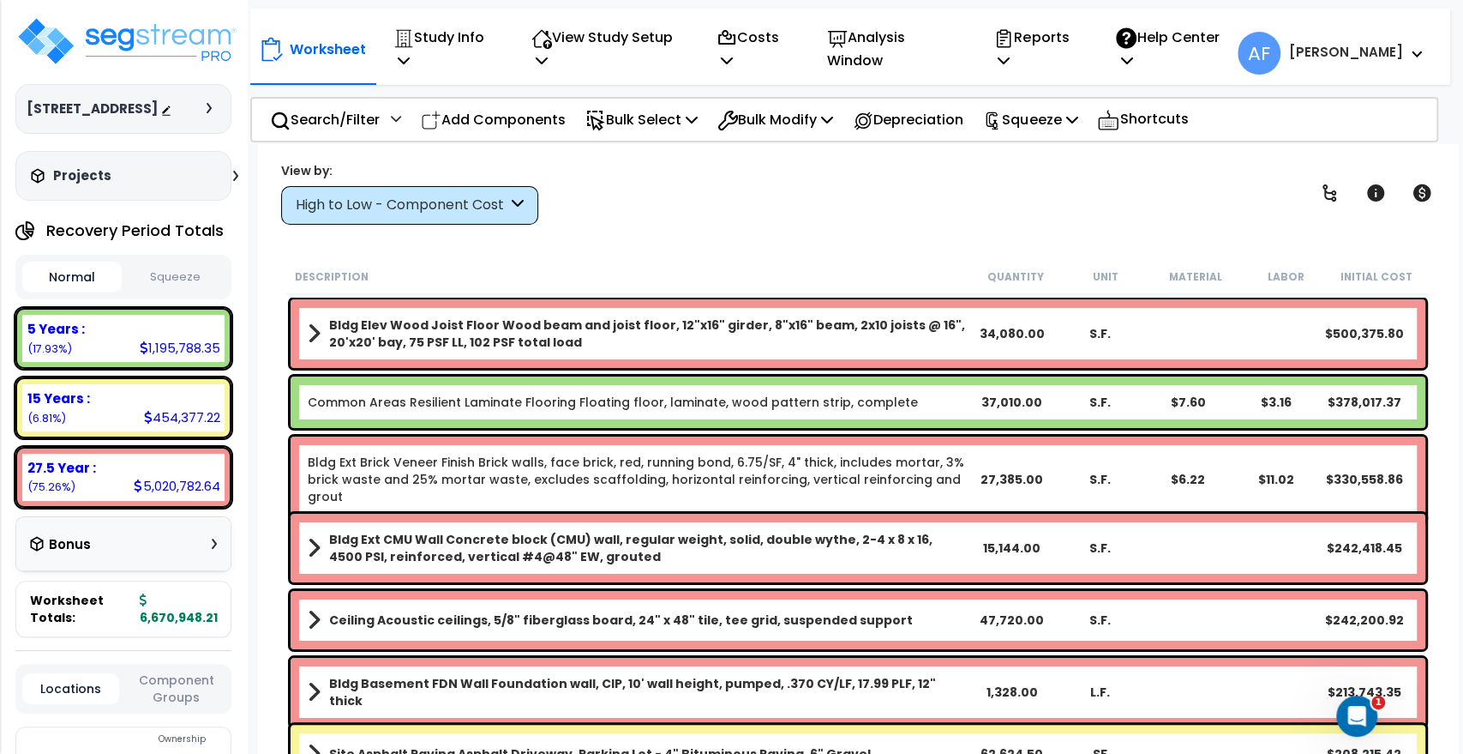
drag, startPoint x: 706, startPoint y: 168, endPoint x: 0, endPoint y: 2, distance: 724.9
click at [693, 163] on div "View by: High to Low - Component Cost High to Low - Component Cost" at bounding box center [858, 192] width 1166 height 63
click at [161, 48] on img at bounding box center [126, 40] width 223 height 51
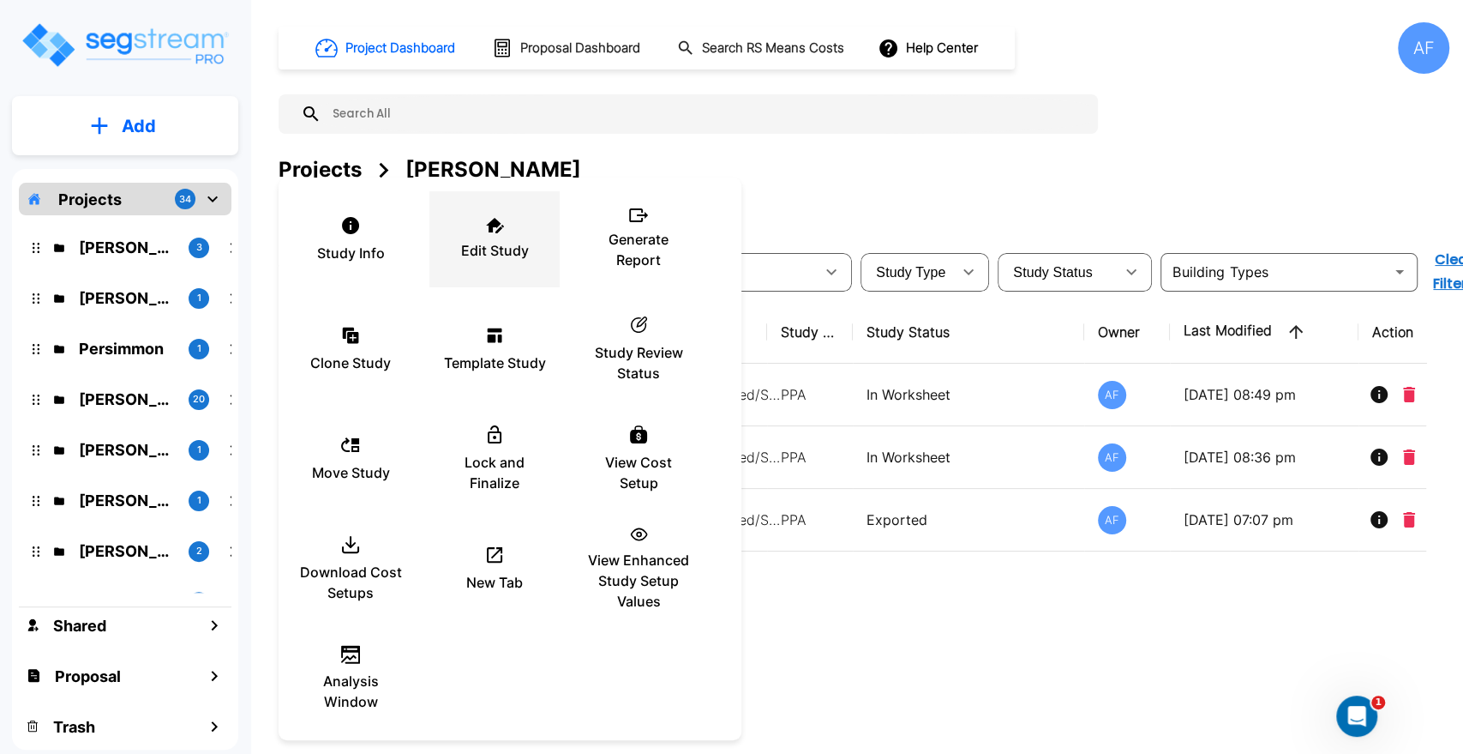
click at [495, 253] on p "Edit Study" at bounding box center [495, 250] width 68 height 21
click at [904, 598] on div at bounding box center [731, 377] width 1463 height 754
drag, startPoint x: 836, startPoint y: 655, endPoint x: 752, endPoint y: 609, distance: 95.9
click at [825, 644] on div at bounding box center [731, 377] width 1463 height 754
click at [492, 276] on div "Edit Study" at bounding box center [494, 239] width 103 height 86
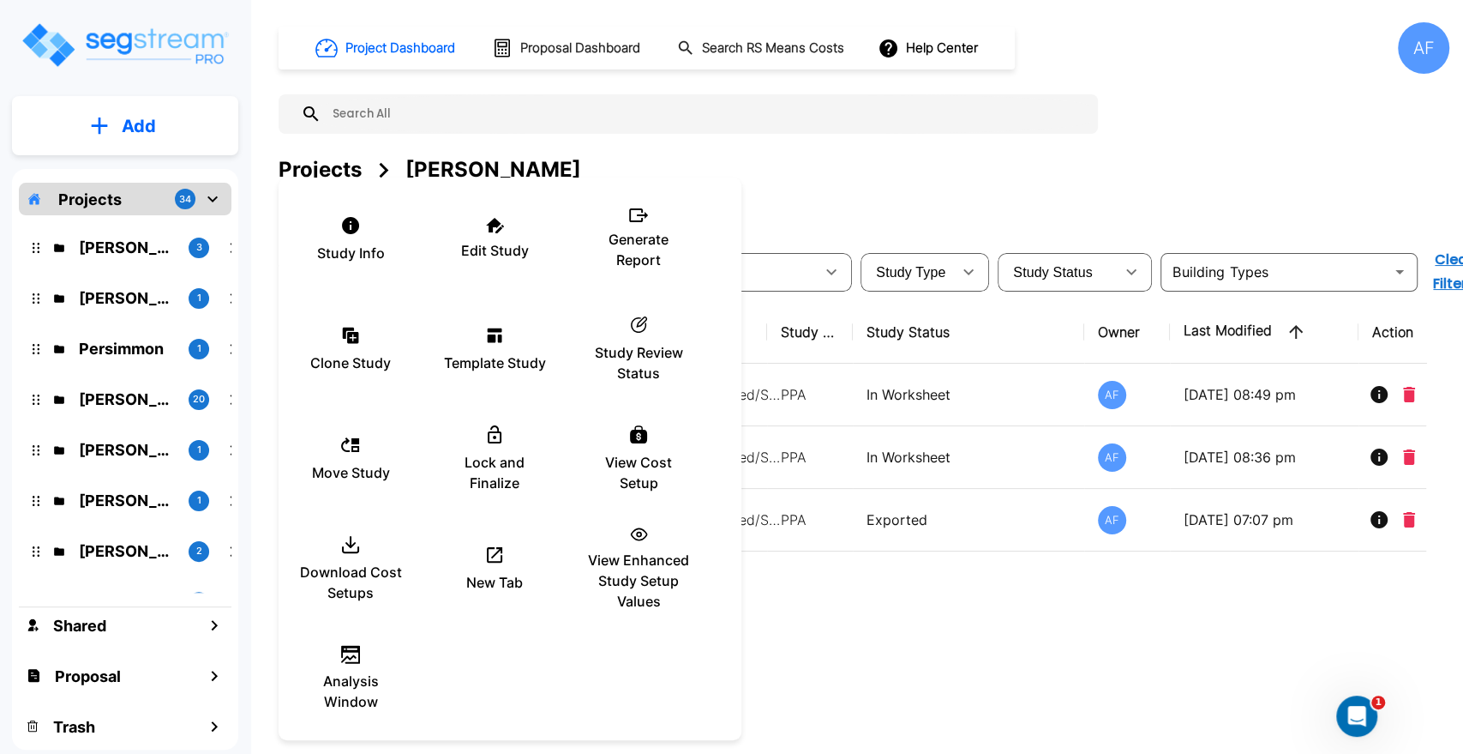
click at [996, 589] on div at bounding box center [731, 377] width 1463 height 754
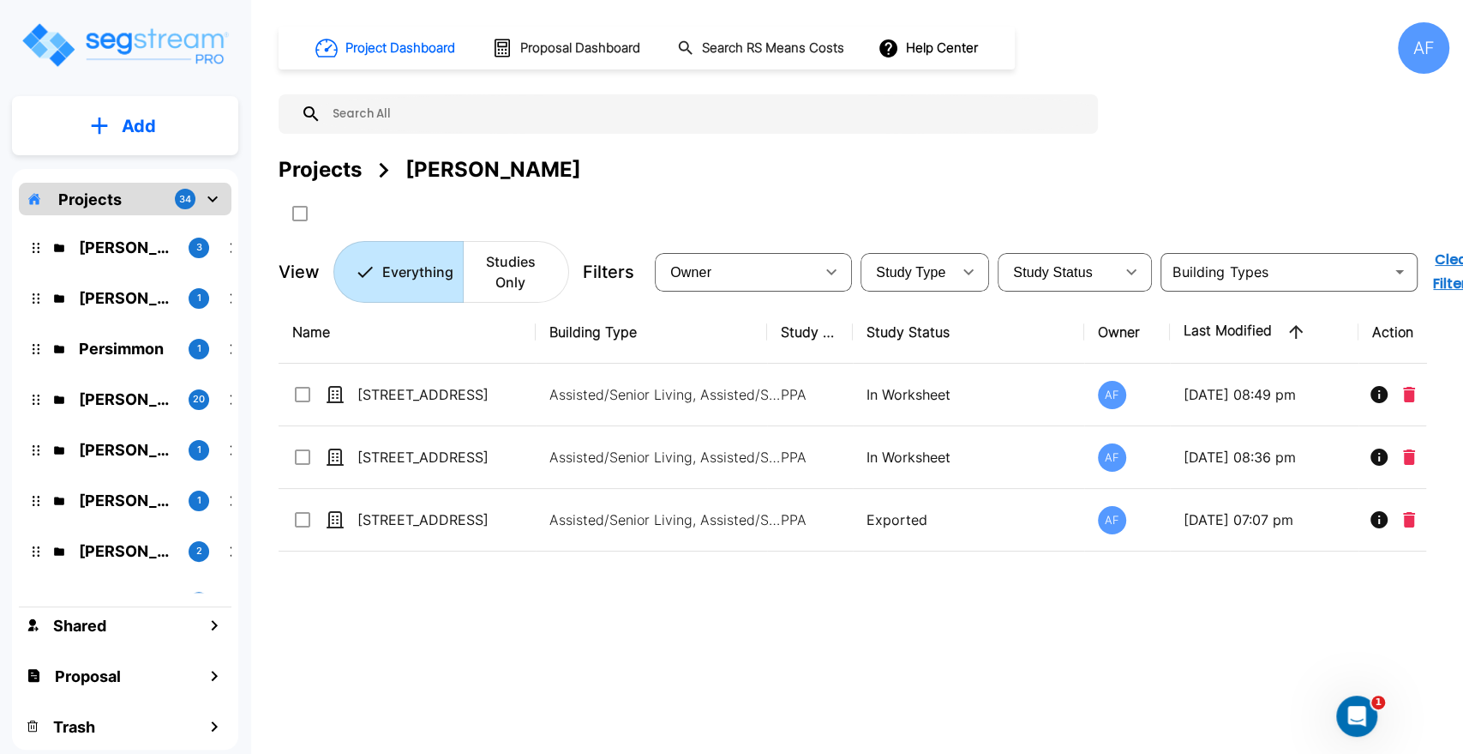
click at [1167, 81] on div "Project Dashboard Proposal Dashboard Search RS Means Costs Help Center AF Proje…" at bounding box center [864, 162] width 1171 height 280
click at [1440, 37] on div "AF" at bounding box center [1423, 47] width 51 height 51
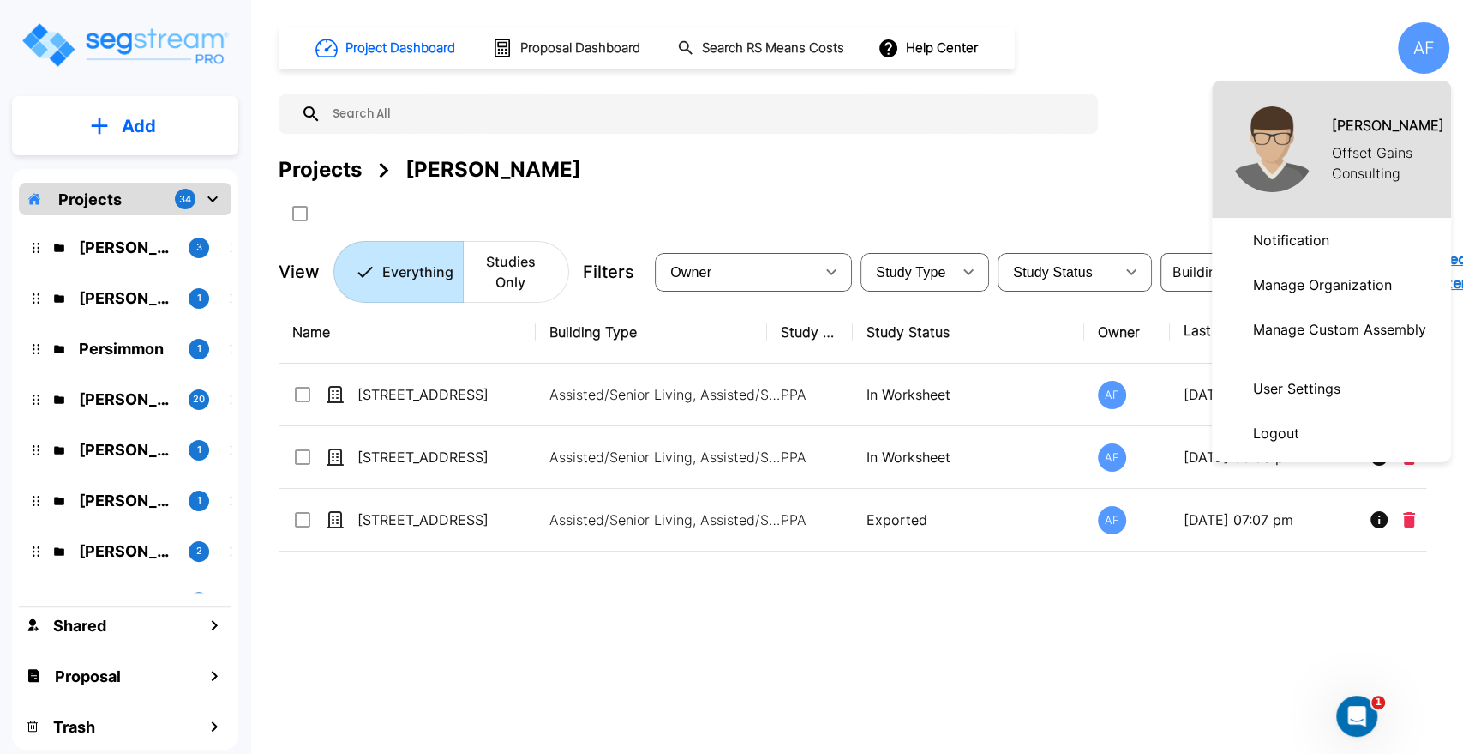
click at [1279, 430] on p "Logout" at bounding box center [1276, 433] width 60 height 34
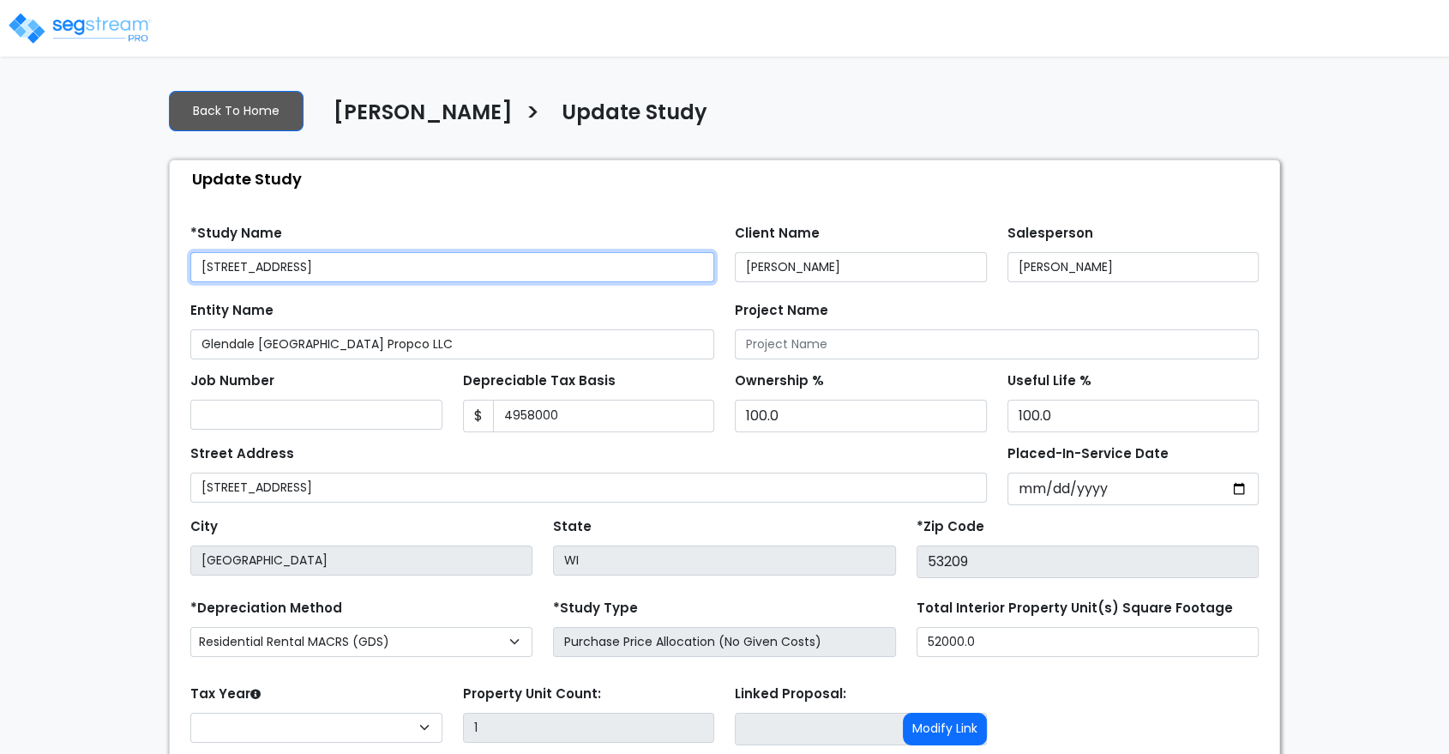
type input "4,958,000"
select select "2024"
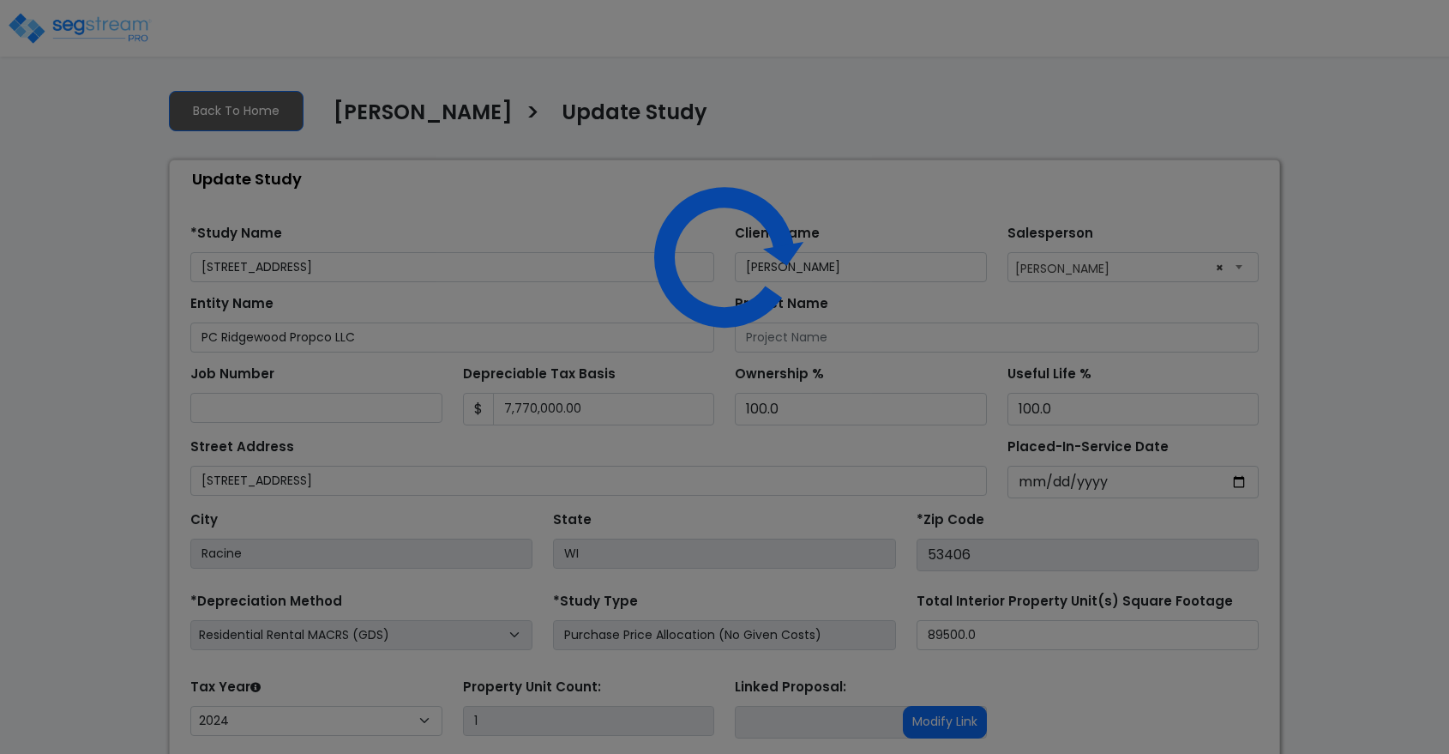
select select "2024"
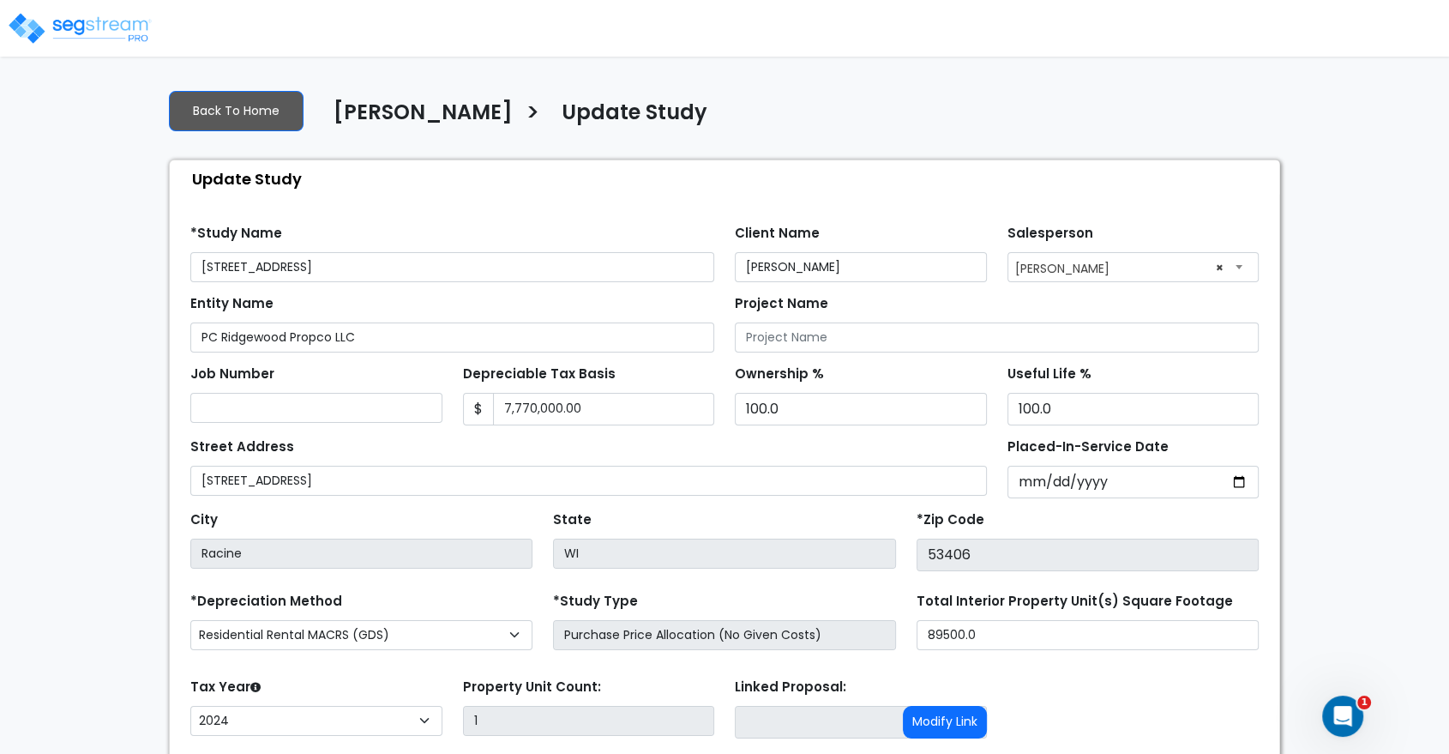
scroll to position [123, 0]
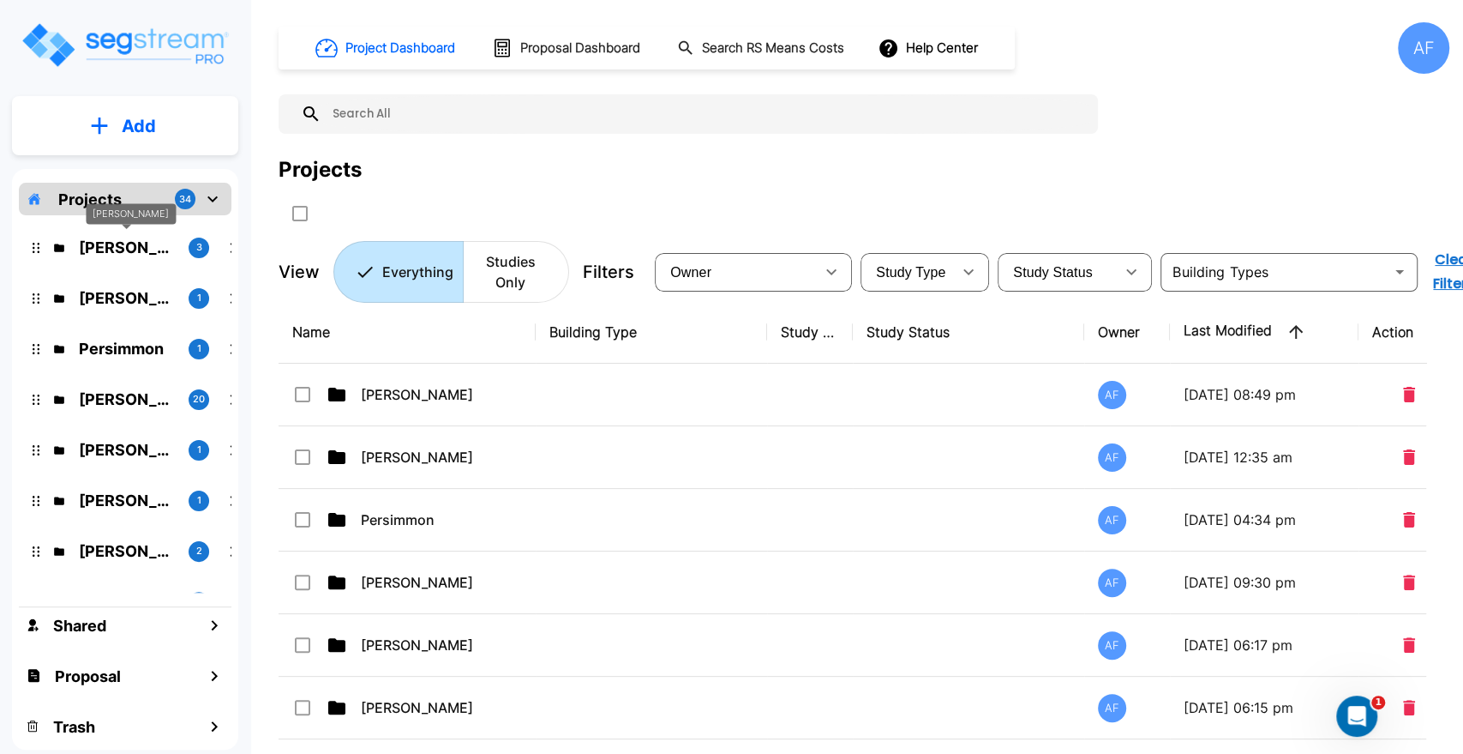
click at [123, 249] on p "Dani Sternbuch" at bounding box center [127, 247] width 96 height 23
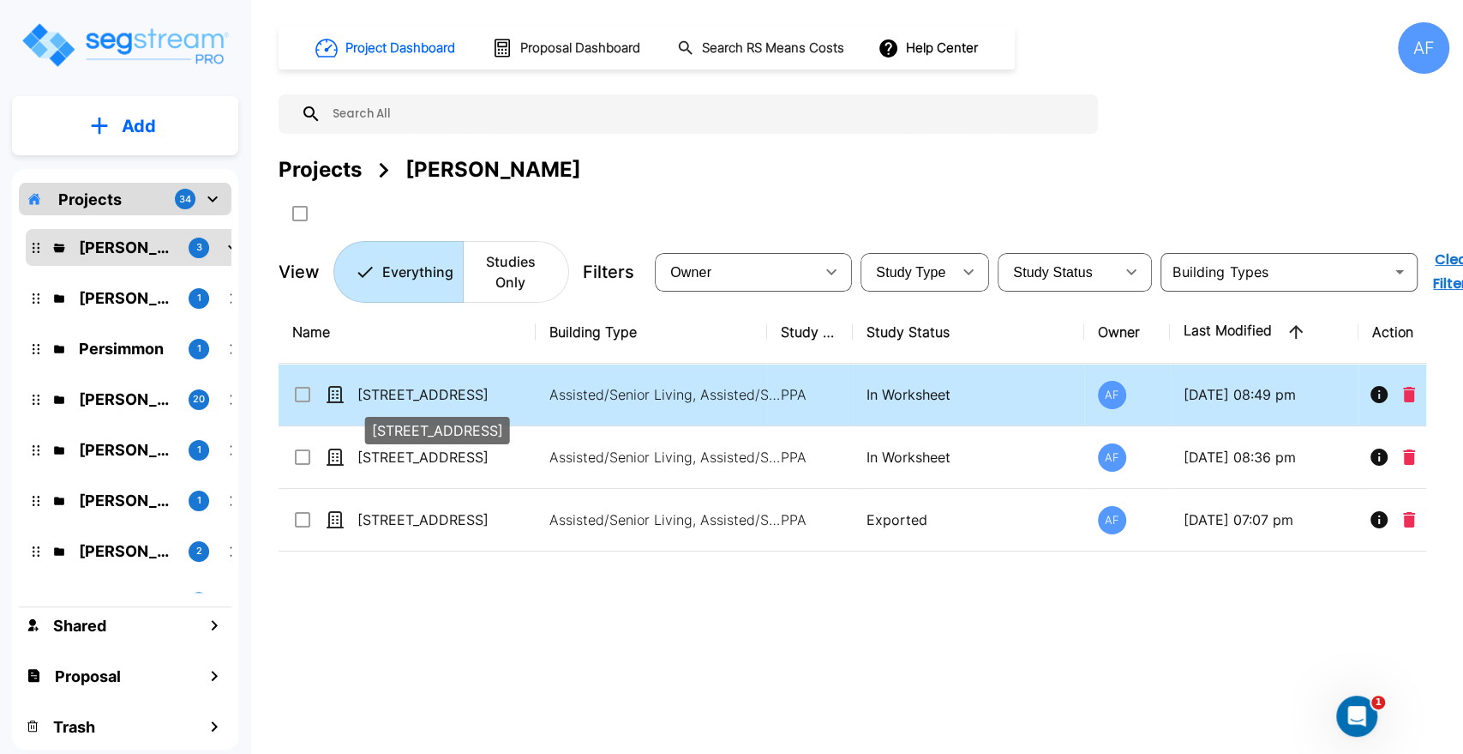
click at [425, 396] on p "[STREET_ADDRESS]" at bounding box center [442, 394] width 171 height 21
checkbox input "true"
